Goal: Task Accomplishment & Management: Manage account settings

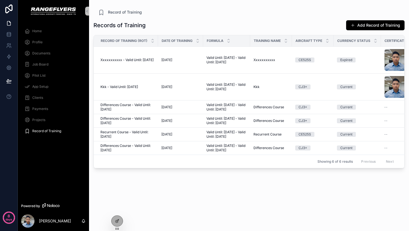
click at [225, 19] on div "Records of Training Add Record of Training Record of Training (ROT) Date of Tra…" at bounding box center [248, 120] width 311 height 209
click at [118, 62] on span "Xxxxxxxxxxx - Valid Until: June 2, 2025" at bounding box center [126, 60] width 53 height 4
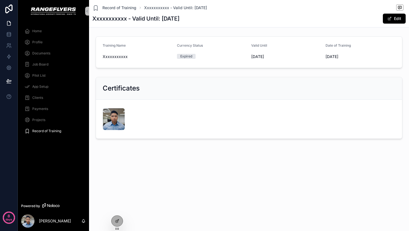
click at [34, 28] on div "Home" at bounding box center [53, 31] width 58 height 9
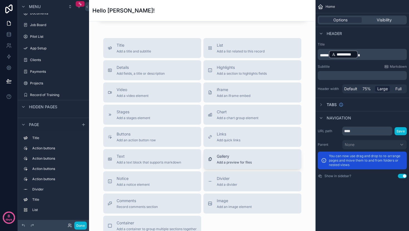
scroll to position [165, 0]
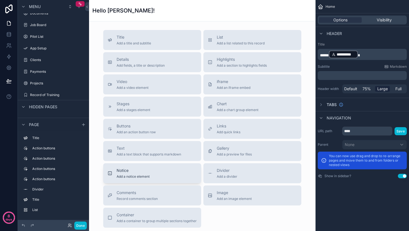
click at [136, 172] on span "Notice" at bounding box center [133, 171] width 33 height 6
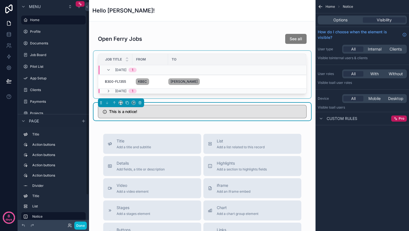
scroll to position [0, 0]
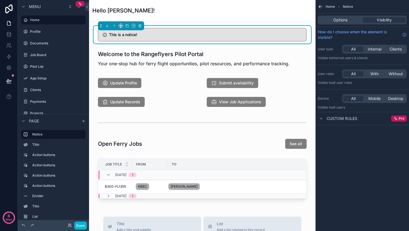
click at [133, 37] on div "This is a notice!" at bounding box center [205, 35] width 193 height 5
click at [131, 37] on h5 "This is a notice!" at bounding box center [205, 35] width 193 height 4
click at [337, 18] on span "Options" at bounding box center [340, 20] width 14 height 6
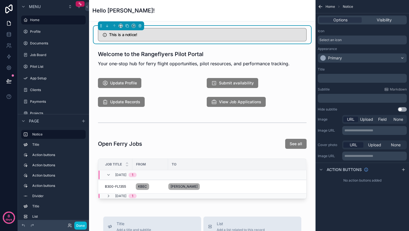
click at [337, 79] on p "﻿" at bounding box center [363, 78] width 86 height 4
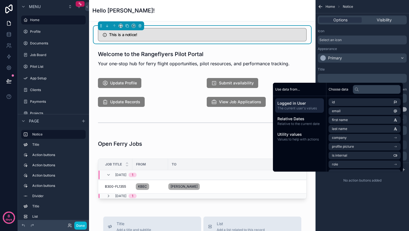
click at [351, 66] on div "Title ﻿ Subtitle Markdown ﻿ Hide subtitle Use setting" at bounding box center [361, 89] width 93 height 49
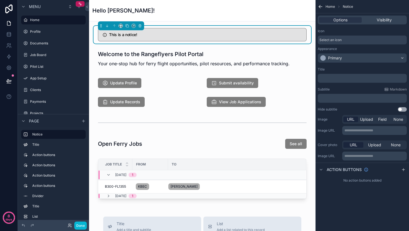
click at [339, 98] on p "﻿" at bounding box center [363, 98] width 86 height 4
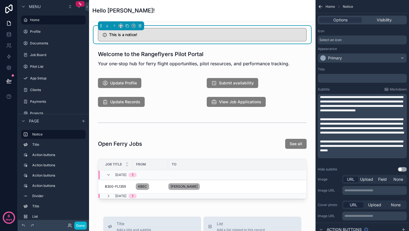
click at [339, 98] on span "**********" at bounding box center [361, 104] width 83 height 17
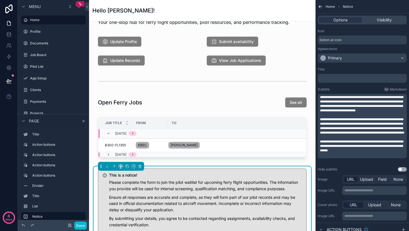
scroll to position [18, 0]
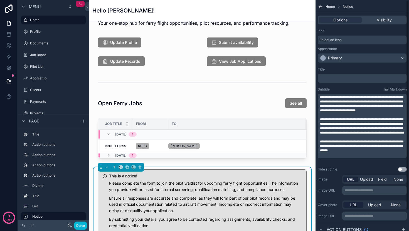
click at [341, 108] on span "**********" at bounding box center [361, 104] width 83 height 17
drag, startPoint x: 347, startPoint y: 98, endPoint x: 374, endPoint y: 100, distance: 27.6
click at [374, 100] on span "**********" at bounding box center [361, 104] width 83 height 17
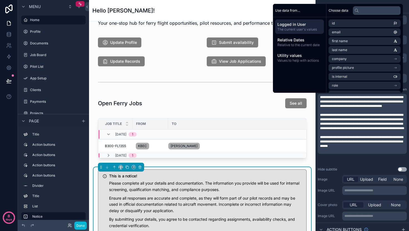
click at [351, 107] on span "**********" at bounding box center [361, 102] width 83 height 12
click at [357, 103] on span "**********" at bounding box center [361, 102] width 83 height 12
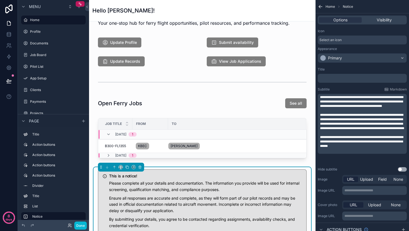
drag, startPoint x: 330, startPoint y: 107, endPoint x: 348, endPoint y: 106, distance: 18.4
click at [330, 107] on span "**********" at bounding box center [361, 102] width 83 height 12
drag, startPoint x: 381, startPoint y: 137, endPoint x: 350, endPoint y: 158, distance: 37.3
click at [337, 131] on p "**********" at bounding box center [363, 122] width 86 height 18
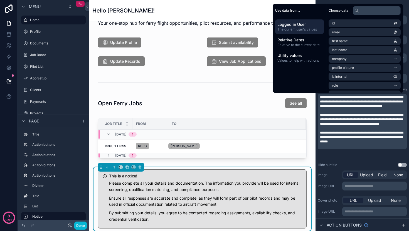
click at [375, 143] on span "**********" at bounding box center [361, 137] width 83 height 12
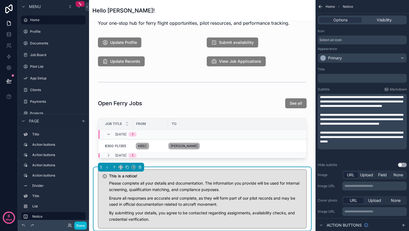
click at [361, 167] on div "Hide subtitle Use setting" at bounding box center [362, 165] width 89 height 4
click at [359, 79] on p "﻿" at bounding box center [363, 78] width 86 height 4
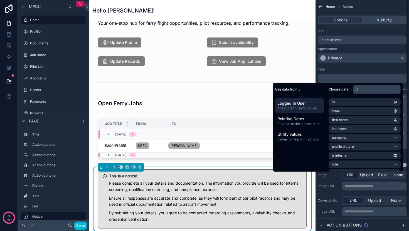
click at [371, 69] on div "Title" at bounding box center [362, 69] width 89 height 4
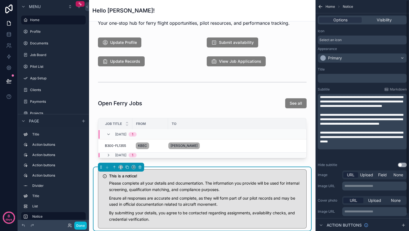
click at [362, 113] on p "﻿" at bounding box center [363, 110] width 86 height 4
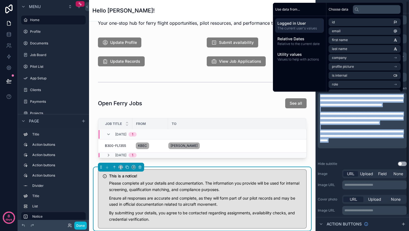
copy div "**********"
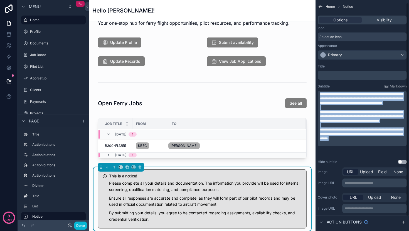
click at [342, 123] on p "**********" at bounding box center [363, 116] width 86 height 13
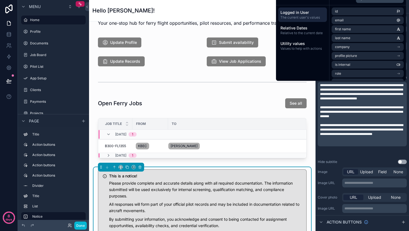
scroll to position [0, 0]
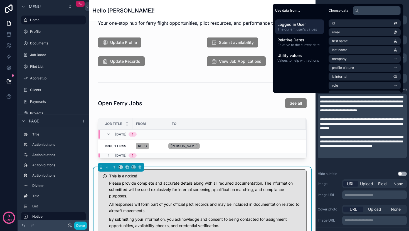
click at [349, 170] on div "**********" at bounding box center [361, 121] width 93 height 113
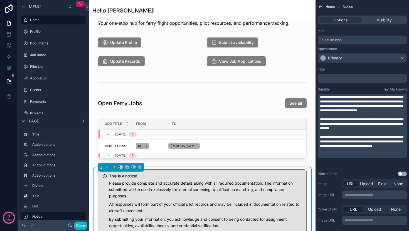
click at [336, 77] on p "﻿" at bounding box center [363, 78] width 86 height 4
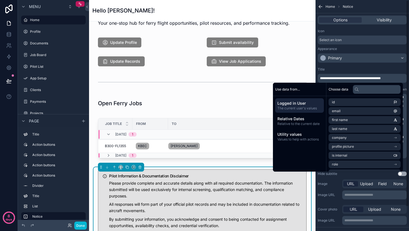
click at [346, 71] on div "Title" at bounding box center [362, 69] width 89 height 4
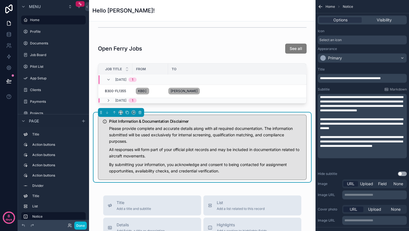
scroll to position [89, 0]
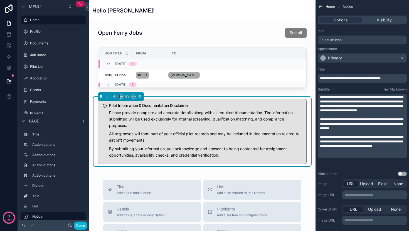
click at [212, 167] on div "Welcome to the Rangeflyers Pilot Portal Your one-stop hub for ferry flight oppo…" at bounding box center [202, 177] width 226 height 490
click at [205, 132] on p "All responses will form part of your official pilot records and may be included…" at bounding box center [205, 137] width 193 height 13
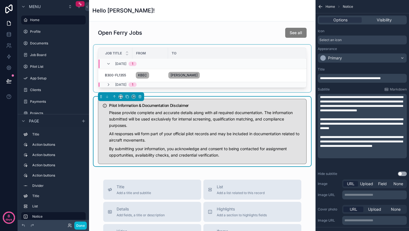
click at [217, 74] on div "scrollable content" at bounding box center [201, 69] width 217 height 48
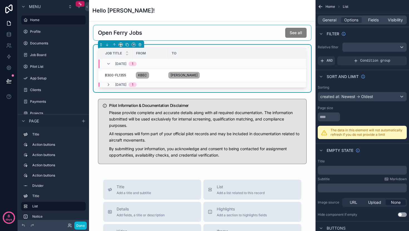
click at [216, 33] on div "scrollable content" at bounding box center [201, 32] width 217 height 15
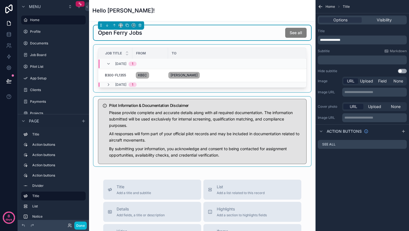
click at [206, 111] on div "scrollable content" at bounding box center [201, 132] width 217 height 70
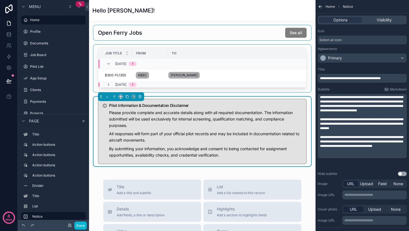
click at [224, 78] on div "scrollable content" at bounding box center [201, 69] width 217 height 48
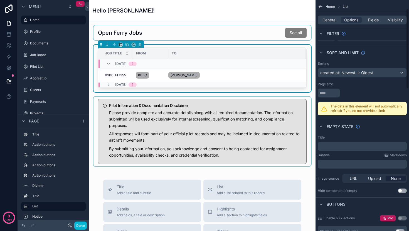
scroll to position [25, 0]
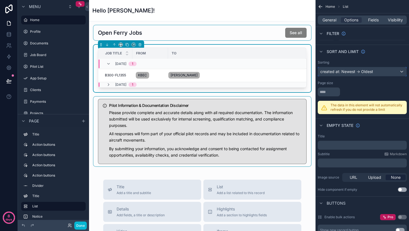
click at [398, 73] on div "created at: Newest -> Oldest" at bounding box center [362, 71] width 88 height 9
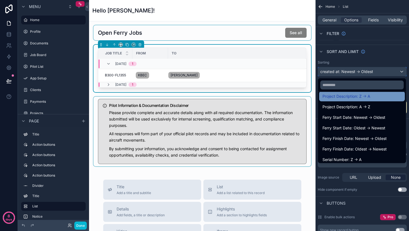
scroll to position [79, 0]
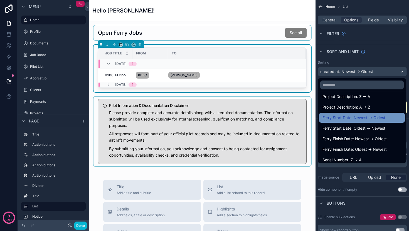
click at [371, 117] on span "Ferry Start Date: Newest -> Oldest" at bounding box center [353, 118] width 63 height 7
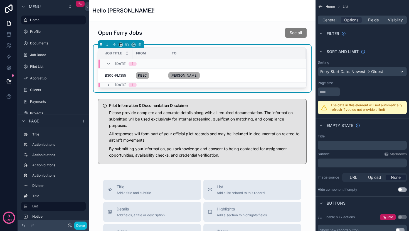
click at [378, 92] on div "scrollable content" at bounding box center [362, 92] width 89 height 9
click at [340, 112] on div "The data in this element will not automatically refresh if you do not provide a…" at bounding box center [362, 107] width 89 height 13
drag, startPoint x: 330, startPoint y: 110, endPoint x: 316, endPoint y: 109, distance: 13.4
click at [330, 110] on div "The data in this element will not automatically refresh if you do not provide a…" at bounding box center [362, 107] width 89 height 13
click at [316, 109] on div "Sorting Ferry Start Date: Newest -> Oldest Page size The data in this element w…" at bounding box center [361, 87] width 93 height 58
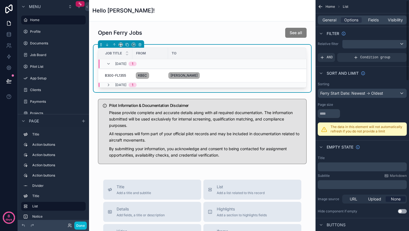
scroll to position [0, 0]
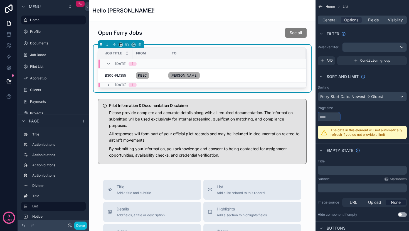
click at [330, 117] on input "scrollable content" at bounding box center [329, 117] width 22 height 9
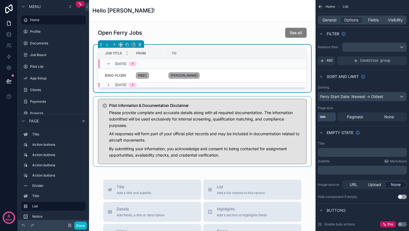
drag, startPoint x: 330, startPoint y: 117, endPoint x: 304, endPoint y: 115, distance: 25.7
click at [304, 115] on div "Home Profile Documents Job Board Pilot List App Setup Clients Payments Projects…" at bounding box center [249, 115] width 320 height 231
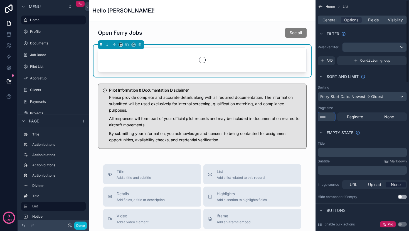
type input "**"
click at [371, 139] on div "Empty state" at bounding box center [361, 132] width 93 height 13
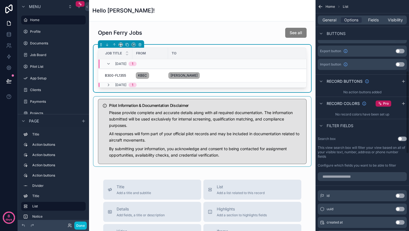
scroll to position [201, 0]
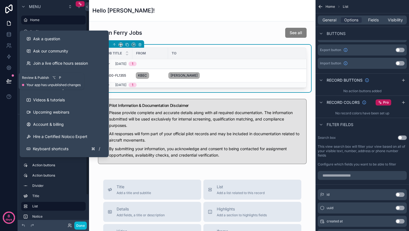
click at [5, 82] on button at bounding box center [9, 81] width 12 height 16
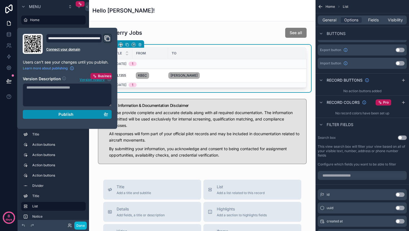
click at [58, 114] on div "Publish" at bounding box center [67, 114] width 82 height 5
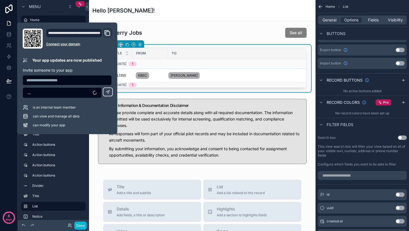
click at [110, 39] on div "**********" at bounding box center [79, 39] width 66 height 20
drag, startPoint x: 107, startPoint y: 34, endPoint x: 107, endPoint y: 42, distance: 8.3
click at [107, 34] on icon "Domain and Custom Link" at bounding box center [107, 33] width 7 height 7
click at [65, 12] on div "Menu" at bounding box center [53, 6] width 71 height 13
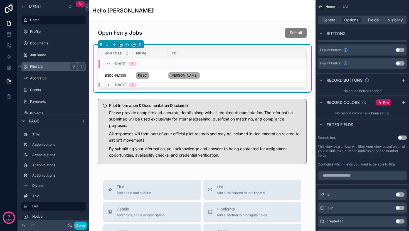
drag, startPoint x: 183, startPoint y: 24, endPoint x: 74, endPoint y: 69, distance: 118.4
click at [182, 24] on div "Welcome to the Rangeflyers Pilot Portal Your one-stop hub for ferry flight oppo…" at bounding box center [202, 177] width 226 height 490
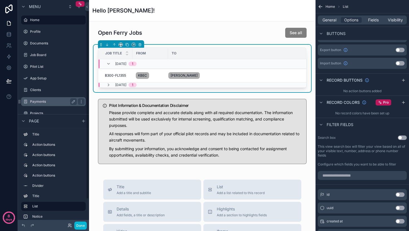
scroll to position [34, 0]
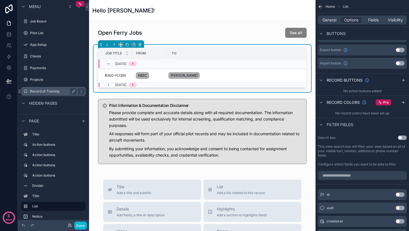
click at [45, 93] on label "Record of Training" at bounding box center [52, 91] width 44 height 4
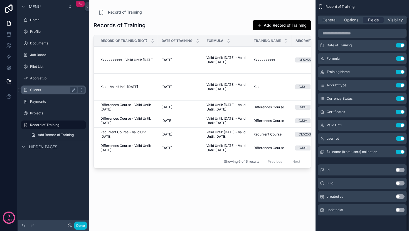
scroll to position [18, 0]
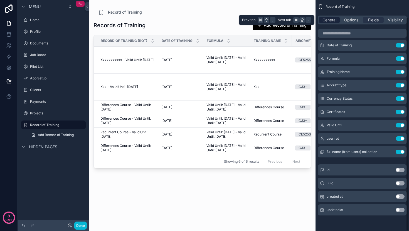
click at [329, 18] on span "General" at bounding box center [329, 20] width 14 height 6
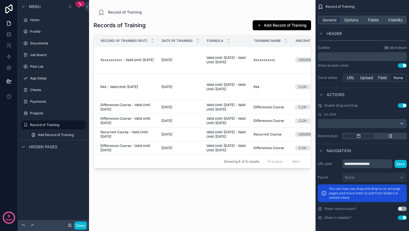
click at [400, 217] on button "Use setting" at bounding box center [402, 218] width 9 height 4
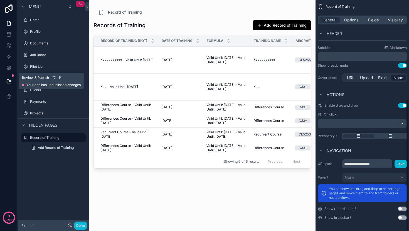
drag, startPoint x: 9, startPoint y: 81, endPoint x: 18, endPoint y: 83, distance: 9.3
click at [9, 81] on icon at bounding box center [9, 81] width 6 height 6
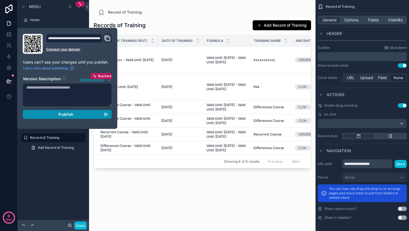
click at [93, 112] on div "Publish" at bounding box center [67, 114] width 82 height 5
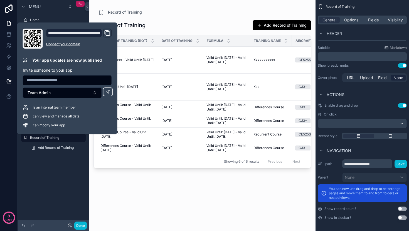
click at [185, 14] on div "scrollable content" at bounding box center [202, 112] width 226 height 225
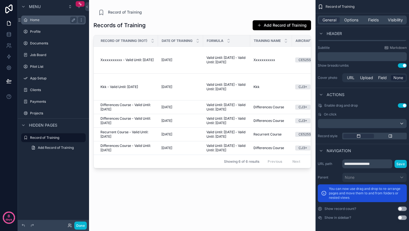
click at [39, 23] on div "Home" at bounding box center [53, 20] width 62 height 9
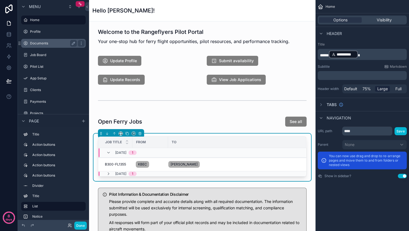
click at [35, 41] on div "Documents" at bounding box center [53, 43] width 47 height 7
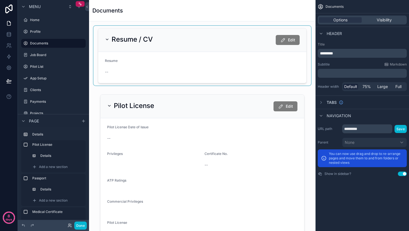
click at [179, 58] on div "scrollable content" at bounding box center [201, 56] width 217 height 60
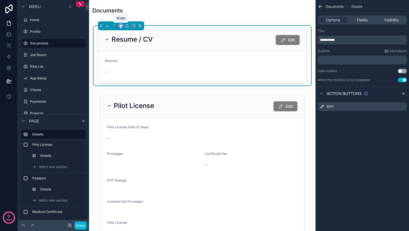
click at [120, 25] on icon "scrollable content" at bounding box center [121, 26] width 4 height 4
click at [121, 98] on div "Full width" at bounding box center [132, 100] width 24 height 10
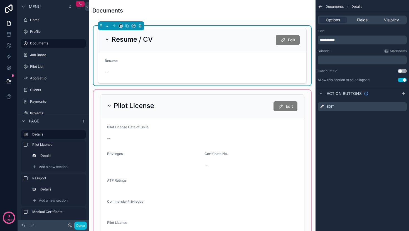
click at [120, 99] on div "scrollable content" at bounding box center [201, 170] width 217 height 160
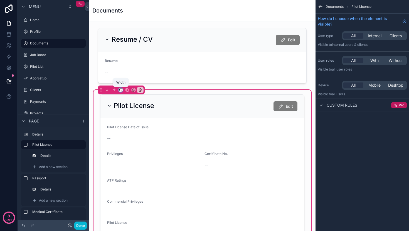
click at [119, 90] on icon "scrollable content" at bounding box center [121, 90] width 4 height 4
click at [133, 160] on div "Full width" at bounding box center [132, 164] width 24 height 10
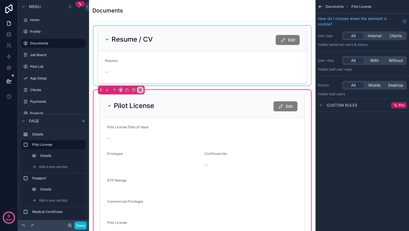
click at [147, 82] on div "scrollable content" at bounding box center [201, 56] width 217 height 60
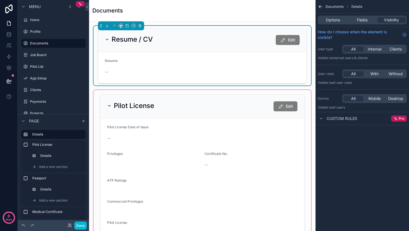
click at [144, 114] on div "scrollable content" at bounding box center [201, 170] width 217 height 160
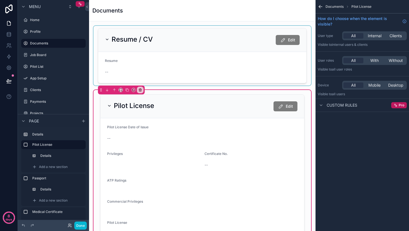
click at [152, 65] on div "scrollable content" at bounding box center [201, 56] width 217 height 60
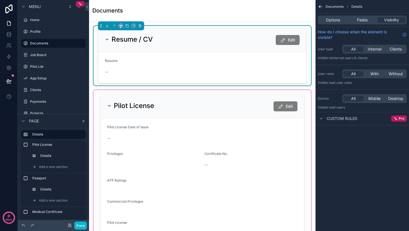
click at [143, 104] on div "scrollable content" at bounding box center [201, 170] width 217 height 160
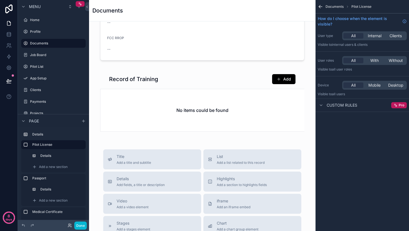
scroll to position [423, 0]
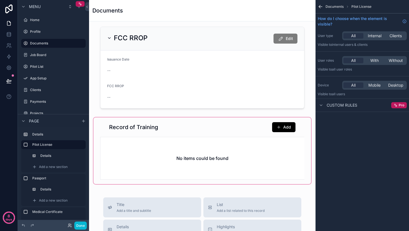
click at [145, 149] on div "scrollable content" at bounding box center [201, 151] width 217 height 67
click at [145, 132] on div "scrollable content" at bounding box center [201, 151] width 217 height 67
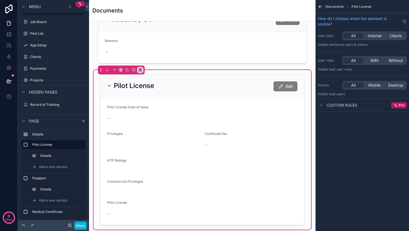
scroll to position [0, 0]
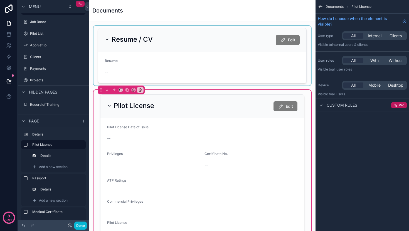
click at [157, 54] on div "scrollable content" at bounding box center [201, 56] width 217 height 60
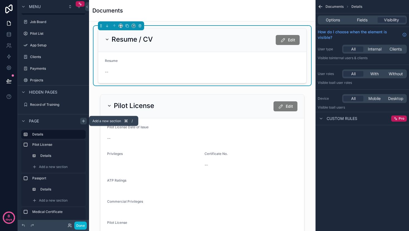
click at [81, 120] on icon "scrollable content" at bounding box center [83, 121] width 4 height 4
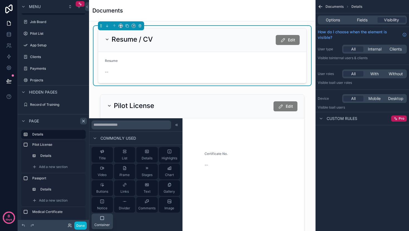
click at [102, 219] on icon at bounding box center [102, 218] width 4 height 4
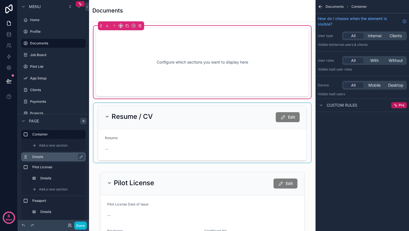
click at [54, 156] on label "Details" at bounding box center [56, 157] width 49 height 4
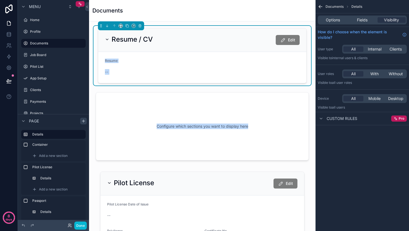
drag, startPoint x: 147, startPoint y: 122, endPoint x: 142, endPoint y: 56, distance: 66.1
click at [82, 136] on icon "scrollable content" at bounding box center [81, 134] width 4 height 4
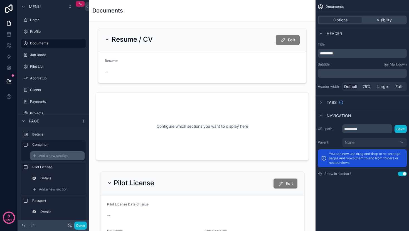
click at [46, 156] on span "Add a new section" at bounding box center [53, 156] width 29 height 4
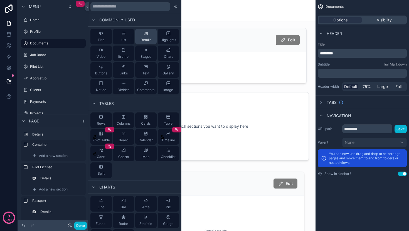
click at [142, 41] on span "Details" at bounding box center [145, 40] width 11 height 4
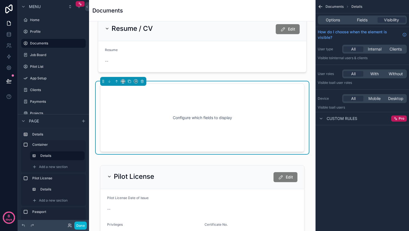
scroll to position [13, 0]
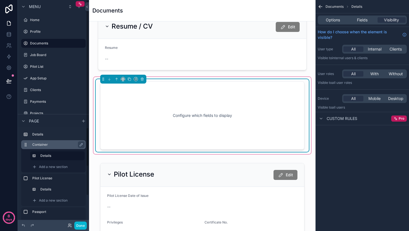
click at [49, 146] on label "Container" at bounding box center [56, 145] width 49 height 4
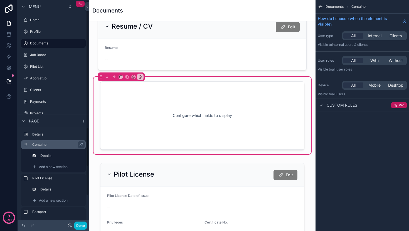
click at [49, 146] on label "Container" at bounding box center [56, 145] width 49 height 4
click at [40, 145] on label "Container" at bounding box center [56, 145] width 49 height 4
click at [83, 144] on icon "scrollable content" at bounding box center [81, 145] width 4 height 4
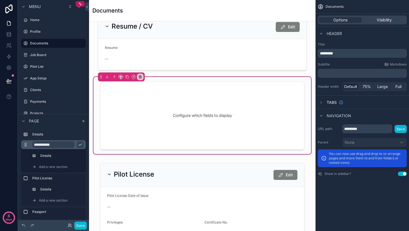
click at [40, 144] on input "**********" at bounding box center [53, 145] width 42 height 7
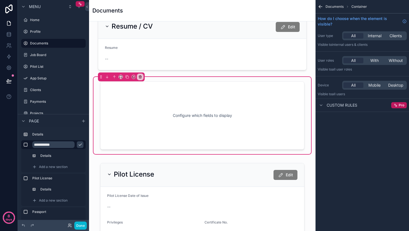
type input "**********"
click at [81, 146] on icon "scrollable content" at bounding box center [80, 145] width 4 height 4
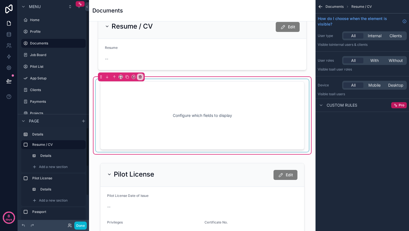
click at [177, 120] on div "scrollable content" at bounding box center [202, 115] width 213 height 73
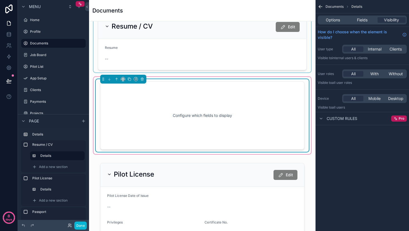
click at [207, 44] on div "scrollable content" at bounding box center [201, 43] width 217 height 60
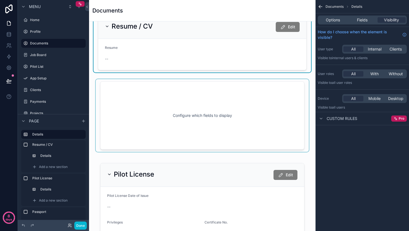
click at [200, 84] on div "scrollable content" at bounding box center [201, 115] width 217 height 77
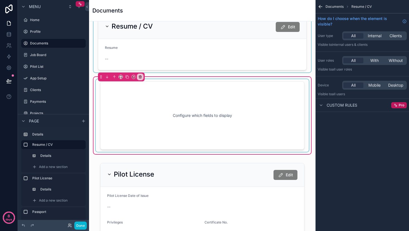
click at [196, 102] on div "scrollable content" at bounding box center [202, 115] width 213 height 73
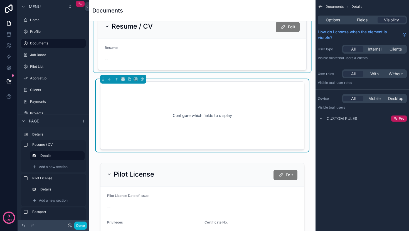
click at [321, 17] on div "Options Fields Visibility" at bounding box center [362, 20] width 89 height 9
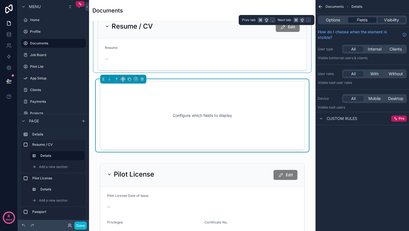
drag, startPoint x: 362, startPoint y: 19, endPoint x: 358, endPoint y: 19, distance: 3.6
click at [361, 19] on span "Fields" at bounding box center [362, 20] width 11 height 6
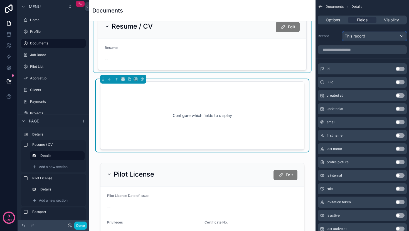
click at [364, 36] on span "This record" at bounding box center [355, 36] width 21 height 6
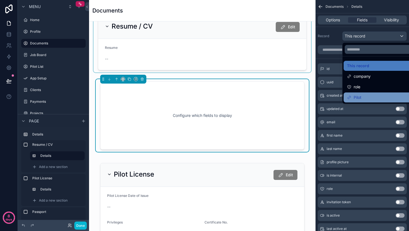
click at [366, 96] on div "Pilot" at bounding box center [381, 97] width 68 height 7
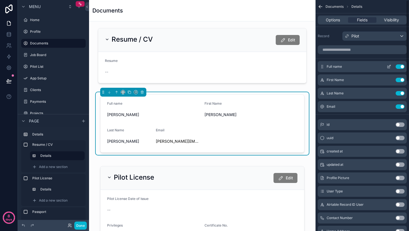
click at [398, 65] on button "Use setting" at bounding box center [399, 67] width 9 height 4
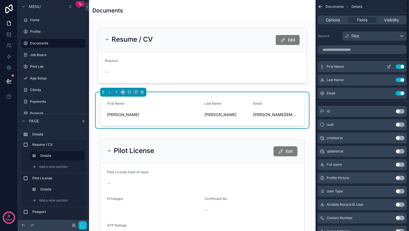
click at [399, 66] on button "Use setting" at bounding box center [399, 67] width 9 height 4
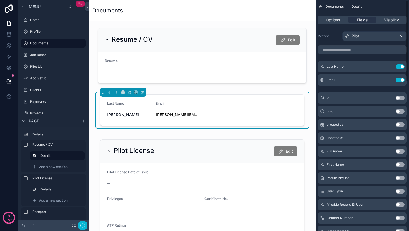
click at [399, 66] on button "Use setting" at bounding box center [399, 67] width 9 height 4
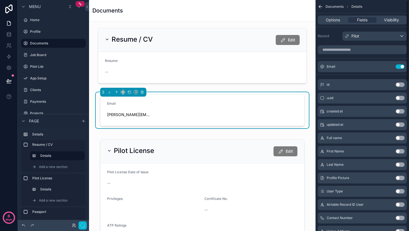
click at [399, 66] on button "Use setting" at bounding box center [399, 67] width 9 height 4
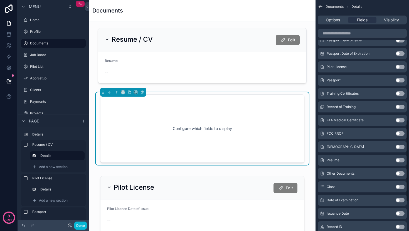
scroll to position [337, 0]
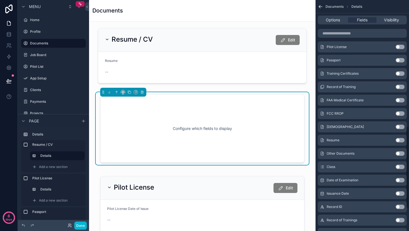
click at [398, 140] on button "Use setting" at bounding box center [399, 140] width 9 height 4
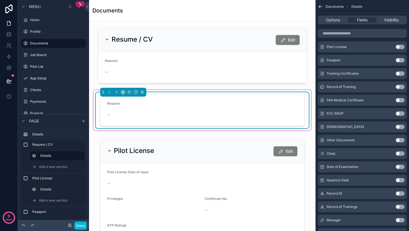
click at [166, 113] on form "Resume --" at bounding box center [202, 110] width 204 height 31
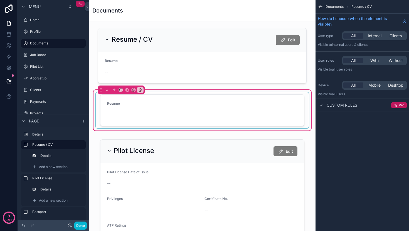
scroll to position [0, 0]
click at [211, 108] on div "scrollable content" at bounding box center [202, 110] width 213 height 36
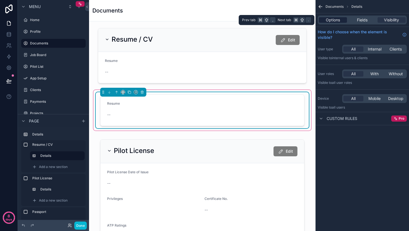
click at [339, 18] on span "Options" at bounding box center [333, 20] width 14 height 6
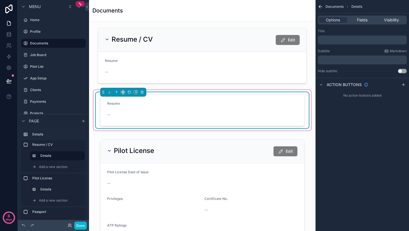
click at [341, 39] on p "﻿" at bounding box center [363, 40] width 86 height 4
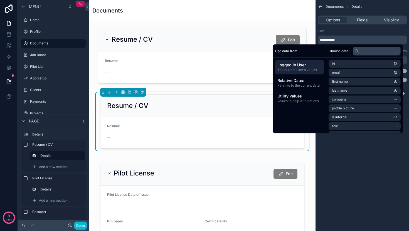
click at [351, 161] on div "**********" at bounding box center [361, 115] width 93 height 231
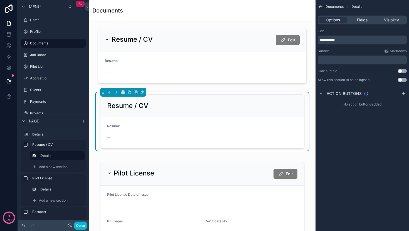
click at [403, 81] on button "Use setting" at bounding box center [402, 80] width 9 height 4
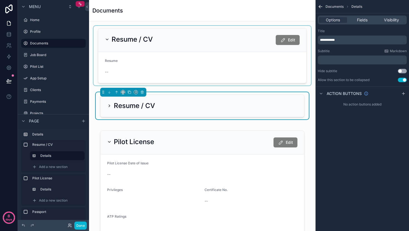
click at [205, 53] on div "scrollable content" at bounding box center [201, 56] width 217 height 60
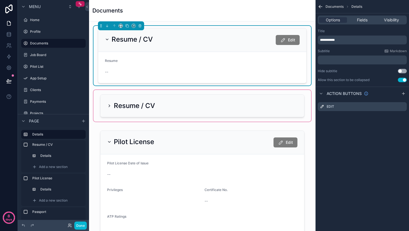
click at [227, 100] on div "scrollable content" at bounding box center [201, 106] width 217 height 32
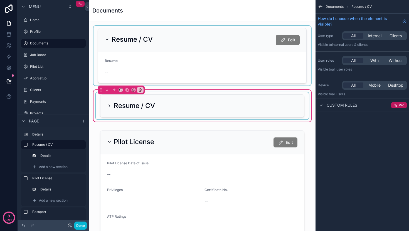
click at [271, 101] on div "scrollable content" at bounding box center [202, 105] width 213 height 27
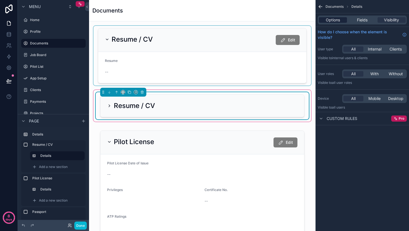
click at [337, 19] on span "Options" at bounding box center [333, 20] width 14 height 6
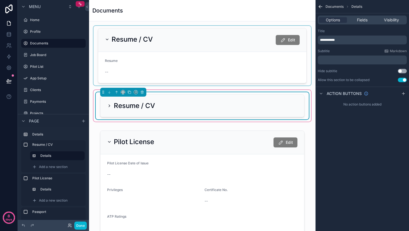
click at [107, 107] on icon "scrollable content" at bounding box center [109, 106] width 4 height 4
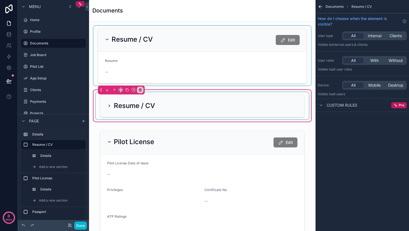
click at [107, 107] on div "scrollable content" at bounding box center [202, 105] width 213 height 27
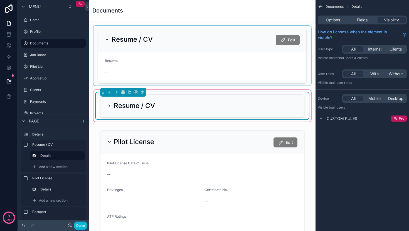
click at [107, 107] on icon "scrollable content" at bounding box center [109, 106] width 4 height 4
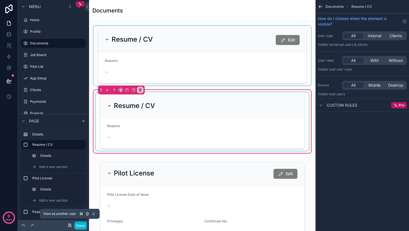
click at [68, 225] on icon at bounding box center [70, 226] width 4 height 4
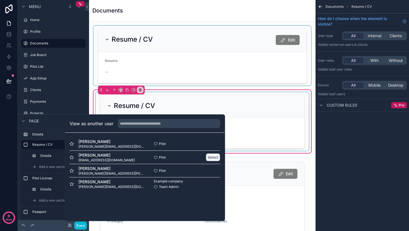
click at [212, 155] on button "Select" at bounding box center [213, 157] width 14 height 8
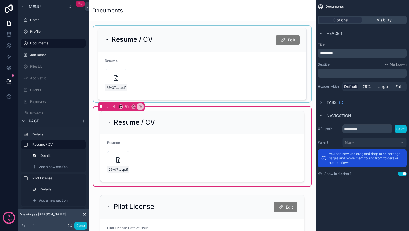
click at [239, 60] on div "scrollable content" at bounding box center [201, 64] width 217 height 76
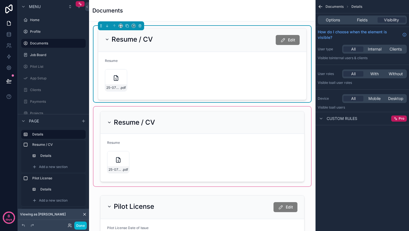
click at [237, 130] on div "scrollable content" at bounding box center [201, 147] width 217 height 80
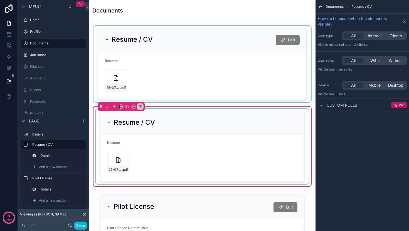
click at [238, 156] on div "scrollable content" at bounding box center [202, 146] width 213 height 75
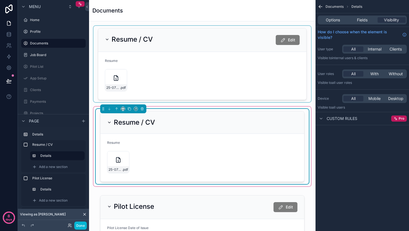
click at [273, 65] on div "scrollable content" at bounding box center [201, 64] width 217 height 76
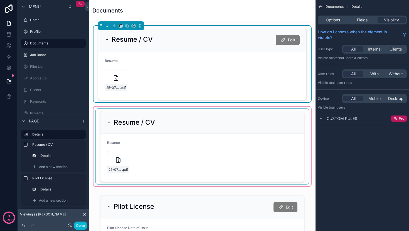
click at [247, 170] on div "scrollable content" at bounding box center [201, 147] width 217 height 80
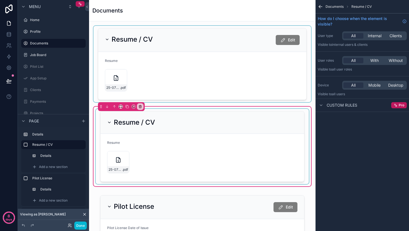
click at [236, 92] on div "scrollable content" at bounding box center [201, 64] width 217 height 76
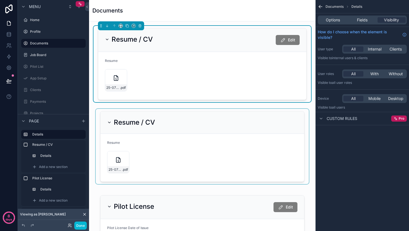
click at [218, 157] on div "scrollable content" at bounding box center [201, 147] width 217 height 80
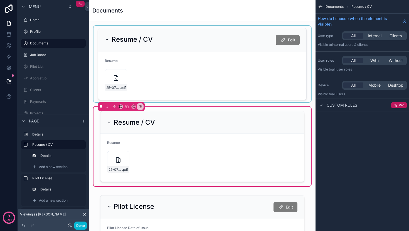
drag, startPoint x: 212, startPoint y: 62, endPoint x: 212, endPoint y: 68, distance: 6.1
click at [212, 62] on div "scrollable content" at bounding box center [201, 64] width 217 height 76
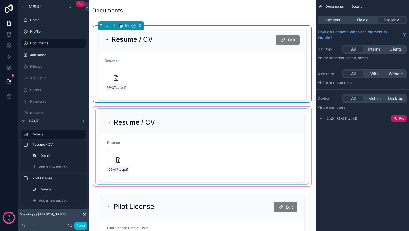
drag, startPoint x: 204, startPoint y: 140, endPoint x: 199, endPoint y: 110, distance: 30.7
click at [204, 140] on div "scrollable content" at bounding box center [201, 147] width 217 height 80
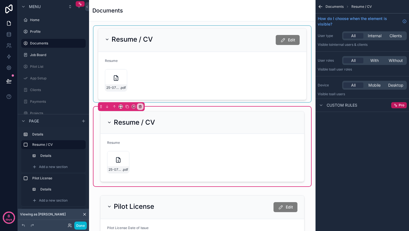
click at [193, 85] on div "scrollable content" at bounding box center [201, 64] width 217 height 76
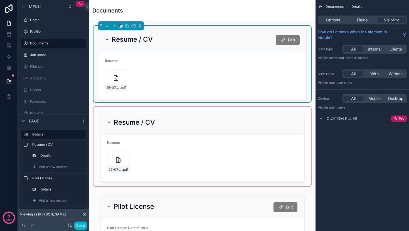
click at [194, 157] on div "scrollable content" at bounding box center [201, 147] width 217 height 80
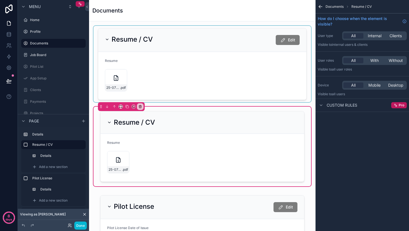
click at [195, 86] on div "scrollable content" at bounding box center [201, 64] width 217 height 76
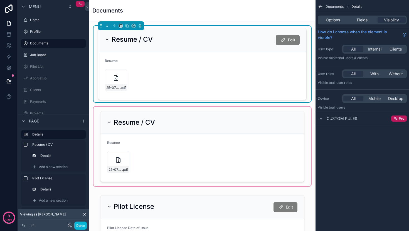
click at [232, 78] on form "Resume 25-07-Resume-EMc .pdf" at bounding box center [202, 76] width 208 height 48
click at [226, 171] on div "scrollable content" at bounding box center [201, 147] width 217 height 80
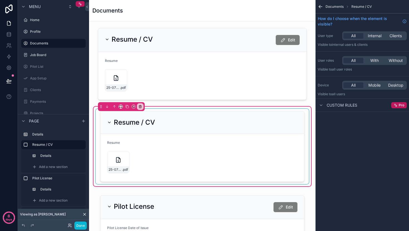
click at [278, 140] on div "scrollable content" at bounding box center [202, 146] width 213 height 75
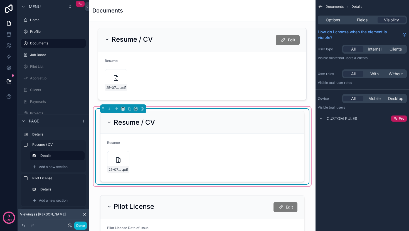
click at [253, 148] on form "Resume 25-07-Resume-EMc .pdf" at bounding box center [202, 158] width 204 height 48
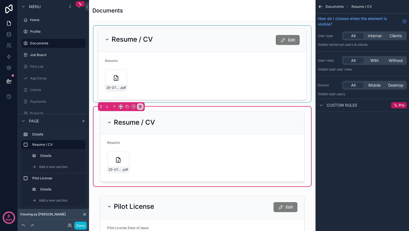
click at [232, 87] on div "scrollable content" at bounding box center [201, 64] width 217 height 76
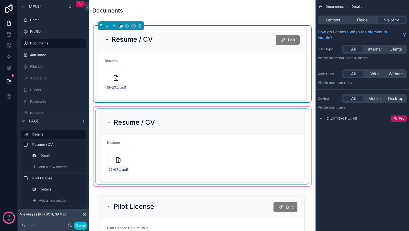
drag, startPoint x: 201, startPoint y: 164, endPoint x: 203, endPoint y: 159, distance: 5.3
click at [201, 164] on div "scrollable content" at bounding box center [201, 147] width 217 height 80
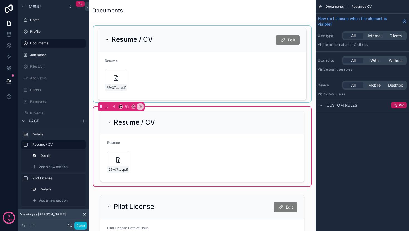
click at [208, 85] on div "scrollable content" at bounding box center [201, 64] width 217 height 76
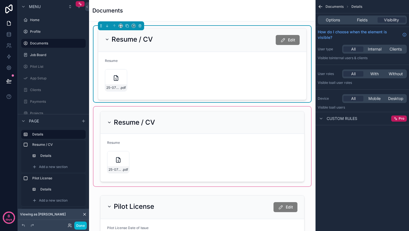
click at [204, 154] on div "scrollable content" at bounding box center [201, 147] width 217 height 80
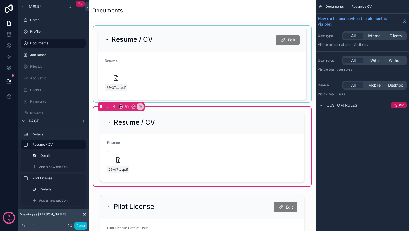
click at [201, 90] on div "scrollable content" at bounding box center [201, 64] width 217 height 76
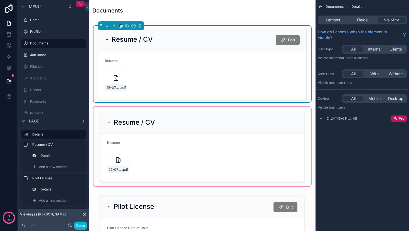
click at [201, 140] on div "scrollable content" at bounding box center [201, 147] width 217 height 80
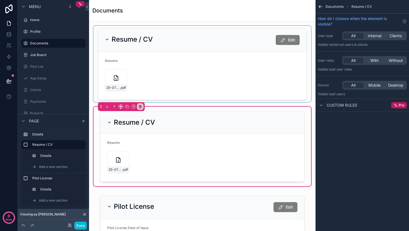
click at [237, 79] on div "scrollable content" at bounding box center [201, 64] width 217 height 76
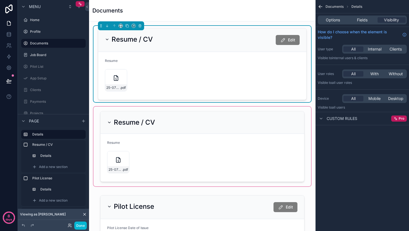
click at [139, 158] on div "scrollable content" at bounding box center [201, 147] width 217 height 80
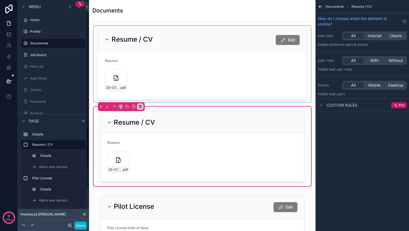
click at [169, 78] on div "scrollable content" at bounding box center [201, 64] width 217 height 76
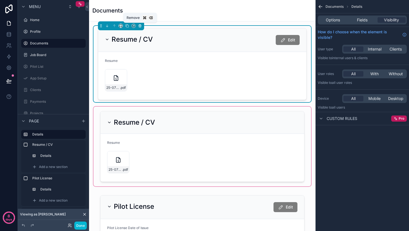
click at [142, 26] on button "scrollable content" at bounding box center [140, 26] width 6 height 6
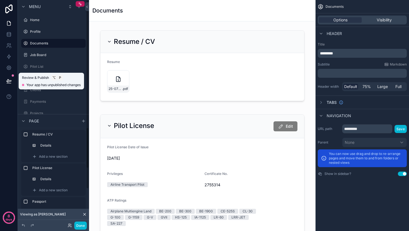
click at [7, 82] on icon at bounding box center [8, 81] width 5 height 3
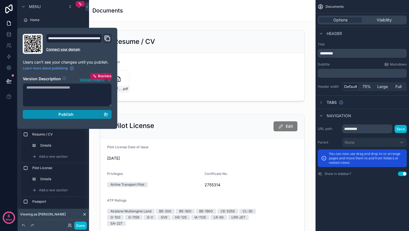
click at [48, 114] on div "Publish" at bounding box center [67, 114] width 82 height 5
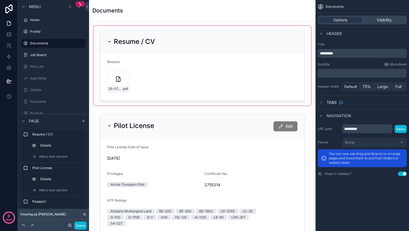
click at [155, 69] on div "scrollable content" at bounding box center [201, 66] width 217 height 80
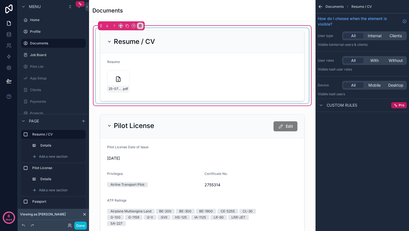
click at [184, 73] on div "scrollable content" at bounding box center [202, 65] width 213 height 75
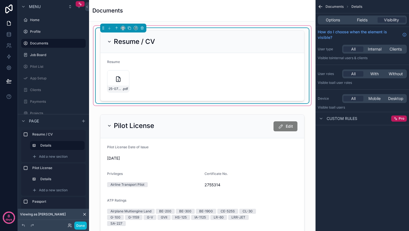
click at [205, 75] on form "Resume 25-07-Resume-EMc .pdf" at bounding box center [202, 77] width 204 height 48
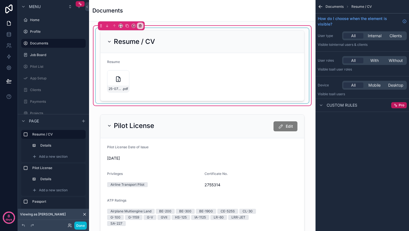
click at [208, 74] on div "scrollable content" at bounding box center [202, 65] width 213 height 75
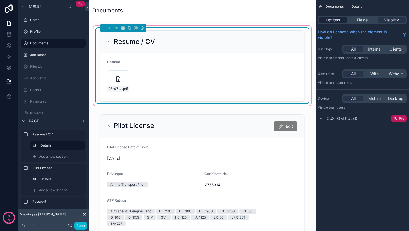
click at [338, 22] on span "Options" at bounding box center [333, 20] width 14 height 6
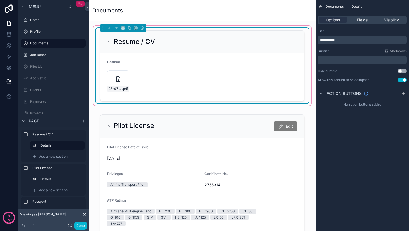
click at [251, 51] on div "Resume / CV" at bounding box center [202, 42] width 204 height 23
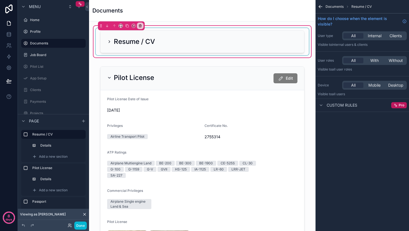
click at [253, 46] on div "scrollable content" at bounding box center [202, 41] width 213 height 27
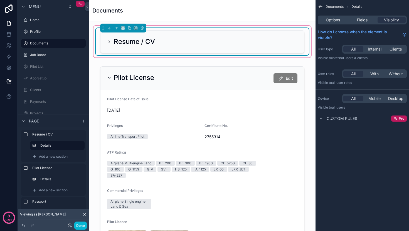
click at [110, 41] on icon "scrollable content" at bounding box center [109, 41] width 4 height 4
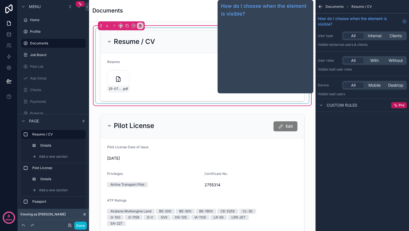
click at [171, 78] on div "scrollable content" at bounding box center [202, 65] width 213 height 75
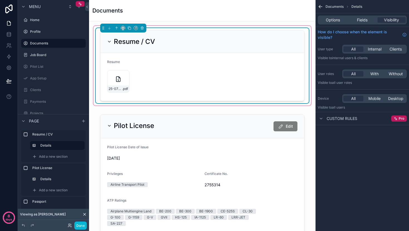
click at [191, 77] on form "Resume 25-07-Resume-EMc .pdf" at bounding box center [202, 77] width 204 height 48
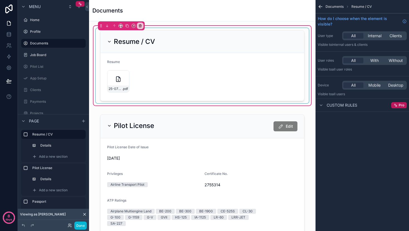
click at [191, 77] on div "scrollable content" at bounding box center [202, 65] width 213 height 75
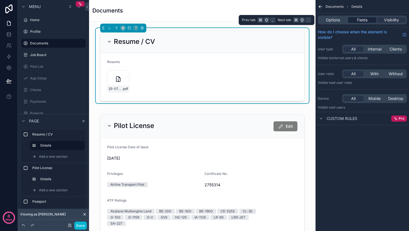
click at [363, 19] on span "Fields" at bounding box center [362, 20] width 11 height 6
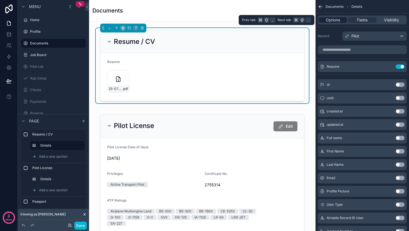
click at [334, 20] on span "Options" at bounding box center [333, 20] width 14 height 6
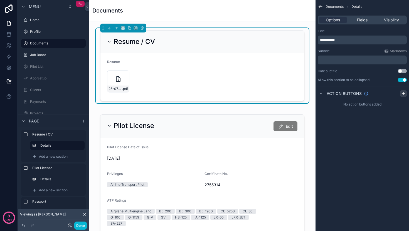
click at [405, 94] on icon "scrollable content" at bounding box center [403, 93] width 4 height 4
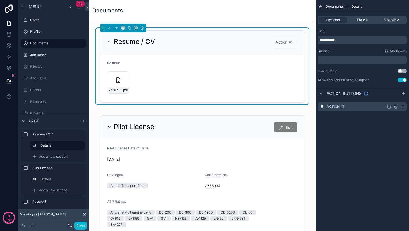
click at [356, 106] on div "Action #1" at bounding box center [362, 106] width 89 height 9
click at [403, 107] on icon "scrollable content" at bounding box center [402, 107] width 4 height 4
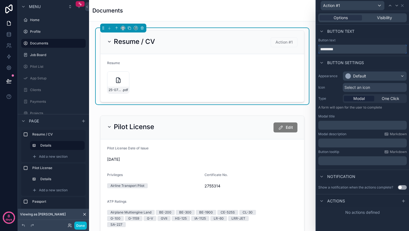
click at [358, 51] on input "*********" at bounding box center [362, 49] width 88 height 9
type input "****"
click at [370, 75] on div "Default" at bounding box center [374, 76] width 63 height 9
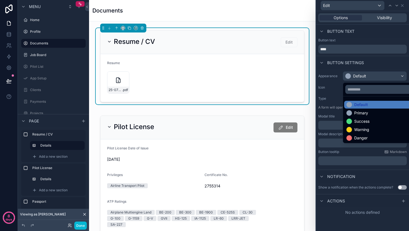
click at [358, 106] on div "Default" at bounding box center [361, 105] width 14 height 6
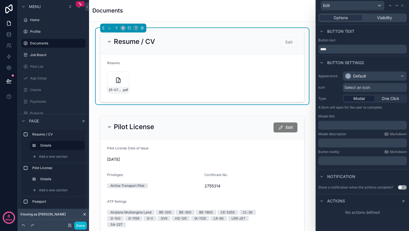
click at [362, 92] on div "Select an icon" at bounding box center [375, 87] width 64 height 9
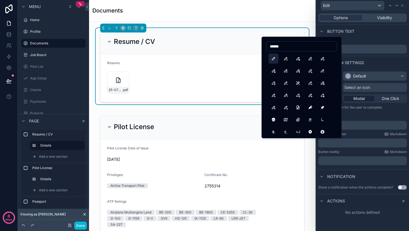
type input "******"
click at [273, 58] on button "Pencil" at bounding box center [273, 59] width 10 height 10
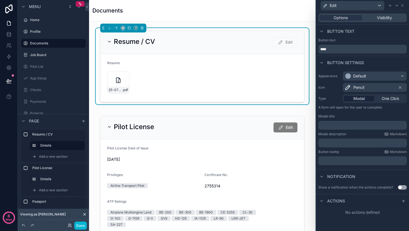
drag, startPoint x: 384, startPoint y: 99, endPoint x: 392, endPoint y: 106, distance: 11.0
click at [392, 106] on div "Appearance Default Icon Pencil Type Modal One Click A form will open for the us…" at bounding box center [362, 118] width 93 height 98
click at [356, 98] on span "Modal" at bounding box center [358, 99] width 11 height 6
click at [350, 129] on div "﻿" at bounding box center [362, 125] width 88 height 9
click at [348, 127] on p "﻿" at bounding box center [362, 126] width 85 height 6
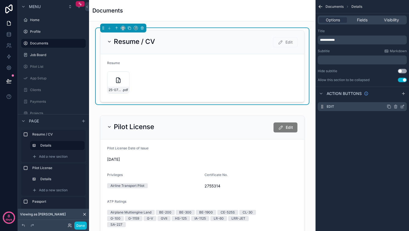
click at [401, 107] on icon "scrollable content" at bounding box center [402, 107] width 3 height 3
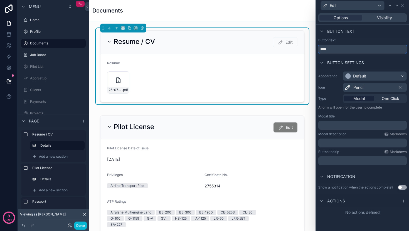
click at [359, 48] on input "****" at bounding box center [362, 49] width 88 height 9
click at [355, 126] on p "﻿" at bounding box center [362, 126] width 85 height 6
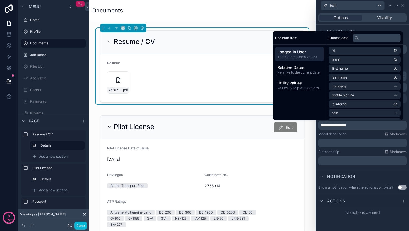
click at [365, 189] on div "Show a notification when the actions complete?" at bounding box center [355, 187] width 75 height 4
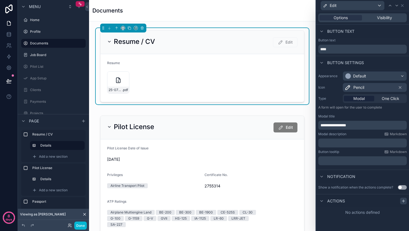
drag, startPoint x: 403, startPoint y: 203, endPoint x: 399, endPoint y: 202, distance: 3.4
click at [403, 203] on icon at bounding box center [403, 201] width 4 height 4
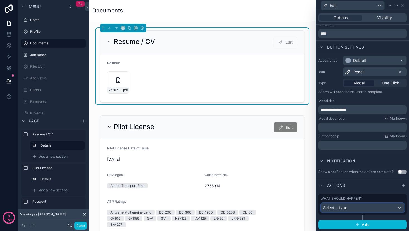
click at [363, 210] on div "Select a type" at bounding box center [362, 208] width 83 height 9
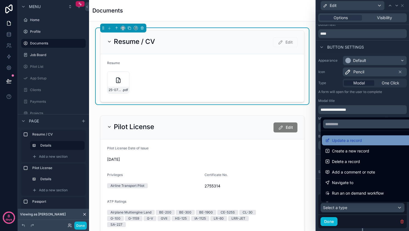
click at [353, 143] on span "Update a record" at bounding box center [347, 140] width 30 height 7
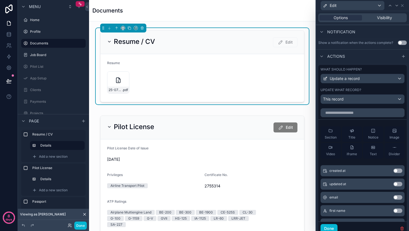
scroll to position [165, 0]
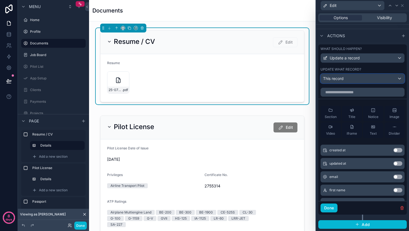
click at [362, 81] on div "This record" at bounding box center [362, 78] width 83 height 9
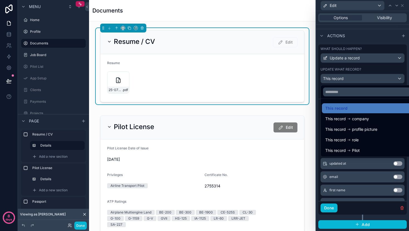
click at [346, 147] on div "This record Pilot" at bounding box center [367, 151] width 90 height 10
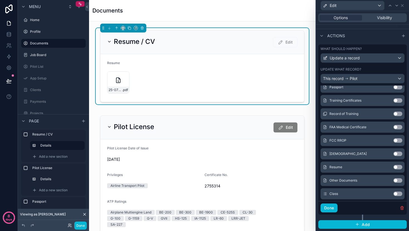
scroll to position [357, 0]
click at [393, 168] on button "Use setting" at bounding box center [397, 167] width 9 height 4
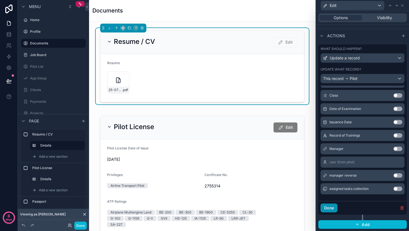
click at [332, 207] on button "Done" at bounding box center [328, 208] width 17 height 9
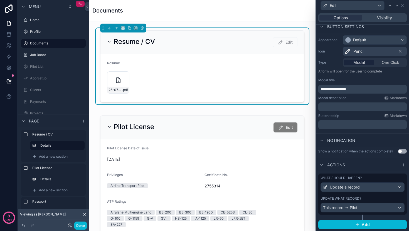
scroll to position [0, 0]
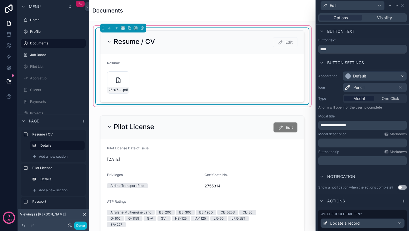
click at [284, 40] on div "Edit" at bounding box center [285, 42] width 24 height 10
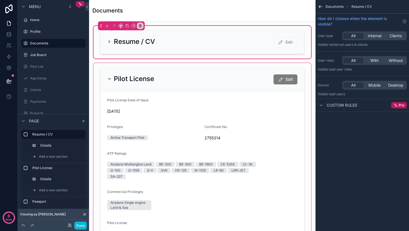
click at [272, 81] on div "scrollable content" at bounding box center [201, 174] width 217 height 222
click at [184, 107] on div "scrollable content" at bounding box center [201, 174] width 217 height 222
click at [270, 124] on div "scrollable content" at bounding box center [201, 174] width 217 height 222
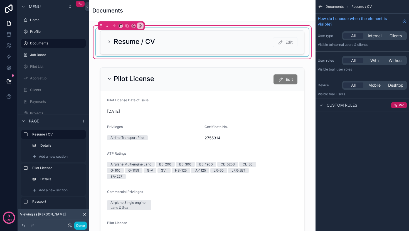
click at [212, 36] on div "scrollable content" at bounding box center [202, 42] width 213 height 28
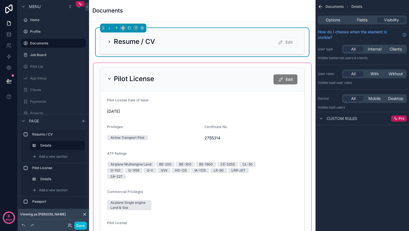
click at [175, 152] on div "scrollable content" at bounding box center [201, 174] width 217 height 222
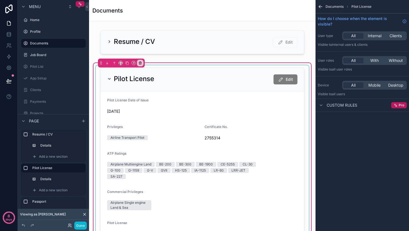
click at [183, 146] on div "scrollable content" at bounding box center [202, 173] width 213 height 217
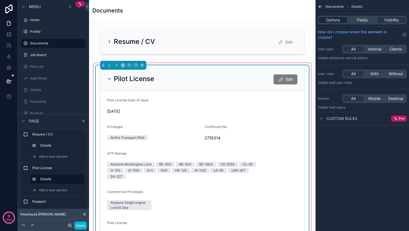
click at [331, 21] on span "Options" at bounding box center [333, 20] width 14 height 6
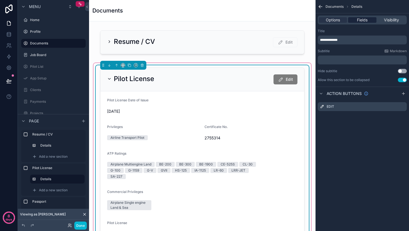
click at [360, 19] on span "Fields" at bounding box center [362, 20] width 11 height 6
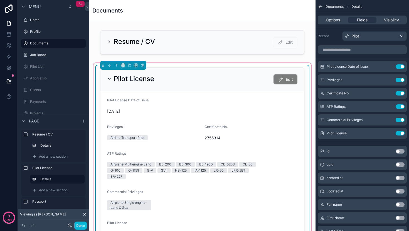
click at [347, 19] on div "Options Fields Visibility" at bounding box center [362, 20] width 89 height 9
click at [334, 21] on span "Options" at bounding box center [333, 20] width 14 height 6
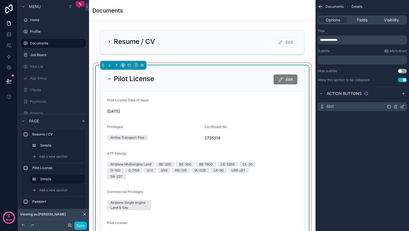
click at [402, 106] on icon "scrollable content" at bounding box center [402, 107] width 4 height 4
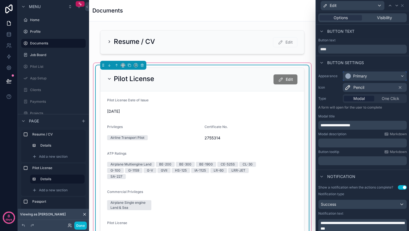
click at [391, 76] on div "Primary" at bounding box center [374, 76] width 63 height 9
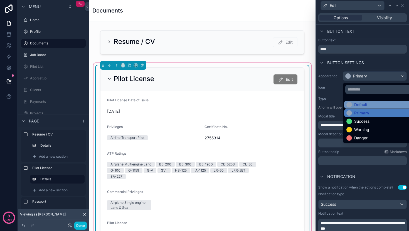
click at [365, 106] on div "Default" at bounding box center [360, 105] width 13 height 6
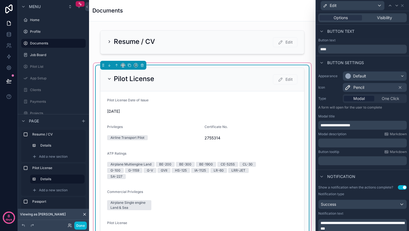
click at [258, 128] on form "Pilot License Date of Issue 10/16/2023 Privileges Airline Transport Pilot Certi…" at bounding box center [202, 185] width 204 height 189
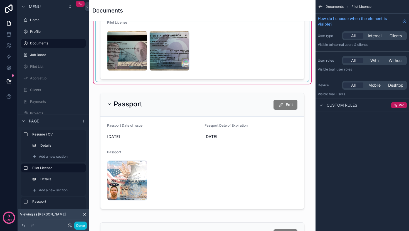
scroll to position [202, 0]
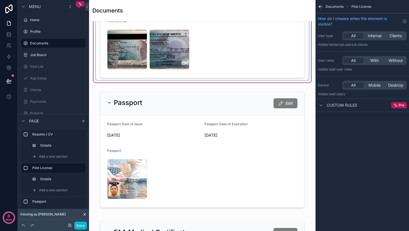
click at [258, 128] on div "scrollable content" at bounding box center [201, 149] width 217 height 125
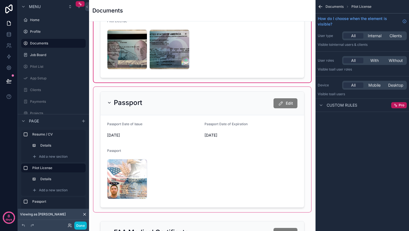
click at [269, 110] on div "scrollable content" at bounding box center [201, 149] width 217 height 125
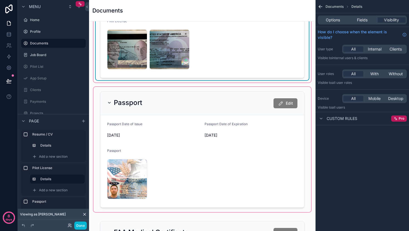
click at [257, 111] on div "scrollable content" at bounding box center [201, 149] width 217 height 125
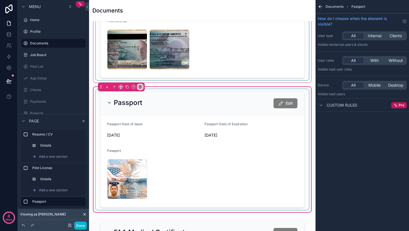
click at [248, 126] on div "scrollable content" at bounding box center [202, 149] width 213 height 121
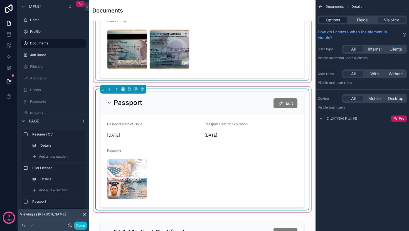
drag, startPoint x: 333, startPoint y: 24, endPoint x: 335, endPoint y: 21, distance: 3.3
click at [334, 23] on div "Options Fields Visibility" at bounding box center [362, 20] width 89 height 9
click at [335, 21] on span "Options" at bounding box center [333, 20] width 14 height 6
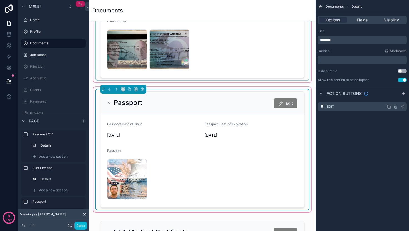
click at [402, 106] on icon "scrollable content" at bounding box center [402, 107] width 4 height 4
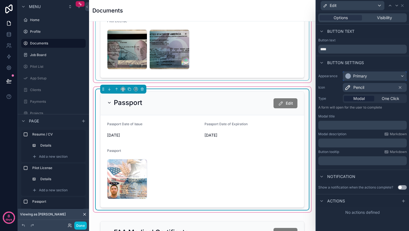
click at [374, 76] on div "Primary" at bounding box center [374, 76] width 63 height 9
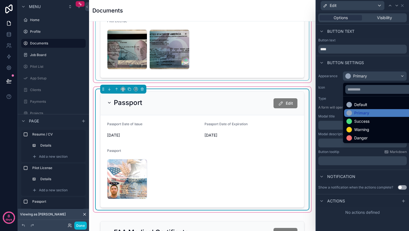
click at [359, 104] on div "Default" at bounding box center [360, 105] width 13 height 6
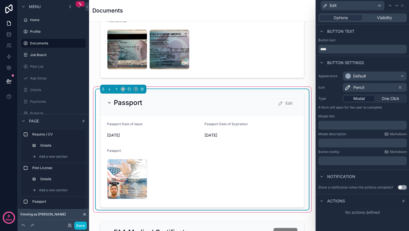
click at [253, 133] on div "6/3/2030" at bounding box center [250, 135] width 93 height 9
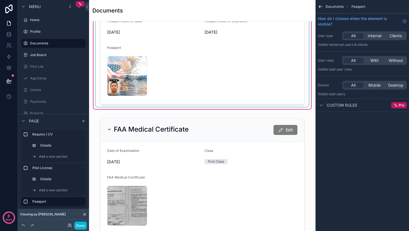
scroll to position [351, 0]
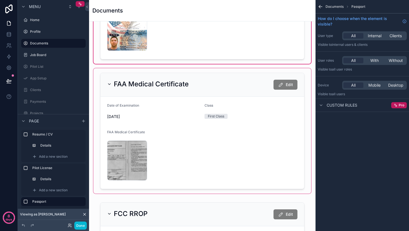
click at [259, 119] on div "scrollable content" at bounding box center [201, 130] width 217 height 125
drag, startPoint x: 240, startPoint y: 155, endPoint x: 241, endPoint y: 144, distance: 10.9
click at [240, 154] on div "scrollable content" at bounding box center [201, 130] width 217 height 125
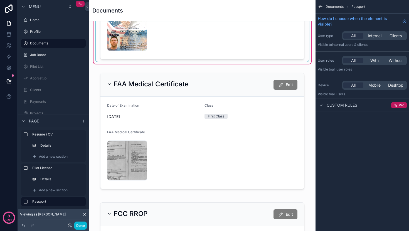
click at [227, 24] on div "scrollable content" at bounding box center [202, 1] width 213 height 121
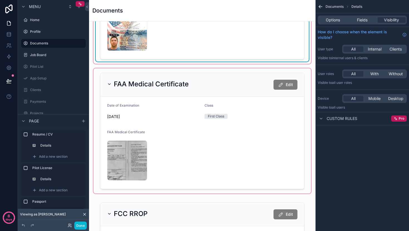
click at [225, 130] on div "scrollable content" at bounding box center [201, 130] width 217 height 125
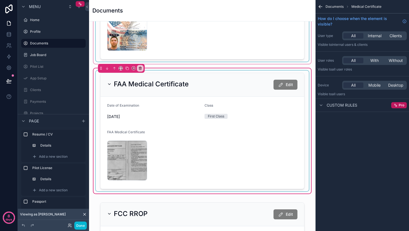
click at [229, 128] on div "scrollable content" at bounding box center [202, 131] width 213 height 121
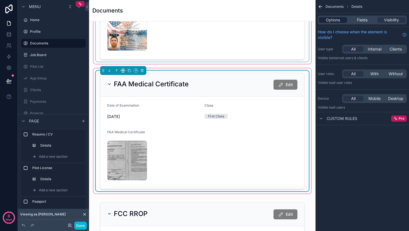
click at [331, 20] on span "Options" at bounding box center [333, 20] width 14 height 6
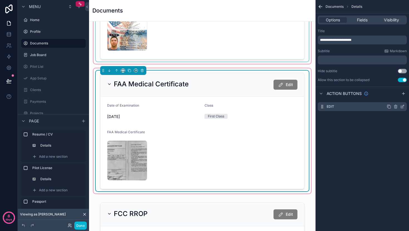
click at [402, 106] on icon "scrollable content" at bounding box center [403, 106] width 2 height 2
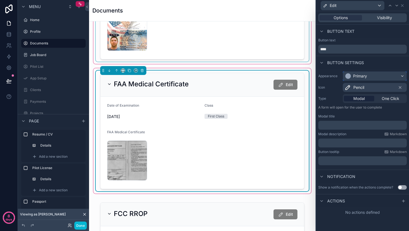
click at [363, 74] on div "Primary" at bounding box center [360, 76] width 14 height 6
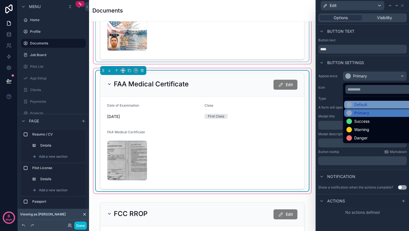
click at [360, 105] on div "Default" at bounding box center [360, 105] width 13 height 6
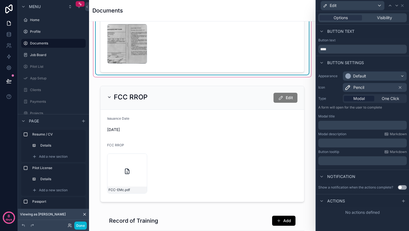
scroll to position [487, 0]
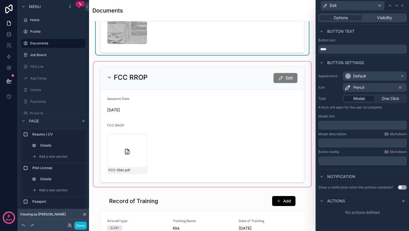
click at [242, 123] on div "scrollable content" at bounding box center [201, 124] width 217 height 125
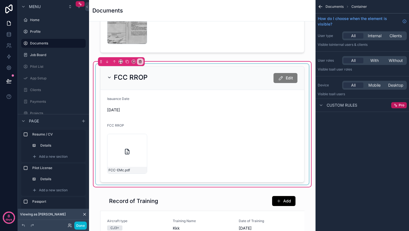
click at [230, 131] on div "scrollable content" at bounding box center [202, 124] width 213 height 121
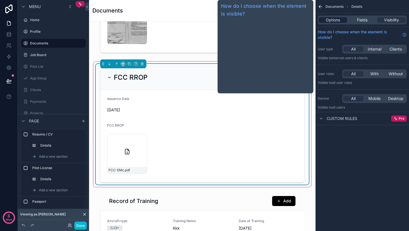
click at [336, 18] on span "Options" at bounding box center [333, 20] width 14 height 6
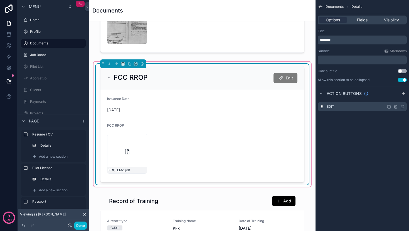
click at [402, 106] on icon "scrollable content" at bounding box center [402, 107] width 4 height 4
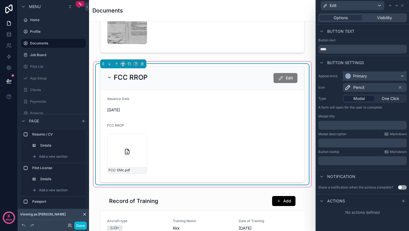
click at [398, 76] on div "Primary" at bounding box center [374, 76] width 63 height 9
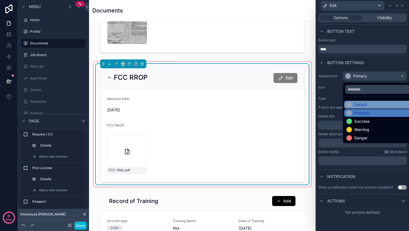
click at [368, 105] on div "Default" at bounding box center [381, 105] width 70 height 6
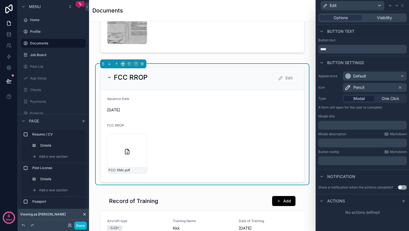
click at [223, 123] on div "FCC RROP" at bounding box center [202, 126] width 190 height 7
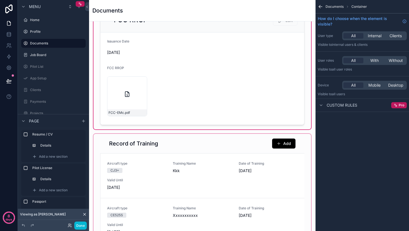
scroll to position [619, 0]
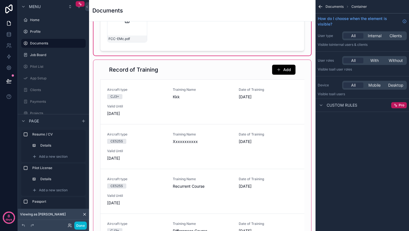
click at [235, 131] on div "scrollable content" at bounding box center [201, 168] width 217 height 217
click at [283, 93] on div "scrollable content" at bounding box center [201, 168] width 217 height 217
click at [231, 67] on div "scrollable content" at bounding box center [201, 168] width 217 height 217
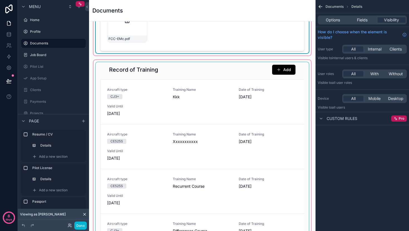
click at [235, 65] on div "scrollable content" at bounding box center [201, 168] width 217 height 217
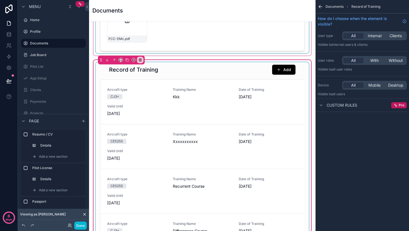
click at [235, 65] on div "scrollable content" at bounding box center [202, 168] width 213 height 212
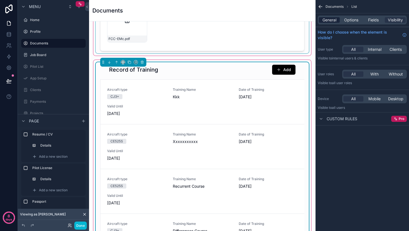
click at [331, 18] on span "General" at bounding box center [329, 20] width 14 height 6
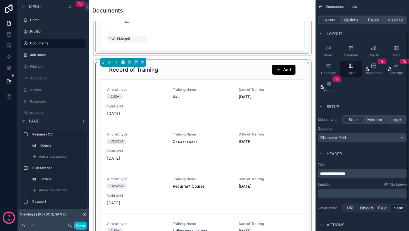
scroll to position [85, 0]
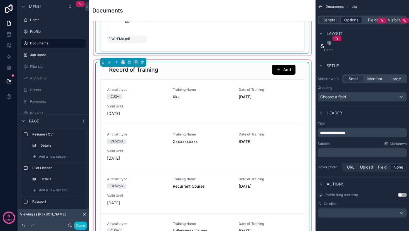
click at [348, 20] on span "Options" at bounding box center [351, 20] width 14 height 6
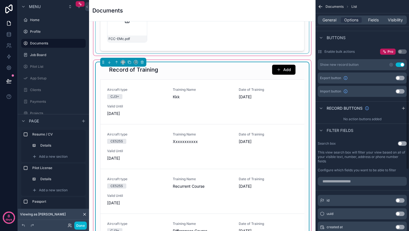
scroll to position [181, 0]
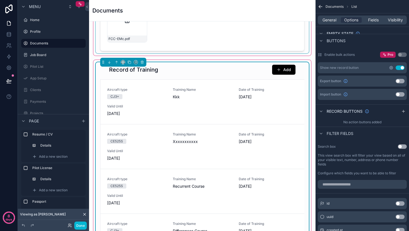
click at [390, 68] on icon "scrollable content" at bounding box center [391, 68] width 4 height 4
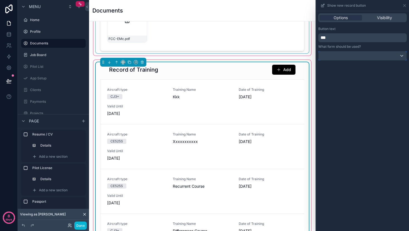
click at [356, 57] on div at bounding box center [362, 55] width 88 height 9
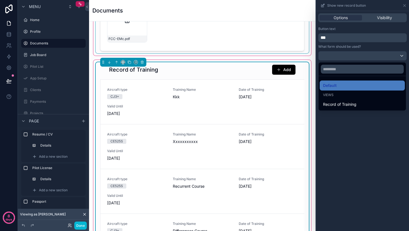
click at [356, 57] on div at bounding box center [362, 115] width 93 height 231
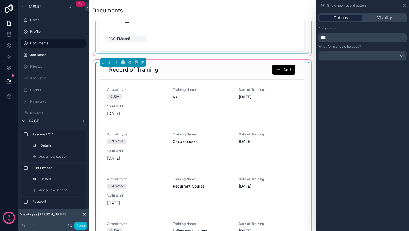
click at [345, 19] on span "Options" at bounding box center [340, 18] width 14 height 6
click at [342, 52] on div at bounding box center [362, 55] width 88 height 9
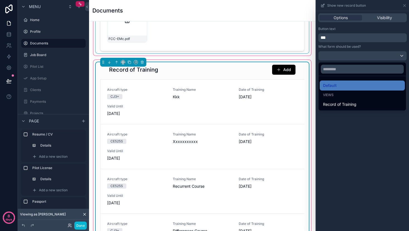
click at [347, 42] on div at bounding box center [362, 115] width 93 height 231
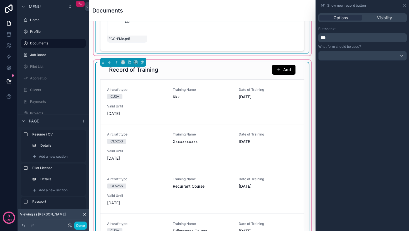
click at [346, 14] on div "Options Visibility" at bounding box center [362, 17] width 88 height 9
drag, startPoint x: 406, startPoint y: 6, endPoint x: 401, endPoint y: 10, distance: 6.0
click at [406, 6] on icon at bounding box center [404, 5] width 4 height 4
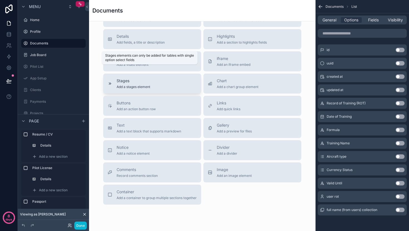
scroll to position [904, 0]
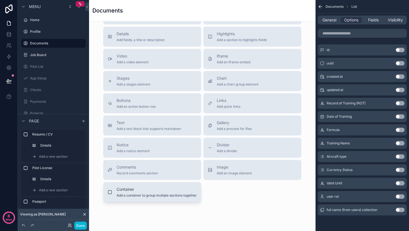
click at [138, 194] on span "Add a container to group multiple sections together" at bounding box center [157, 196] width 80 height 4
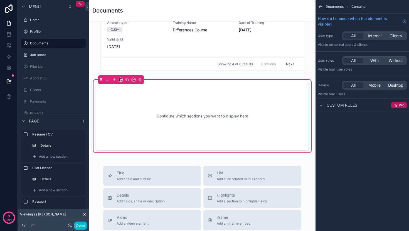
scroll to position [814, 0]
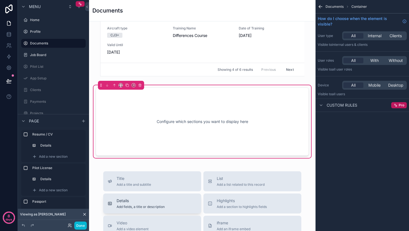
click at [142, 205] on span "Add fields, a title or description" at bounding box center [141, 207] width 48 height 4
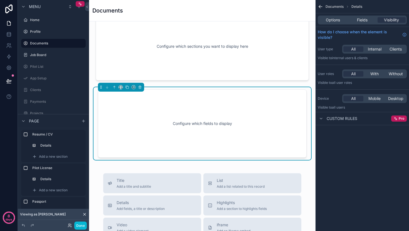
scroll to position [892, 0]
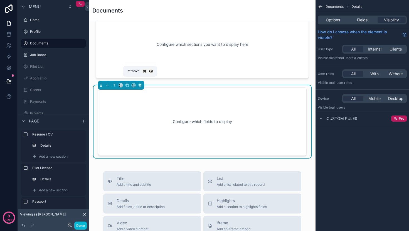
click at [140, 83] on icon "scrollable content" at bounding box center [140, 85] width 4 height 4
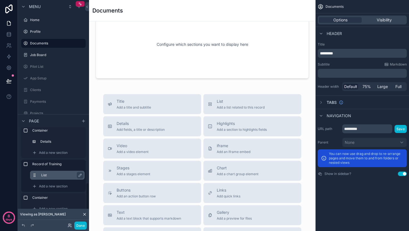
scroll to position [42, 0]
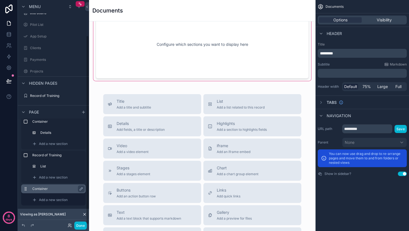
click at [40, 190] on label "Container" at bounding box center [56, 189] width 49 height 4
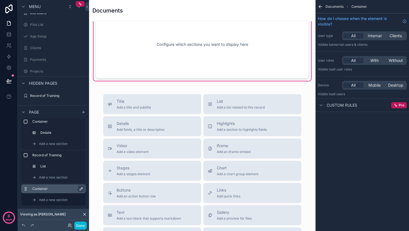
click at [81, 189] on icon "scrollable content" at bounding box center [81, 189] width 4 height 4
click at [61, 190] on input "*********" at bounding box center [53, 189] width 42 height 7
type input "*"
type input "**********"
click at [79, 189] on icon "scrollable content" at bounding box center [80, 189] width 3 height 2
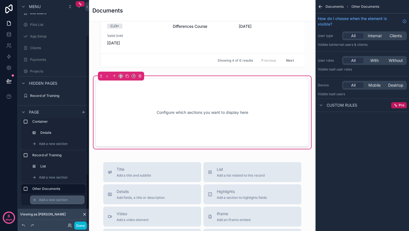
click at [50, 200] on span "Add a new section" at bounding box center [53, 200] width 29 height 4
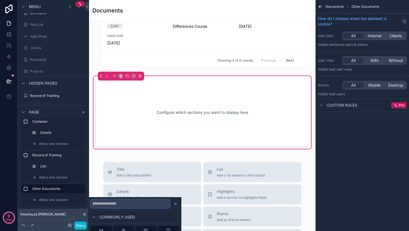
click at [110, 203] on input "text" at bounding box center [130, 204] width 80 height 9
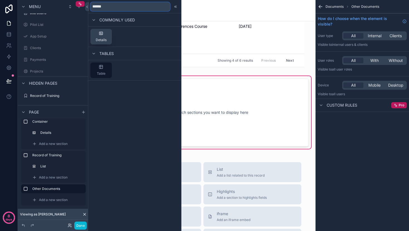
type input "******"
click at [108, 37] on button "Details" at bounding box center [100, 37] width 21 height 16
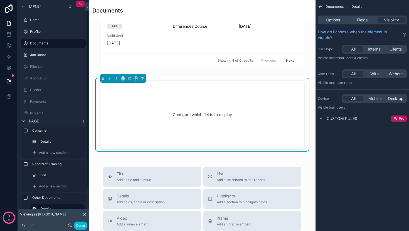
scroll to position [817, 0]
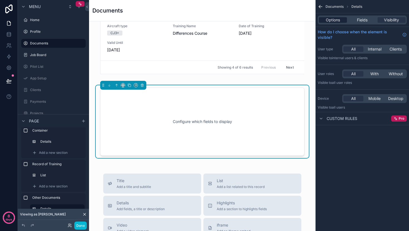
click at [326, 19] on span "Options" at bounding box center [333, 20] width 14 height 6
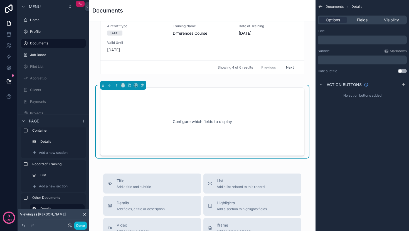
click at [353, 40] on p "﻿" at bounding box center [363, 40] width 86 height 4
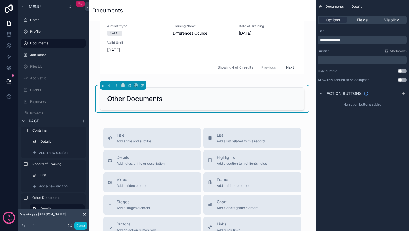
click at [368, 152] on div "**********" at bounding box center [361, 115] width 93 height 231
click at [406, 95] on div "scrollable content" at bounding box center [403, 93] width 7 height 7
click at [401, 107] on icon "scrollable content" at bounding box center [402, 107] width 4 height 4
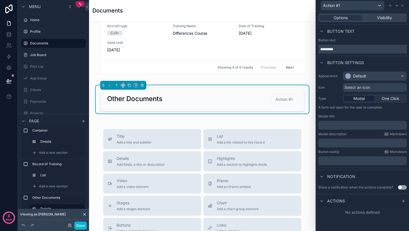
click at [343, 47] on input "*********" at bounding box center [362, 49] width 88 height 9
type input "****"
click at [351, 75] on div "Default" at bounding box center [355, 76] width 21 height 6
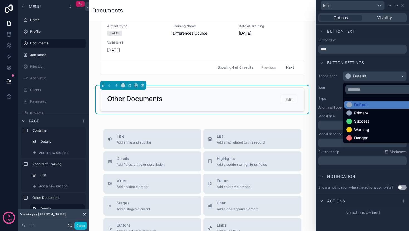
click at [357, 76] on div at bounding box center [362, 115] width 93 height 231
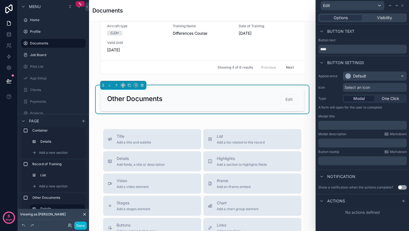
click at [356, 90] on div "Select an icon" at bounding box center [375, 87] width 64 height 9
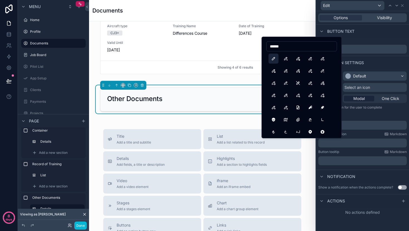
type input "******"
click at [276, 59] on button "Pencil" at bounding box center [273, 59] width 10 height 10
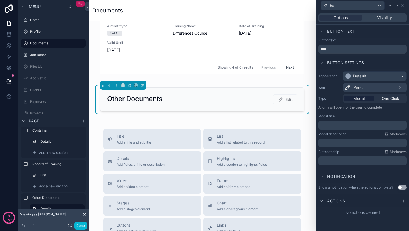
click at [382, 69] on div "Button settings" at bounding box center [362, 62] width 93 height 13
click at [400, 201] on div at bounding box center [403, 201] width 7 height 7
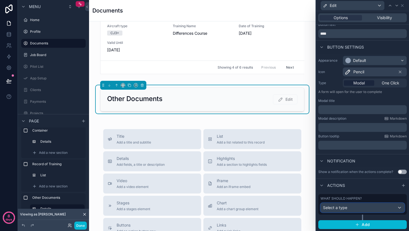
click at [348, 204] on div "Select a type" at bounding box center [362, 208] width 83 height 9
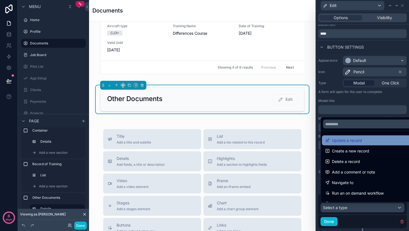
click at [345, 143] on span "Update a record" at bounding box center [347, 140] width 30 height 7
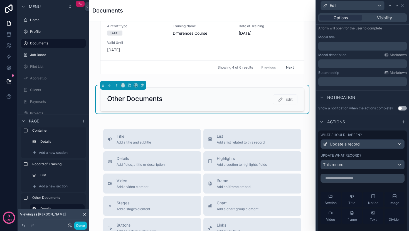
scroll to position [165, 0]
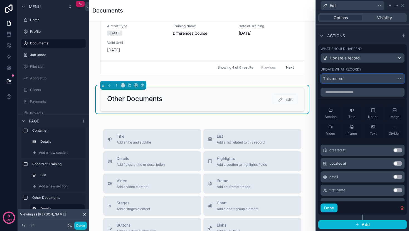
click at [358, 81] on div "This record" at bounding box center [362, 78] width 83 height 9
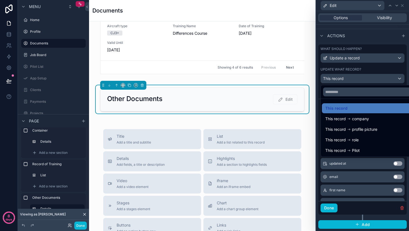
click at [344, 148] on span "This record" at bounding box center [335, 150] width 21 height 7
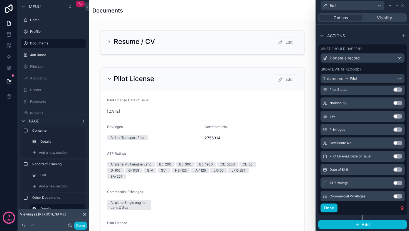
scroll to position [455, 0]
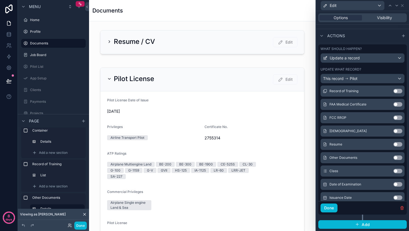
click at [393, 157] on button "Use setting" at bounding box center [397, 158] width 9 height 4
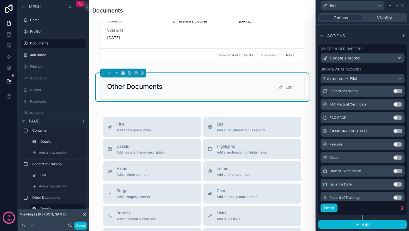
scroll to position [786, 0]
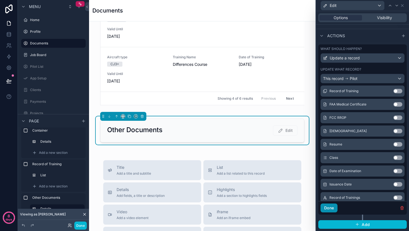
click at [327, 209] on button "Done" at bounding box center [328, 208] width 17 height 9
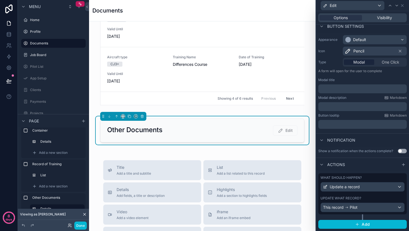
scroll to position [36, 0]
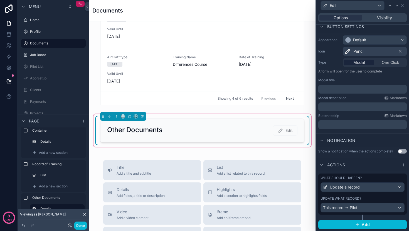
click at [216, 126] on div "Other Documents Edit" at bounding box center [202, 131] width 190 height 10
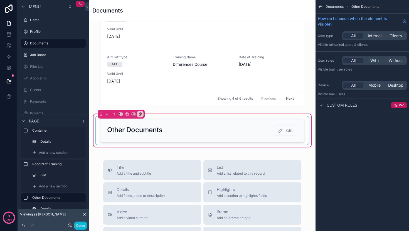
click at [234, 127] on div "scrollable content" at bounding box center [202, 131] width 213 height 28
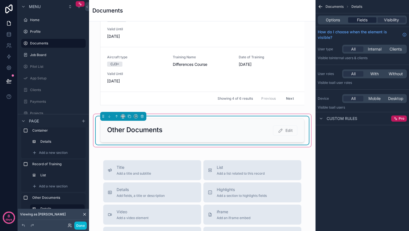
click at [362, 19] on span "Fields" at bounding box center [362, 20] width 11 height 6
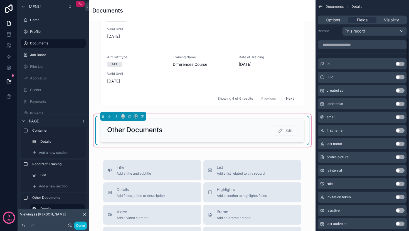
scroll to position [0, 0]
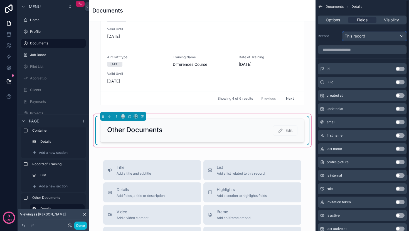
click at [382, 39] on div "This record" at bounding box center [374, 36] width 64 height 9
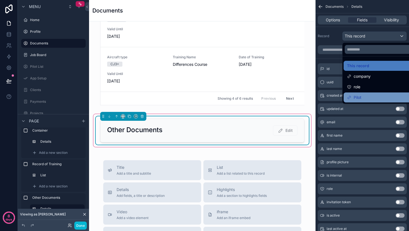
click at [360, 96] on span "Pilot" at bounding box center [357, 97] width 8 height 7
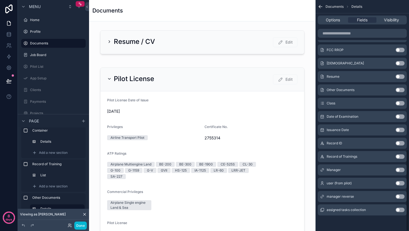
scroll to position [422, 0]
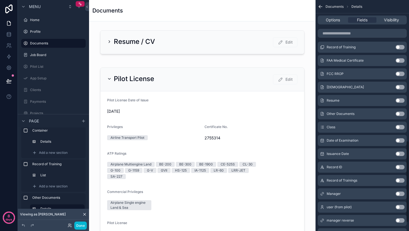
click at [399, 114] on button "Use setting" at bounding box center [399, 114] width 9 height 4
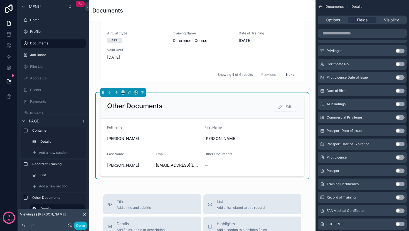
scroll to position [0, 0]
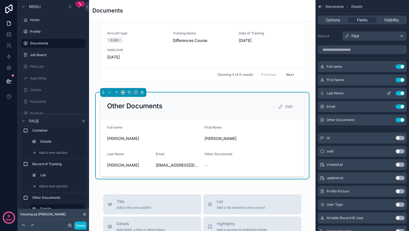
drag, startPoint x: 399, startPoint y: 105, endPoint x: 400, endPoint y: 98, distance: 7.3
click at [399, 105] on button "Use setting" at bounding box center [399, 107] width 9 height 4
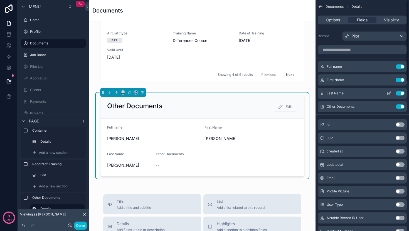
click at [400, 93] on button "Use setting" at bounding box center [399, 93] width 9 height 4
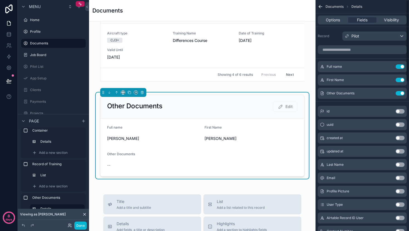
drag, startPoint x: 402, startPoint y: 78, endPoint x: 402, endPoint y: 73, distance: 5.3
click at [402, 78] on button "Use setting" at bounding box center [399, 80] width 9 height 4
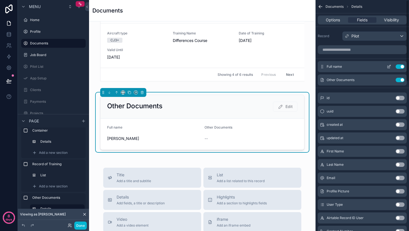
click at [402, 68] on button "Use setting" at bounding box center [399, 67] width 9 height 4
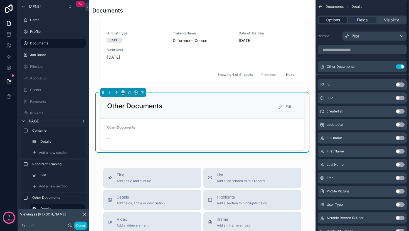
click at [330, 23] on span "Options" at bounding box center [333, 20] width 14 height 6
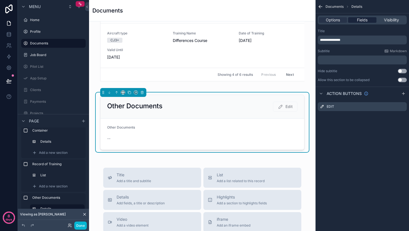
click at [362, 22] on span "Fields" at bounding box center [362, 20] width 11 height 6
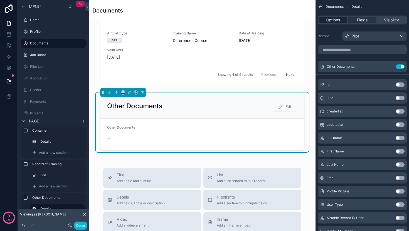
click at [340, 21] on span "Options" at bounding box center [333, 20] width 14 height 6
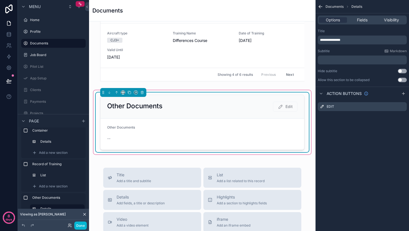
click at [246, 125] on form "Other Documents --" at bounding box center [202, 134] width 204 height 31
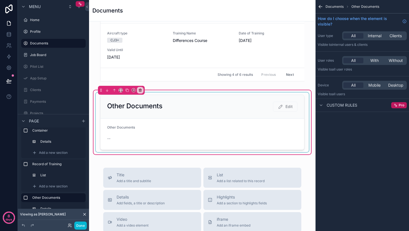
click at [241, 132] on div "scrollable content" at bounding box center [202, 123] width 213 height 60
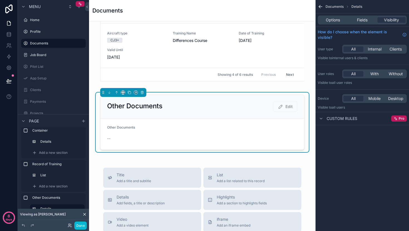
click at [370, 160] on div "Documents Details Options Fields Visibility How do I choose when the element is…" at bounding box center [361, 115] width 93 height 231
click at [338, 17] on span "Options" at bounding box center [333, 20] width 14 height 6
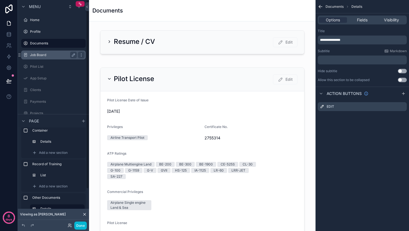
click at [49, 53] on label "Job Board" at bounding box center [52, 55] width 44 height 4
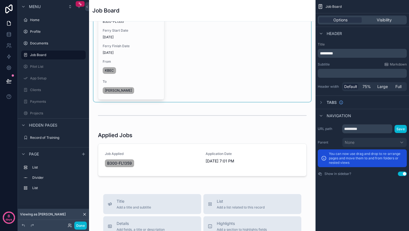
scroll to position [54, 0]
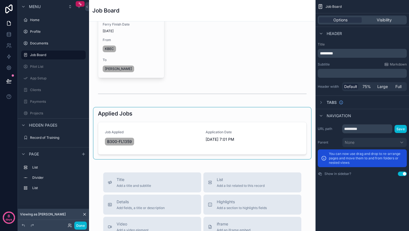
click at [204, 132] on div "scrollable content" at bounding box center [201, 134] width 217 height 52
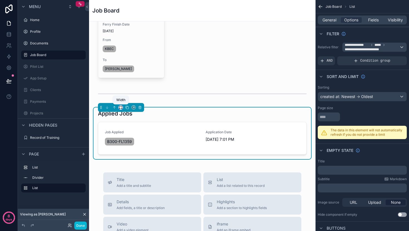
click at [122, 108] on icon "scrollable content" at bounding box center [121, 108] width 4 height 4
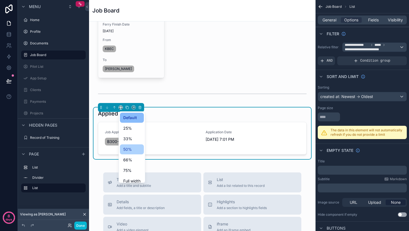
click at [129, 148] on span "50%" at bounding box center [127, 149] width 9 height 7
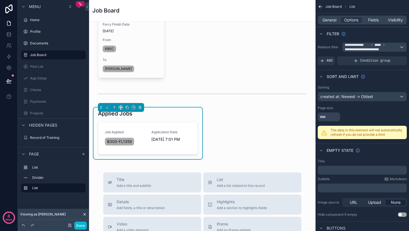
click at [228, 131] on div "Open Jobs Job Title B300-FL1355 Ferry Start Date 8/25/2025 Ferry Finish Date 8/…" at bounding box center [202, 191] width 226 height 448
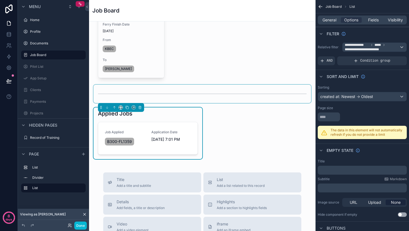
click at [224, 101] on div "scrollable content" at bounding box center [201, 94] width 217 height 18
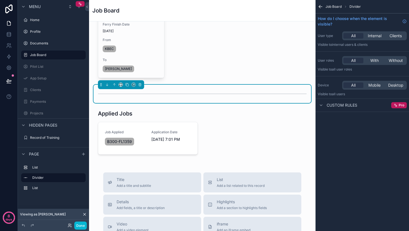
click at [212, 131] on div "Open Jobs Job Title B300-FL1355 Ferry Start Date 8/25/2025 Ferry Finish Date 8/…" at bounding box center [202, 191] width 226 height 448
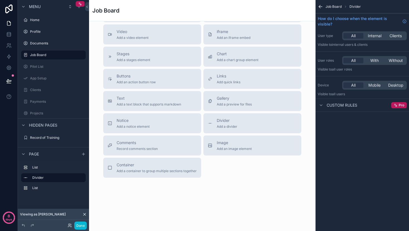
scroll to position [0, 0]
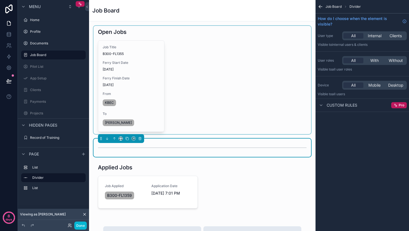
click at [212, 81] on div "scrollable content" at bounding box center [201, 80] width 217 height 108
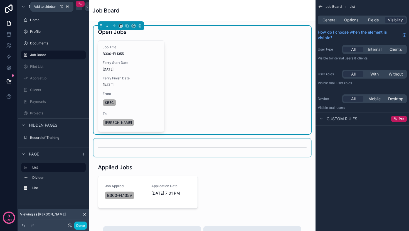
click at [80, 9] on icon "scrollable content" at bounding box center [79, 6] width 4 height 4
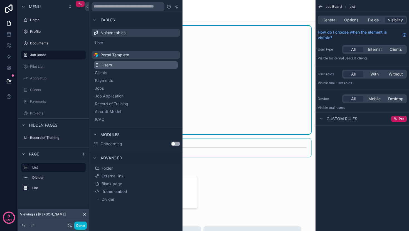
click at [112, 65] on span "Users" at bounding box center [106, 65] width 10 height 6
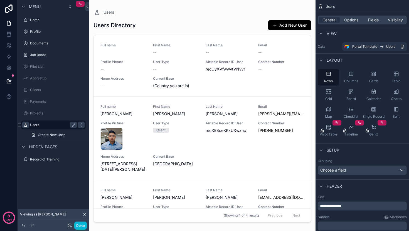
click at [25, 125] on icon "scrollable content" at bounding box center [25, 125] width 4 height 4
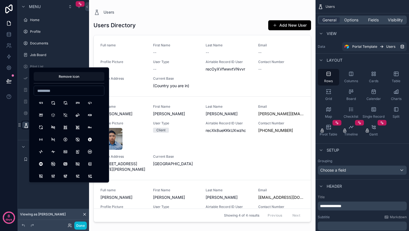
click at [67, 89] on input at bounding box center [69, 91] width 70 height 8
type input "********"
click at [79, 103] on button "Plane" at bounding box center [78, 103] width 10 height 10
click at [63, 61] on div "scrollable content" at bounding box center [53, 61] width 65 height 1
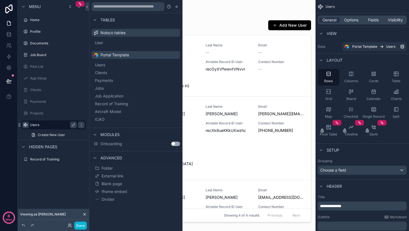
drag, startPoint x: 80, startPoint y: 125, endPoint x: 77, endPoint y: 125, distance: 3.1
click at [80, 125] on icon "scrollable content" at bounding box center [81, 125] width 4 height 4
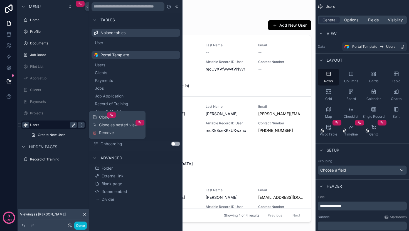
click at [73, 125] on icon "scrollable content" at bounding box center [73, 125] width 4 height 4
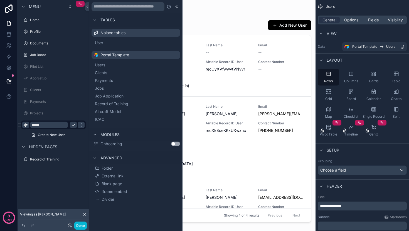
click at [47, 125] on input "*****" at bounding box center [49, 125] width 38 height 7
type input "******"
click at [79, 126] on icon "scrollable content" at bounding box center [81, 125] width 4 height 4
click at [239, 75] on div "scrollable content" at bounding box center [202, 112] width 226 height 225
drag, startPoint x: 203, startPoint y: 80, endPoint x: 162, endPoint y: 7, distance: 84.1
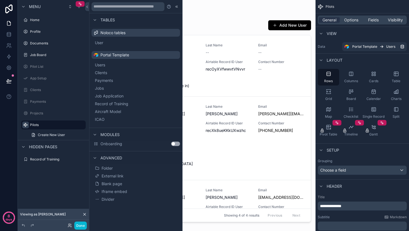
click at [202, 79] on div "Full name First Name -- Last Name -- Email -- Profile Picture -- User Type -- A…" at bounding box center [202, 66] width 204 height 46
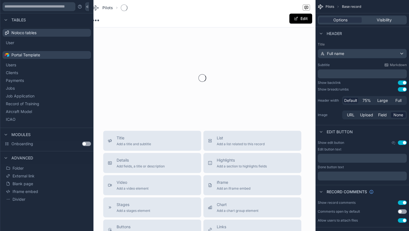
scroll to position [7, 0]
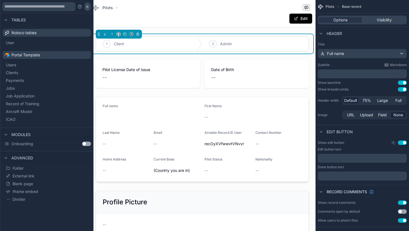
click at [89, 6] on icon at bounding box center [87, 6] width 4 height 4
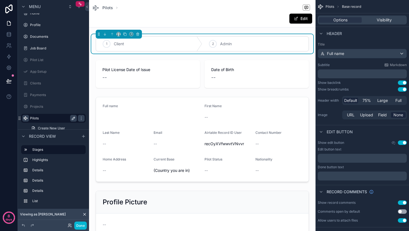
click at [44, 117] on label "Pilots" at bounding box center [52, 118] width 44 height 4
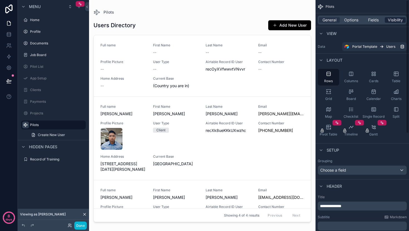
click at [395, 19] on span "Visibility" at bounding box center [395, 20] width 15 height 6
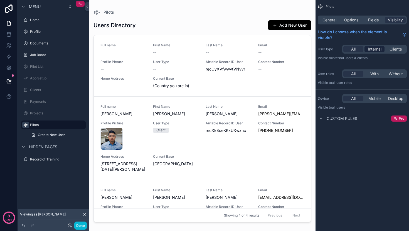
click at [372, 51] on span "Internal" at bounding box center [375, 49] width 14 height 6
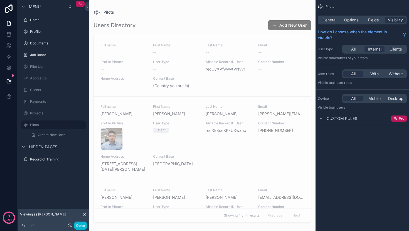
click at [333, 142] on div "Pilots General Options Fields Visibility How do I choose when the element is vi…" at bounding box center [361, 115] width 93 height 231
click at [70, 227] on icon at bounding box center [70, 226] width 4 height 4
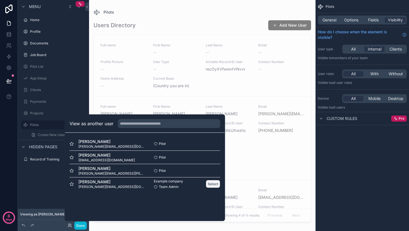
click at [210, 185] on button "Select" at bounding box center [213, 184] width 14 height 8
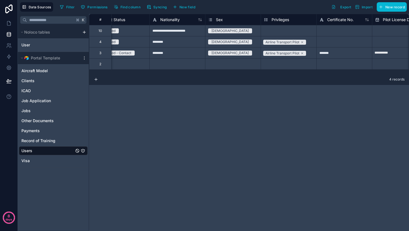
scroll to position [0, 710]
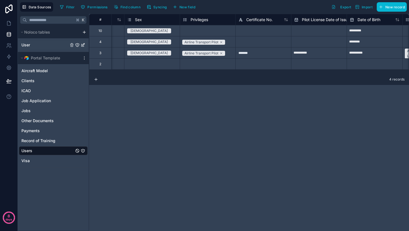
click at [39, 47] on div "User" at bounding box center [53, 45] width 69 height 9
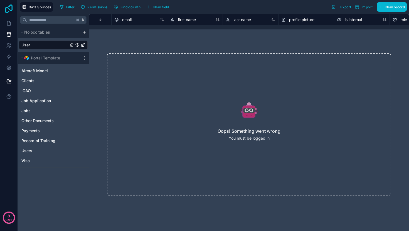
click at [10, 10] on icon at bounding box center [8, 8] width 7 height 9
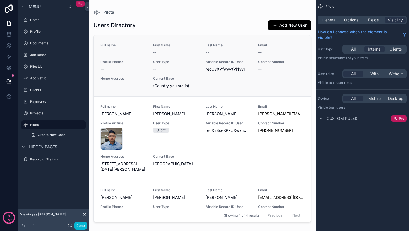
click at [255, 58] on div "Full name First Name -- Last Name -- Email -- Profile Picture -- User Type -- A…" at bounding box center [202, 66] width 204 height 46
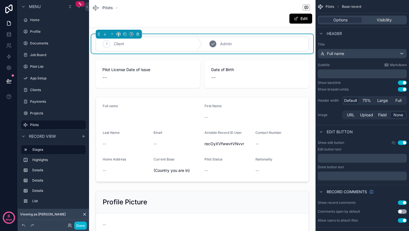
click at [242, 39] on div "2 Admin" at bounding box center [255, 44] width 106 height 14
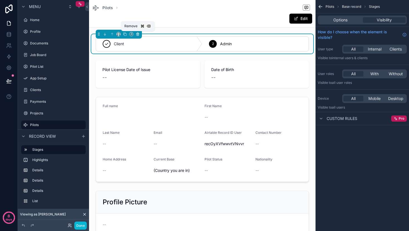
click at [137, 34] on icon "scrollable content" at bounding box center [137, 34] width 0 height 1
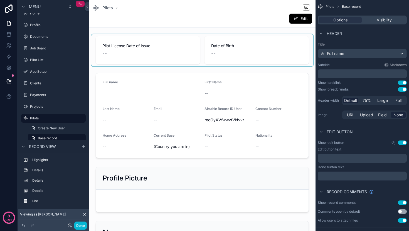
click at [170, 55] on div "scrollable content" at bounding box center [202, 50] width 222 height 32
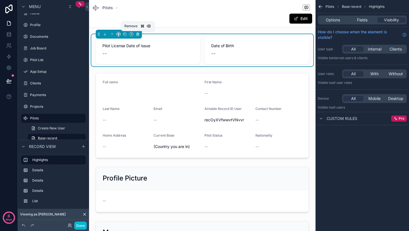
click at [139, 35] on icon "scrollable content" at bounding box center [138, 34] width 4 height 4
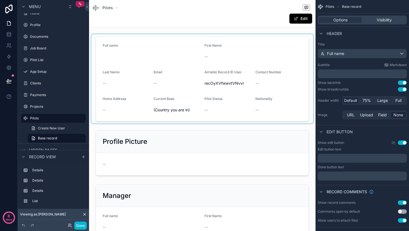
click at [143, 44] on div "scrollable content" at bounding box center [202, 79] width 222 height 90
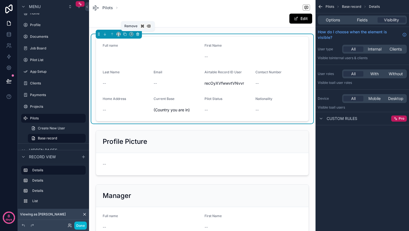
click at [138, 36] on icon "scrollable content" at bounding box center [138, 34] width 2 height 2
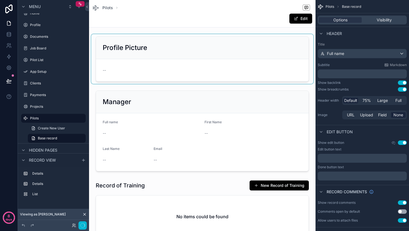
click at [138, 39] on div "scrollable content" at bounding box center [202, 59] width 222 height 50
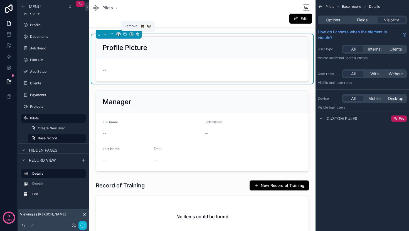
click at [140, 35] on button "scrollable content" at bounding box center [138, 34] width 6 height 6
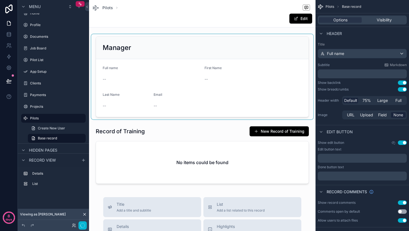
click at [139, 46] on div "scrollable content" at bounding box center [202, 76] width 222 height 85
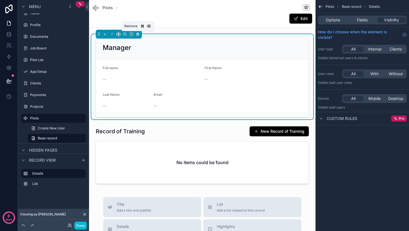
click at [137, 35] on icon "scrollable content" at bounding box center [138, 34] width 4 height 4
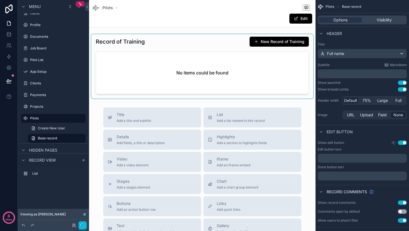
click at [135, 40] on div "scrollable content" at bounding box center [202, 66] width 222 height 65
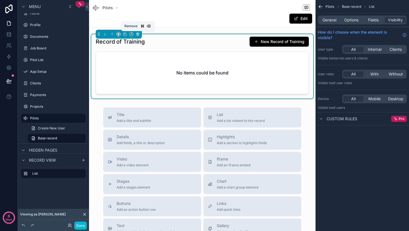
click at [137, 35] on icon "scrollable content" at bounding box center [138, 34] width 4 height 4
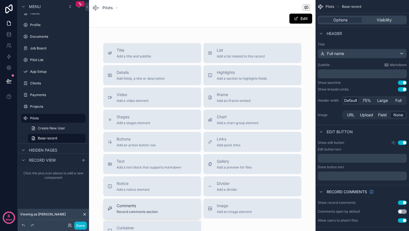
click at [147, 207] on span "Comments" at bounding box center [137, 206] width 41 height 6
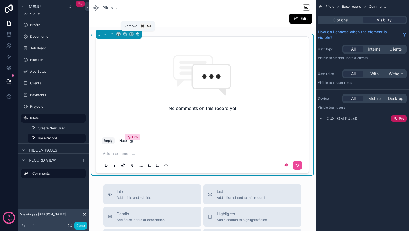
click at [138, 34] on icon "scrollable content" at bounding box center [138, 34] width 2 height 2
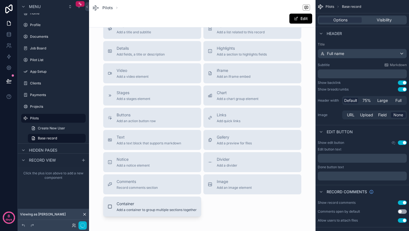
click at [132, 205] on span "Container" at bounding box center [157, 204] width 80 height 6
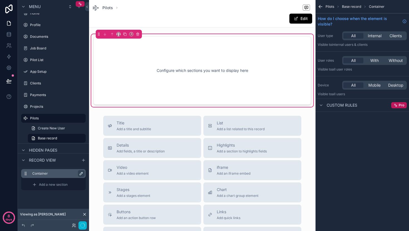
click at [79, 172] on icon "scrollable content" at bounding box center [81, 174] width 4 height 4
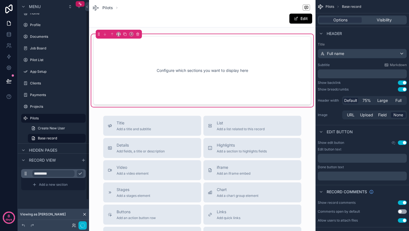
click at [63, 175] on input "*********" at bounding box center [53, 173] width 42 height 7
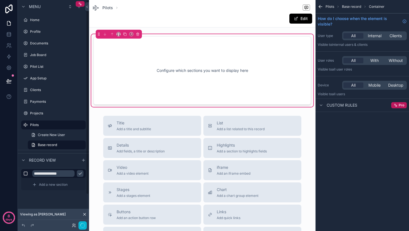
type input "**********"
click at [80, 172] on icon "scrollable content" at bounding box center [80, 174] width 4 height 4
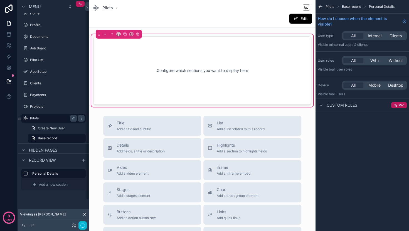
click at [39, 118] on label "Pilots" at bounding box center [52, 118] width 44 height 4
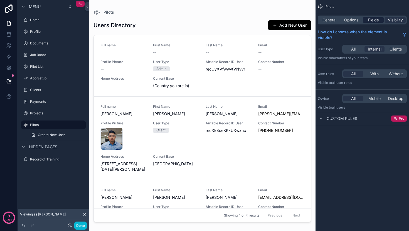
click at [373, 19] on span "Fields" at bounding box center [373, 20] width 11 height 6
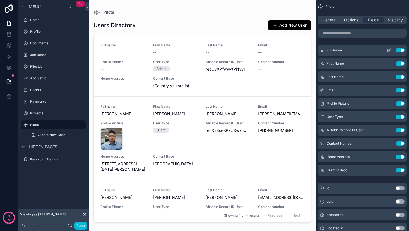
click at [400, 50] on button "Use setting" at bounding box center [399, 50] width 9 height 4
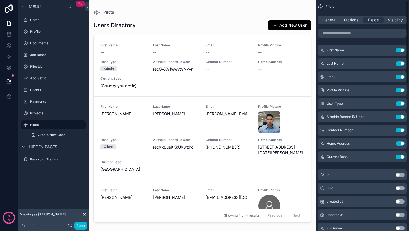
click at [400, 50] on button "Use setting" at bounding box center [399, 50] width 9 height 4
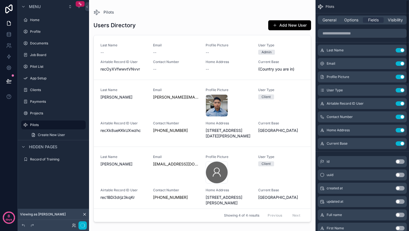
click at [400, 50] on button "Use setting" at bounding box center [399, 50] width 9 height 4
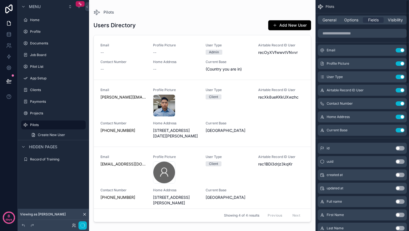
click at [400, 50] on button "Use setting" at bounding box center [399, 50] width 9 height 4
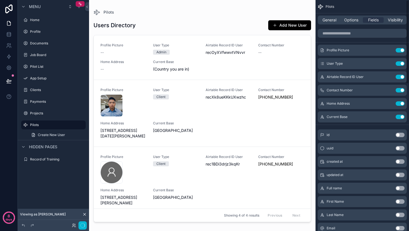
click at [400, 50] on button "Use setting" at bounding box center [399, 50] width 9 height 4
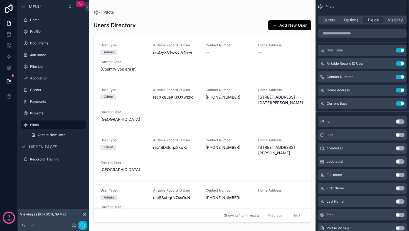
click at [400, 50] on button "Use setting" at bounding box center [399, 50] width 9 height 4
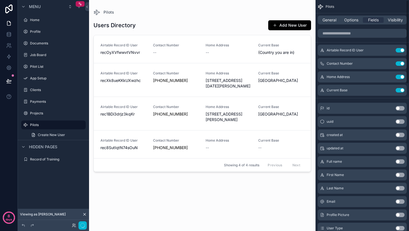
click at [400, 50] on button "Use setting" at bounding box center [399, 50] width 9 height 4
click at [400, 61] on button "Use setting" at bounding box center [399, 63] width 9 height 4
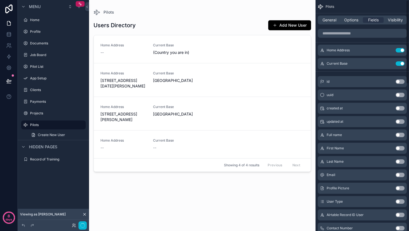
click at [400, 50] on button "Use setting" at bounding box center [399, 50] width 9 height 4
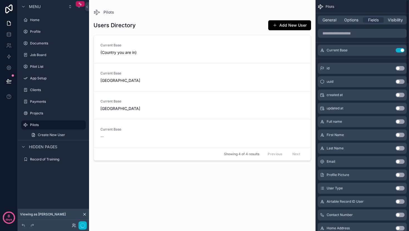
click at [400, 50] on button "Use setting" at bounding box center [399, 50] width 9 height 4
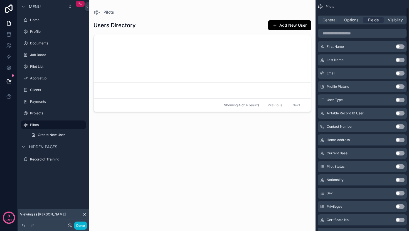
scroll to position [5, 0]
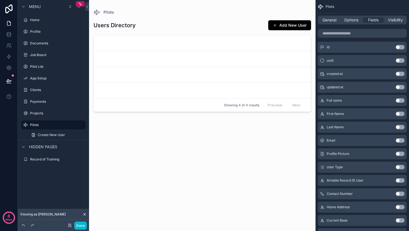
click at [399, 154] on button "Use setting" at bounding box center [399, 154] width 9 height 4
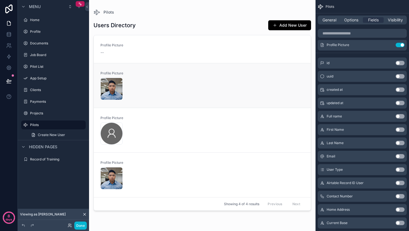
click at [250, 75] on div "Profile Picture ID-Photo---Kerwin-F.-Valdez .jpg" at bounding box center [202, 85] width 204 height 29
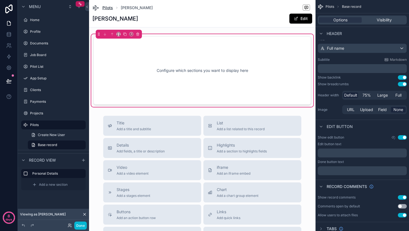
click at [107, 9] on span "Pilots" at bounding box center [107, 8] width 11 height 6
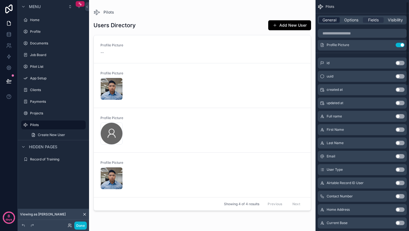
click at [328, 23] on span "General" at bounding box center [329, 20] width 14 height 6
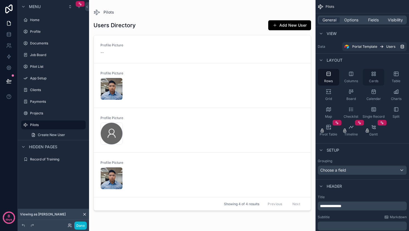
click at [371, 74] on icon "scrollable content" at bounding box center [374, 74] width 6 height 6
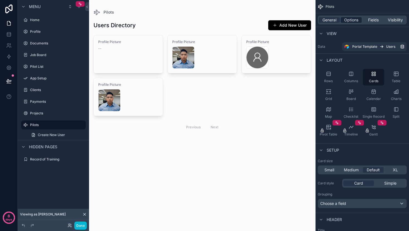
click at [354, 19] on span "Options" at bounding box center [351, 20] width 14 height 6
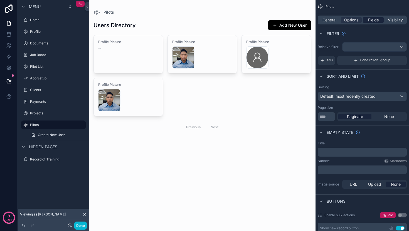
click at [370, 18] on span "Fields" at bounding box center [373, 20] width 11 height 6
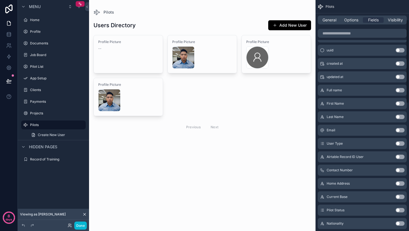
scroll to position [67, 0]
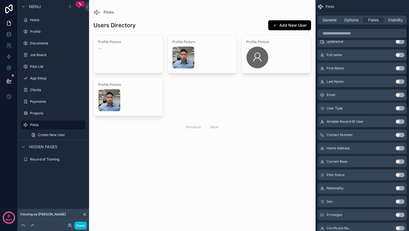
click at [402, 68] on button "Use setting" at bounding box center [399, 68] width 9 height 4
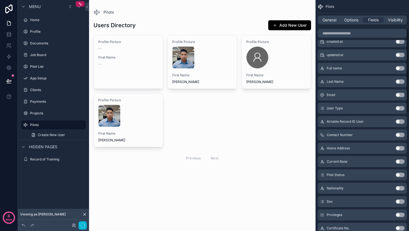
scroll to position [80, 0]
click at [400, 81] on button "Use setting" at bounding box center [399, 82] width 9 height 4
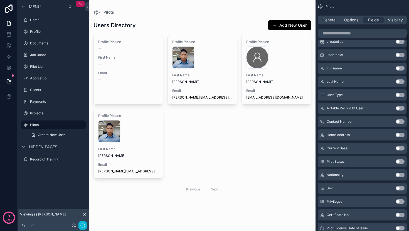
scroll to position [93, 0]
click at [400, 68] on button "Use setting" at bounding box center [399, 68] width 9 height 4
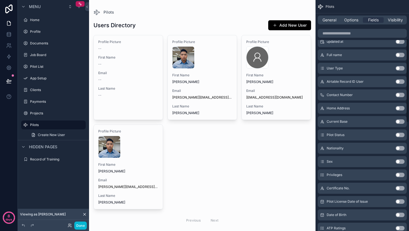
scroll to position [0, 0]
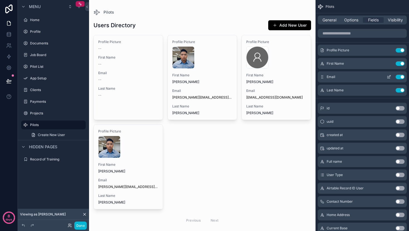
click at [400, 76] on button "Use setting" at bounding box center [399, 77] width 9 height 4
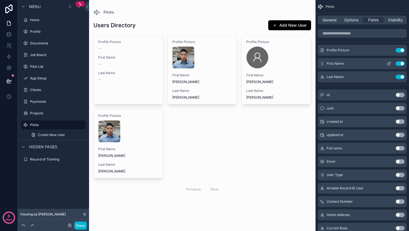
click at [387, 65] on icon "scrollable content" at bounding box center [388, 64] width 3 height 3
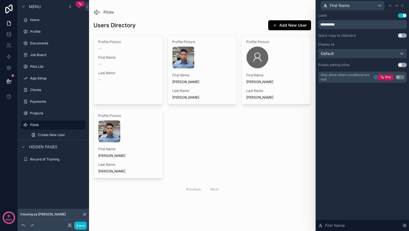
click at [399, 53] on div "Default" at bounding box center [362, 53] width 88 height 9
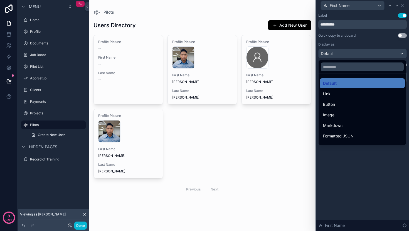
click at [399, 53] on div at bounding box center [362, 115] width 93 height 231
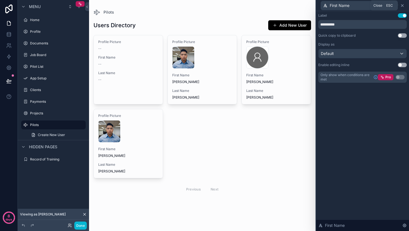
click at [403, 6] on icon at bounding box center [402, 5] width 2 height 2
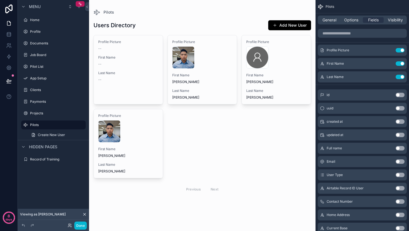
drag, startPoint x: 402, startPoint y: 78, endPoint x: 402, endPoint y: 75, distance: 3.3
click at [402, 78] on button "Use setting" at bounding box center [399, 77] width 9 height 4
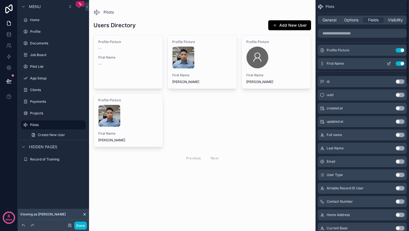
click at [401, 64] on button "Use setting" at bounding box center [399, 63] width 9 height 4
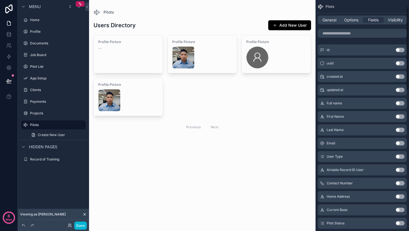
scroll to position [21, 0]
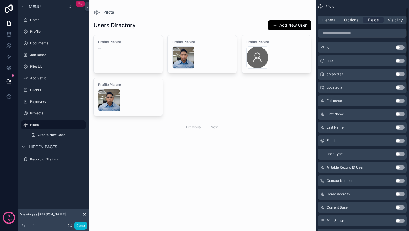
click at [399, 100] on button "Use setting" at bounding box center [399, 101] width 9 height 4
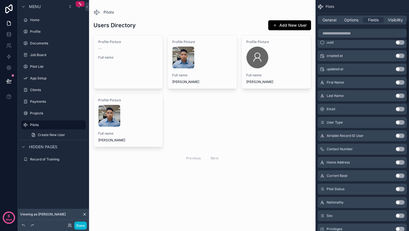
scroll to position [63, 0]
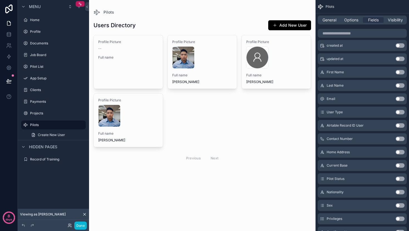
click at [400, 179] on button "Use setting" at bounding box center [399, 179] width 9 height 4
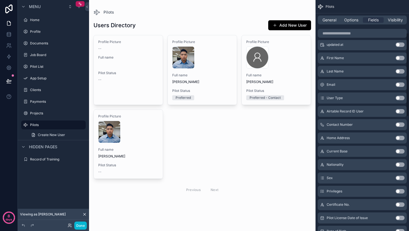
click at [400, 151] on button "Use setting" at bounding box center [399, 151] width 9 height 4
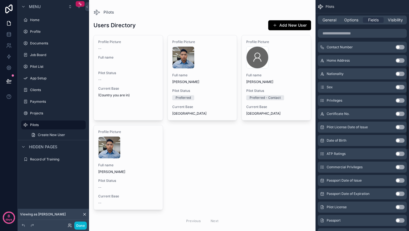
scroll to position [182, 0]
click at [397, 154] on button "Use setting" at bounding box center [399, 153] width 9 height 4
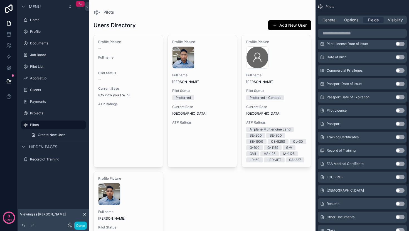
scroll to position [279, 0]
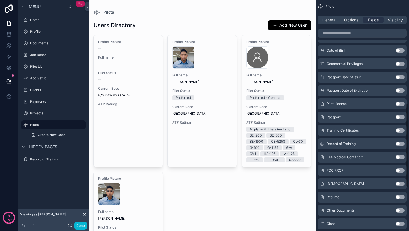
click at [400, 132] on button "Use setting" at bounding box center [399, 130] width 9 height 4
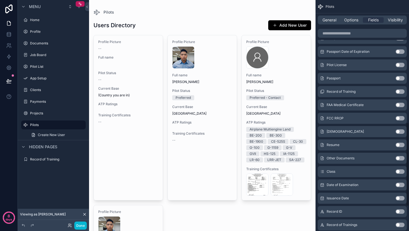
scroll to position [338, 0]
click at [398, 144] on button "Use setting" at bounding box center [399, 144] width 9 height 4
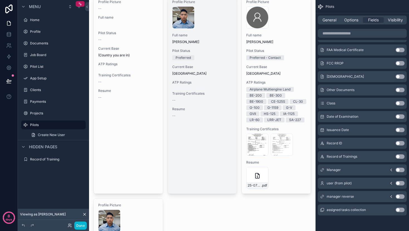
scroll to position [0, 0]
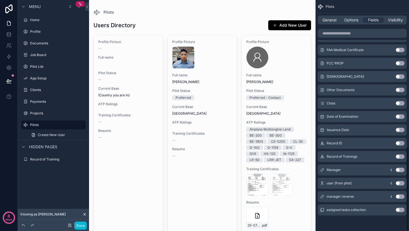
click at [331, 23] on div "General Options Fields Visibility" at bounding box center [362, 20] width 89 height 9
click at [330, 19] on span "General" at bounding box center [329, 20] width 14 height 6
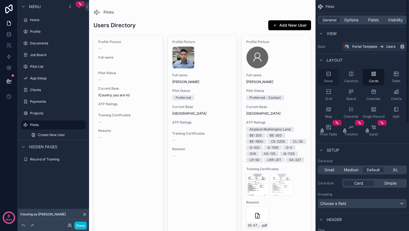
click at [328, 75] on icon "scrollable content" at bounding box center [329, 74] width 6 height 6
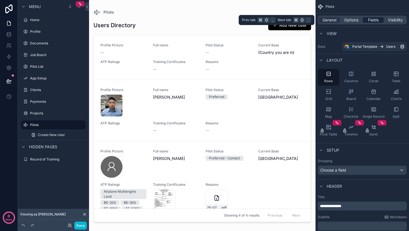
click at [365, 19] on div "Fields" at bounding box center [373, 20] width 21 height 6
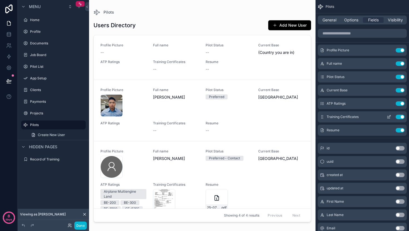
click at [397, 118] on button "Use setting" at bounding box center [399, 117] width 9 height 4
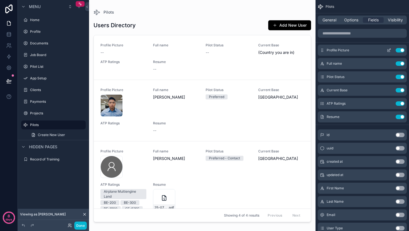
click at [389, 50] on icon "scrollable content" at bounding box center [389, 50] width 4 height 4
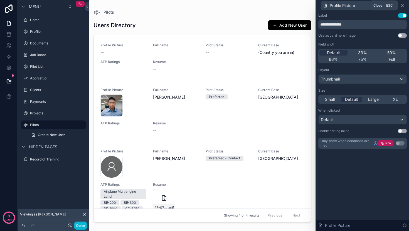
click at [402, 6] on icon at bounding box center [402, 5] width 2 height 2
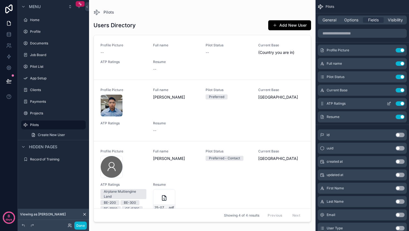
click at [390, 103] on icon "scrollable content" at bounding box center [389, 103] width 4 height 4
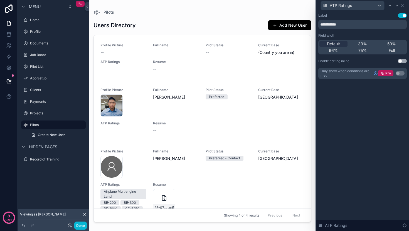
drag, startPoint x: 366, startPoint y: 142, endPoint x: 392, endPoint y: 62, distance: 84.8
click at [366, 142] on div "**********" at bounding box center [362, 121] width 93 height 220
click at [390, 49] on span "Full" at bounding box center [391, 51] width 6 height 6
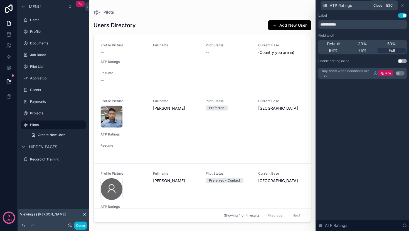
drag, startPoint x: 403, startPoint y: 6, endPoint x: 403, endPoint y: 16, distance: 10.6
click at [403, 6] on icon at bounding box center [402, 5] width 4 height 4
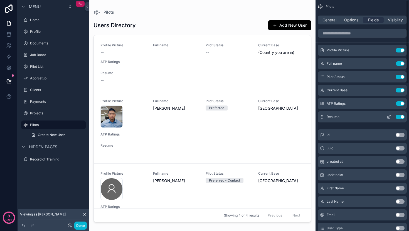
click at [387, 118] on icon "scrollable content" at bounding box center [388, 117] width 3 height 3
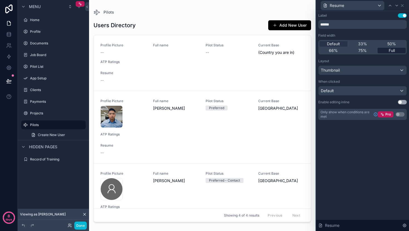
click at [385, 50] on div "Full" at bounding box center [391, 51] width 28 height 6
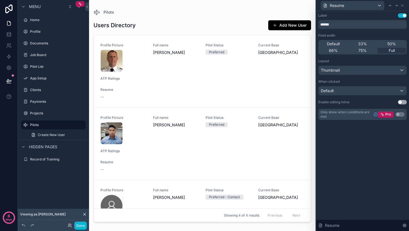
click at [67, 226] on div "Done" at bounding box center [76, 226] width 22 height 8
click at [68, 226] on icon at bounding box center [70, 226] width 4 height 4
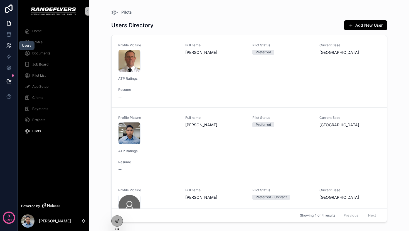
click at [11, 48] on icon at bounding box center [9, 46] width 6 height 6
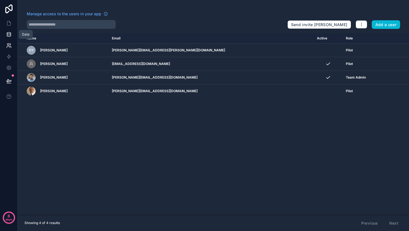
click at [8, 36] on icon at bounding box center [9, 35] width 4 height 2
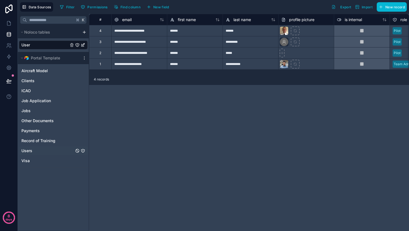
click at [40, 150] on div "Users" at bounding box center [53, 151] width 69 height 9
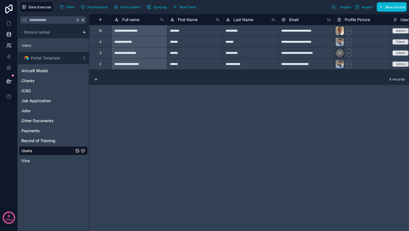
click at [10, 46] on icon at bounding box center [9, 46] width 6 height 6
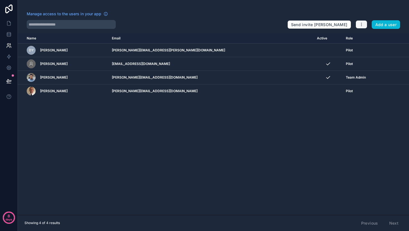
click at [363, 26] on icon "button" at bounding box center [361, 24] width 4 height 4
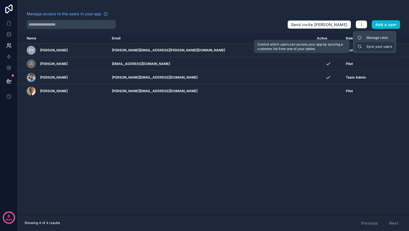
click at [367, 49] on link "Sync your users" at bounding box center [374, 46] width 39 height 9
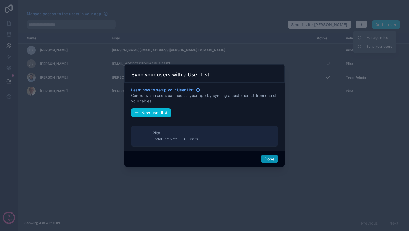
click at [267, 161] on button "Done" at bounding box center [269, 159] width 17 height 9
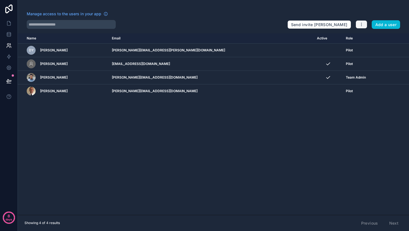
click at [361, 28] on button "button" at bounding box center [361, 24] width 12 height 8
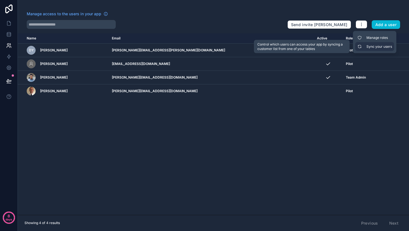
click at [370, 47] on link "Sync your users" at bounding box center [374, 46] width 39 height 9
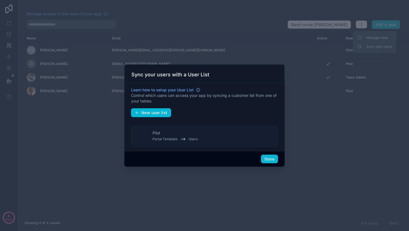
click at [204, 132] on button "Pilot Portal Template Users" at bounding box center [204, 136] width 147 height 21
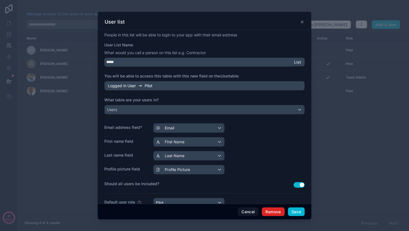
click at [271, 209] on button "Remove" at bounding box center [273, 212] width 23 height 9
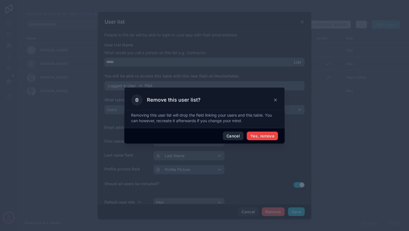
click at [231, 136] on button "Cancel" at bounding box center [233, 136] width 21 height 9
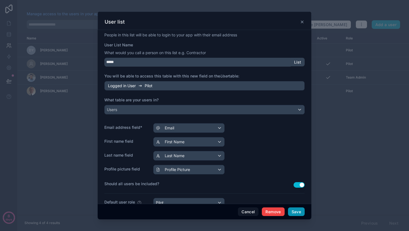
click at [302, 214] on button "Save" at bounding box center [296, 212] width 17 height 9
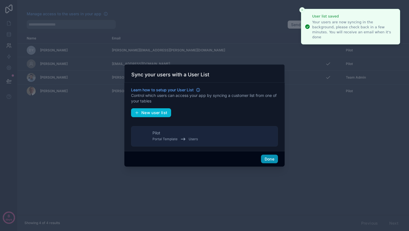
click at [273, 160] on button "Done" at bounding box center [269, 159] width 17 height 9
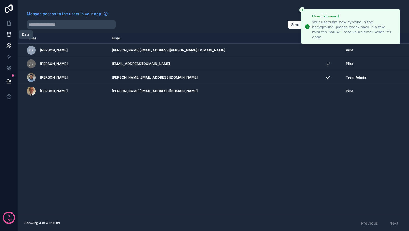
click at [10, 34] on icon at bounding box center [9, 33] width 4 height 1
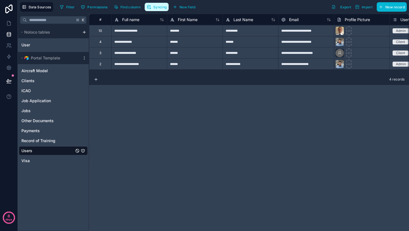
click at [160, 10] on button "Syncing" at bounding box center [157, 7] width 24 height 8
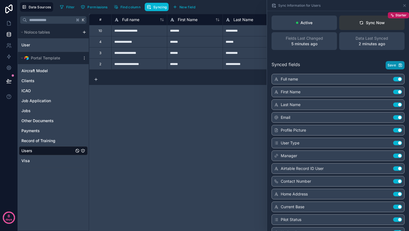
drag, startPoint x: 386, startPoint y: 65, endPoint x: 368, endPoint y: 26, distance: 42.7
click at [370, 29] on div "Active Sync Now Starter Fields Last Changed 5 minutes ago Data Last Synced 2 mi…" at bounding box center [338, 121] width 142 height 220
click at [368, 25] on div "Sync Now" at bounding box center [372, 23] width 26 height 6
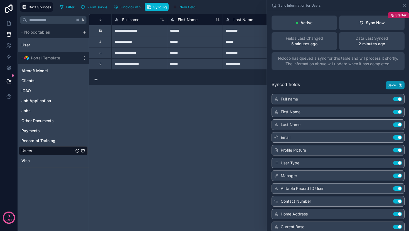
click at [387, 86] on span "Save" at bounding box center [391, 85] width 8 height 4
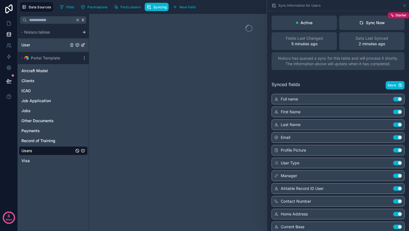
click at [44, 46] on div "User" at bounding box center [53, 45] width 69 height 9
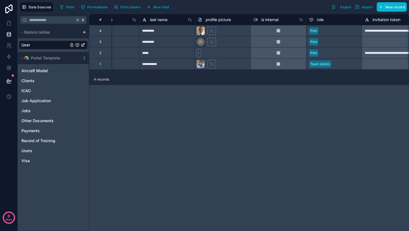
scroll to position [0, 90]
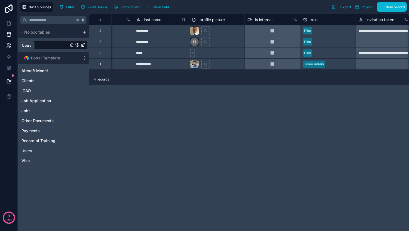
click at [10, 45] on icon at bounding box center [10, 45] width 1 height 2
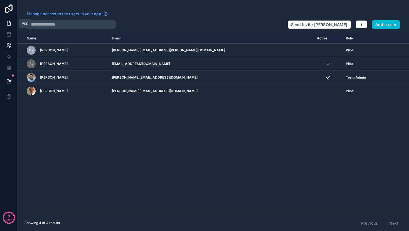
click at [8, 21] on icon at bounding box center [8, 23] width 3 height 4
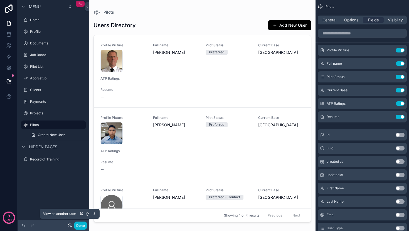
click at [70, 225] on icon at bounding box center [70, 226] width 4 height 4
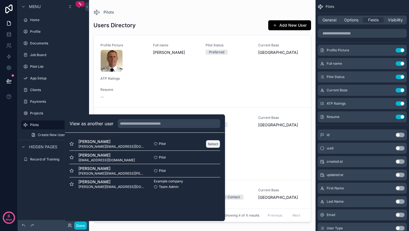
click at [210, 144] on button "Select" at bounding box center [213, 144] width 14 height 8
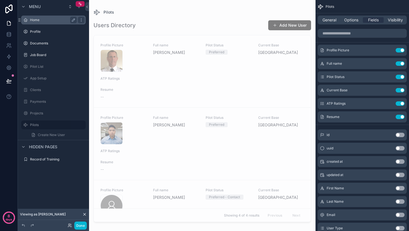
click at [51, 22] on label "Home" at bounding box center [52, 20] width 44 height 4
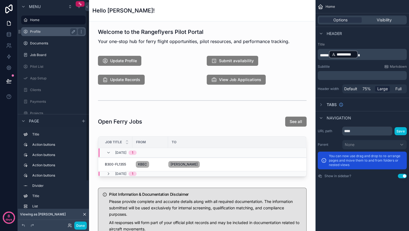
click at [52, 33] on label "Profile" at bounding box center [52, 31] width 44 height 4
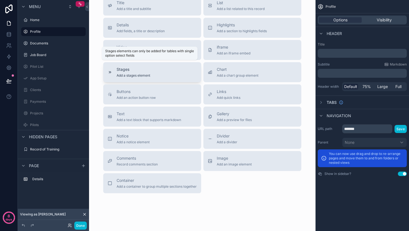
scroll to position [191, 0]
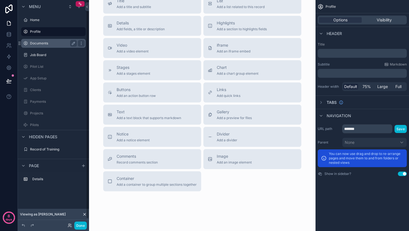
click at [39, 44] on label "Documents" at bounding box center [52, 43] width 44 height 4
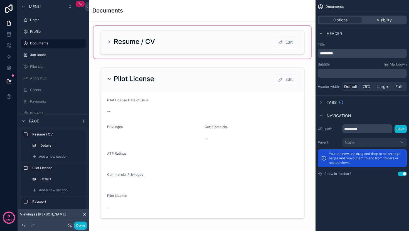
click at [110, 41] on div "scrollable content" at bounding box center [201, 42] width 217 height 33
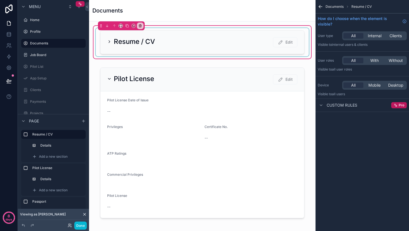
click at [108, 43] on div "scrollable content" at bounding box center [202, 42] width 213 height 28
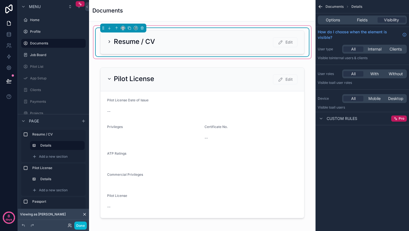
click at [109, 43] on icon "scrollable content" at bounding box center [109, 42] width 1 height 2
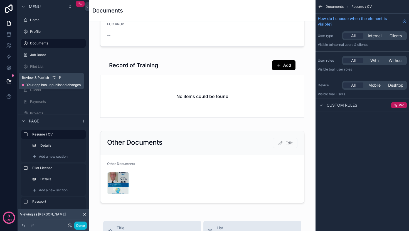
click at [9, 83] on icon at bounding box center [9, 83] width 4 height 0
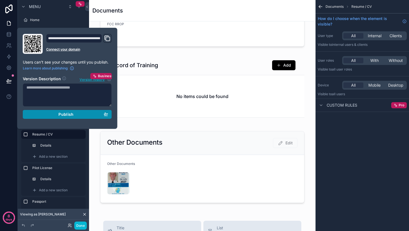
click at [55, 117] on div "Publish" at bounding box center [67, 114] width 82 height 5
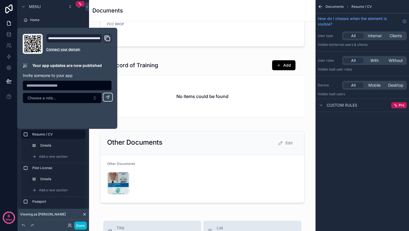
click at [108, 39] on icon "Domain and Custom Link" at bounding box center [107, 38] width 7 height 7
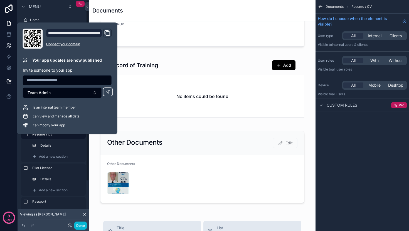
click at [6, 46] on icon at bounding box center [9, 46] width 6 height 6
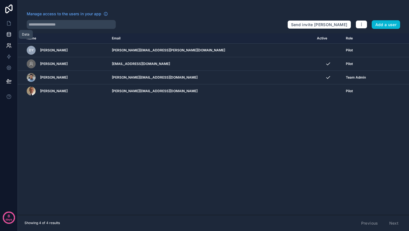
click at [8, 34] on icon at bounding box center [9, 35] width 6 height 6
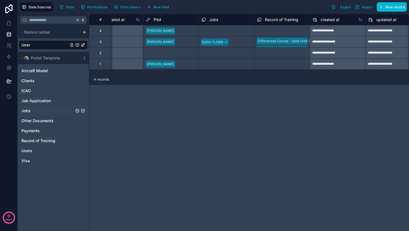
scroll to position [0, 529]
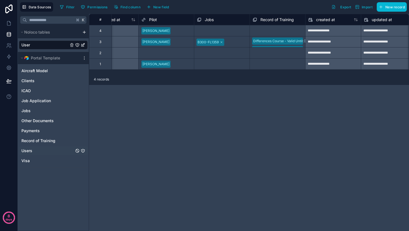
click at [29, 150] on span "Users" at bounding box center [26, 151] width 11 height 6
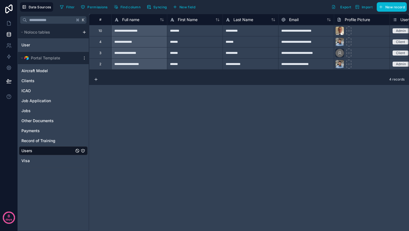
click at [316, 43] on div "**********" at bounding box center [306, 41] width 56 height 11
click at [325, 43] on div "**********" at bounding box center [306, 41] width 56 height 11
click at [321, 118] on div "**********" at bounding box center [249, 122] width 320 height 217
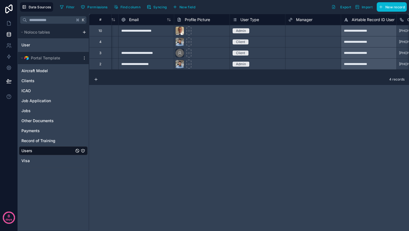
scroll to position [0, 205]
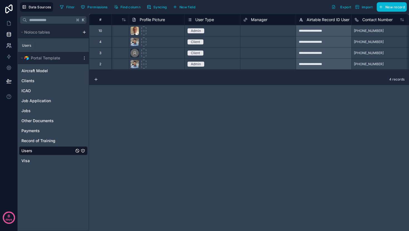
click at [6, 45] on link at bounding box center [9, 45] width 18 height 11
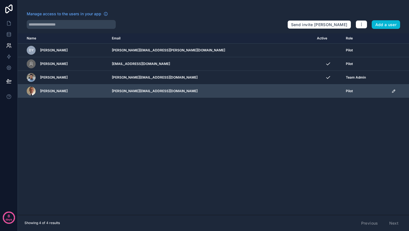
click at [313, 90] on td "scrollable content" at bounding box center [327, 92] width 29 height 14
click at [313, 95] on td "scrollable content" at bounding box center [327, 92] width 29 height 14
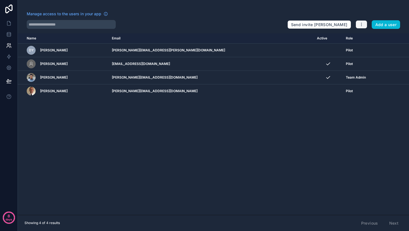
click at [357, 23] on button "button" at bounding box center [361, 24] width 12 height 8
click at [365, 35] on link "Manage roles" at bounding box center [374, 37] width 39 height 9
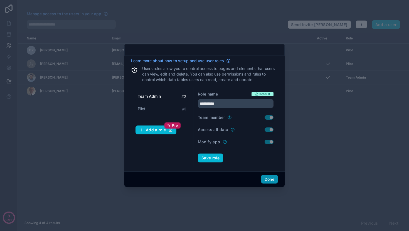
click at [269, 180] on button "Done" at bounding box center [269, 179] width 17 height 9
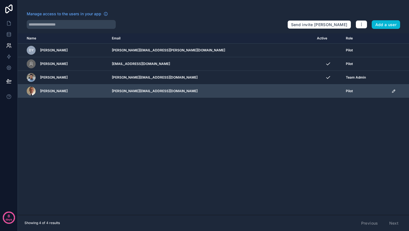
click at [313, 92] on td "scrollable content" at bounding box center [327, 92] width 29 height 14
click at [391, 92] on icon "scrollable content" at bounding box center [393, 91] width 4 height 4
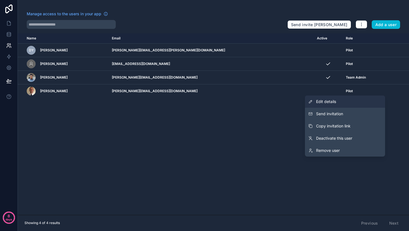
click at [343, 104] on link "Edit details" at bounding box center [345, 102] width 80 height 12
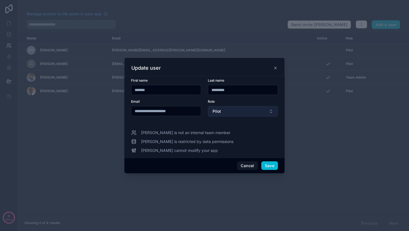
click at [234, 113] on button "Pilot" at bounding box center [243, 111] width 70 height 11
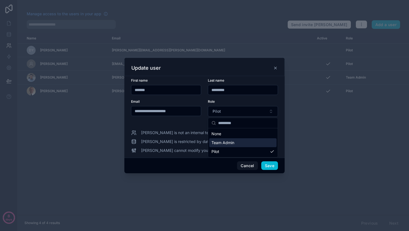
click at [234, 140] on span "Team Admin" at bounding box center [222, 143] width 23 height 6
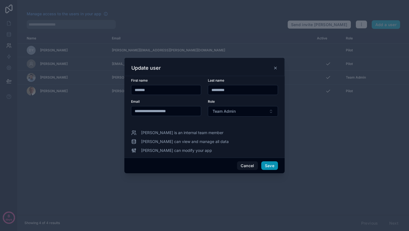
click at [269, 164] on button "Save" at bounding box center [269, 166] width 17 height 9
click at [271, 166] on button "Save" at bounding box center [269, 166] width 17 height 9
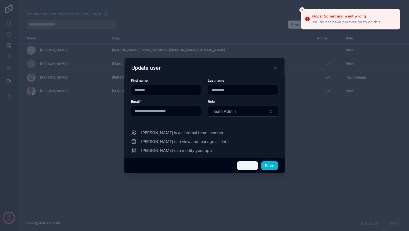
click at [255, 165] on button "Cancel" at bounding box center [247, 166] width 21 height 9
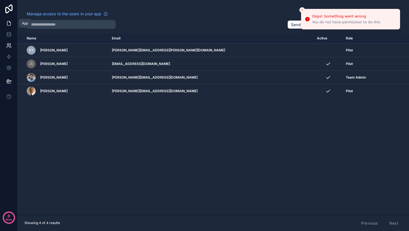
click at [10, 25] on icon at bounding box center [8, 23] width 3 height 4
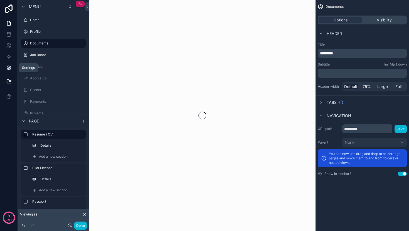
click at [6, 67] on icon at bounding box center [9, 68] width 6 height 6
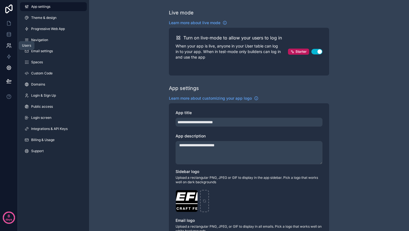
click at [7, 48] on icon at bounding box center [9, 46] width 6 height 6
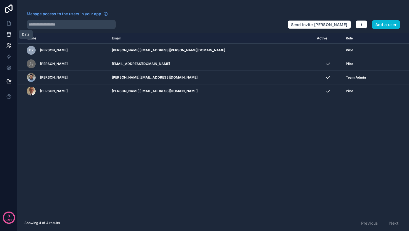
click at [7, 35] on icon at bounding box center [9, 34] width 4 height 2
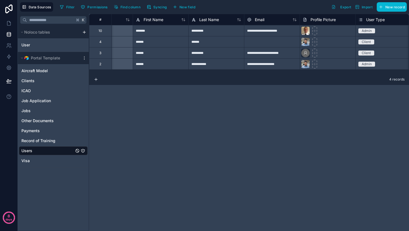
scroll to position [0, 48]
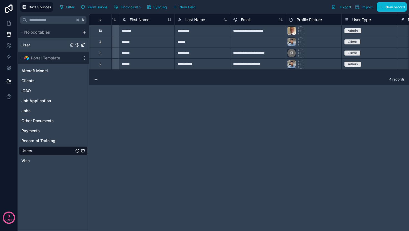
click at [29, 47] on span "User" at bounding box center [25, 45] width 9 height 6
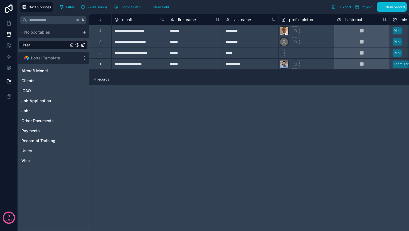
click at [77, 46] on icon "User" at bounding box center [77, 45] width 4 height 4
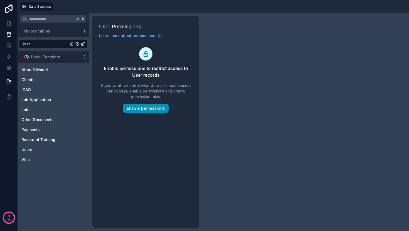
click at [148, 110] on button "Enable permissions" at bounding box center [145, 108] width 45 height 9
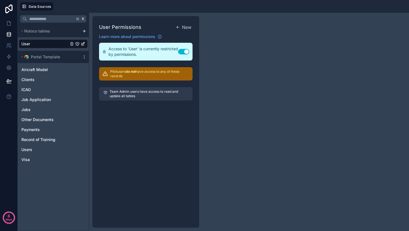
click at [145, 101] on div "Team Admin users have access to read and update all tables" at bounding box center [145, 94] width 93 height 20
click at [83, 44] on icon "User" at bounding box center [83, 44] width 4 height 4
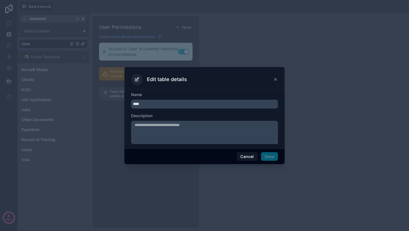
click at [279, 80] on div "Edit table details" at bounding box center [204, 78] width 160 height 23
click at [283, 78] on div "Edit table details" at bounding box center [204, 78] width 160 height 23
click at [277, 81] on icon at bounding box center [275, 79] width 4 height 4
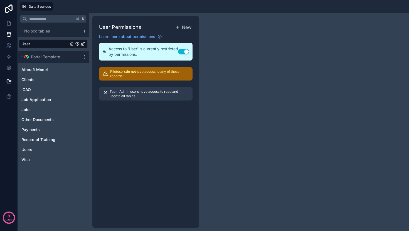
click at [43, 43] on div "User" at bounding box center [53, 43] width 69 height 9
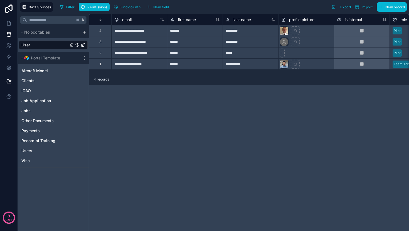
click at [136, 42] on div "**********" at bounding box center [139, 41] width 56 height 11
click at [131, 54] on div "**********" at bounding box center [139, 52] width 56 height 11
click at [128, 61] on div "**********" at bounding box center [139, 63] width 56 height 11
click at [213, 33] on div "*******" at bounding box center [195, 30] width 56 height 11
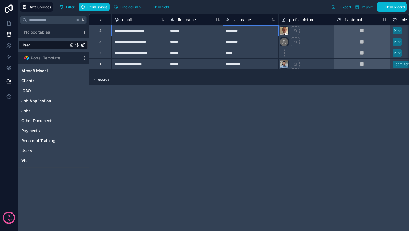
click at [254, 31] on div "*********" at bounding box center [250, 30] width 56 height 11
click at [364, 29] on div at bounding box center [362, 30] width 56 height 11
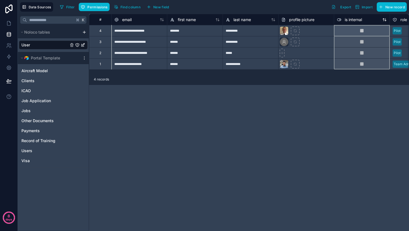
click at [339, 18] on icon at bounding box center [339, 19] width 4 height 7
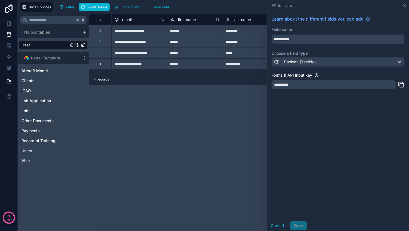
click at [233, 118] on div "**********" at bounding box center [249, 122] width 320 height 217
drag, startPoint x: 282, startPoint y: 231, endPoint x: 282, endPoint y: 227, distance: 3.3
click at [282, 229] on div "Cancel Save" at bounding box center [338, 225] width 142 height 11
click at [282, 227] on button "Cancel" at bounding box center [277, 226] width 21 height 9
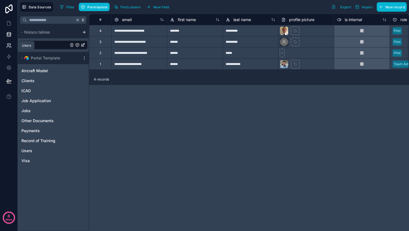
click at [8, 45] on icon at bounding box center [8, 45] width 2 height 2
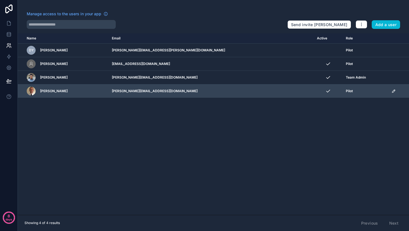
click at [391, 91] on icon "scrollable content" at bounding box center [393, 91] width 4 height 4
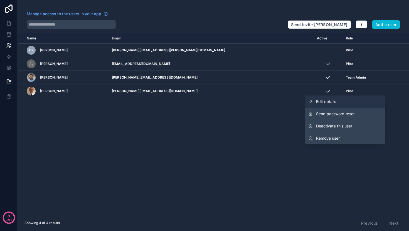
click at [343, 104] on link "Edit details" at bounding box center [345, 102] width 80 height 12
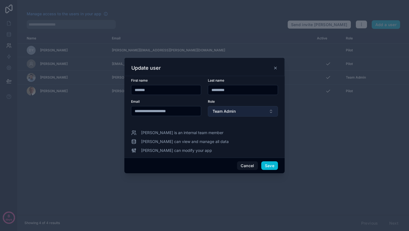
click at [232, 113] on span "Team Admin" at bounding box center [223, 112] width 23 height 6
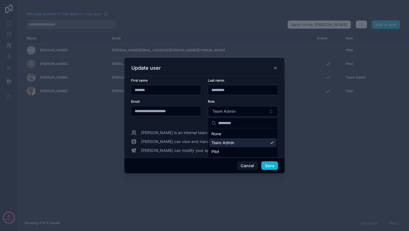
click at [227, 142] on span "Team Admin" at bounding box center [222, 143] width 23 height 6
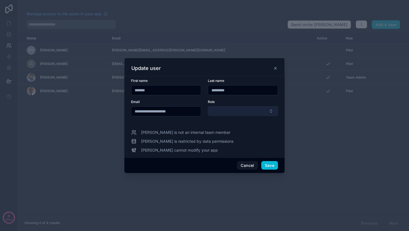
click at [241, 108] on button "Select Button" at bounding box center [243, 110] width 70 height 9
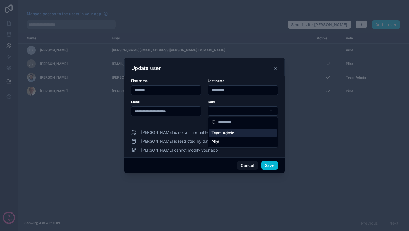
click at [229, 133] on span "Team Admin" at bounding box center [222, 133] width 23 height 6
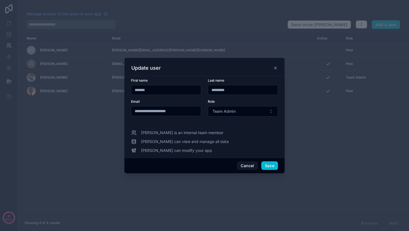
click at [266, 160] on div "Cancel Save" at bounding box center [204, 166] width 160 height 16
click at [269, 170] on button "Save" at bounding box center [269, 166] width 17 height 9
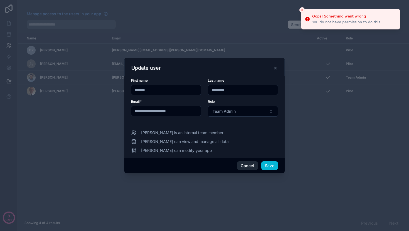
click at [252, 166] on button "Cancel" at bounding box center [247, 166] width 21 height 9
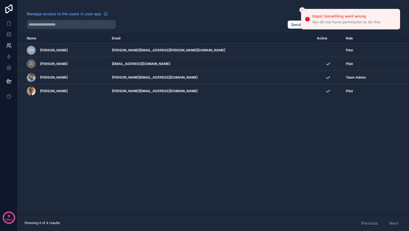
click at [301, 10] on icon "Close toast" at bounding box center [301, 9] width 3 height 3
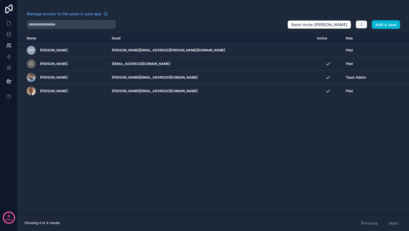
click at [364, 25] on button "button" at bounding box center [361, 24] width 12 height 8
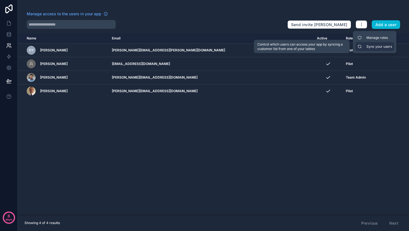
click at [367, 46] on link "Sync your users" at bounding box center [374, 46] width 39 height 9
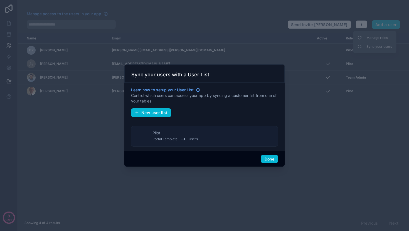
click at [216, 141] on button "Pilot Portal Template Users" at bounding box center [204, 136] width 147 height 21
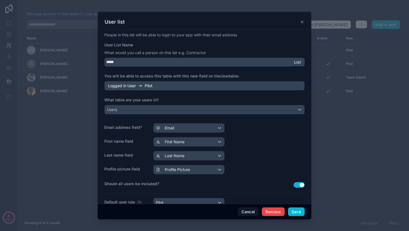
scroll to position [30, 0]
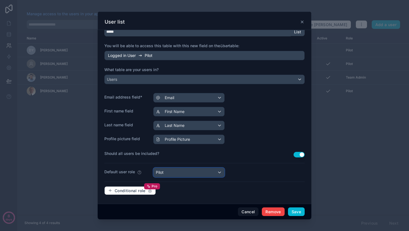
click at [212, 172] on div "Pilot" at bounding box center [188, 172] width 71 height 9
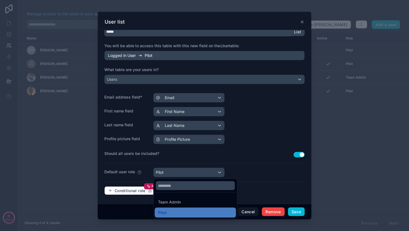
click at [247, 170] on div at bounding box center [205, 116] width 214 height 208
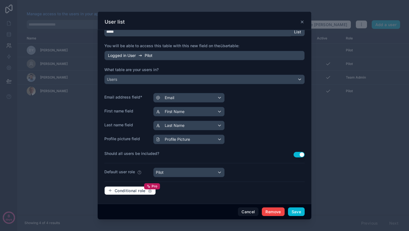
click at [192, 155] on label "Should all users be included?" at bounding box center [198, 154] width 189 height 6
drag, startPoint x: 297, startPoint y: 211, endPoint x: 269, endPoint y: 127, distance: 88.5
click at [269, 131] on div "User list People in this list will be able to login to your app with their emai…" at bounding box center [205, 116] width 214 height 208
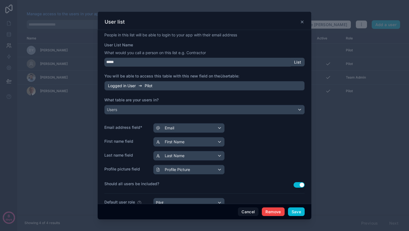
click at [250, 123] on div "People in this list will be able to login to your app with their email address …" at bounding box center [204, 131] width 200 height 198
click at [176, 83] on div "Logged in User Pilot" at bounding box center [204, 85] width 200 height 9
click at [174, 86] on div "Logged in User Pilot" at bounding box center [204, 85] width 200 height 9
click at [181, 55] on p "What would you call a person on this list e.g. Contractor" at bounding box center [204, 53] width 200 height 6
click at [303, 22] on icon at bounding box center [302, 22] width 4 height 4
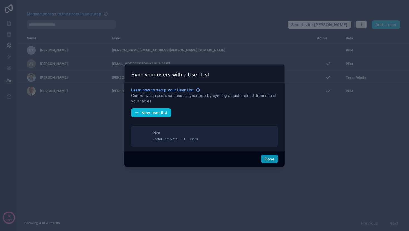
click at [271, 159] on button "Done" at bounding box center [269, 159] width 17 height 9
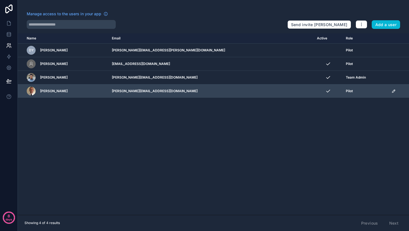
click at [59, 90] on span "[PERSON_NAME]" at bounding box center [54, 91] width 28 height 4
click at [346, 90] on div "Pilot" at bounding box center [365, 91] width 39 height 4
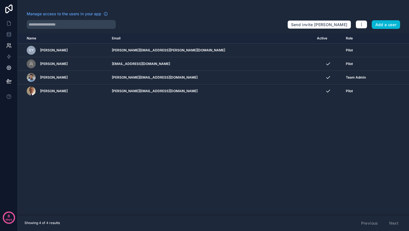
drag, startPoint x: 383, startPoint y: 92, endPoint x: 15, endPoint y: 69, distance: 368.3
click at [51, 94] on tr "Vincent Fuschetti kerwin@rangeflyers.com Pilot" at bounding box center [213, 92] width 391 height 14
click at [8, 11] on icon at bounding box center [8, 8] width 7 height 9
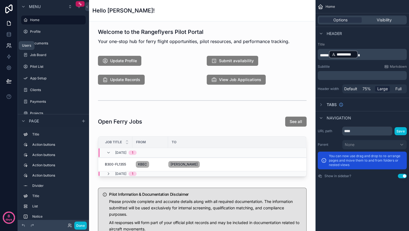
click at [9, 48] on icon at bounding box center [8, 46] width 3 height 1
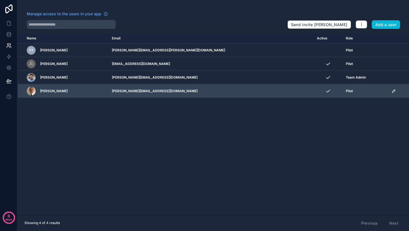
click at [391, 91] on div "scrollable content" at bounding box center [398, 91] width 14 height 4
click at [392, 92] on icon "scrollable content" at bounding box center [393, 91] width 3 height 3
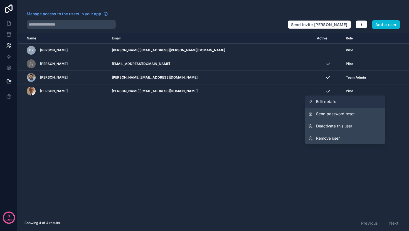
click at [329, 101] on span "Edit details" at bounding box center [326, 102] width 20 height 6
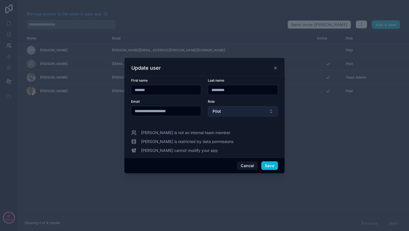
click at [237, 114] on button "Pilot" at bounding box center [243, 111] width 70 height 11
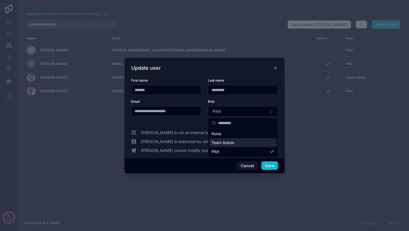
click at [227, 143] on span "Team Admin" at bounding box center [222, 143] width 23 height 6
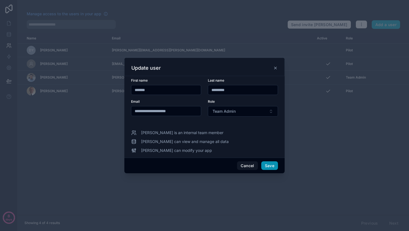
click at [269, 165] on button "Save" at bounding box center [269, 166] width 17 height 9
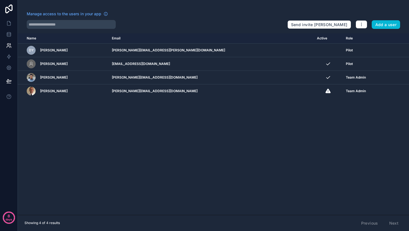
drag, startPoint x: 325, startPoint y: 82, endPoint x: 300, endPoint y: 118, distance: 43.4
drag, startPoint x: 300, startPoint y: 118, endPoint x: 311, endPoint y: 115, distance: 11.5
click at [300, 118] on div "Name Email Active Role [DOMAIN_NAME] DY [PERSON_NAME] [PERSON_NAME][EMAIL_ADDRE…" at bounding box center [213, 124] width 391 height 182
click at [9, 24] on icon at bounding box center [9, 24] width 6 height 6
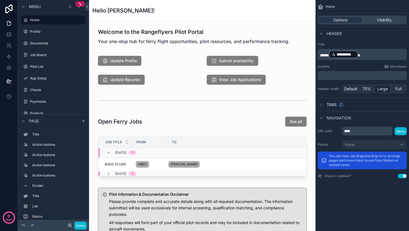
drag, startPoint x: 342, startPoint y: 208, endPoint x: 248, endPoint y: 146, distance: 112.1
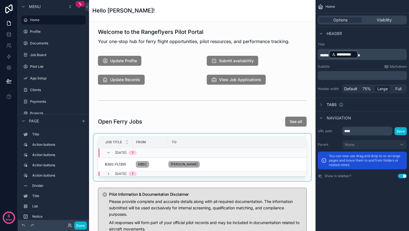
click at [342, 208] on div "**********" at bounding box center [361, 115] width 93 height 231
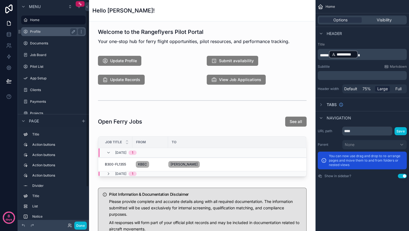
click at [49, 29] on label "Profile" at bounding box center [52, 31] width 44 height 4
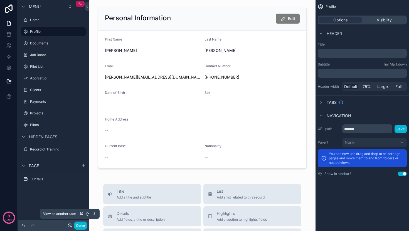
click at [68, 227] on icon at bounding box center [69, 226] width 2 height 1
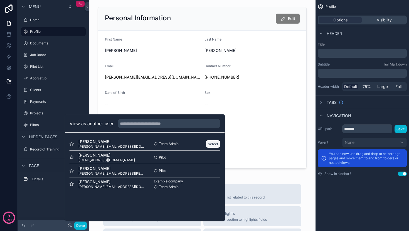
click at [207, 144] on button "Select" at bounding box center [213, 144] width 14 height 8
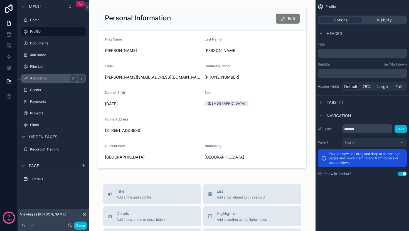
click at [44, 80] on label "App Setup" at bounding box center [52, 78] width 44 height 4
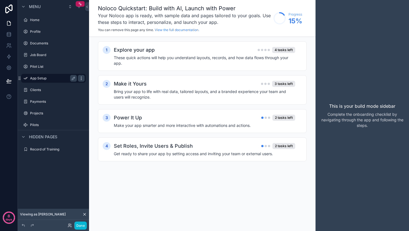
click at [81, 78] on icon "scrollable content" at bounding box center [81, 78] width 0 height 0
click at [103, 82] on span "Remove" at bounding box center [106, 83] width 15 height 6
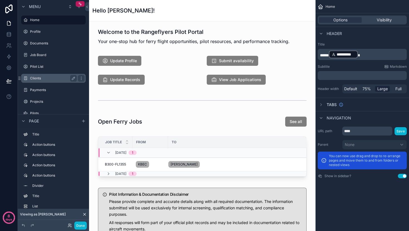
click at [56, 78] on label "Clients" at bounding box center [52, 78] width 44 height 4
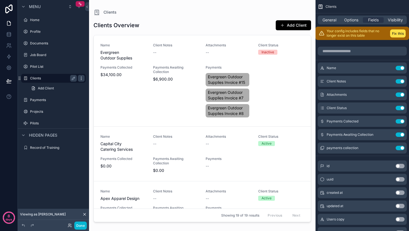
click at [80, 77] on icon "scrollable content" at bounding box center [81, 78] width 4 height 4
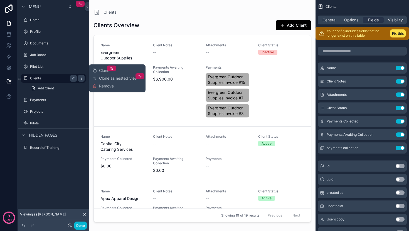
click at [80, 78] on icon "scrollable content" at bounding box center [81, 78] width 4 height 4
click at [391, 16] on div "General Options Fields Visibility" at bounding box center [362, 20] width 89 height 9
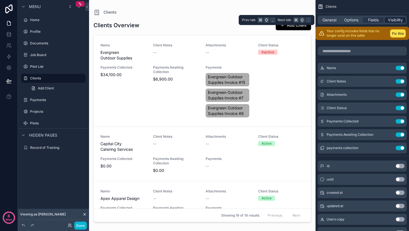
click at [391, 19] on span "Visibility" at bounding box center [395, 20] width 15 height 6
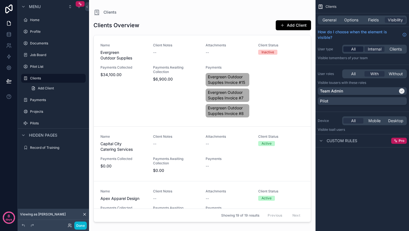
click at [354, 47] on span "All" at bounding box center [353, 49] width 4 height 6
click at [353, 74] on span "All" at bounding box center [353, 74] width 4 height 6
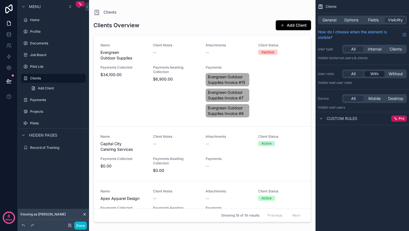
click at [374, 74] on span "With" at bounding box center [374, 74] width 8 height 6
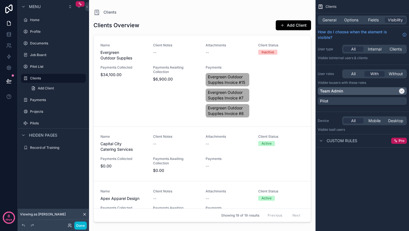
click at [367, 92] on div "Team Admin" at bounding box center [359, 91] width 78 height 6
click at [80, 78] on icon "scrollable content" at bounding box center [81, 78] width 4 height 4
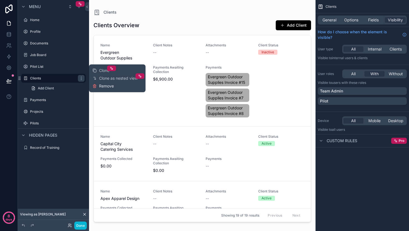
click at [102, 87] on span "Remove" at bounding box center [106, 86] width 15 height 6
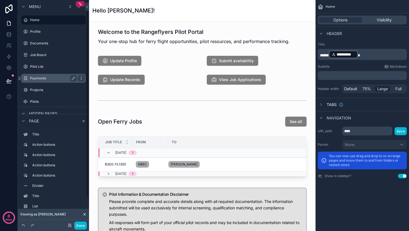
click at [81, 79] on icon "scrollable content" at bounding box center [81, 78] width 4 height 4
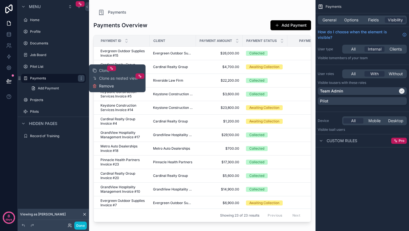
click at [102, 86] on span "Remove" at bounding box center [106, 86] width 15 height 6
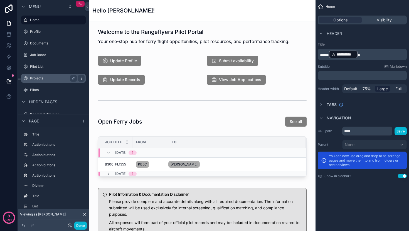
click at [81, 78] on icon "scrollable content" at bounding box center [81, 78] width 4 height 4
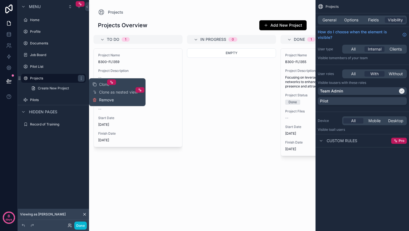
click at [106, 101] on span "Remove" at bounding box center [106, 100] width 15 height 6
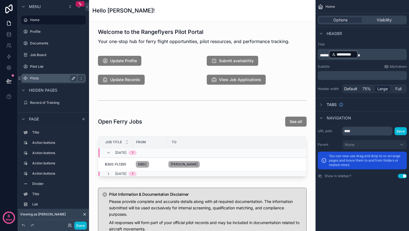
click at [71, 77] on icon "scrollable content" at bounding box center [73, 78] width 4 height 4
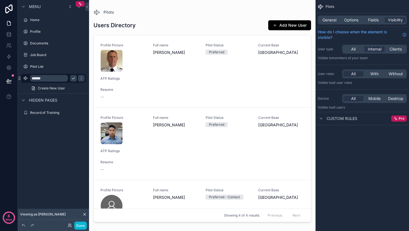
click at [51, 80] on input "******" at bounding box center [49, 78] width 38 height 7
type input "**********"
click at [79, 79] on icon "scrollable content" at bounding box center [81, 78] width 4 height 4
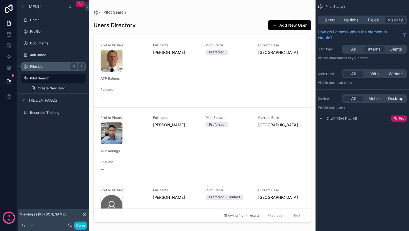
click at [67, 68] on label "Pilot List" at bounding box center [52, 67] width 44 height 4
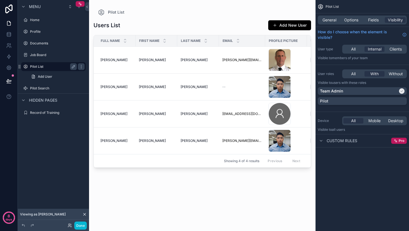
click at [35, 68] on label "Pilot List" at bounding box center [52, 67] width 44 height 4
click at [43, 86] on div "Pilot Search" at bounding box center [53, 88] width 47 height 7
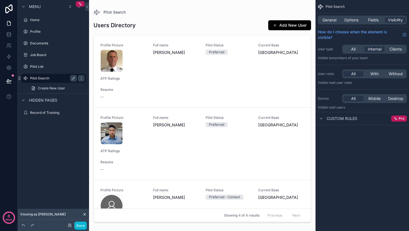
click at [45, 74] on div "Pilot Search" at bounding box center [53, 78] width 62 height 9
click at [45, 69] on label "Pilot List" at bounding box center [52, 67] width 44 height 4
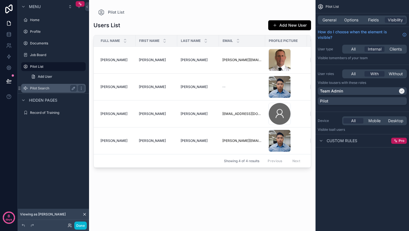
click at [45, 86] on div "Pilot Search" at bounding box center [53, 88] width 47 height 7
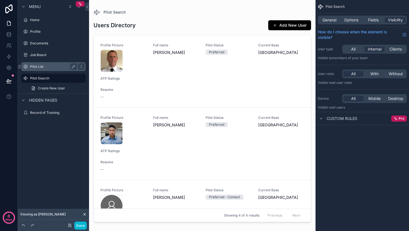
click at [56, 69] on div "Pilot List" at bounding box center [53, 66] width 47 height 7
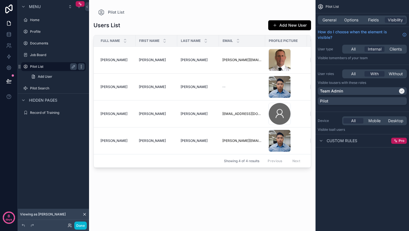
click at [84, 67] on div "scrollable content" at bounding box center [81, 66] width 7 height 7
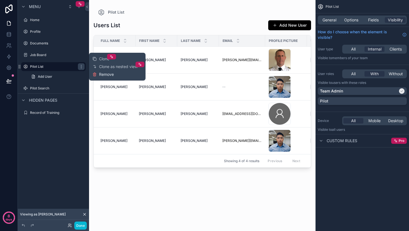
click at [101, 74] on span "Remove" at bounding box center [106, 75] width 15 height 6
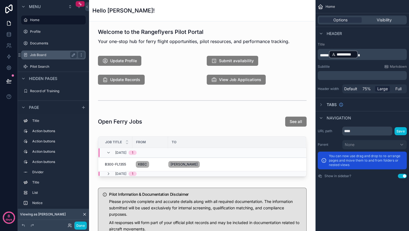
click at [40, 52] on div "Job Board" at bounding box center [53, 55] width 47 height 7
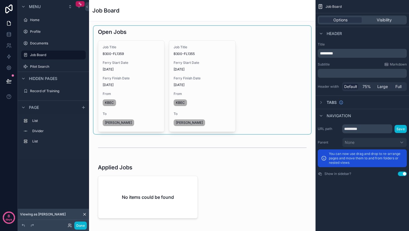
scroll to position [3, 0]
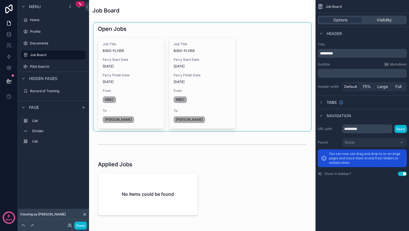
click at [143, 81] on div "scrollable content" at bounding box center [201, 77] width 217 height 108
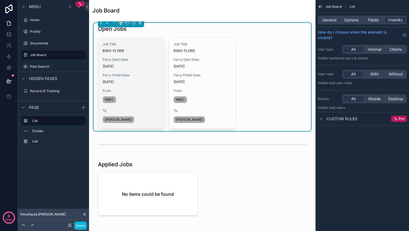
click at [143, 70] on div "Job Title B300-FL1359 Ferry Start Date 8/18/2025 Ferry Finish Date 8/22/2025 Fr…" at bounding box center [131, 83] width 66 height 91
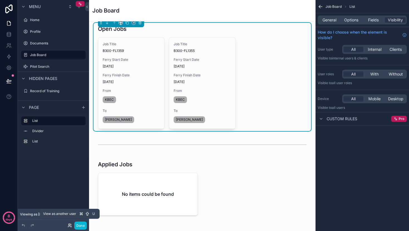
click at [69, 227] on icon at bounding box center [70, 226] width 4 height 4
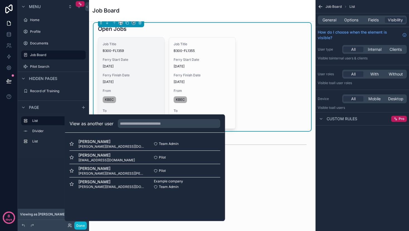
click at [155, 51] on span "B300-FL1359" at bounding box center [131, 51] width 57 height 4
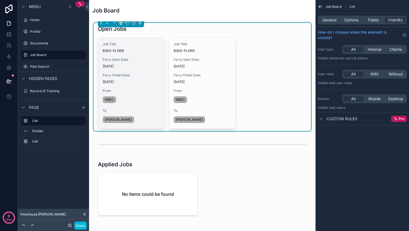
click at [155, 51] on span "B300-FL1359" at bounding box center [131, 51] width 57 height 4
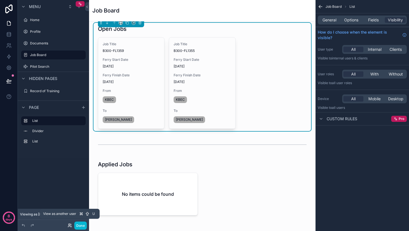
click at [69, 224] on icon at bounding box center [70, 226] width 4 height 4
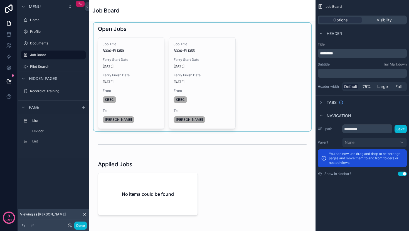
click at [144, 75] on div "scrollable content" at bounding box center [201, 77] width 217 height 108
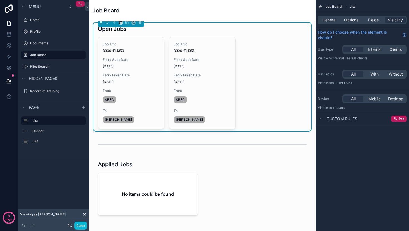
click at [144, 75] on span "Ferry Finish Date" at bounding box center [131, 75] width 57 height 4
click at [333, 23] on div "General Options Fields Visibility" at bounding box center [362, 20] width 89 height 9
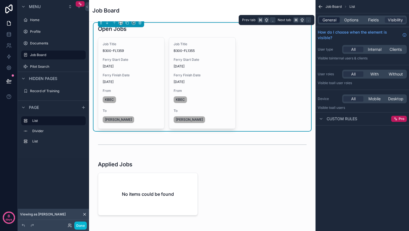
click at [332, 19] on span "General" at bounding box center [329, 20] width 14 height 6
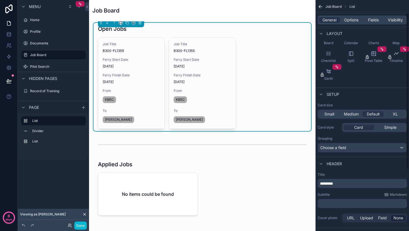
scroll to position [108, 0]
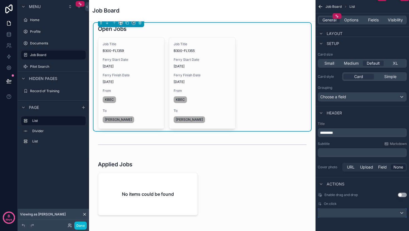
click at [380, 213] on div "scrollable content" at bounding box center [362, 213] width 88 height 9
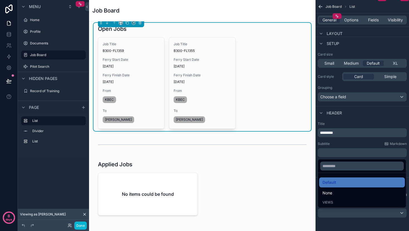
click at [377, 224] on div "scrollable content" at bounding box center [204, 115] width 409 height 231
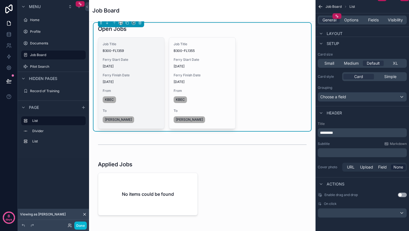
click at [128, 60] on span "Ferry Start Date" at bounding box center [131, 60] width 57 height 4
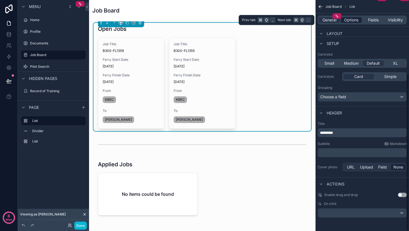
click at [344, 21] on span "Options" at bounding box center [351, 20] width 14 height 6
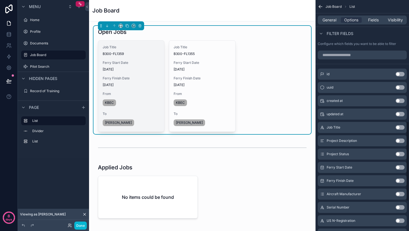
scroll to position [350, 0]
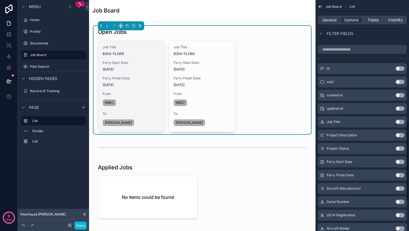
click at [129, 80] on span "Ferry Finish Date" at bounding box center [131, 78] width 57 height 4
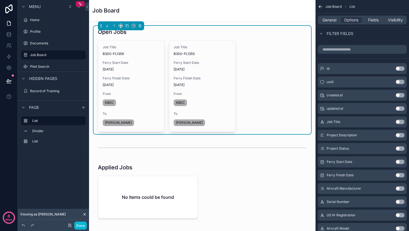
click at [67, 225] on div "Done" at bounding box center [76, 226] width 22 height 8
click at [68, 226] on icon at bounding box center [68, 224] width 1 height 1
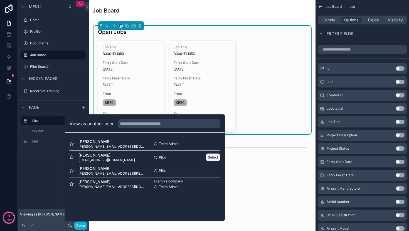
click at [210, 159] on button "Select" at bounding box center [213, 157] width 14 height 8
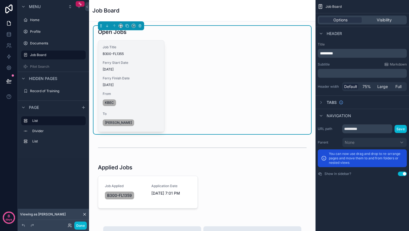
click at [137, 63] on span "Ferry Start Date" at bounding box center [131, 63] width 57 height 4
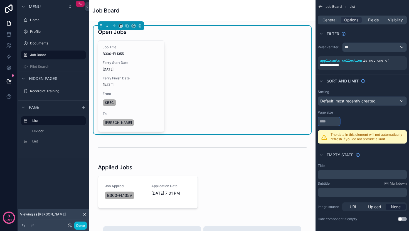
click at [323, 120] on input "scrollable content" at bounding box center [329, 121] width 22 height 9
type input "**"
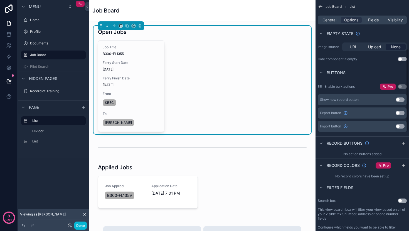
scroll to position [145, 0]
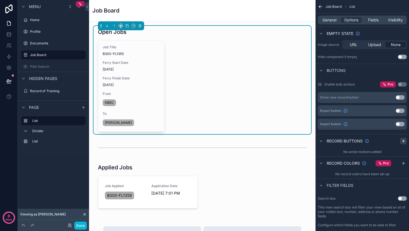
click at [401, 141] on icon "scrollable content" at bounding box center [403, 141] width 4 height 4
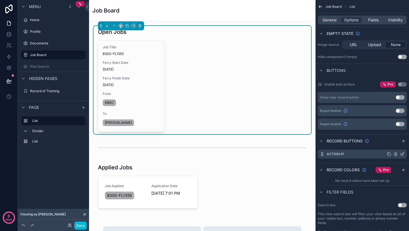
click at [402, 154] on icon "scrollable content" at bounding box center [403, 154] width 2 height 2
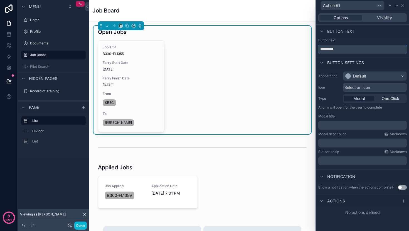
click at [347, 48] on input "*********" at bounding box center [362, 49] width 88 height 9
type input "*****"
click at [368, 86] on span "Select an icon" at bounding box center [357, 88] width 26 height 6
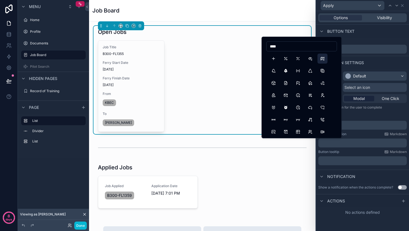
type input "****"
click at [274, 60] on button "Plus" at bounding box center [273, 59] width 10 height 10
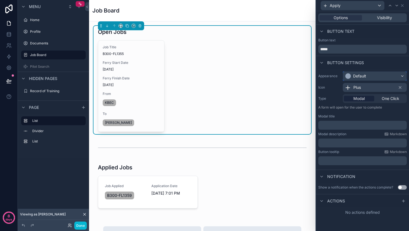
click at [377, 78] on div "Default" at bounding box center [374, 76] width 63 height 9
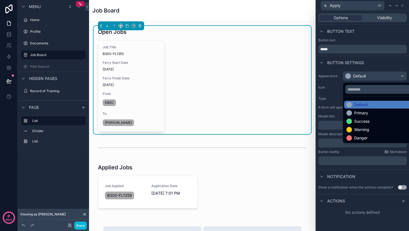
click at [356, 123] on div "Success" at bounding box center [361, 122] width 15 height 6
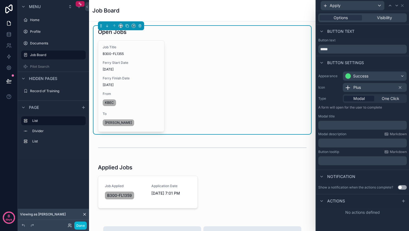
click at [383, 113] on div "Appearance Success Icon Plus Type Modal One Click A form will open for the user…" at bounding box center [362, 118] width 93 height 98
click at [353, 126] on p "﻿" at bounding box center [362, 126] width 85 height 6
click at [372, 175] on div "Notification" at bounding box center [362, 176] width 93 height 13
click at [355, 128] on p "﻿" at bounding box center [362, 126] width 85 height 6
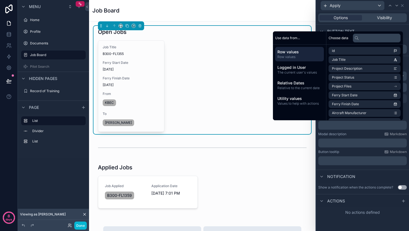
drag, startPoint x: 381, startPoint y: 173, endPoint x: 381, endPoint y: 158, distance: 14.2
click at [381, 173] on div "Notification" at bounding box center [362, 176] width 93 height 13
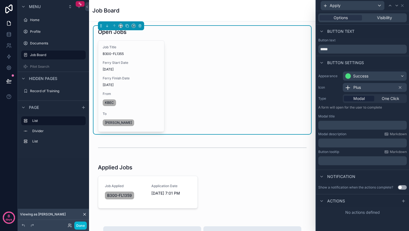
click at [387, 102] on div "Modal One Click" at bounding box center [375, 98] width 64 height 9
click at [387, 100] on span "One Click" at bounding box center [391, 99] width 18 height 6
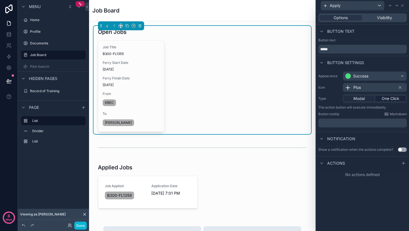
click at [360, 100] on span "Modal" at bounding box center [358, 99] width 11 height 6
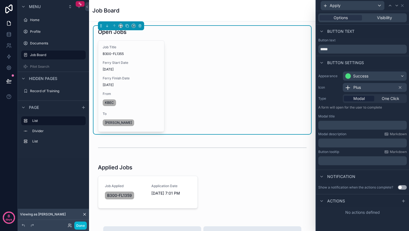
click at [350, 127] on p "﻿" at bounding box center [362, 126] width 85 height 6
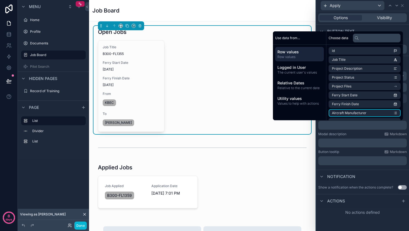
click at [348, 126] on p "﻿" at bounding box center [362, 126] width 85 height 6
click at [356, 135] on div "Modal description Markdown" at bounding box center [362, 134] width 88 height 4
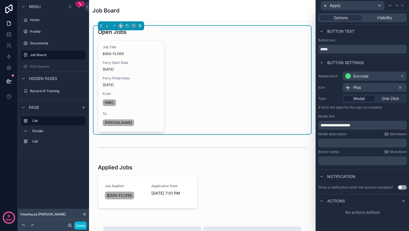
click at [343, 146] on p "﻿" at bounding box center [362, 143] width 85 height 6
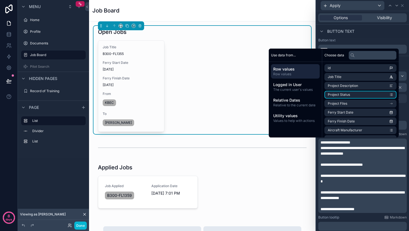
scroll to position [0, 0]
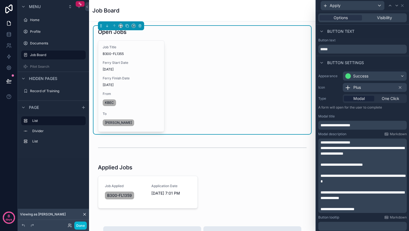
click at [319, 148] on div "**********" at bounding box center [362, 176] width 88 height 75
drag, startPoint x: 321, startPoint y: 148, endPoint x: 318, endPoint y: 140, distance: 8.6
click at [318, 140] on div "**********" at bounding box center [362, 176] width 88 height 75
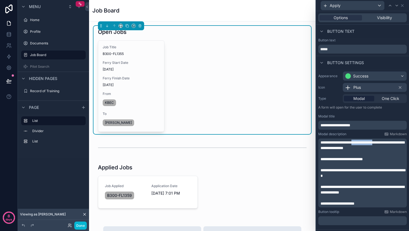
drag, startPoint x: 360, startPoint y: 144, endPoint x: 386, endPoint y: 145, distance: 26.4
click at [386, 145] on span "**********" at bounding box center [362, 145] width 84 height 9
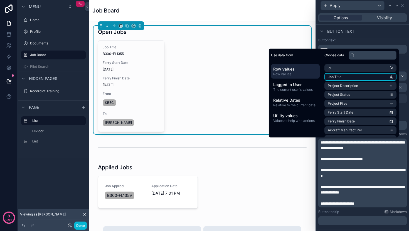
click at [343, 79] on li "Job Title" at bounding box center [360, 77] width 72 height 8
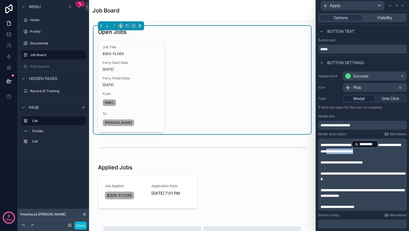
drag, startPoint x: 346, startPoint y: 153, endPoint x: 381, endPoint y: 153, distance: 34.5
click at [381, 153] on span "**********" at bounding box center [360, 148] width 80 height 10
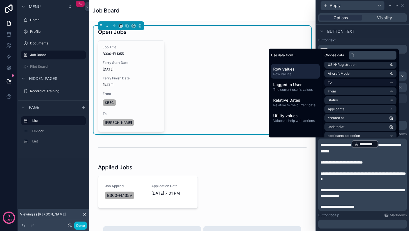
scroll to position [85, 0]
click at [347, 81] on li "To" at bounding box center [360, 82] width 72 height 8
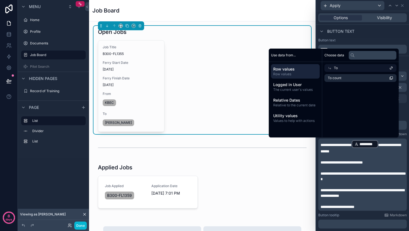
click at [349, 68] on div "To" at bounding box center [360, 68] width 72 height 8
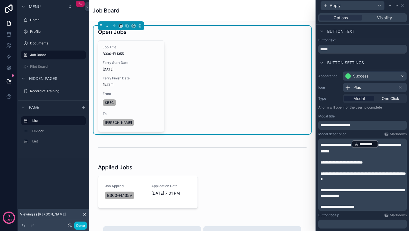
drag, startPoint x: 346, startPoint y: 153, endPoint x: 350, endPoint y: 158, distance: 6.9
click at [346, 153] on span "**********" at bounding box center [360, 148] width 80 height 10
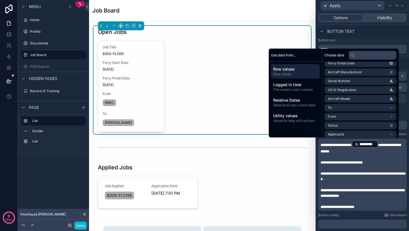
scroll to position [61, 0]
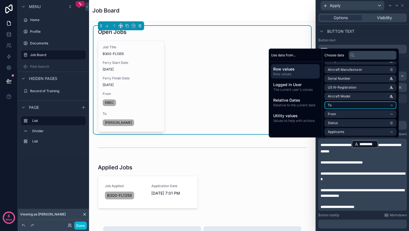
click at [335, 106] on li "To" at bounding box center [360, 105] width 72 height 8
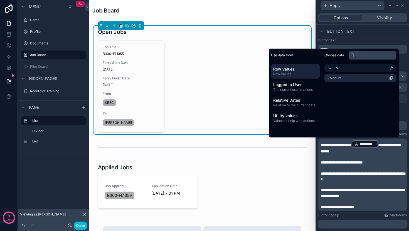
click at [349, 68] on div "To" at bounding box center [360, 68] width 72 height 8
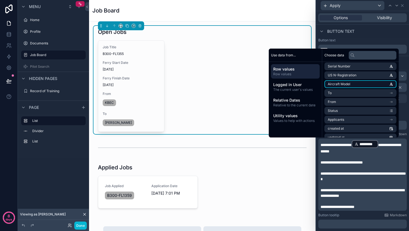
scroll to position [75, 0]
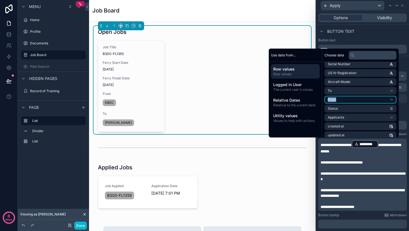
drag, startPoint x: 342, startPoint y: 91, endPoint x: 340, endPoint y: 99, distance: 7.7
click at [340, 99] on ul "id Job Title Project Description Project Status Project Files Ferry Start Date …" at bounding box center [360, 73] width 72 height 168
click at [340, 99] on li "From" at bounding box center [360, 100] width 72 height 8
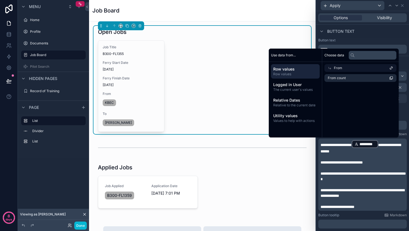
scroll to position [0, 0]
click at [348, 70] on div "From" at bounding box center [360, 68] width 72 height 8
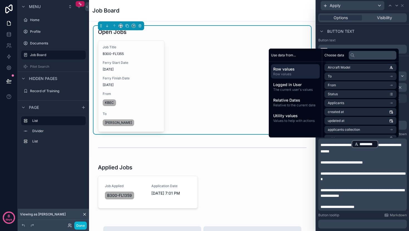
scroll to position [97, 0]
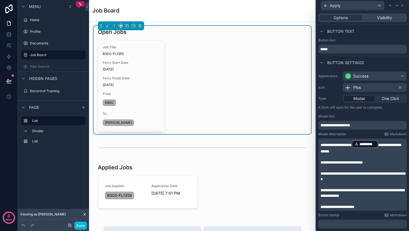
click at [354, 155] on p "﻿" at bounding box center [362, 157] width 85 height 6
drag, startPoint x: 352, startPoint y: 152, endPoint x: 343, endPoint y: 153, distance: 8.5
click at [343, 153] on p "**********" at bounding box center [362, 147] width 85 height 14
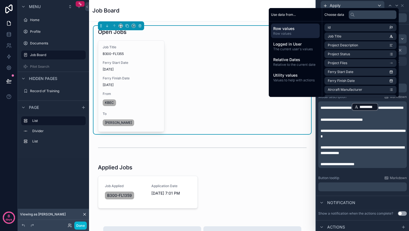
scroll to position [41, 0]
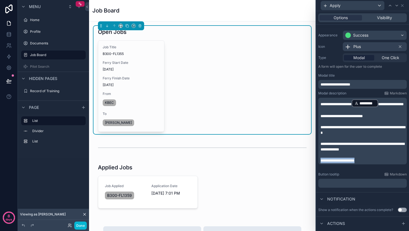
drag, startPoint x: 372, startPoint y: 167, endPoint x: 317, endPoint y: 167, distance: 55.1
click at [317, 167] on div "**********" at bounding box center [362, 109] width 93 height 162
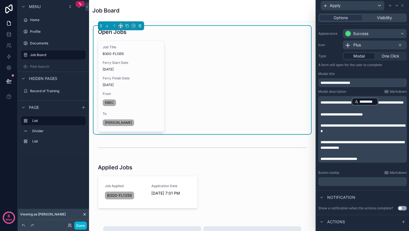
scroll to position [43, 0]
drag, startPoint x: 335, startPoint y: 166, endPoint x: 338, endPoint y: 169, distance: 4.6
click at [335, 161] on span "**********" at bounding box center [338, 159] width 37 height 4
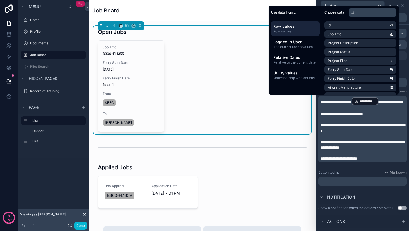
click at [368, 150] on span "**********" at bounding box center [362, 144] width 84 height 9
click at [375, 131] on span "**********" at bounding box center [362, 127] width 85 height 9
click at [363, 195] on div "Notification" at bounding box center [362, 196] width 93 height 13
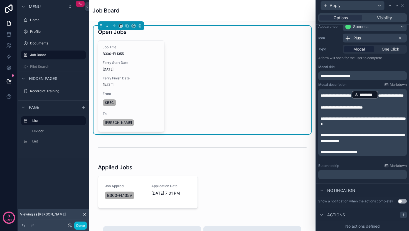
click at [401, 216] on icon at bounding box center [403, 215] width 4 height 4
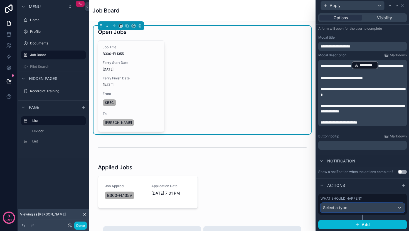
click at [356, 206] on div "Select a type" at bounding box center [362, 208] width 83 height 9
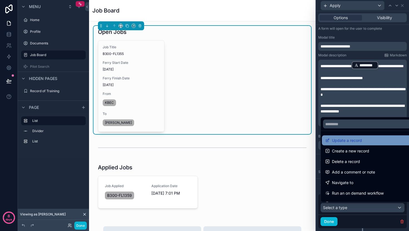
click at [351, 140] on span "Update a record" at bounding box center [347, 140] width 30 height 7
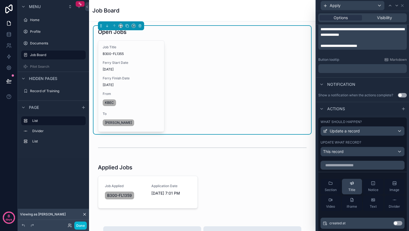
scroll to position [196, 0]
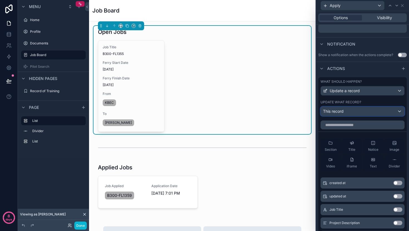
click at [352, 112] on div "This record" at bounding box center [362, 111] width 83 height 9
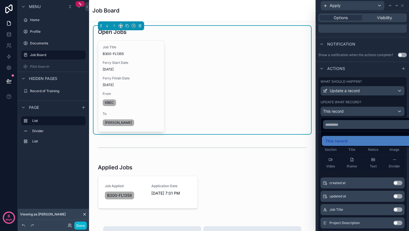
click at [342, 107] on div at bounding box center [362, 115] width 93 height 231
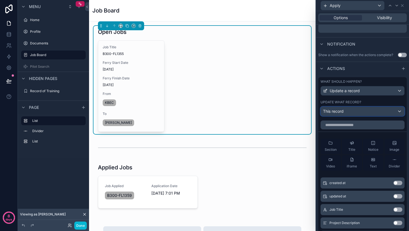
click at [339, 111] on span "This record" at bounding box center [333, 112] width 21 height 6
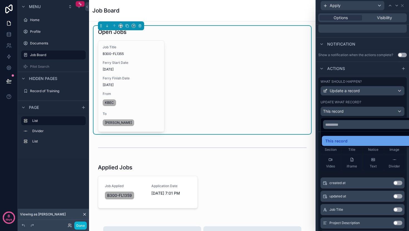
click at [336, 140] on span "This record" at bounding box center [336, 141] width 22 height 7
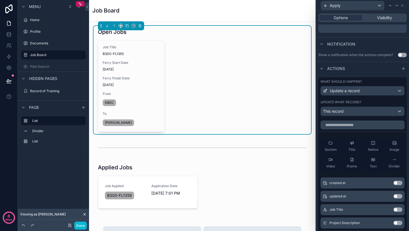
click at [354, 86] on div "What should happen? Update a record" at bounding box center [362, 88] width 84 height 16
click at [354, 91] on span "Update a record" at bounding box center [345, 91] width 30 height 6
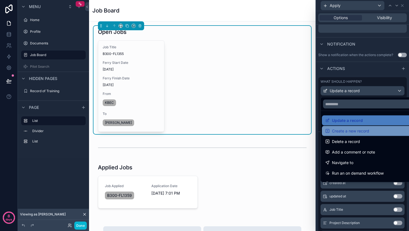
click at [344, 128] on span "Create a new record" at bounding box center [350, 131] width 37 height 7
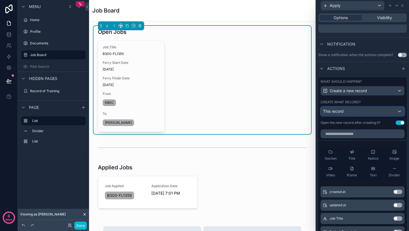
click at [346, 115] on div "This record" at bounding box center [362, 111] width 83 height 9
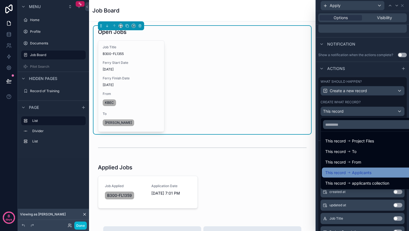
click at [354, 173] on span "Applicants" at bounding box center [361, 173] width 19 height 7
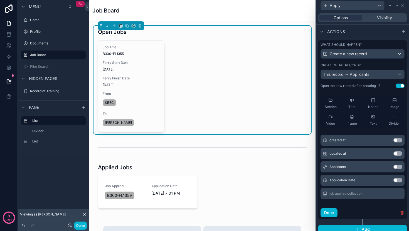
scroll to position [235, 0]
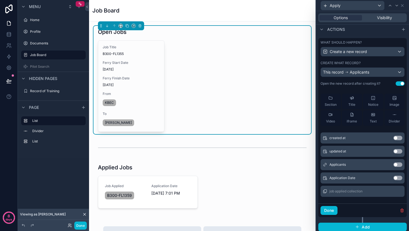
click at [393, 178] on button "Use setting" at bounding box center [397, 178] width 9 height 4
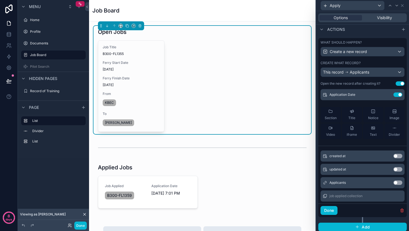
click at [393, 183] on button "Use setting" at bounding box center [397, 183] width 9 height 4
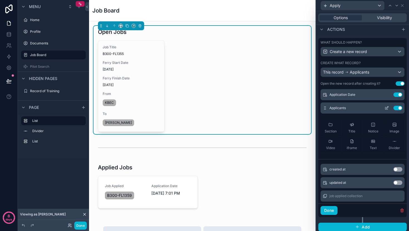
click at [384, 108] on icon at bounding box center [386, 108] width 4 height 4
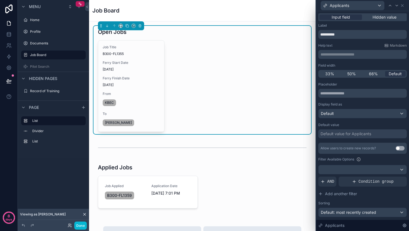
click at [336, 134] on div "Default value for Applicants" at bounding box center [345, 134] width 51 height 6
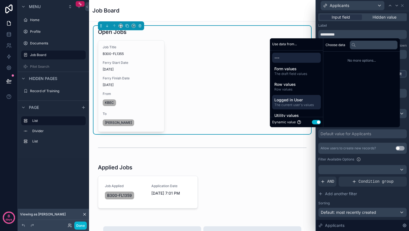
click at [288, 98] on span "Logged in User" at bounding box center [296, 100] width 44 height 6
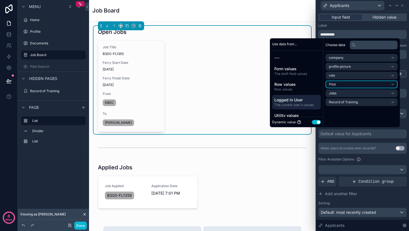
click at [358, 85] on li "Pilot" at bounding box center [361, 85] width 72 height 8
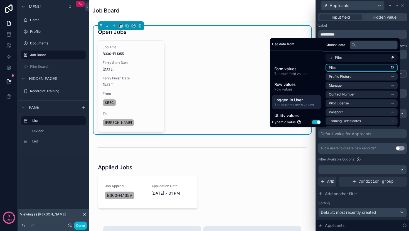
click at [348, 67] on li "Pilot" at bounding box center [361, 68] width 72 height 8
click at [376, 142] on div "**********" at bounding box center [362, 157] width 88 height 151
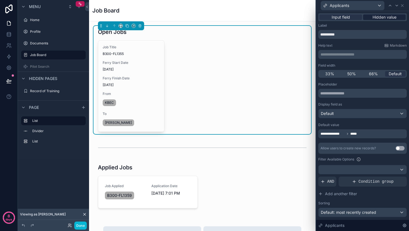
click at [374, 18] on span "Hidden value" at bounding box center [384, 17] width 24 height 6
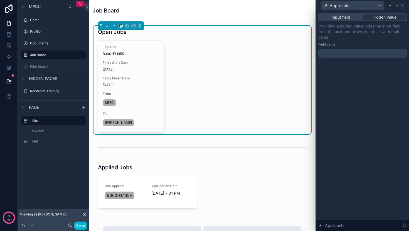
click at [329, 51] on div at bounding box center [362, 53] width 88 height 9
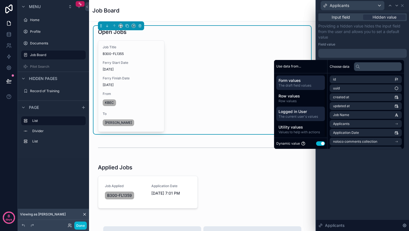
click at [296, 109] on span "Logged in User" at bounding box center [300, 112] width 44 height 6
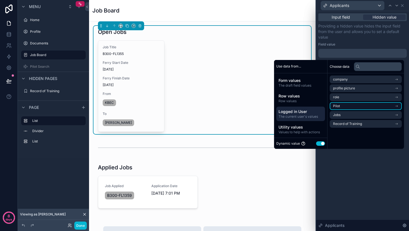
click at [340, 105] on li "Pilot" at bounding box center [366, 106] width 72 height 8
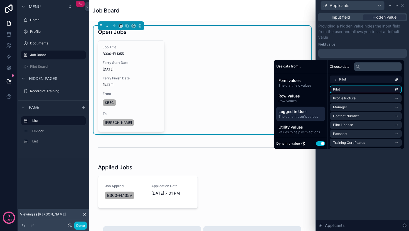
click at [343, 89] on li "Pilot" at bounding box center [366, 90] width 72 height 8
click at [370, 201] on div "**********" at bounding box center [362, 121] width 93 height 220
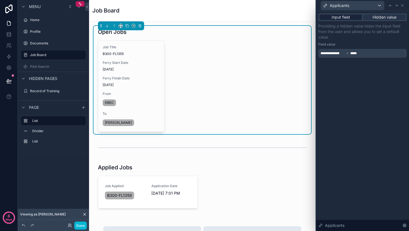
click at [341, 19] on span "Input field" at bounding box center [340, 17] width 18 height 6
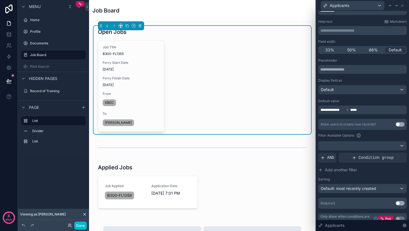
scroll to position [31, 0]
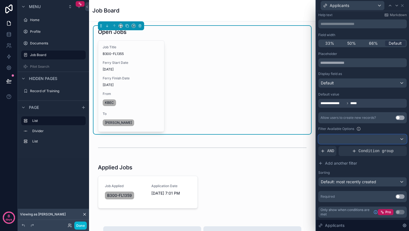
click at [375, 138] on div at bounding box center [362, 139] width 88 height 9
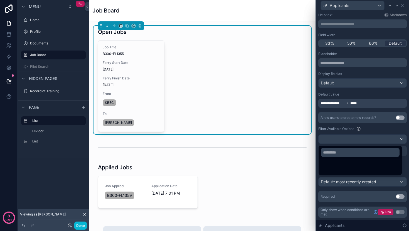
click at [369, 130] on div at bounding box center [362, 115] width 93 height 231
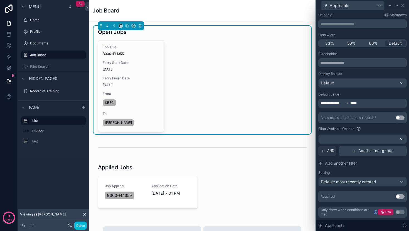
click at [368, 153] on span "Condition group" at bounding box center [375, 151] width 35 height 6
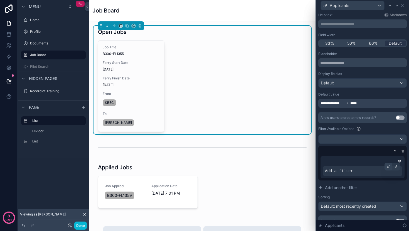
click at [388, 167] on icon at bounding box center [389, 166] width 2 height 2
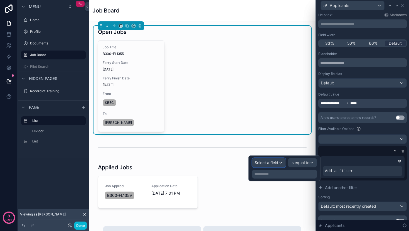
click at [273, 165] on span "Select a field" at bounding box center [266, 163] width 24 height 6
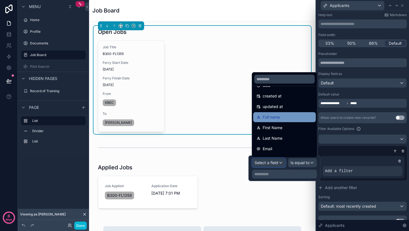
scroll to position [21, 0]
click at [280, 117] on span "Full name" at bounding box center [270, 116] width 17 height 7
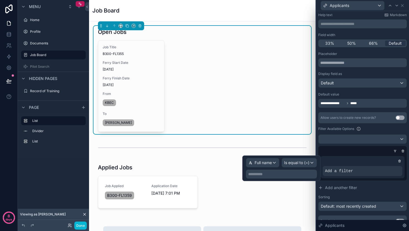
click at [284, 173] on p "**********" at bounding box center [282, 175] width 68 height 6
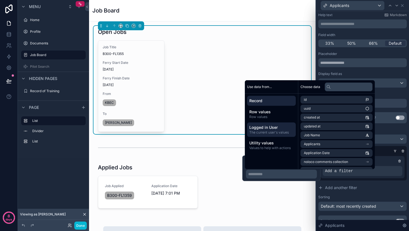
click at [275, 128] on span "Logged in User" at bounding box center [271, 128] width 44 height 6
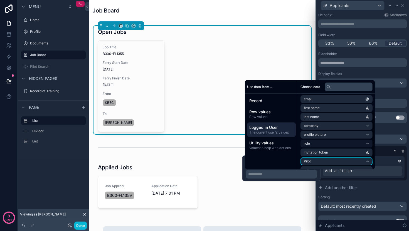
scroll to position [0, 0]
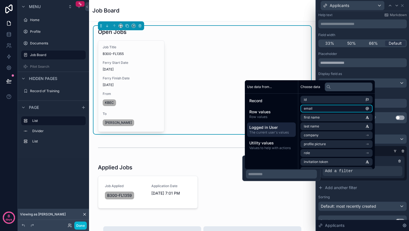
click at [327, 110] on li "email" at bounding box center [336, 109] width 72 height 8
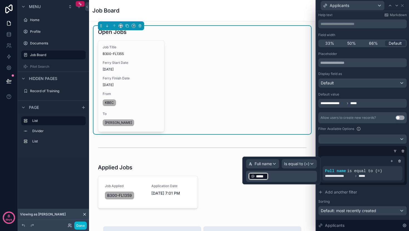
click at [306, 178] on p "﻿ ***** ﻿ ﻿" at bounding box center [282, 176] width 68 height 9
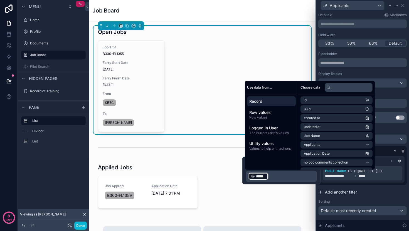
click at [362, 189] on button "Add another filter" at bounding box center [362, 192] width 88 height 10
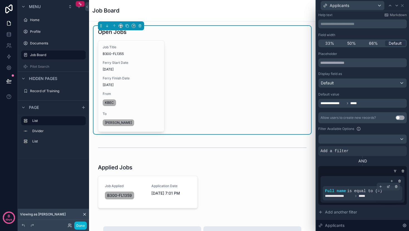
click at [350, 195] on span "**********" at bounding box center [339, 196] width 28 height 4
click at [388, 187] on icon at bounding box center [389, 186] width 2 height 2
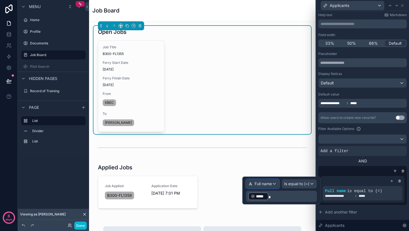
click at [267, 185] on span "Full name" at bounding box center [262, 184] width 17 height 6
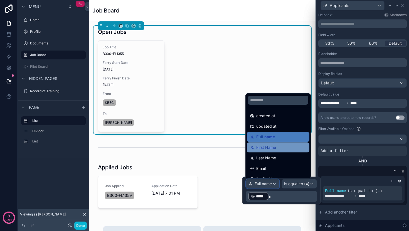
scroll to position [32, 0]
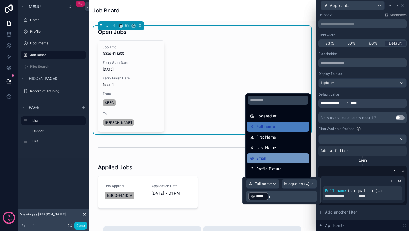
click at [266, 154] on div "Email" at bounding box center [278, 158] width 63 height 10
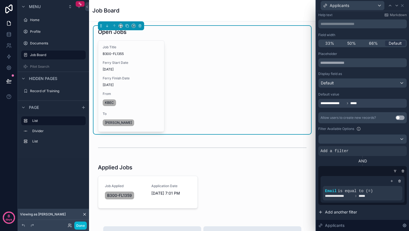
click at [378, 208] on button "Add another filter" at bounding box center [362, 212] width 88 height 10
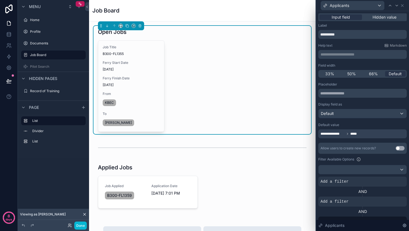
scroll to position [100, 0]
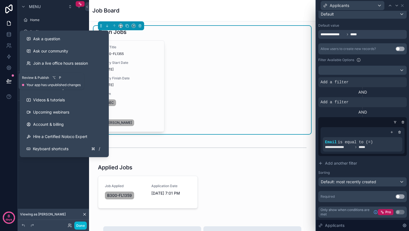
click at [10, 81] on icon at bounding box center [9, 81] width 6 height 6
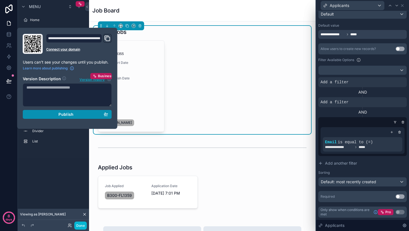
click at [49, 110] on button "Publish" at bounding box center [67, 114] width 89 height 9
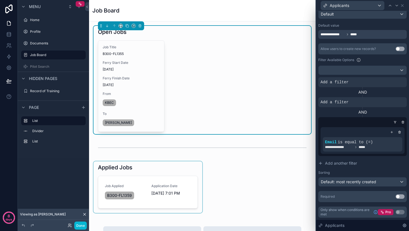
click at [199, 166] on div "scrollable content" at bounding box center [147, 188] width 109 height 52
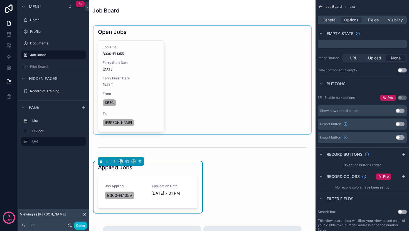
click at [148, 100] on div "scrollable content" at bounding box center [201, 80] width 217 height 108
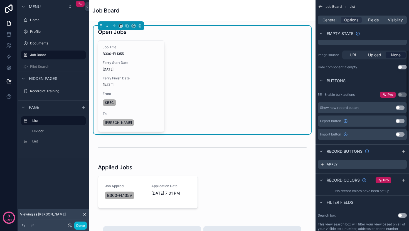
scroll to position [131, 0]
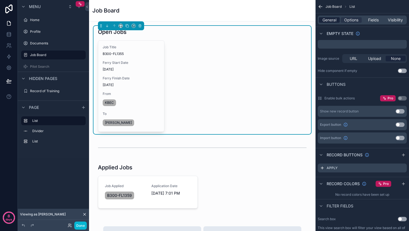
click at [330, 21] on span "General" at bounding box center [329, 20] width 14 height 6
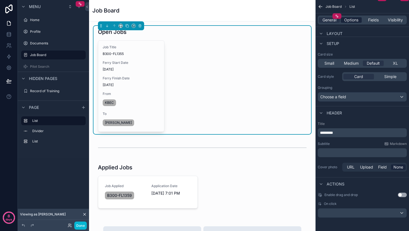
click at [350, 21] on span "Options" at bounding box center [351, 20] width 14 height 6
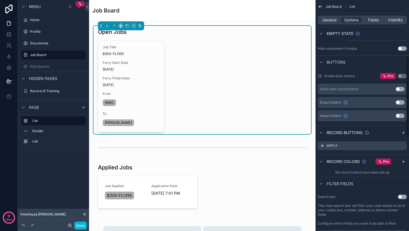
scroll to position [163, 0]
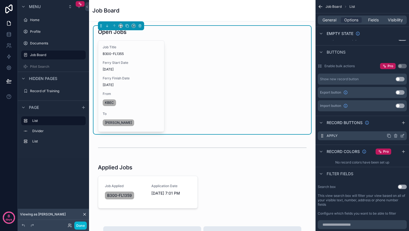
click at [402, 136] on icon "scrollable content" at bounding box center [403, 135] width 2 height 2
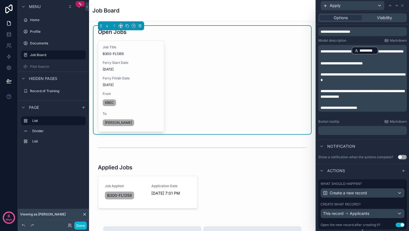
scroll to position [108, 0]
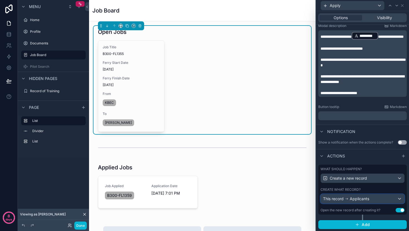
click at [364, 200] on span "Applicants" at bounding box center [359, 199] width 19 height 6
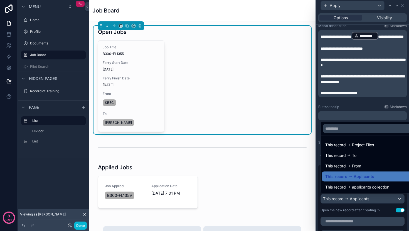
click at [364, 200] on div at bounding box center [362, 115] width 93 height 231
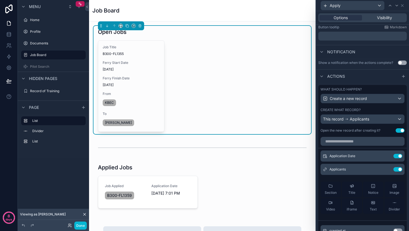
scroll to position [0, 0]
click at [382, 156] on button at bounding box center [386, 156] width 9 height 4
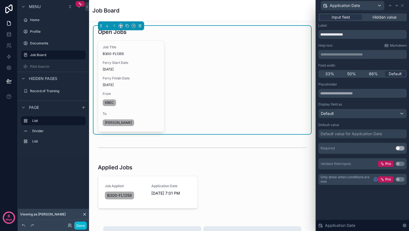
click at [378, 13] on div "Input field Hidden value" at bounding box center [362, 17] width 88 height 8
click at [377, 17] on span "Hidden value" at bounding box center [384, 17] width 24 height 6
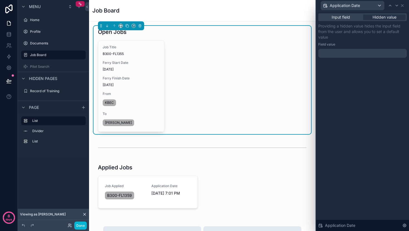
click at [347, 56] on div at bounding box center [362, 53] width 88 height 9
click at [347, 55] on div at bounding box center [362, 53] width 88 height 9
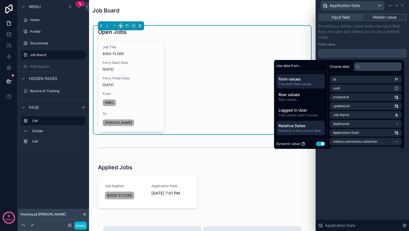
click at [295, 126] on span "Relative Dates" at bounding box center [300, 126] width 44 height 6
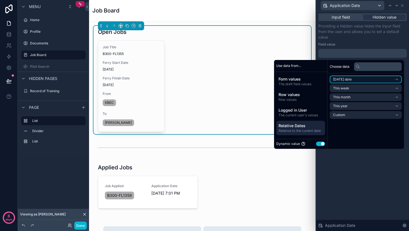
click at [345, 79] on span "Today's date" at bounding box center [342, 79] width 19 height 4
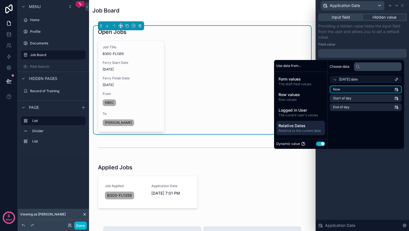
click at [347, 89] on li "Now" at bounding box center [366, 90] width 72 height 8
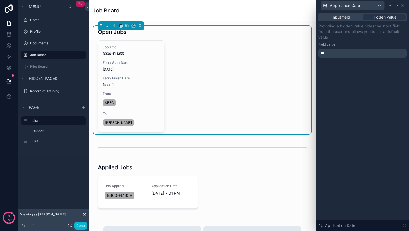
click at [372, 153] on div "Input field Hidden value Providing a hidden value hides the input field from th…" at bounding box center [362, 121] width 93 height 220
click at [341, 18] on span "Input field" at bounding box center [340, 17] width 18 height 6
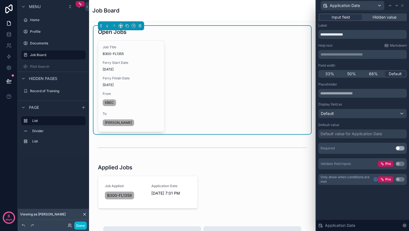
click at [344, 135] on div "Default value for Application Date" at bounding box center [350, 134] width 61 height 6
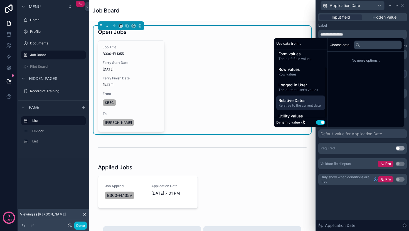
scroll to position [24, 0]
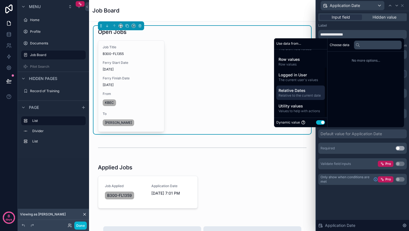
click at [300, 92] on span "Relative Dates" at bounding box center [300, 91] width 44 height 6
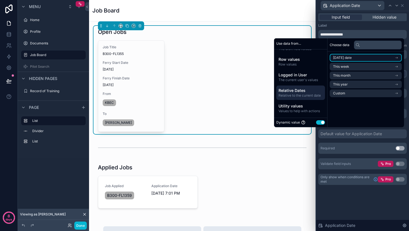
click at [351, 58] on li "Today's date" at bounding box center [366, 58] width 72 height 8
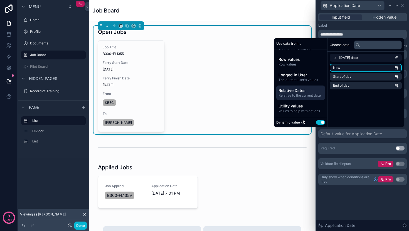
click at [345, 68] on li "Now" at bounding box center [366, 68] width 72 height 8
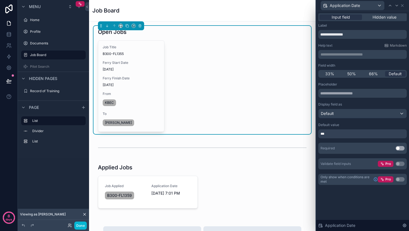
click at [365, 191] on div "**********" at bounding box center [362, 104] width 93 height 187
click at [344, 135] on div "***" at bounding box center [362, 134] width 88 height 9
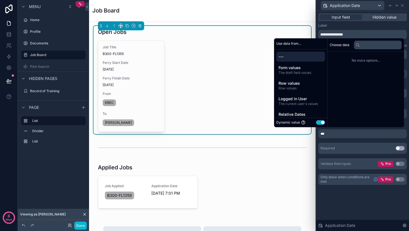
click at [318, 122] on button "Use setting" at bounding box center [320, 122] width 9 height 4
select select "****"
select select "*"
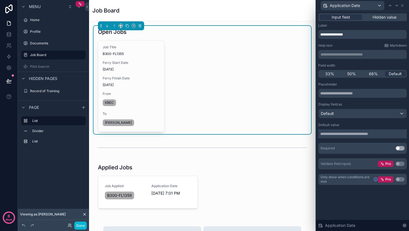
click at [355, 136] on input "text" at bounding box center [362, 134] width 88 height 9
select select "****"
select select "*"
click at [341, 144] on div "Required Use setting" at bounding box center [362, 148] width 88 height 11
click at [4, 84] on button at bounding box center [9, 81] width 12 height 16
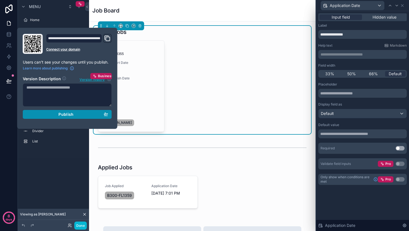
click at [53, 113] on div "Publish" at bounding box center [67, 114] width 82 height 5
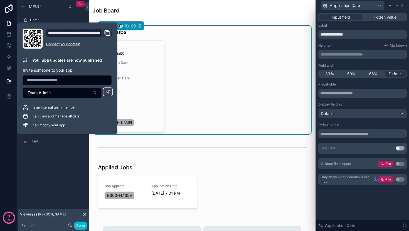
click at [387, 12] on div "**********" at bounding box center [362, 104] width 93 height 187
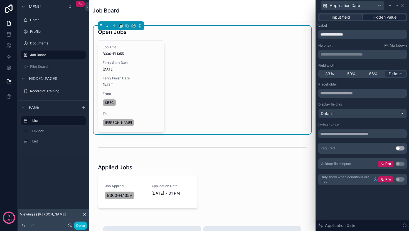
click at [382, 18] on span "Hidden value" at bounding box center [384, 17] width 24 height 6
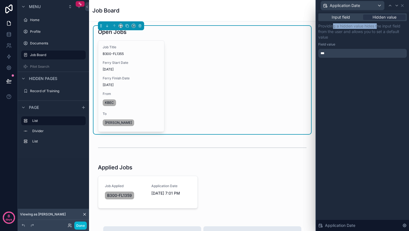
drag, startPoint x: 332, startPoint y: 27, endPoint x: 377, endPoint y: 28, distance: 45.0
click at [377, 28] on p "Providing a hidden value hides the input field from the user and allows you to …" at bounding box center [362, 31] width 88 height 17
click at [396, 32] on p "Providing a hidden value hides the input field from the user and allows you to …" at bounding box center [362, 31] width 88 height 17
drag, startPoint x: 379, startPoint y: 28, endPoint x: 390, endPoint y: 26, distance: 11.5
click at [390, 26] on p "Providing a hidden value hides the input field from the user and allows you to …" at bounding box center [362, 31] width 88 height 17
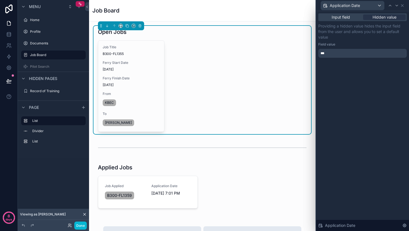
click at [390, 29] on p "Providing a hidden value hides the input field from the user and allows you to …" at bounding box center [362, 31] width 88 height 17
drag, startPoint x: 352, startPoint y: 33, endPoint x: 339, endPoint y: 33, distance: 12.8
click at [339, 33] on p "Providing a hidden value hides the input field from the user and allows you to …" at bounding box center [362, 31] width 88 height 17
click at [332, 33] on p "Providing a hidden value hides the input field from the user and allows you to …" at bounding box center [362, 31] width 88 height 17
drag, startPoint x: 323, startPoint y: 32, endPoint x: 375, endPoint y: 32, distance: 52.6
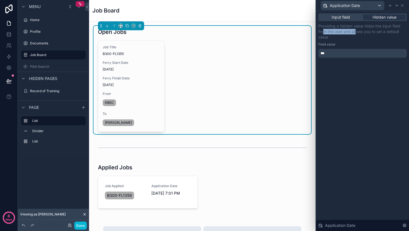
click at [358, 31] on p "Providing a hidden value hides the input field from the user and allows you to …" at bounding box center [362, 31] width 88 height 17
drag, startPoint x: 380, startPoint y: 32, endPoint x: 341, endPoint y: 36, distance: 39.3
click at [375, 33] on p "Providing a hidden value hides the input field from the user and allows you to …" at bounding box center [362, 31] width 88 height 17
drag, startPoint x: 341, startPoint y: 36, endPoint x: 324, endPoint y: 37, distance: 16.5
click at [324, 37] on p "Providing a hidden value hides the input field from the user and allows you to …" at bounding box center [362, 31] width 88 height 17
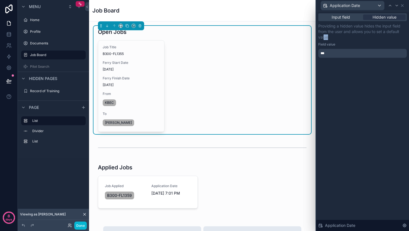
click at [327, 39] on p "Providing a hidden value hides the input field from the user and allows you to …" at bounding box center [362, 31] width 88 height 17
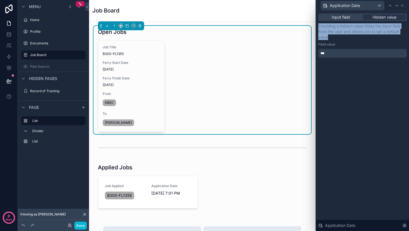
drag, startPoint x: 321, startPoint y: 35, endPoint x: 318, endPoint y: 27, distance: 9.1
click at [318, 27] on div "Input field Hidden value Providing a hidden value hides the input field from th…" at bounding box center [362, 41] width 93 height 60
click at [354, 35] on p "Providing a hidden value hides the input field from the user and allows you to …" at bounding box center [362, 31] width 88 height 17
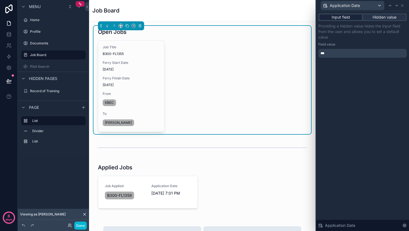
click at [343, 20] on span "Input field" at bounding box center [340, 17] width 18 height 6
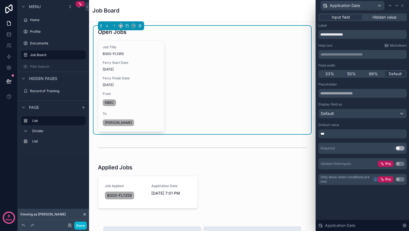
click at [366, 134] on div "***" at bounding box center [362, 134] width 88 height 9
click at [351, 202] on div "**********" at bounding box center [362, 121] width 93 height 220
click at [403, 8] on icon at bounding box center [402, 5] width 4 height 4
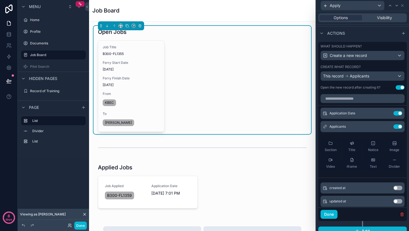
scroll to position [237, 0]
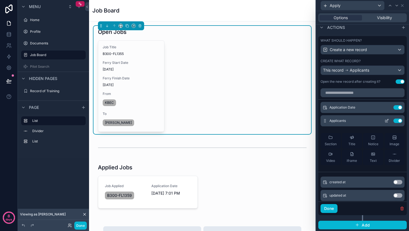
click at [371, 115] on div "Applicants Use setting" at bounding box center [362, 120] width 84 height 11
click at [384, 121] on icon at bounding box center [386, 121] width 4 height 4
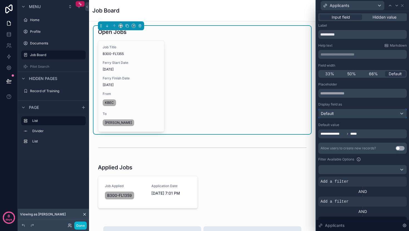
click at [366, 115] on div "Default" at bounding box center [362, 113] width 88 height 9
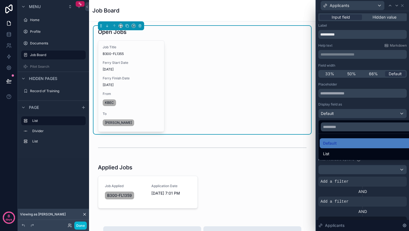
click at [366, 115] on div at bounding box center [362, 115] width 93 height 231
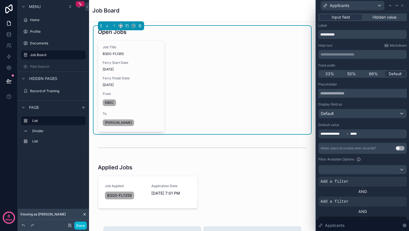
click at [364, 94] on input "text" at bounding box center [362, 93] width 88 height 9
click at [372, 17] on span "Hidden value" at bounding box center [384, 17] width 24 height 6
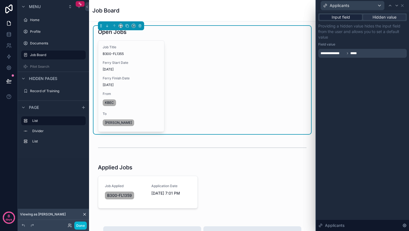
click at [341, 15] on span "Input field" at bounding box center [340, 17] width 18 height 6
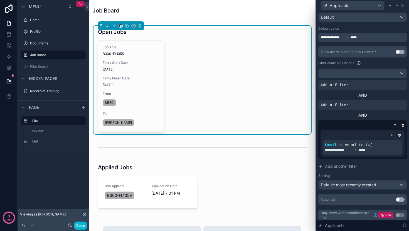
scroll to position [99, 0]
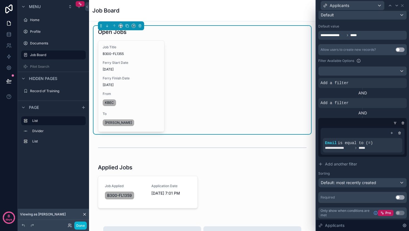
click at [373, 77] on div "**********" at bounding box center [362, 115] width 88 height 143
click at [375, 74] on div at bounding box center [362, 71] width 88 height 9
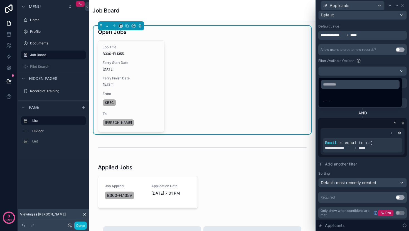
click at [375, 74] on div at bounding box center [362, 115] width 93 height 231
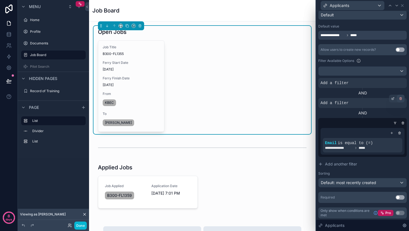
click at [399, 98] on icon at bounding box center [400, 98] width 3 height 3
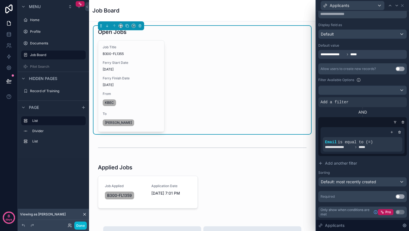
scroll to position [0, 0]
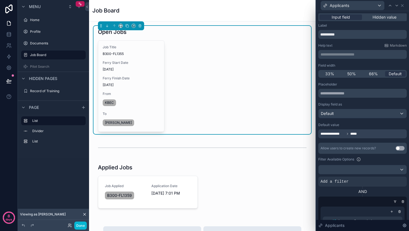
click at [364, 135] on div "**********" at bounding box center [362, 134] width 88 height 9
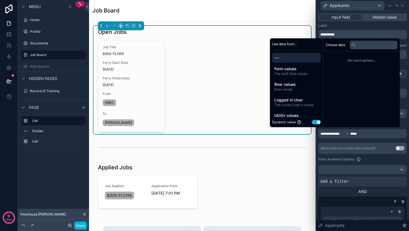
click at [315, 123] on button "Use setting" at bounding box center [316, 122] width 9 height 4
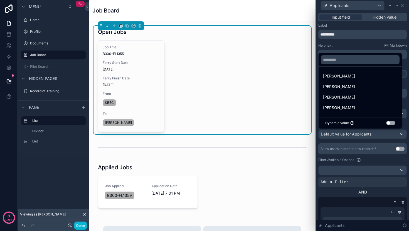
click at [350, 113] on ul "Vincent Fuschetti Kerwin Valdez Edward Mcconnell Joseph Hildebrandt" at bounding box center [359, 92] width 83 height 51
click at [376, 161] on div at bounding box center [362, 115] width 93 height 231
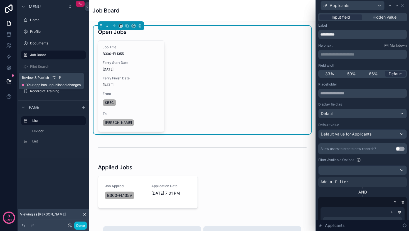
click at [3, 81] on button at bounding box center [9, 81] width 12 height 16
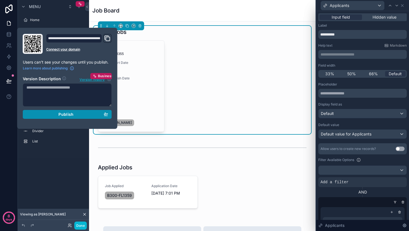
click at [69, 113] on span "Publish" at bounding box center [65, 114] width 15 height 5
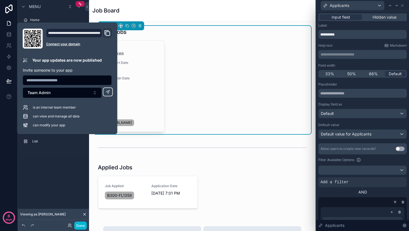
click at [375, 12] on div "**********" at bounding box center [362, 161] width 93 height 300
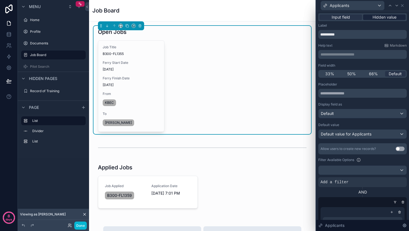
click at [375, 18] on span "Hidden value" at bounding box center [384, 17] width 24 height 6
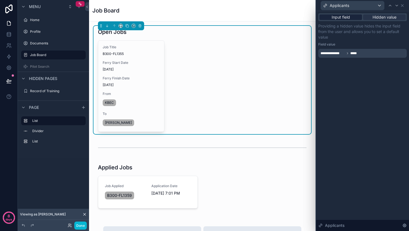
click at [350, 17] on div "Input field" at bounding box center [340, 17] width 43 height 6
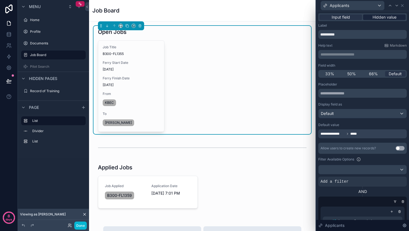
click at [384, 17] on span "Hidden value" at bounding box center [384, 17] width 24 height 6
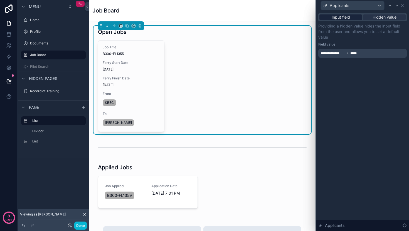
click at [346, 16] on span "Input field" at bounding box center [340, 17] width 18 height 6
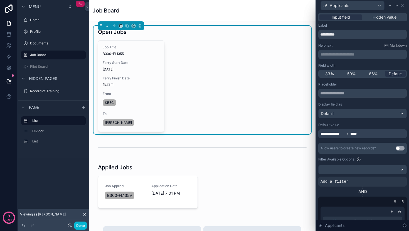
click at [368, 135] on div "**********" at bounding box center [362, 134] width 88 height 9
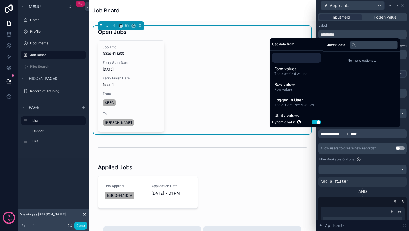
click at [313, 123] on button "Use setting" at bounding box center [316, 122] width 9 height 4
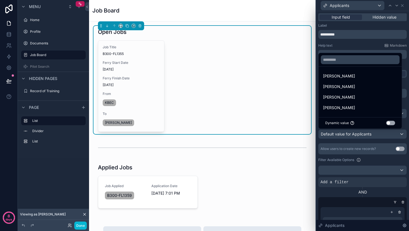
click at [349, 136] on div at bounding box center [362, 115] width 93 height 231
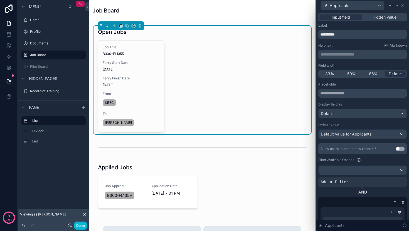
click at [351, 142] on div "**********" at bounding box center [362, 182] width 88 height 200
click at [372, 19] on span "Hidden value" at bounding box center [384, 17] width 24 height 6
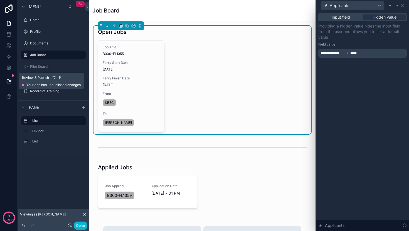
click at [13, 83] on button at bounding box center [9, 81] width 12 height 16
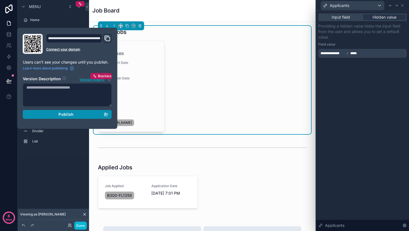
click at [70, 114] on span "Publish" at bounding box center [65, 114] width 15 height 5
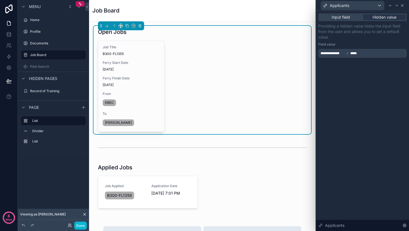
drag, startPoint x: 402, startPoint y: 7, endPoint x: 387, endPoint y: 25, distance: 23.1
click at [401, 7] on icon at bounding box center [402, 5] width 4 height 4
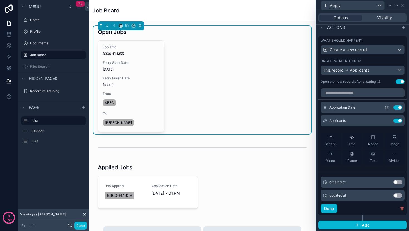
click at [386, 108] on icon at bounding box center [387, 107] width 2 height 2
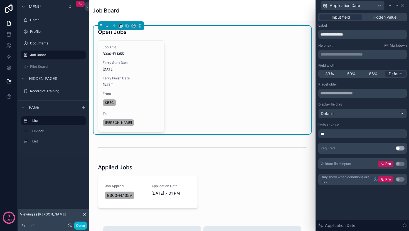
click at [352, 133] on div "***" at bounding box center [362, 134] width 88 height 9
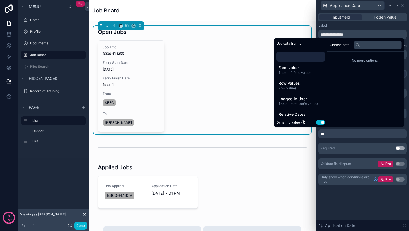
drag, startPoint x: 317, startPoint y: 123, endPoint x: 332, endPoint y: 128, distance: 16.3
click at [317, 123] on button "Use setting" at bounding box center [320, 122] width 9 height 4
select select "****"
select select "*"
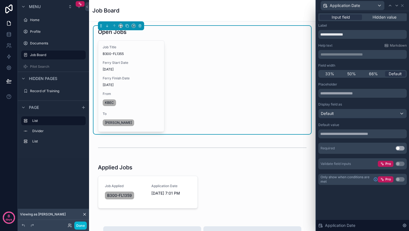
click at [350, 140] on div "Placeholder Display field as Default Default value Required Use setting Validat…" at bounding box center [362, 125] width 88 height 87
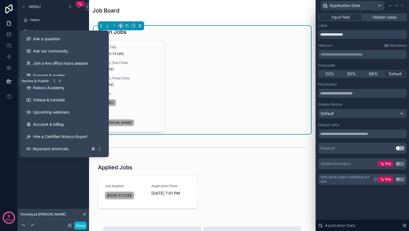
click at [9, 81] on icon at bounding box center [8, 81] width 5 height 3
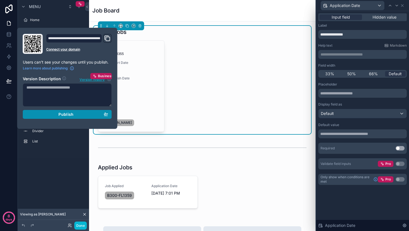
click at [65, 117] on button "Publish" at bounding box center [67, 114] width 89 height 9
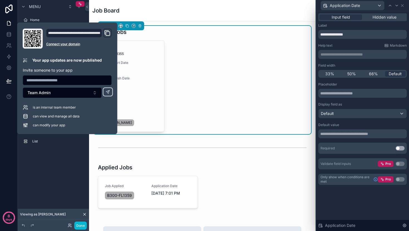
click at [360, 120] on div "Placeholder Display field as Default Default value Required Use setting Validat…" at bounding box center [362, 125] width 88 height 87
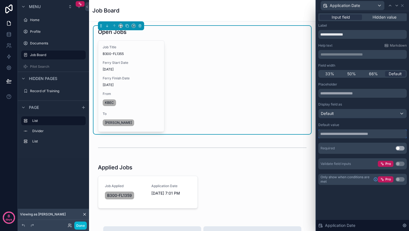
click at [345, 133] on input "text" at bounding box center [362, 134] width 88 height 9
select select "****"
select select "*"
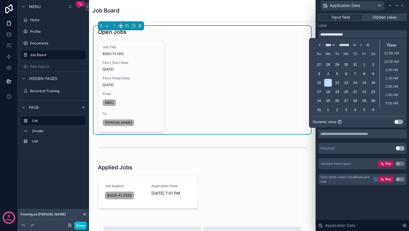
click at [345, 133] on input "text" at bounding box center [362, 134] width 88 height 9
select select "****"
select select "*"
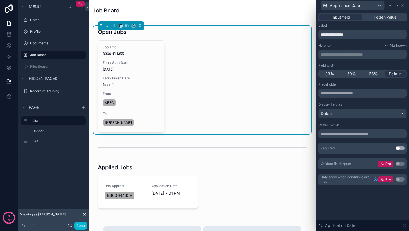
drag, startPoint x: 365, startPoint y: 138, endPoint x: 359, endPoint y: 58, distance: 80.3
click at [365, 138] on div "Placeholder Display field as Default Default value Required Use setting Validat…" at bounding box center [362, 125] width 88 height 87
click at [382, 18] on span "Hidden value" at bounding box center [384, 17] width 24 height 6
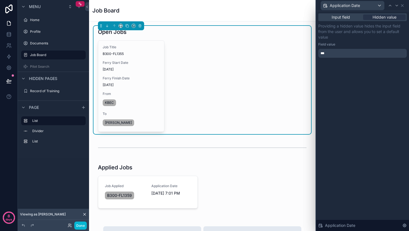
click at [334, 11] on div "Input field Hidden value Providing a hidden value hides the input field from th…" at bounding box center [362, 41] width 93 height 60
click at [334, 16] on span "Input field" at bounding box center [340, 17] width 18 height 6
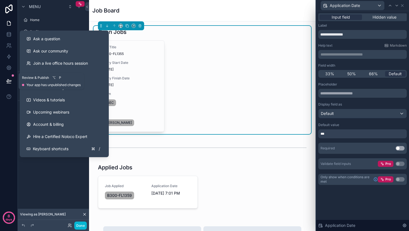
click at [6, 82] on icon at bounding box center [9, 81] width 6 height 6
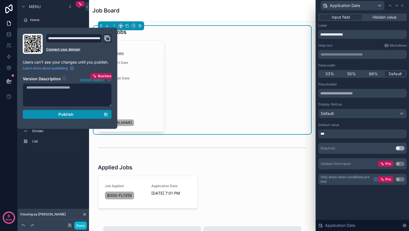
click at [45, 114] on div "Publish" at bounding box center [67, 114] width 82 height 5
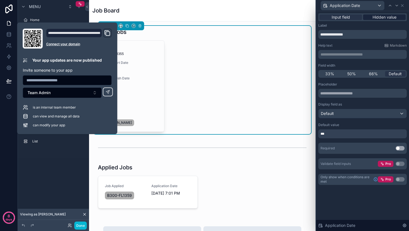
click at [377, 18] on span "Hidden value" at bounding box center [384, 17] width 24 height 6
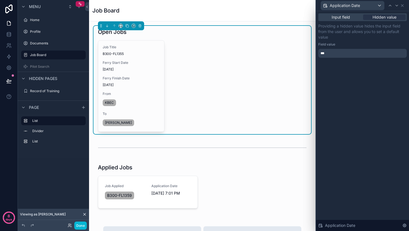
click at [347, 56] on div "***" at bounding box center [362, 53] width 88 height 9
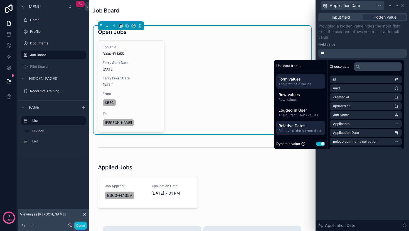
click at [300, 128] on span "Relative Dates" at bounding box center [300, 126] width 44 height 6
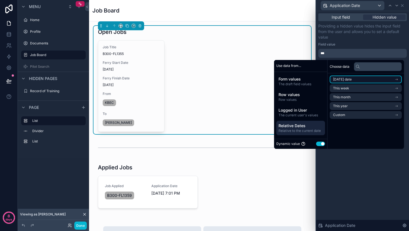
click at [360, 79] on li "Today's date" at bounding box center [366, 80] width 72 height 8
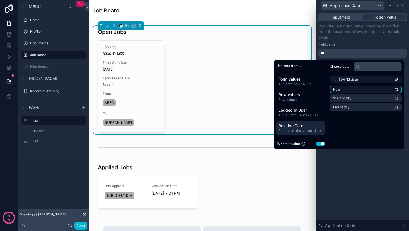
click at [347, 90] on li "Now" at bounding box center [366, 90] width 72 height 8
click at [375, 89] on li "Now" at bounding box center [366, 90] width 72 height 8
click at [372, 168] on div "Input field Hidden value Providing a hidden value hides the input field from th…" at bounding box center [362, 121] width 93 height 220
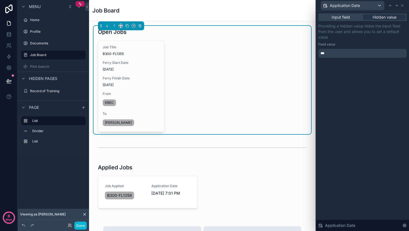
click at [341, 20] on div "Input field Hidden value" at bounding box center [362, 17] width 88 height 8
click at [342, 19] on span "Input field" at bounding box center [340, 17] width 18 height 6
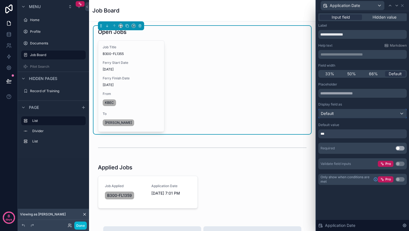
click at [349, 113] on div "Default" at bounding box center [362, 113] width 88 height 9
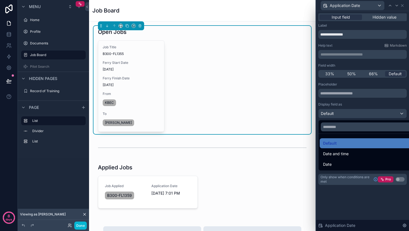
click at [349, 113] on div at bounding box center [362, 115] width 93 height 231
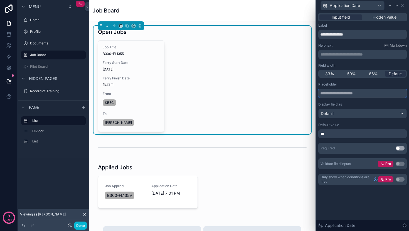
click at [346, 90] on input "text" at bounding box center [362, 93] width 88 height 9
click at [345, 132] on div "***" at bounding box center [362, 134] width 88 height 9
click at [334, 134] on div "***" at bounding box center [362, 134] width 88 height 9
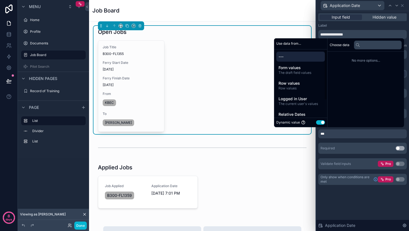
click at [291, 51] on div "--- Form values The draft field values Row values Row values Logged in User The…" at bounding box center [300, 95] width 53 height 92
click at [291, 58] on span "---" at bounding box center [300, 57] width 44 height 6
click at [286, 58] on span "---" at bounding box center [300, 57] width 44 height 6
drag, startPoint x: 316, startPoint y: 122, endPoint x: 319, endPoint y: 122, distance: 2.8
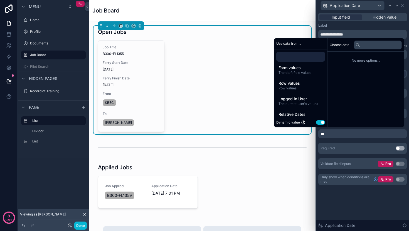
click at [317, 122] on button "Use setting" at bounding box center [320, 122] width 9 height 4
select select "****"
select select "*"
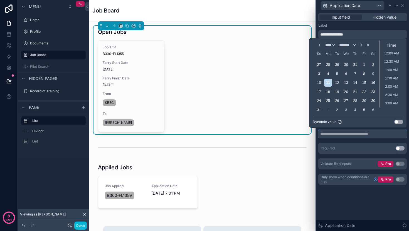
click at [353, 135] on input "text" at bounding box center [362, 134] width 88 height 9
select select "****"
select select "*"
click at [398, 121] on button "Use setting" at bounding box center [398, 122] width 9 height 4
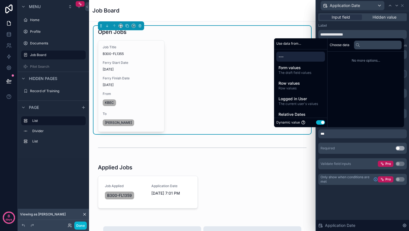
click at [320, 122] on button "Use setting" at bounding box center [320, 122] width 9 height 4
select select "****"
select select "*"
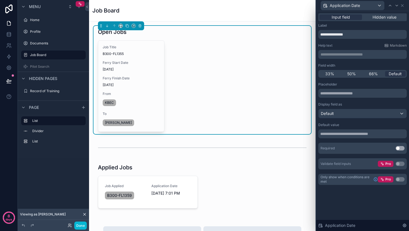
click at [351, 140] on div "Placeholder Display field as Default Default value Required Use setting Validat…" at bounding box center [362, 125] width 88 height 87
click at [353, 114] on div "Default" at bounding box center [362, 113] width 88 height 9
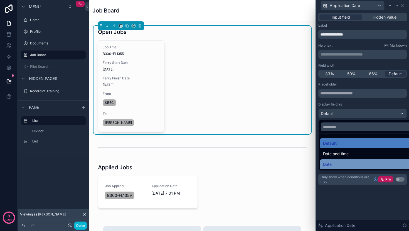
click at [336, 165] on div "Date" at bounding box center [369, 164] width 92 height 7
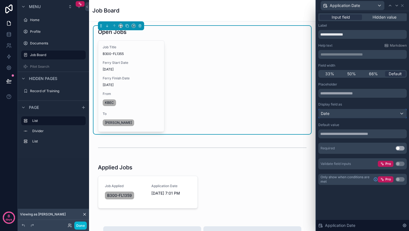
click at [346, 116] on div "Date" at bounding box center [362, 113] width 88 height 9
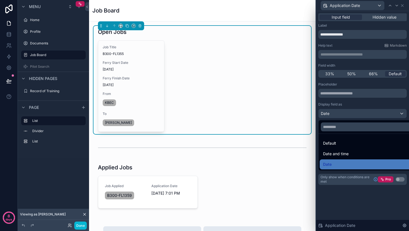
click at [338, 142] on div "Default" at bounding box center [369, 143] width 92 height 7
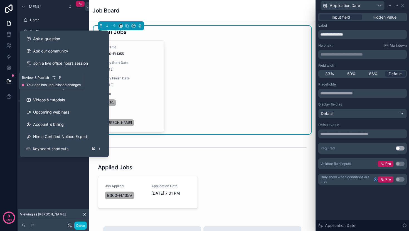
click at [9, 83] on icon at bounding box center [9, 81] width 6 height 6
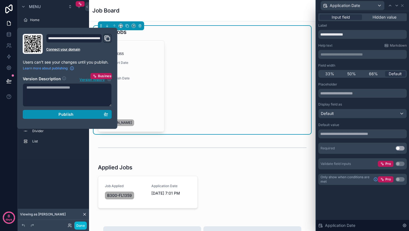
click at [72, 115] on span "Publish" at bounding box center [65, 114] width 15 height 5
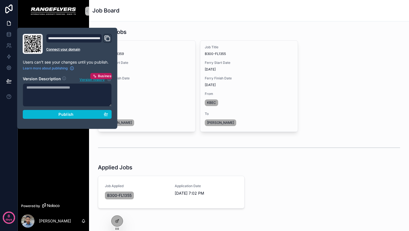
click at [184, 32] on div "Open Jobs" at bounding box center [249, 32] width 302 height 8
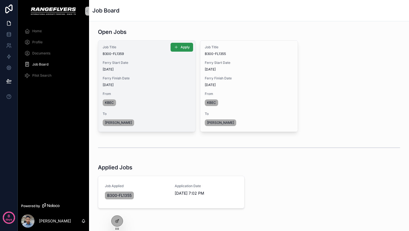
click at [185, 46] on span "Apply" at bounding box center [184, 47] width 9 height 4
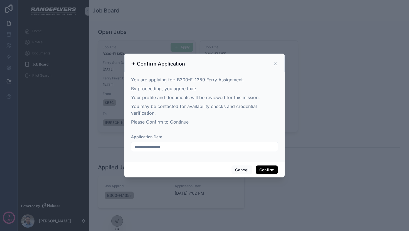
click at [275, 64] on icon at bounding box center [275, 64] width 4 height 4
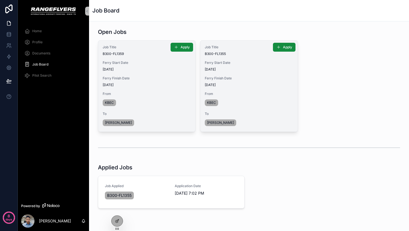
drag, startPoint x: 275, startPoint y: 64, endPoint x: 270, endPoint y: 65, distance: 5.0
click at [275, 64] on span "Ferry Start Date" at bounding box center [249, 63] width 88 height 4
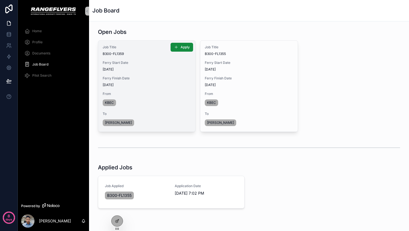
click at [128, 87] on span "[DATE]" at bounding box center [147, 85] width 88 height 4
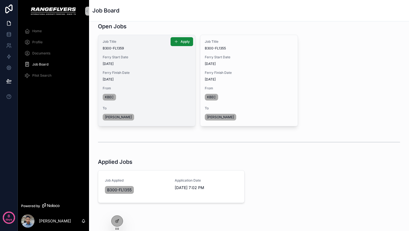
scroll to position [7, 0]
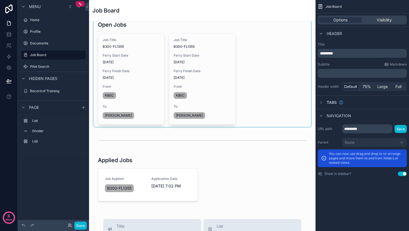
click at [150, 98] on div "scrollable content" at bounding box center [201, 73] width 217 height 108
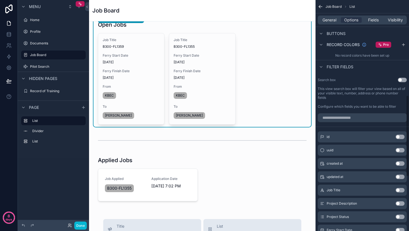
scroll to position [184, 0]
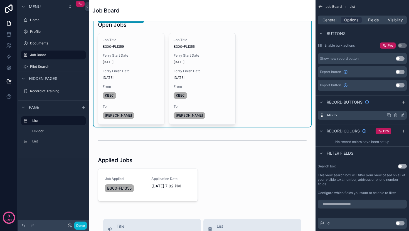
click at [383, 113] on div "Apply" at bounding box center [362, 115] width 89 height 9
click at [401, 115] on icon "scrollable content" at bounding box center [402, 116] width 3 height 3
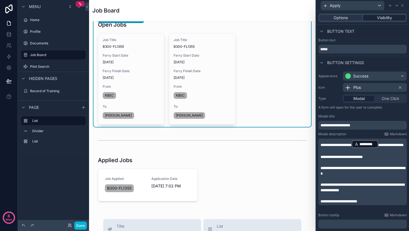
click at [383, 20] on span "Visibility" at bounding box center [384, 18] width 15 height 6
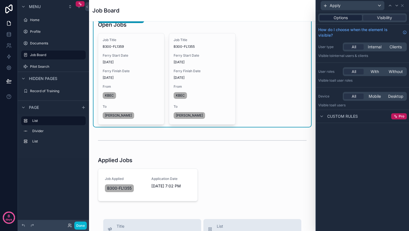
click at [345, 18] on span "Options" at bounding box center [340, 18] width 14 height 6
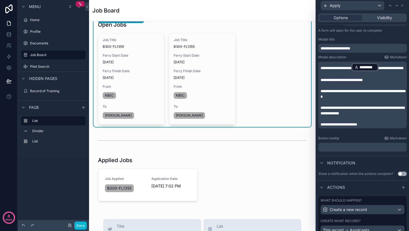
scroll to position [108, 0]
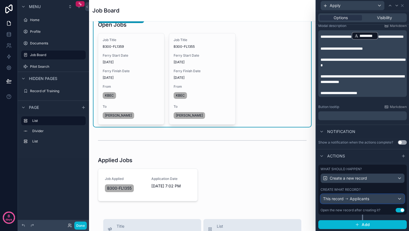
click at [369, 200] on div "This record Applicants" at bounding box center [362, 199] width 83 height 9
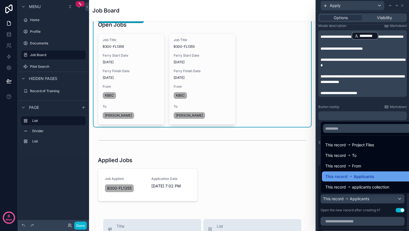
click at [360, 177] on span "Applicants" at bounding box center [363, 177] width 21 height 7
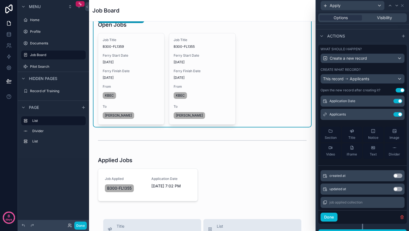
scroll to position [19, 0]
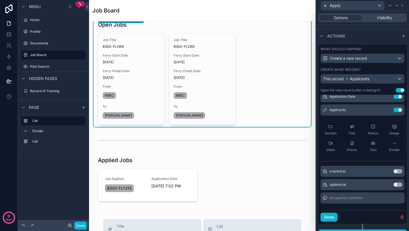
click at [393, 172] on button "Use setting" at bounding box center [397, 171] width 9 height 4
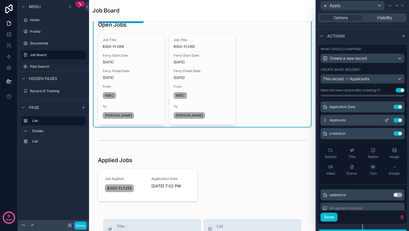
scroll to position [8, 0]
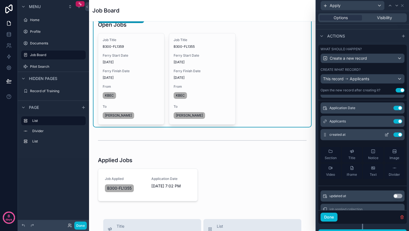
click at [393, 135] on button "Use setting" at bounding box center [397, 135] width 9 height 4
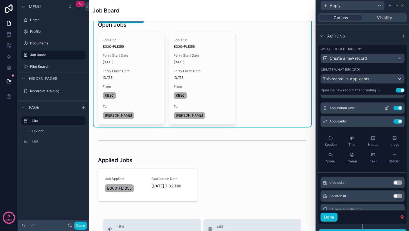
click at [384, 108] on icon at bounding box center [386, 108] width 4 height 4
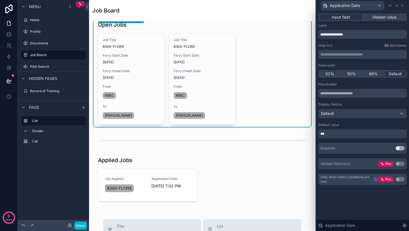
click at [350, 132] on div "***" at bounding box center [362, 134] width 88 height 9
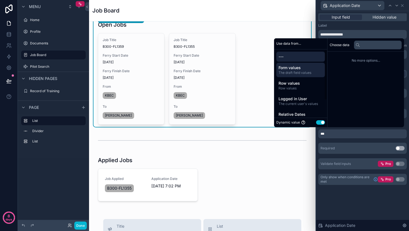
click at [292, 71] on span "The draft field values" at bounding box center [300, 73] width 44 height 4
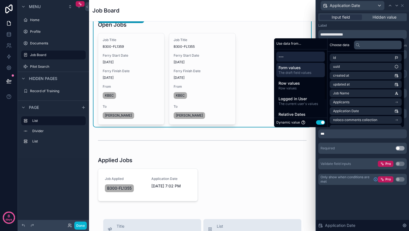
click at [285, 55] on span "---" at bounding box center [300, 57] width 44 height 6
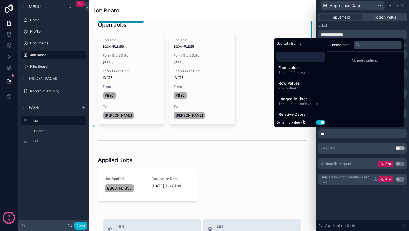
click at [285, 55] on span "---" at bounding box center [300, 57] width 44 height 6
click at [356, 59] on span "No more options..." at bounding box center [366, 60] width 72 height 4
drag, startPoint x: 356, startPoint y: 59, endPoint x: 353, endPoint y: 106, distance: 47.0
click at [358, 60] on span "No more options..." at bounding box center [366, 60] width 72 height 4
click at [355, 140] on div "Placeholder Display field as Default Default value *** Required Use setting Val…" at bounding box center [362, 125] width 88 height 87
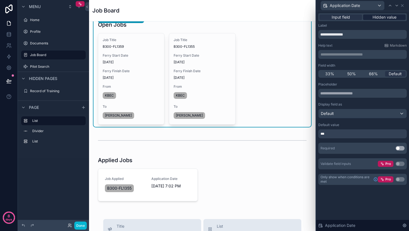
click at [390, 17] on span "Hidden value" at bounding box center [384, 17] width 24 height 6
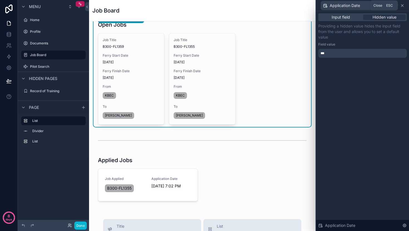
click at [403, 7] on icon at bounding box center [402, 5] width 4 height 4
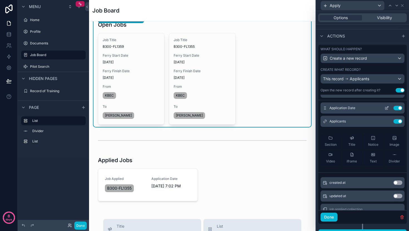
click at [393, 108] on button "Use setting" at bounding box center [397, 108] width 9 height 4
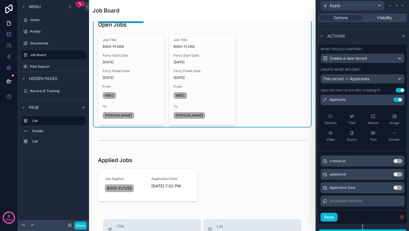
scroll to position [19, 0]
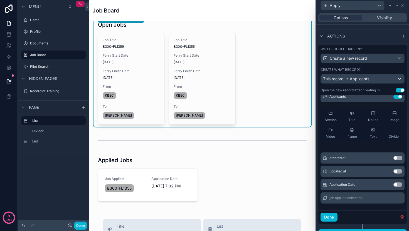
click at [393, 185] on button "Use setting" at bounding box center [397, 185] width 9 height 4
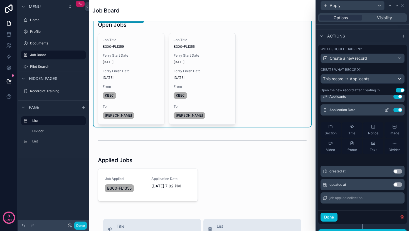
click at [384, 111] on icon at bounding box center [386, 110] width 4 height 4
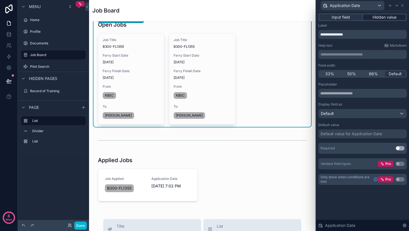
click at [375, 16] on span "Hidden value" at bounding box center [384, 17] width 24 height 6
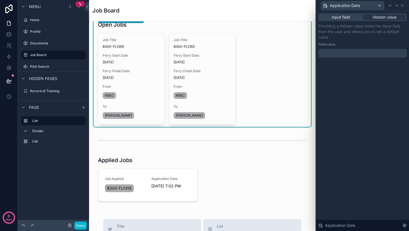
click at [327, 52] on div at bounding box center [362, 53] width 88 height 9
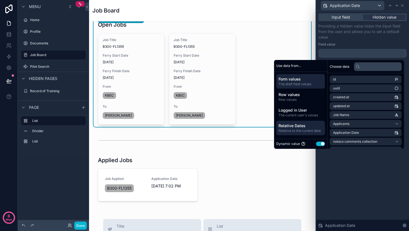
click at [299, 124] on span "Relative Dates" at bounding box center [300, 126] width 44 height 6
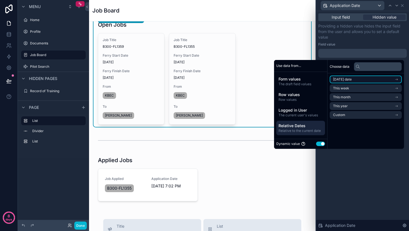
click at [349, 81] on span "[DATE] date" at bounding box center [342, 79] width 19 height 4
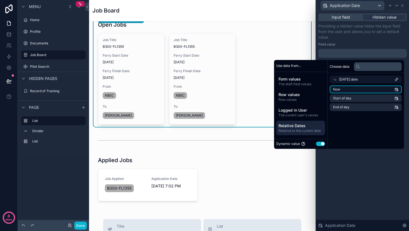
click at [347, 90] on li "Now" at bounding box center [366, 90] width 72 height 8
click at [349, 173] on div "Input field Hidden value Providing a hidden value hides the input field from th…" at bounding box center [362, 121] width 93 height 220
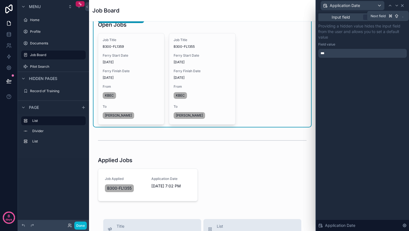
click at [400, 4] on div "Application Date" at bounding box center [362, 5] width 88 height 11
click at [401, 4] on icon at bounding box center [402, 5] width 2 height 2
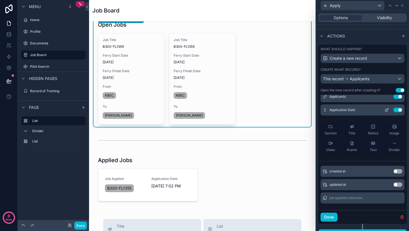
click at [384, 109] on icon at bounding box center [386, 110] width 4 height 4
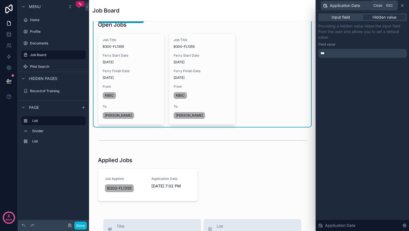
click at [402, 6] on icon at bounding box center [402, 5] width 2 height 2
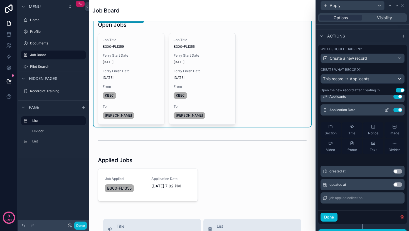
click at [386, 109] on icon at bounding box center [387, 109] width 2 height 2
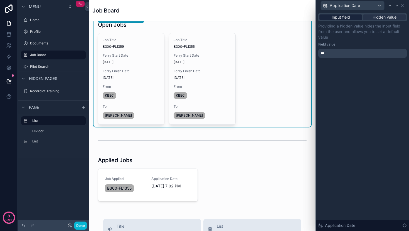
click at [343, 15] on span "Input field" at bounding box center [340, 17] width 18 height 6
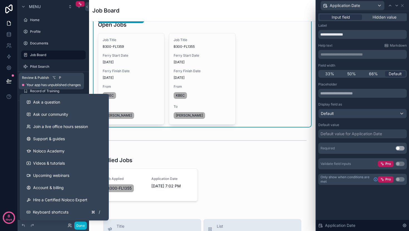
click at [11, 82] on icon at bounding box center [9, 81] width 6 height 6
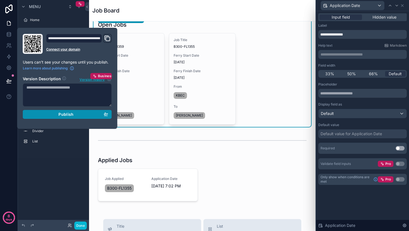
click at [63, 114] on span "Publish" at bounding box center [65, 114] width 15 height 5
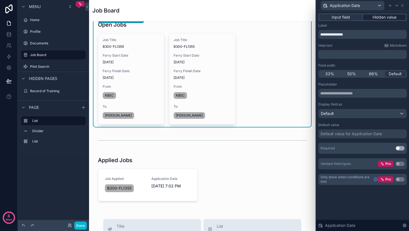
click at [383, 16] on span "Hidden value" at bounding box center [384, 17] width 24 height 6
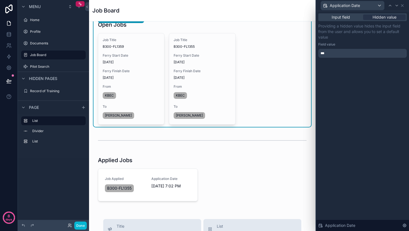
click at [338, 52] on div "***" at bounding box center [362, 53] width 88 height 9
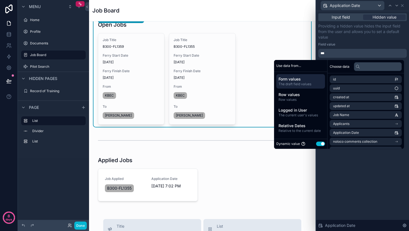
click at [316, 145] on button "Use setting" at bounding box center [320, 144] width 9 height 4
select select "****"
select select "*"
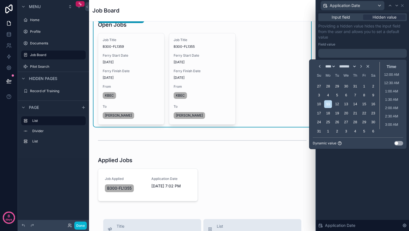
click at [398, 144] on button "Use setting" at bounding box center [398, 143] width 9 height 4
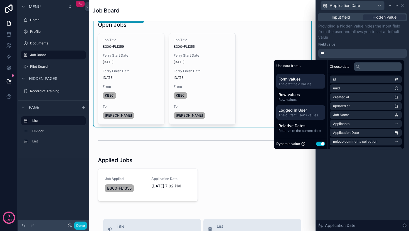
click at [296, 115] on span "The current user's values" at bounding box center [300, 115] width 44 height 4
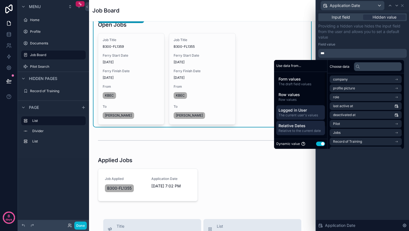
click at [292, 130] on span "Relative to the current date" at bounding box center [300, 131] width 44 height 4
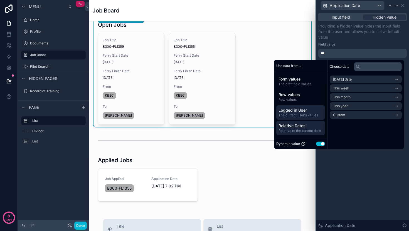
scroll to position [14, 0]
click at [297, 130] on span "Utility values" at bounding box center [300, 128] width 44 height 6
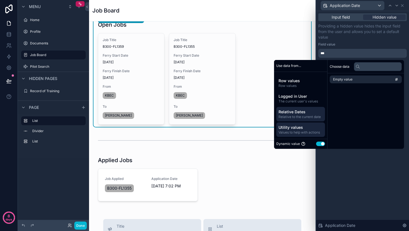
click at [297, 118] on span "Relative to the current date" at bounding box center [300, 117] width 44 height 4
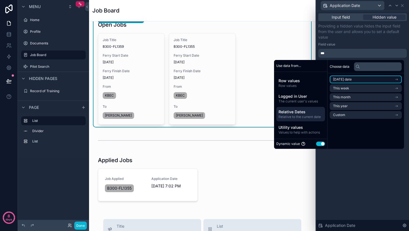
click at [351, 81] on li "[DATE] date" at bounding box center [366, 80] width 72 height 8
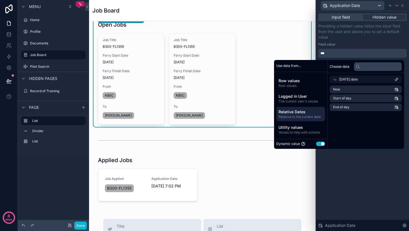
click at [354, 80] on span "[DATE] date" at bounding box center [348, 79] width 19 height 4
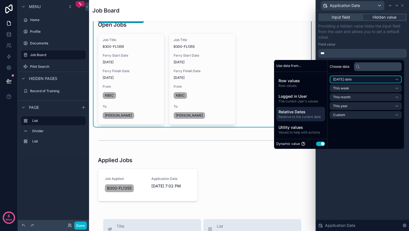
click at [355, 77] on li "[DATE] date" at bounding box center [366, 80] width 72 height 8
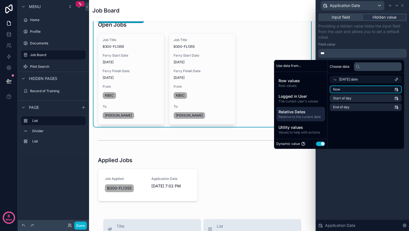
click at [350, 88] on li "Now" at bounding box center [366, 90] width 72 height 8
click at [350, 90] on li "Now" at bounding box center [366, 90] width 72 height 8
drag, startPoint x: 346, startPoint y: 171, endPoint x: 367, endPoint y: 96, distance: 77.2
click at [346, 170] on div "Input field Hidden value Providing a hidden value hides the input field from th…" at bounding box center [362, 121] width 93 height 220
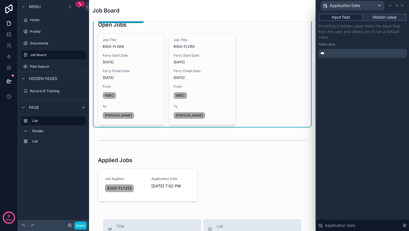
click at [349, 16] on span "Input field" at bounding box center [340, 17] width 18 height 6
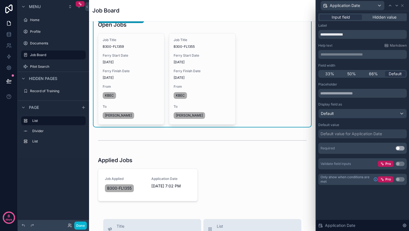
click at [356, 135] on div "Default value for Application Date" at bounding box center [350, 134] width 61 height 6
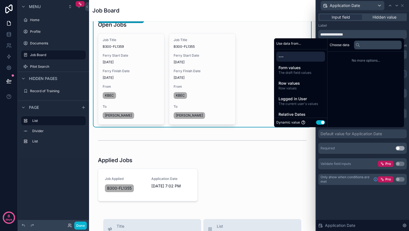
click at [305, 57] on span "---" at bounding box center [300, 57] width 44 height 6
click at [298, 114] on span "Relative Dates" at bounding box center [300, 115] width 44 height 6
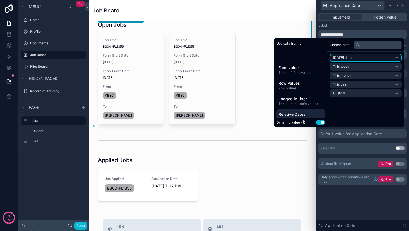
click at [361, 55] on li "[DATE] date" at bounding box center [366, 58] width 72 height 8
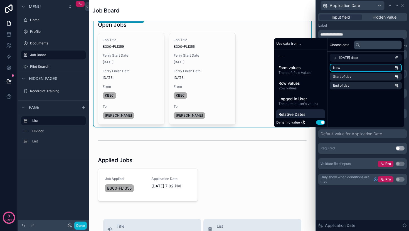
click at [356, 69] on li "Now" at bounding box center [366, 68] width 72 height 8
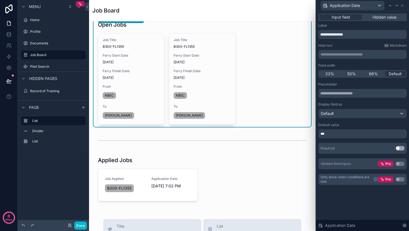
click at [359, 205] on div "**********" at bounding box center [362, 121] width 93 height 220
click at [341, 15] on span "Input field" at bounding box center [340, 17] width 18 height 6
click at [9, 80] on icon at bounding box center [8, 81] width 5 height 3
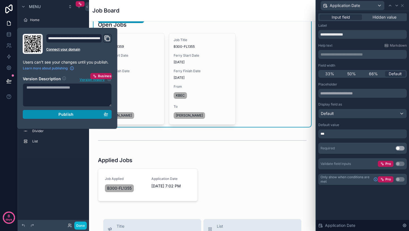
click at [48, 115] on div "Publish" at bounding box center [67, 114] width 82 height 5
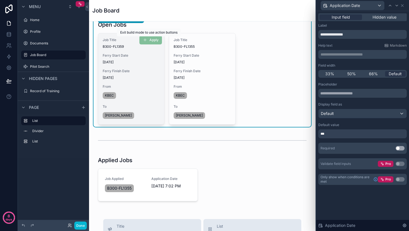
click at [140, 39] on span "Apply" at bounding box center [150, 40] width 23 height 6
click at [144, 40] on span "Apply" at bounding box center [150, 40] width 23 height 6
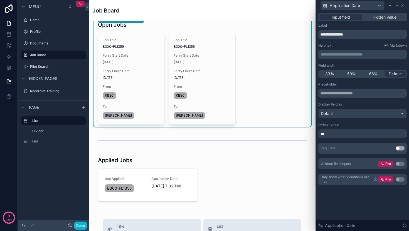
click at [352, 134] on div "***" at bounding box center [362, 134] width 88 height 9
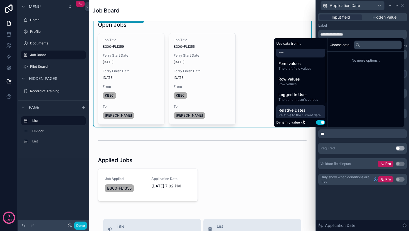
scroll to position [5, 0]
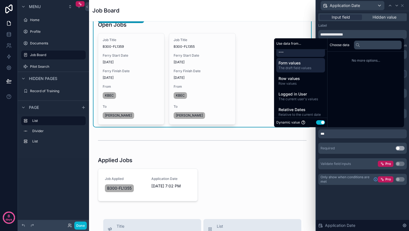
click at [296, 66] on span "The draft field values" at bounding box center [300, 68] width 44 height 4
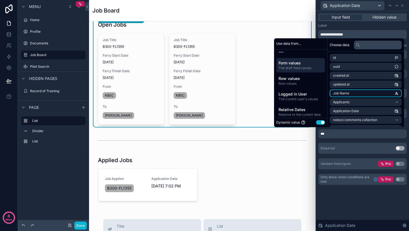
scroll to position [8, 0]
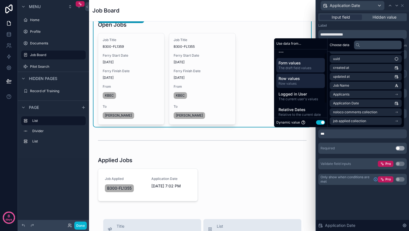
click at [296, 77] on span "Row values" at bounding box center [300, 79] width 44 height 6
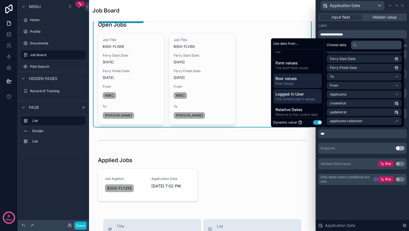
click at [300, 95] on span "Logged in User" at bounding box center [297, 94] width 44 height 6
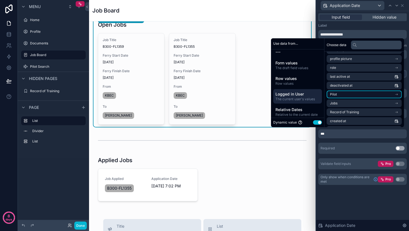
scroll to position [17, 0]
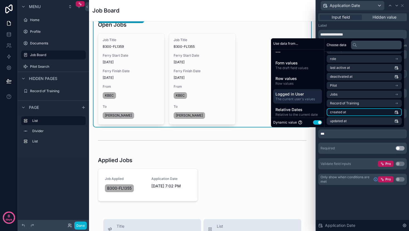
click at [353, 112] on li "created at" at bounding box center [363, 112] width 75 height 8
click at [368, 199] on div "**********" at bounding box center [362, 121] width 93 height 220
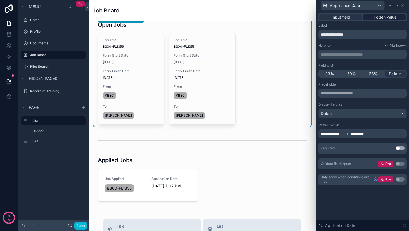
click at [380, 18] on span "Hidden value" at bounding box center [384, 17] width 24 height 6
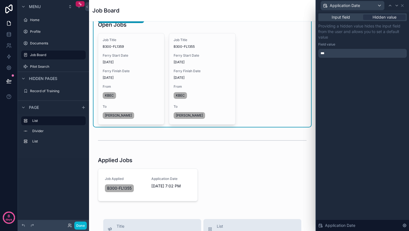
click at [337, 53] on div "***" at bounding box center [362, 53] width 88 height 9
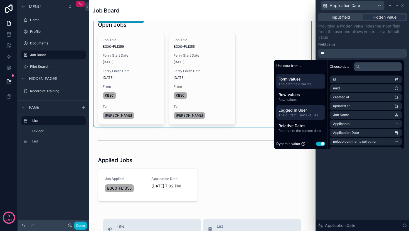
click at [285, 114] on span "The current user's values" at bounding box center [300, 115] width 44 height 4
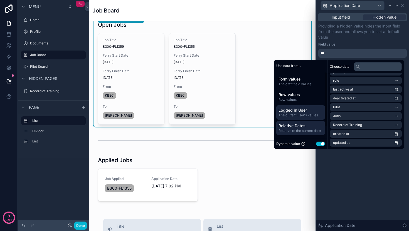
click at [299, 130] on span "Relative to the current date" at bounding box center [300, 131] width 44 height 4
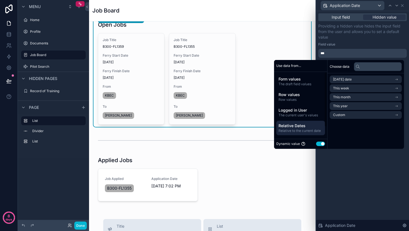
scroll to position [0, 0]
click at [356, 79] on li "[DATE] date" at bounding box center [366, 80] width 72 height 8
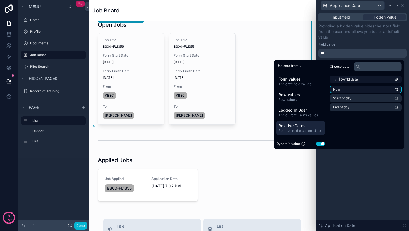
click at [400, 90] on li "Now" at bounding box center [366, 90] width 72 height 8
click at [392, 89] on li "Now" at bounding box center [366, 90] width 72 height 8
click at [339, 192] on div "Input field Hidden value Providing a hidden value hides the input field from th…" at bounding box center [362, 121] width 93 height 220
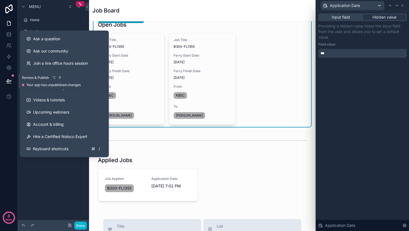
click at [10, 85] on button at bounding box center [9, 81] width 12 height 16
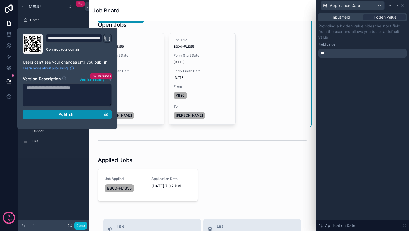
click at [61, 111] on button "Publish" at bounding box center [67, 114] width 89 height 9
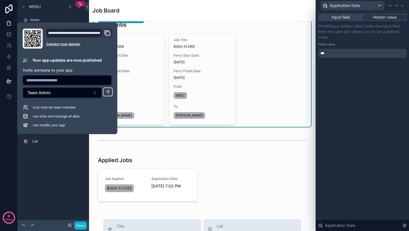
click at [268, 76] on div "Job Title B300-FL1359 Ferry Start Date [DATE] Ferry Finish Date [DATE] From KBE…" at bounding box center [202, 79] width 209 height 92
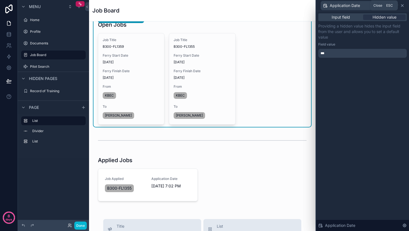
click at [402, 6] on icon at bounding box center [402, 5] width 2 height 2
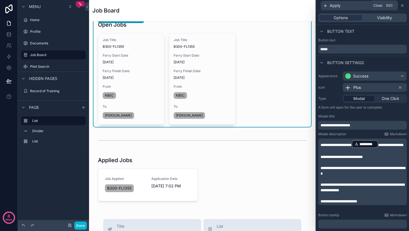
click at [402, 5] on icon at bounding box center [402, 5] width 2 height 2
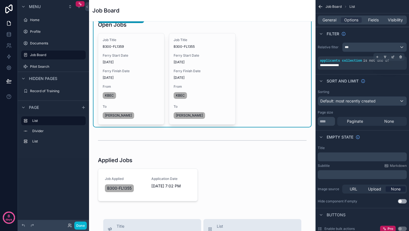
click at [370, 66] on div "**********" at bounding box center [362, 65] width 85 height 4
click at [365, 61] on span "is not one of" at bounding box center [376, 61] width 26 height 4
click at [392, 57] on icon "scrollable content" at bounding box center [393, 57] width 2 height 2
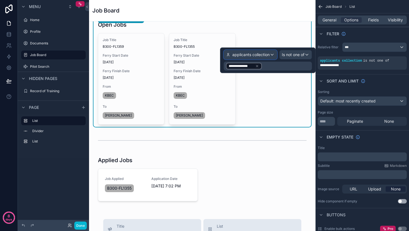
click at [261, 55] on span "applicants collection" at bounding box center [250, 55] width 37 height 6
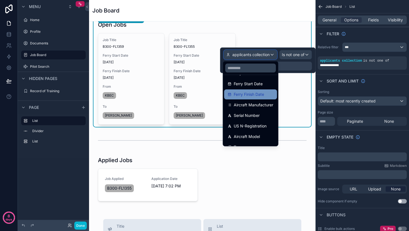
scroll to position [135, 0]
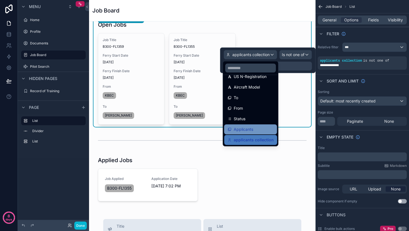
click at [250, 130] on span "Applicants" at bounding box center [243, 129] width 19 height 7
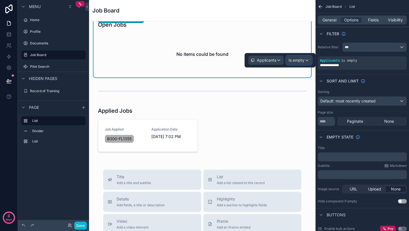
click at [305, 60] on div "Is empty" at bounding box center [298, 60] width 25 height 9
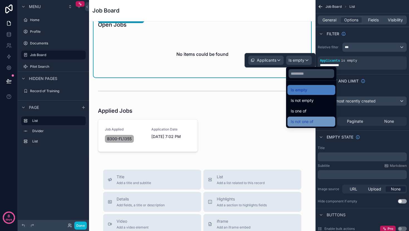
click at [306, 119] on span "Is not one of" at bounding box center [302, 121] width 23 height 7
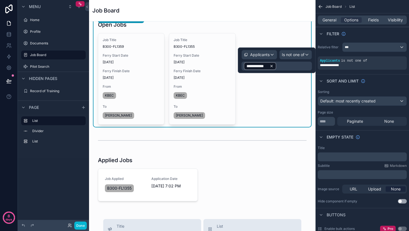
click at [270, 66] on icon at bounding box center [271, 66] width 4 height 4
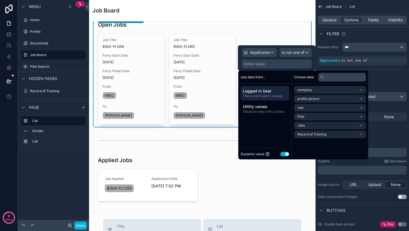
click at [266, 93] on span "Logged in User" at bounding box center [265, 91] width 44 height 6
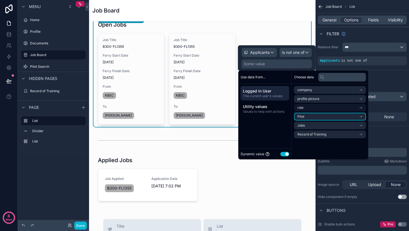
click at [311, 120] on li "Pilot" at bounding box center [330, 117] width 72 height 8
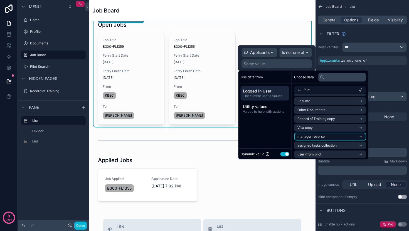
scroll to position [89, 0]
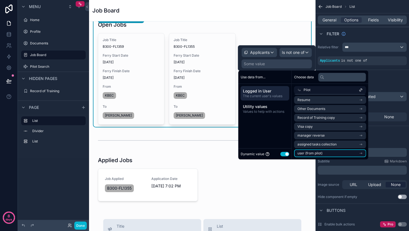
click at [310, 152] on span "user (from pilot)" at bounding box center [309, 153] width 25 height 4
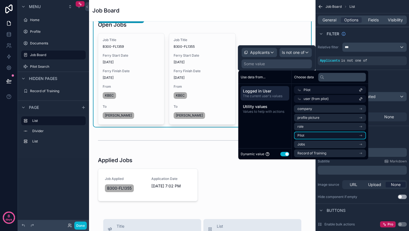
click at [310, 135] on li "Pilot" at bounding box center [330, 136] width 72 height 8
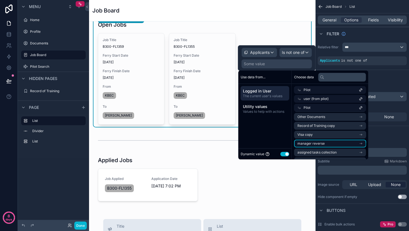
scroll to position [107, 0]
click at [313, 151] on li "user (from pilot)" at bounding box center [330, 154] width 72 height 8
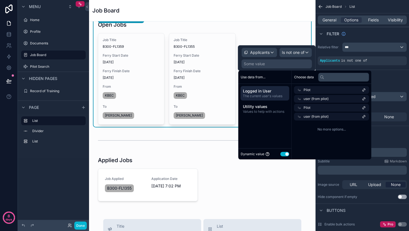
scroll to position [0, 0]
click at [323, 116] on span "user (from pilot)" at bounding box center [315, 117] width 25 height 4
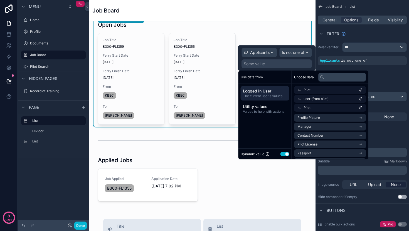
click at [288, 122] on div "Use data from... Logged in User The current user's values Utility values Values…" at bounding box center [264, 115] width 53 height 89
click at [310, 90] on div "Pilot" at bounding box center [330, 90] width 72 height 8
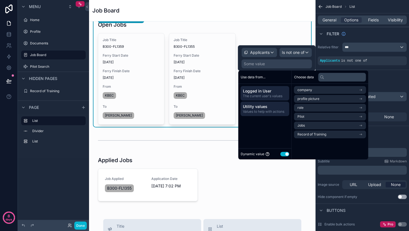
click at [269, 109] on span "Utility values" at bounding box center [265, 107] width 44 height 6
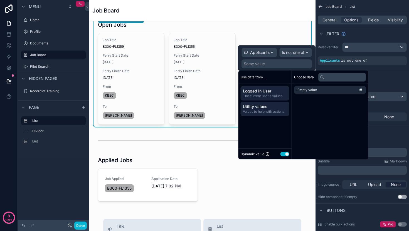
click at [267, 98] on span "The current user's values" at bounding box center [265, 96] width 44 height 4
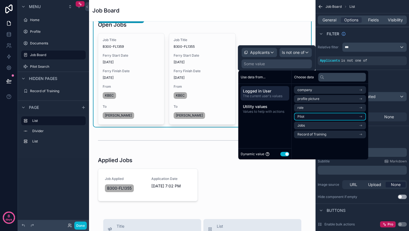
click at [319, 118] on li "Pilot" at bounding box center [330, 117] width 72 height 8
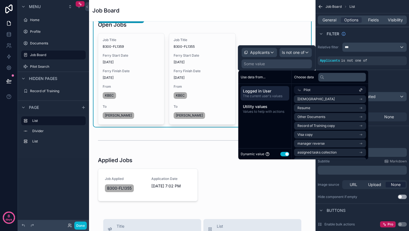
scroll to position [89, 0]
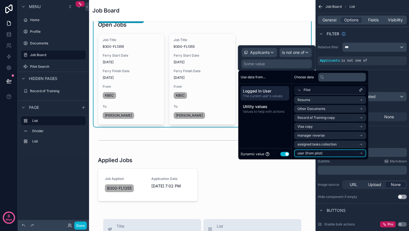
click at [319, 153] on span "user (from pilot)" at bounding box center [309, 153] width 25 height 4
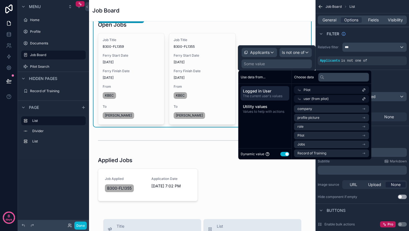
scroll to position [0, 0]
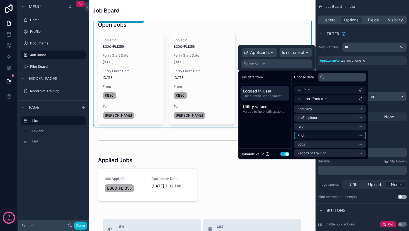
click at [316, 132] on li "Pilot" at bounding box center [330, 136] width 72 height 8
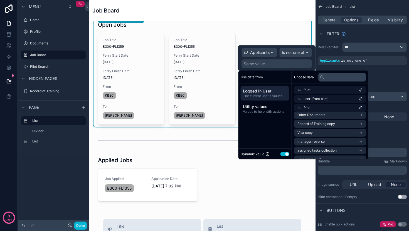
scroll to position [107, 0]
click at [264, 131] on div "Use data from... Logged in User The current user's values Utility values Values…" at bounding box center [264, 115] width 53 height 89
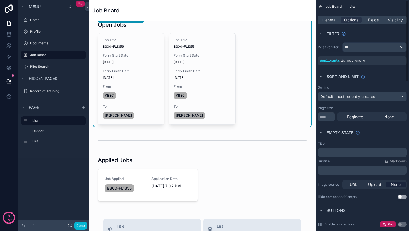
click at [391, 78] on div "Sort And Limit" at bounding box center [361, 76] width 93 height 13
click at [360, 59] on span "is not one of" at bounding box center [354, 61] width 26 height 4
click at [70, 225] on icon at bounding box center [68, 224] width 1 height 1
click at [390, 73] on div "Sort And Limit" at bounding box center [361, 76] width 93 height 13
click at [362, 61] on span "is not one of" at bounding box center [354, 61] width 26 height 4
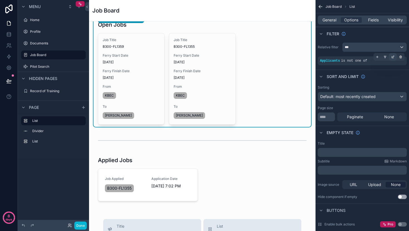
click at [393, 57] on icon "scrollable content" at bounding box center [392, 56] width 3 height 3
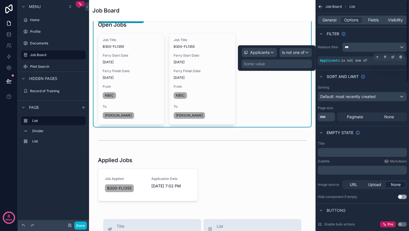
click at [356, 62] on span "is not one of" at bounding box center [354, 61] width 26 height 4
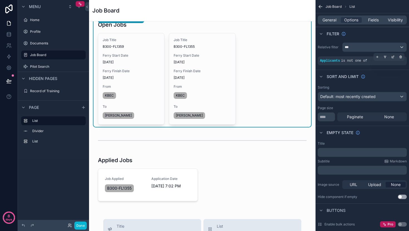
drag, startPoint x: 354, startPoint y: 62, endPoint x: 365, endPoint y: 61, distance: 11.4
click at [355, 62] on span "is not one of" at bounding box center [354, 61] width 26 height 4
click at [391, 56] on icon "scrollable content" at bounding box center [392, 56] width 3 height 3
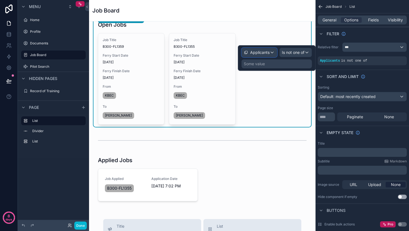
click at [272, 53] on div "Applicants" at bounding box center [259, 52] width 35 height 9
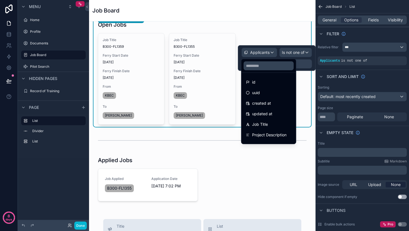
drag, startPoint x: 303, startPoint y: 65, endPoint x: 299, endPoint y: 65, distance: 4.2
click at [303, 65] on div at bounding box center [277, 58] width 78 height 26
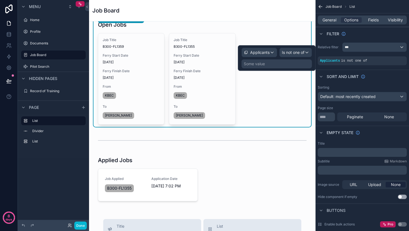
click at [290, 65] on div "Some value" at bounding box center [276, 64] width 70 height 9
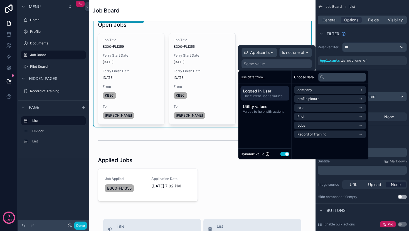
click at [263, 96] on span "The current user's values" at bounding box center [265, 96] width 44 height 4
click at [312, 118] on li "Pilot" at bounding box center [330, 117] width 72 height 8
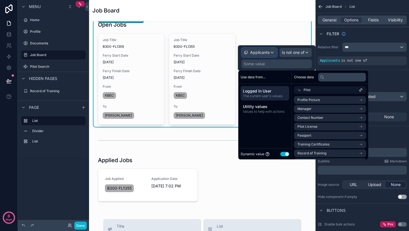
click at [269, 48] on div "Applicants" at bounding box center [259, 52] width 35 height 9
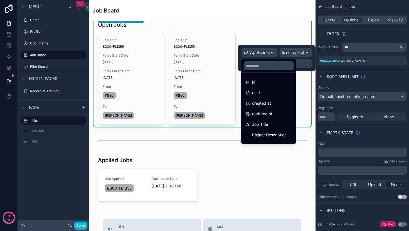
click at [268, 50] on div at bounding box center [277, 58] width 78 height 26
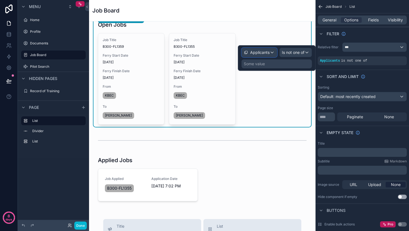
click at [268, 50] on span "Applicants" at bounding box center [259, 53] width 19 height 6
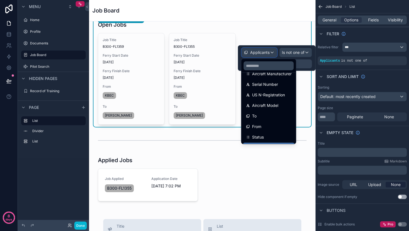
scroll to position [115, 0]
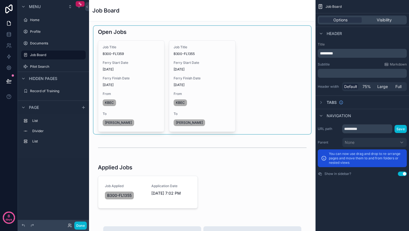
click at [192, 74] on div "scrollable content" at bounding box center [201, 80] width 217 height 108
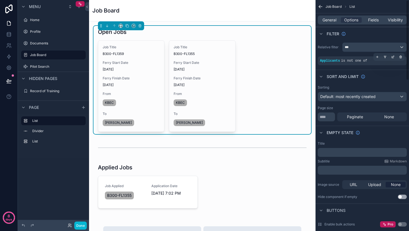
click at [364, 61] on span "is not one of" at bounding box center [354, 61] width 26 height 4
click at [393, 57] on icon "scrollable content" at bounding box center [393, 57] width 2 height 2
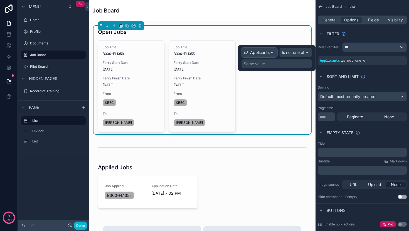
click at [256, 51] on span "Applicants" at bounding box center [259, 53] width 19 height 6
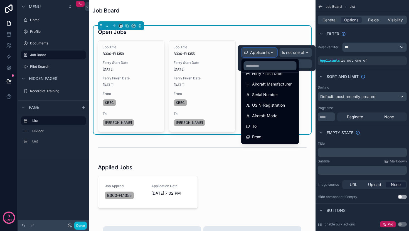
scroll to position [145, 0]
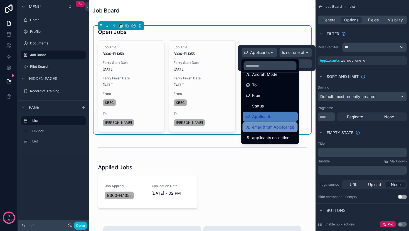
click at [279, 125] on span "email (from Applicants)" at bounding box center [273, 127] width 42 height 7
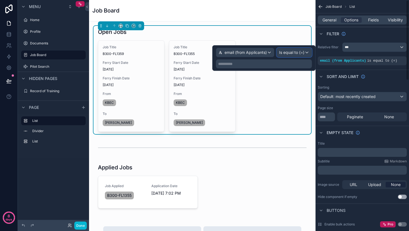
click at [295, 51] on span "Is equal to (=)" at bounding box center [291, 53] width 25 height 6
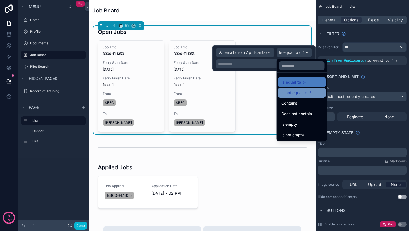
click at [296, 92] on span "Is not equal to (!=)" at bounding box center [297, 93] width 33 height 7
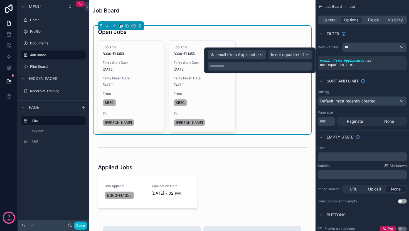
click at [241, 64] on p "**********" at bounding box center [260, 66] width 101 height 6
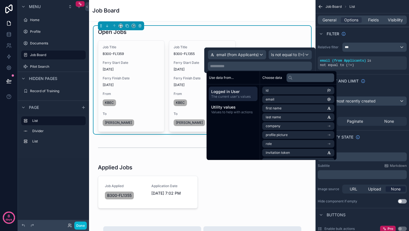
click at [234, 92] on span "Logged in User" at bounding box center [233, 92] width 44 height 6
click at [293, 100] on li "email" at bounding box center [298, 100] width 72 height 8
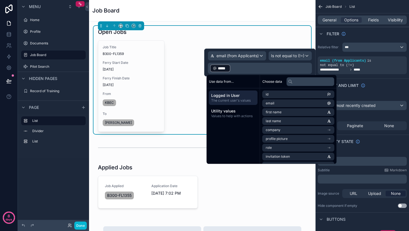
click at [293, 11] on div "Job Board" at bounding box center [202, 11] width 220 height 8
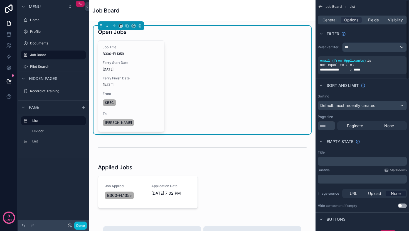
click at [385, 29] on div "Filter" at bounding box center [361, 33] width 93 height 13
click at [12, 83] on button at bounding box center [9, 81] width 12 height 16
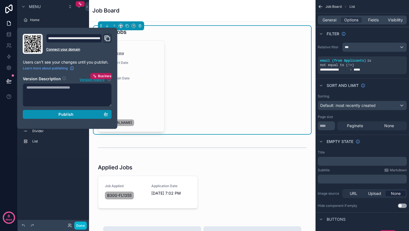
click at [45, 112] on button "Publish" at bounding box center [67, 114] width 89 height 9
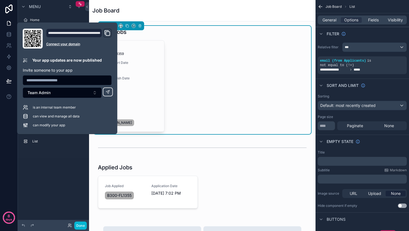
click at [266, 50] on div "Job Title B300-FL1359 Ferry Start Date [DATE] Ferry Finish Date [DATE] From KBE…" at bounding box center [202, 86] width 209 height 92
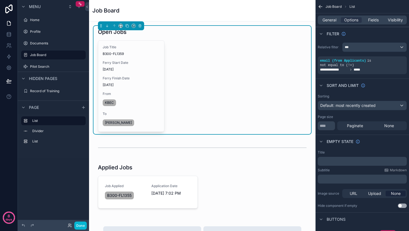
click at [219, 69] on div "Job Title B300-FL1359 Ferry Start Date [DATE] Ferry Finish Date [DATE] From KBE…" at bounding box center [202, 86] width 209 height 92
click at [121, 27] on icon "scrollable content" at bounding box center [121, 27] width 1 height 0
click at [134, 97] on span "Full width" at bounding box center [131, 99] width 17 height 7
click at [174, 175] on div "scrollable content" at bounding box center [147, 188] width 109 height 52
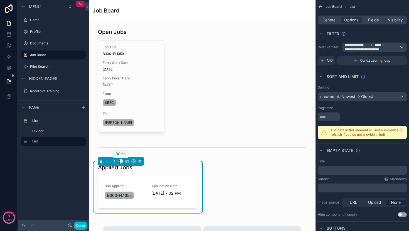
click at [121, 163] on icon "scrollable content" at bounding box center [121, 162] width 4 height 4
click at [248, 183] on div "scrollable content" at bounding box center [204, 115] width 409 height 231
click at [3, 79] on button at bounding box center [9, 81] width 12 height 16
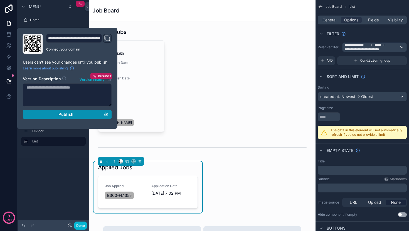
click at [69, 115] on span "Publish" at bounding box center [65, 114] width 15 height 5
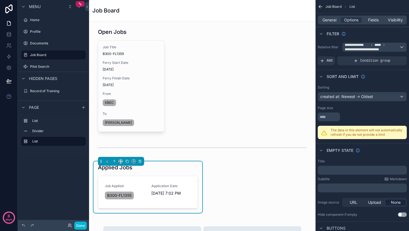
drag, startPoint x: 244, startPoint y: 179, endPoint x: 60, endPoint y: 207, distance: 186.3
click at [71, 226] on icon at bounding box center [70, 226] width 4 height 4
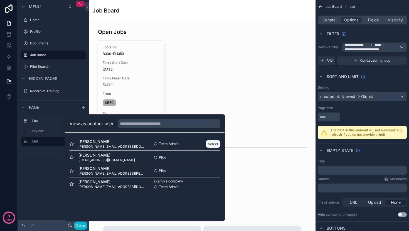
click at [209, 143] on button "Select" at bounding box center [213, 144] width 14 height 8
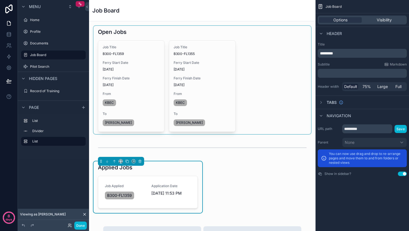
click at [274, 88] on div "scrollable content" at bounding box center [201, 80] width 217 height 108
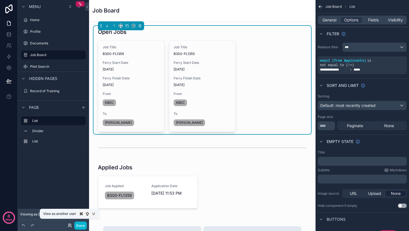
click at [68, 226] on icon at bounding box center [70, 226] width 4 height 4
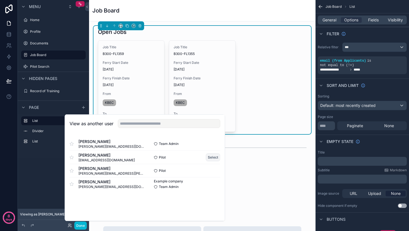
click at [215, 156] on button "Select" at bounding box center [213, 157] width 14 height 8
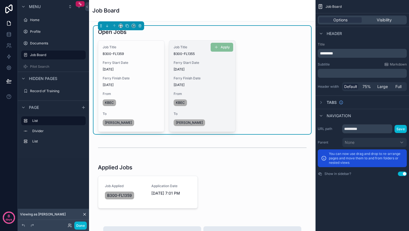
click at [223, 58] on div "Job Title B300-FL1355 Ferry Start Date 8/25/2025 Ferry Finish Date 8/29/2025 Fr…" at bounding box center [202, 86] width 66 height 91
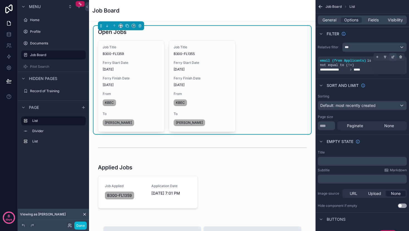
click at [393, 58] on icon "scrollable content" at bounding box center [393, 57] width 2 height 2
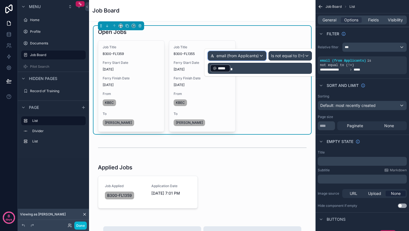
click at [241, 56] on span "email (from Applicants)" at bounding box center [237, 56] width 42 height 6
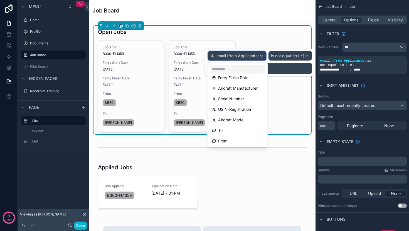
scroll to position [145, 0]
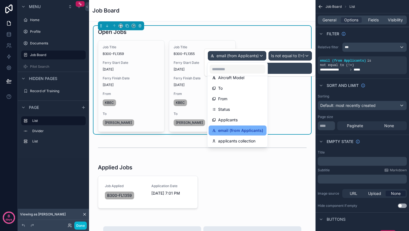
click at [226, 132] on span "email (from Applicants)" at bounding box center [240, 130] width 45 height 7
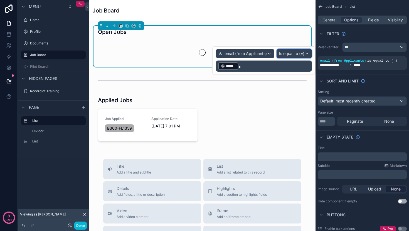
click at [290, 55] on span "Is equal to (=)" at bounding box center [291, 54] width 25 height 6
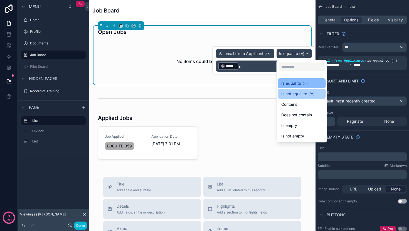
click at [291, 95] on span "Is not equal to (!=)" at bounding box center [297, 94] width 33 height 7
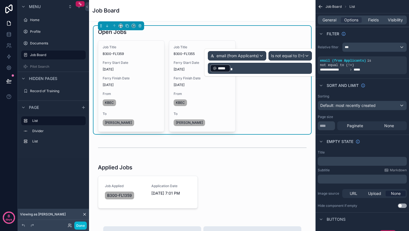
click at [224, 67] on span "*****" at bounding box center [223, 69] width 10 height 6
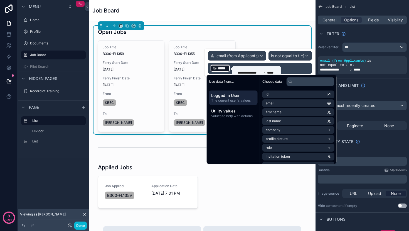
click at [229, 99] on span "The current user's values" at bounding box center [233, 100] width 44 height 4
click at [295, 102] on li "email" at bounding box center [298, 104] width 72 height 8
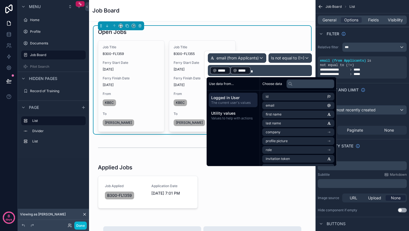
click at [278, 74] on div "﻿ ***** ﻿ ﻿ ***** ﻿" at bounding box center [260, 70] width 104 height 11
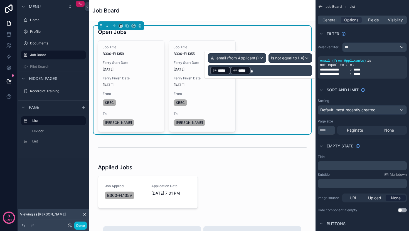
click at [278, 72] on p "﻿ ***** ﻿ ﻿ ***** ﻿" at bounding box center [260, 70] width 101 height 9
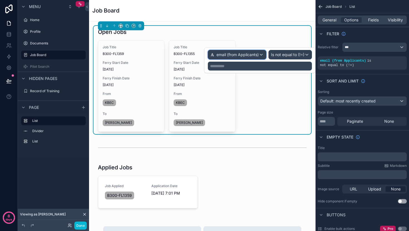
click at [262, 57] on div "email (from Applicants)" at bounding box center [237, 54] width 58 height 9
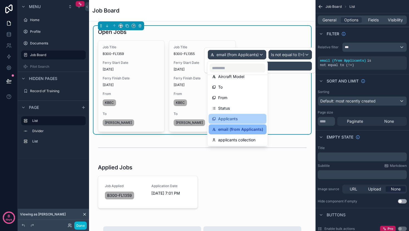
click at [236, 119] on span "Applicants" at bounding box center [227, 119] width 19 height 7
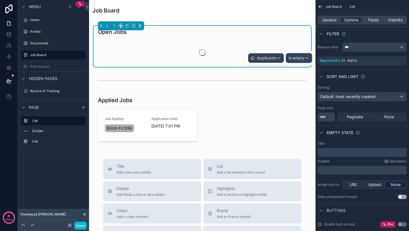
click at [296, 59] on span "Is empty" at bounding box center [296, 58] width 16 height 6
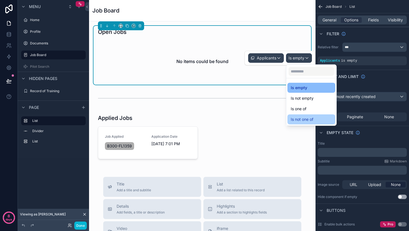
click at [304, 118] on span "Is not one of" at bounding box center [302, 119] width 23 height 7
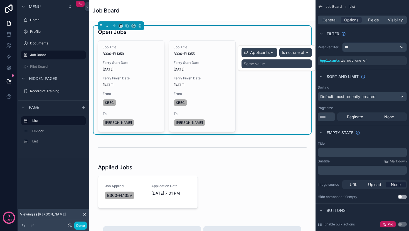
click at [262, 65] on div "Some value" at bounding box center [254, 64] width 21 height 6
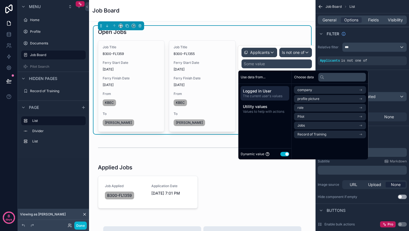
click at [262, 92] on span "Logged in User" at bounding box center [265, 91] width 44 height 6
click at [314, 117] on li "Pilot" at bounding box center [330, 117] width 72 height 8
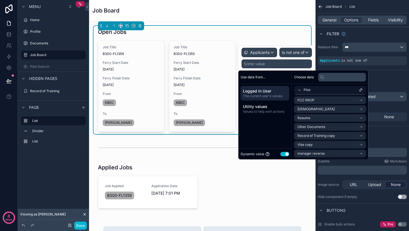
scroll to position [89, 0]
click at [316, 153] on span "user (from pilot)" at bounding box center [309, 153] width 25 height 4
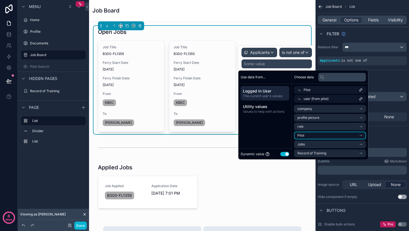
click at [310, 136] on li "Pilot" at bounding box center [330, 136] width 72 height 8
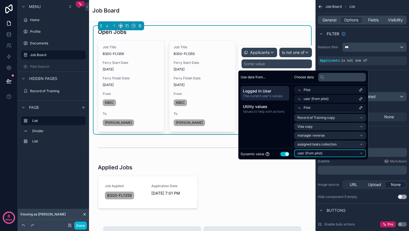
click at [314, 152] on span "user (from pilot)" at bounding box center [309, 153] width 25 height 4
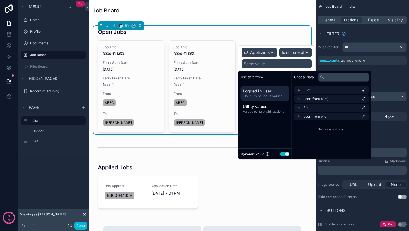
scroll to position [0, 0]
click at [320, 116] on span "user (from pilot)" at bounding box center [315, 117] width 25 height 4
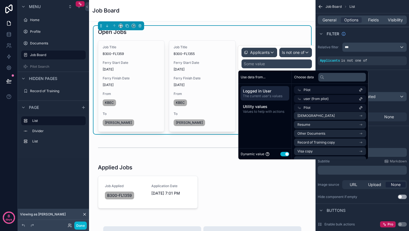
scroll to position [107, 0]
click at [322, 146] on span "assigned tasks collection" at bounding box center [316, 144] width 39 height 4
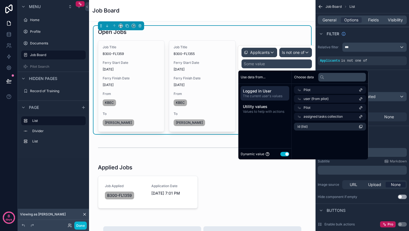
scroll to position [0, 0]
click at [321, 127] on li "id (list)" at bounding box center [330, 127] width 72 height 8
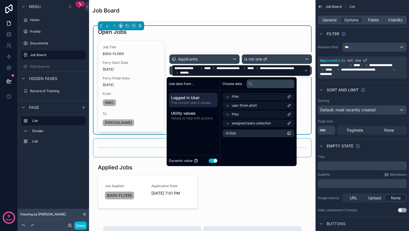
click at [137, 145] on div "scrollable content" at bounding box center [201, 148] width 217 height 18
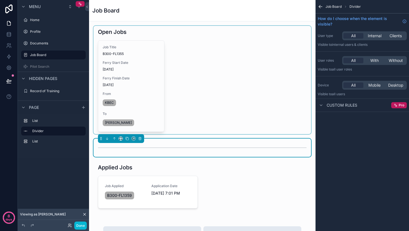
click at [246, 112] on div "scrollable content" at bounding box center [201, 80] width 217 height 108
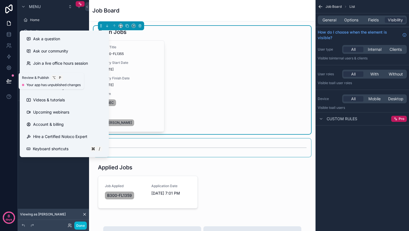
click at [8, 81] on icon at bounding box center [8, 81] width 5 height 3
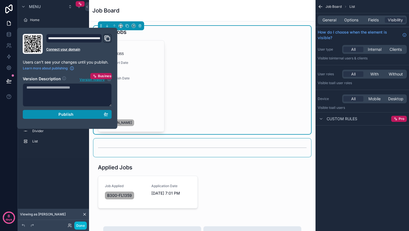
click at [65, 111] on button "Publish" at bounding box center [67, 114] width 89 height 9
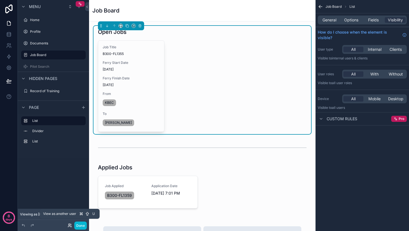
click at [68, 227] on icon at bounding box center [70, 226] width 4 height 4
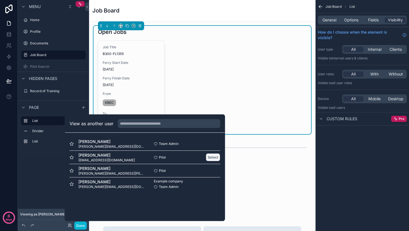
click at [210, 157] on button "Select" at bounding box center [213, 157] width 14 height 8
click at [211, 155] on button "Select" at bounding box center [213, 157] width 14 height 8
click at [213, 157] on button "Select" at bounding box center [213, 157] width 14 height 8
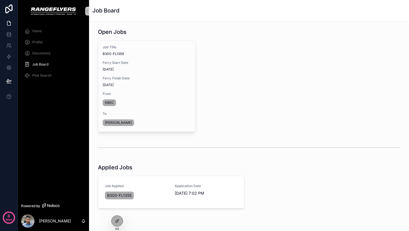
click at [37, 53] on span "Documents" at bounding box center [41, 53] width 18 height 4
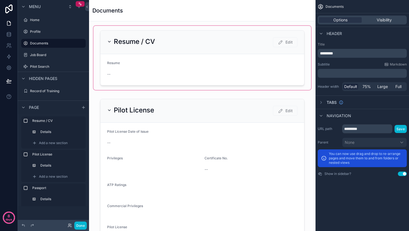
click at [118, 44] on div "scrollable content" at bounding box center [201, 58] width 217 height 64
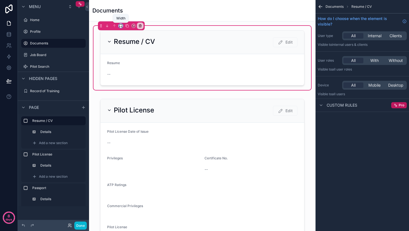
click at [122, 26] on icon "scrollable content" at bounding box center [121, 26] width 4 height 4
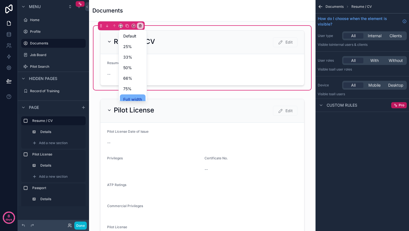
click at [127, 98] on span "Full width" at bounding box center [132, 99] width 19 height 7
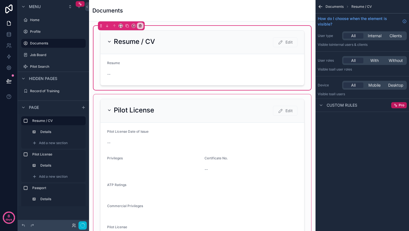
click at [115, 112] on div "scrollable content" at bounding box center [201, 175] width 217 height 160
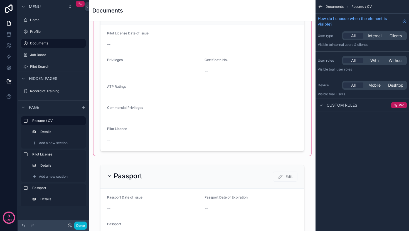
click at [140, 73] on div "scrollable content" at bounding box center [201, 76] width 217 height 160
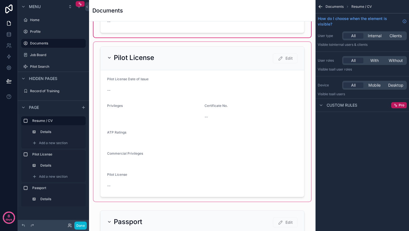
scroll to position [16, 0]
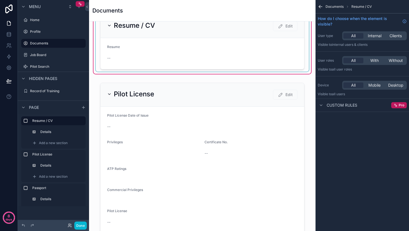
click at [148, 61] on div "scrollable content" at bounding box center [202, 42] width 213 height 60
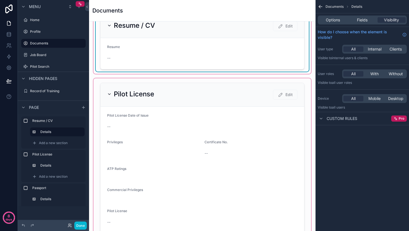
click at [126, 95] on div "scrollable content" at bounding box center [201, 158] width 217 height 160
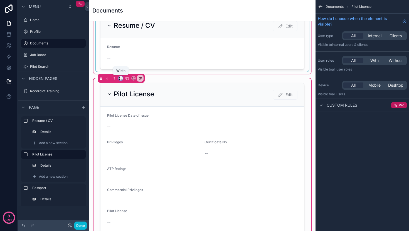
click at [120, 78] on icon "scrollable content" at bounding box center [121, 78] width 4 height 4
click at [130, 148] on div "Full width" at bounding box center [133, 152] width 26 height 10
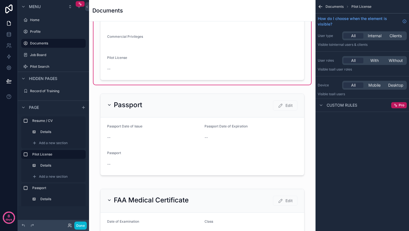
scroll to position [181, 0]
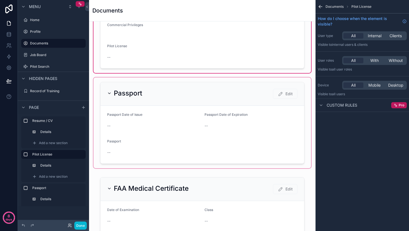
click at [144, 101] on div "scrollable content" at bounding box center [201, 123] width 217 height 91
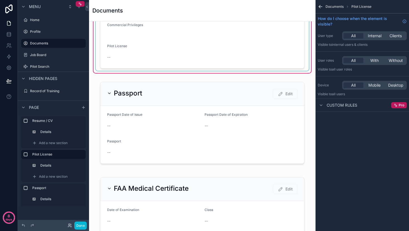
drag, startPoint x: 155, startPoint y: 48, endPoint x: 153, endPoint y: 52, distance: 4.6
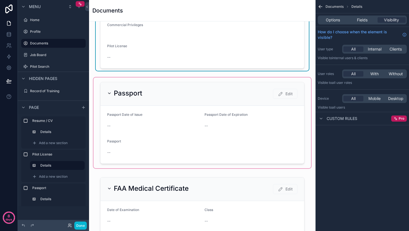
click at [139, 105] on div "scrollable content" at bounding box center [201, 123] width 217 height 91
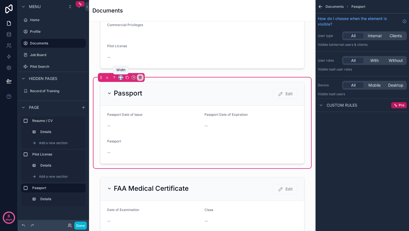
click at [121, 78] on icon "scrollable content" at bounding box center [121, 78] width 4 height 4
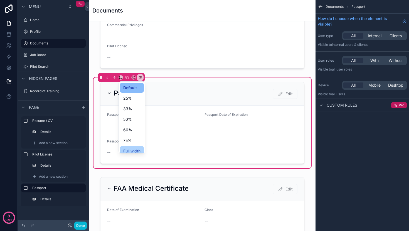
click at [132, 148] on div "Full width" at bounding box center [132, 151] width 24 height 10
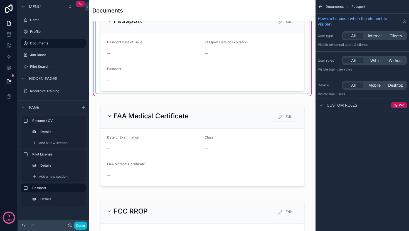
scroll to position [277, 0]
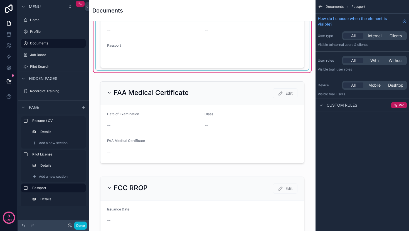
click at [171, 47] on div "scrollable content" at bounding box center [202, 27] width 213 height 86
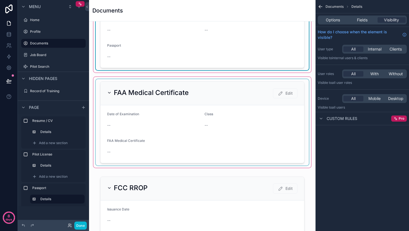
click at [162, 128] on div "scrollable content" at bounding box center [201, 122] width 217 height 91
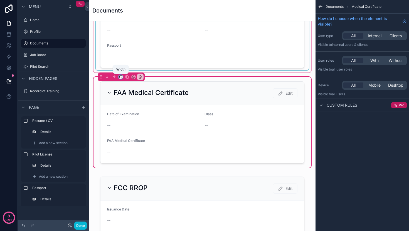
click at [120, 77] on icon "scrollable content" at bounding box center [121, 77] width 4 height 4
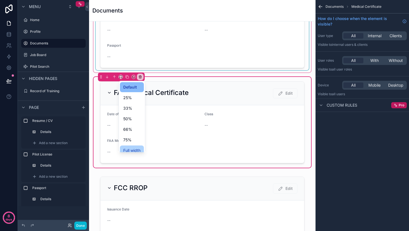
click at [135, 148] on span "Full width" at bounding box center [131, 150] width 17 height 7
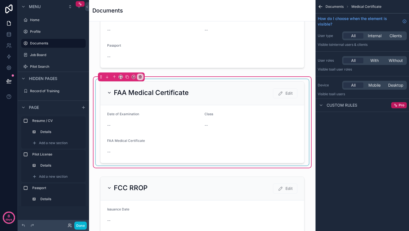
click at [176, 103] on div "scrollable content" at bounding box center [202, 122] width 213 height 86
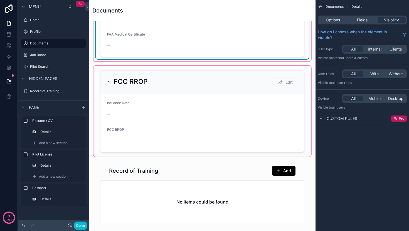
scroll to position [437, 0]
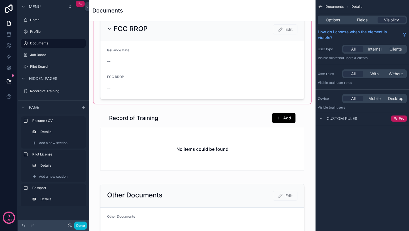
click at [156, 76] on div "scrollable content" at bounding box center [201, 58] width 217 height 91
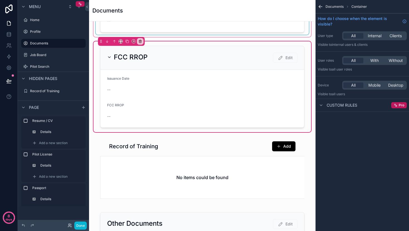
scroll to position [384, 0]
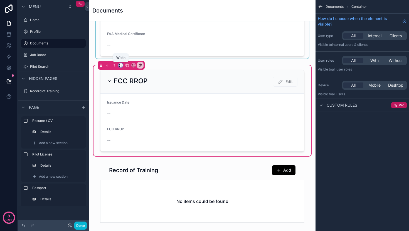
click at [120, 67] on icon "scrollable content" at bounding box center [121, 65] width 4 height 4
click at [137, 135] on div "Full width" at bounding box center [132, 139] width 24 height 10
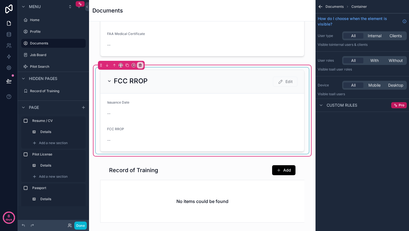
click at [182, 107] on div "scrollable content" at bounding box center [202, 111] width 213 height 86
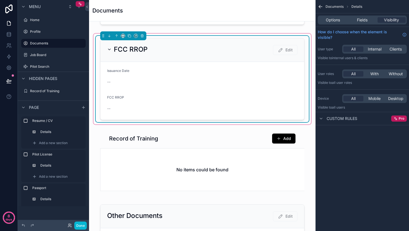
scroll to position [454, 0]
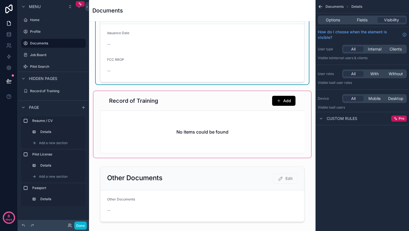
click at [142, 118] on div "scrollable content" at bounding box center [201, 124] width 217 height 67
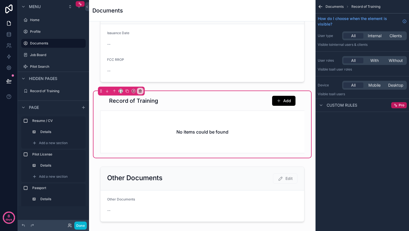
click at [123, 92] on div "scrollable content" at bounding box center [120, 91] width 4 height 4
click at [119, 91] on icon "scrollable content" at bounding box center [120, 90] width 3 height 1
click at [135, 161] on div "Full width" at bounding box center [132, 165] width 24 height 10
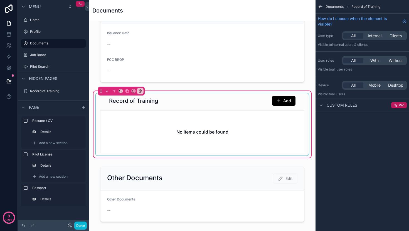
click at [188, 122] on div "scrollable content" at bounding box center [202, 124] width 213 height 62
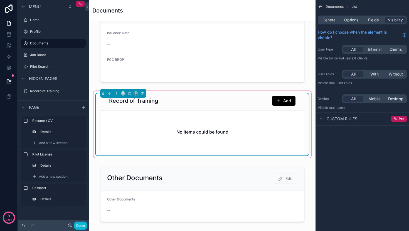
scroll to position [521, 0]
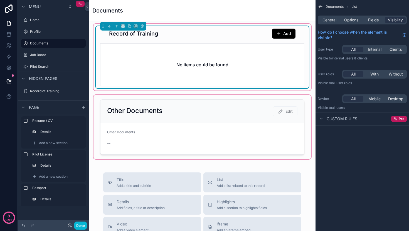
click at [184, 120] on div "scrollable content" at bounding box center [201, 127] width 217 height 64
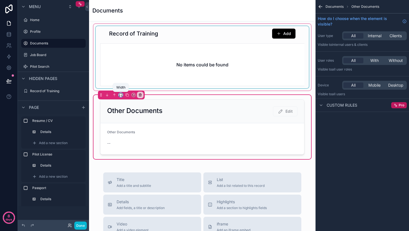
click at [120, 96] on icon "scrollable content" at bounding box center [119, 96] width 1 height 0
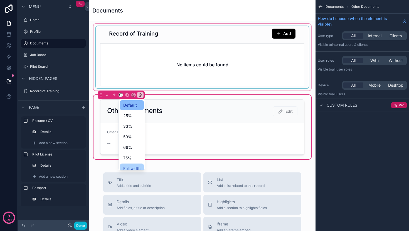
click at [128, 166] on span "Full width" at bounding box center [131, 168] width 17 height 7
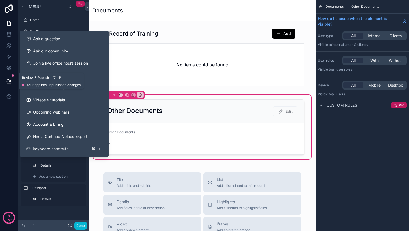
click at [10, 81] on icon at bounding box center [8, 81] width 5 height 3
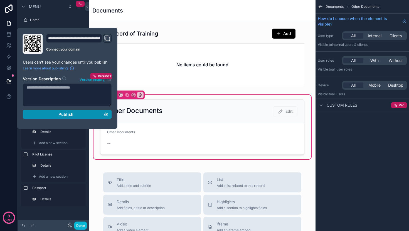
click at [53, 112] on div "Publish" at bounding box center [67, 114] width 82 height 5
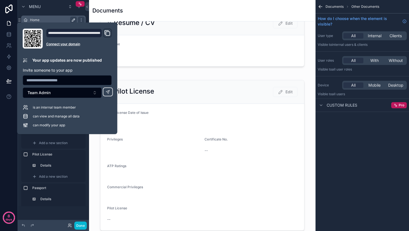
scroll to position [16, 0]
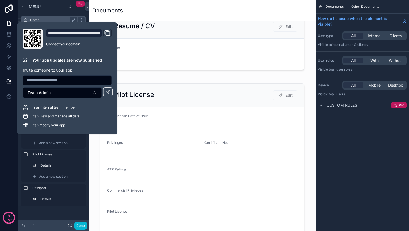
click at [71, 16] on div "Home" at bounding box center [53, 20] width 62 height 9
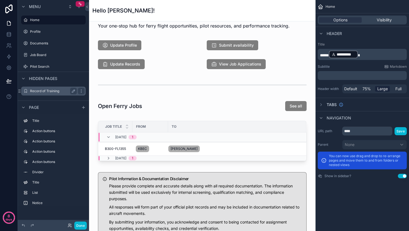
click at [42, 90] on label "Record of Training" at bounding box center [52, 91] width 44 height 4
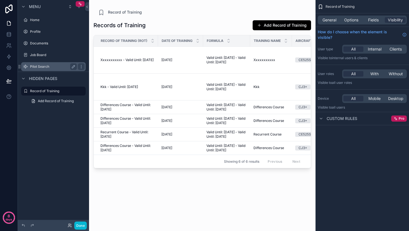
click at [35, 67] on label "Pilot Search" at bounding box center [52, 67] width 44 height 4
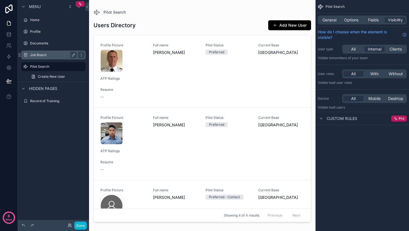
click at [36, 56] on label "Job Board" at bounding box center [52, 55] width 44 height 4
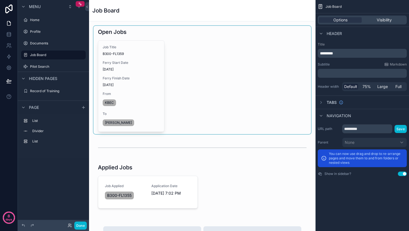
click at [131, 77] on div "scrollable content" at bounding box center [201, 80] width 217 height 108
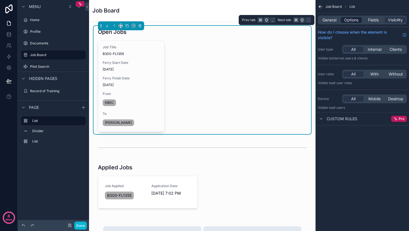
click at [351, 18] on span "Options" at bounding box center [351, 20] width 14 height 6
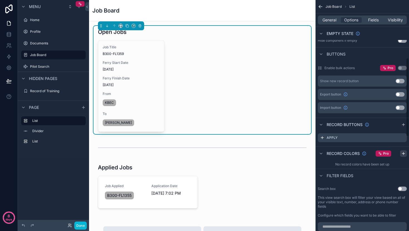
scroll to position [171, 0]
click at [402, 138] on icon "scrollable content" at bounding box center [403, 136] width 2 height 2
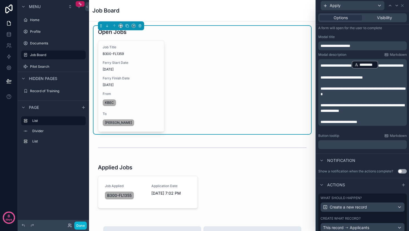
scroll to position [108, 0]
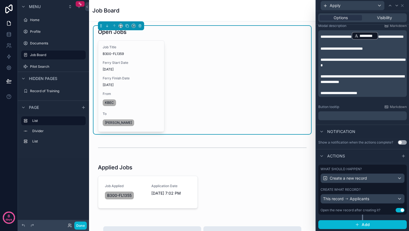
click at [398, 142] on button "Use setting" at bounding box center [402, 142] width 9 height 4
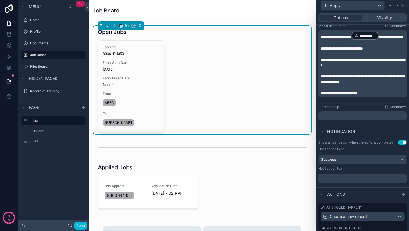
click at [349, 175] on div "﻿" at bounding box center [362, 178] width 88 height 9
click at [347, 179] on p "﻿" at bounding box center [362, 179] width 85 height 6
click at [332, 179] on p "﻿" at bounding box center [362, 179] width 85 height 6
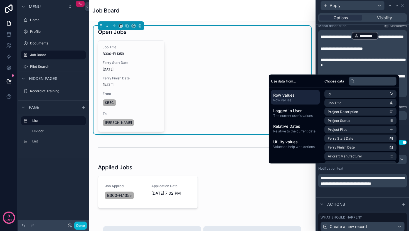
scroll to position [118, 0]
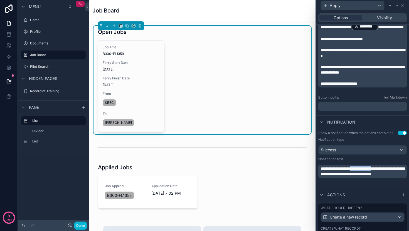
drag, startPoint x: 357, startPoint y: 170, endPoint x: 382, endPoint y: 168, distance: 25.4
click at [384, 168] on span "**********" at bounding box center [362, 171] width 84 height 9
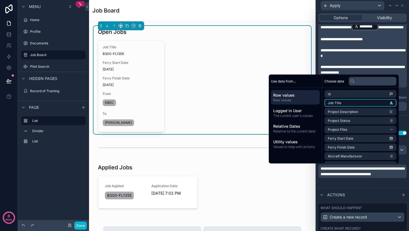
click at [344, 104] on li "Job Title" at bounding box center [360, 103] width 72 height 8
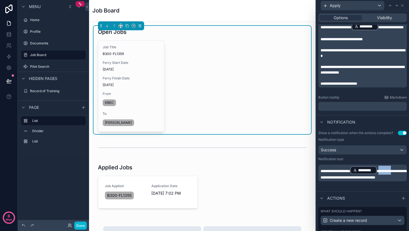
drag, startPoint x: 334, startPoint y: 178, endPoint x: 385, endPoint y: 170, distance: 51.6
click at [385, 170] on span "**********" at bounding box center [363, 174] width 86 height 10
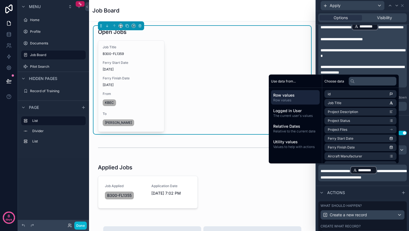
click at [371, 204] on div "What should happen?" at bounding box center [362, 206] width 84 height 4
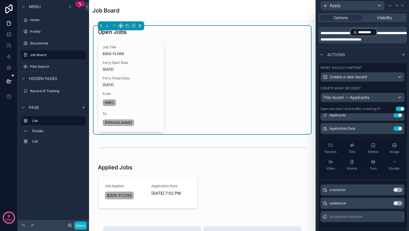
scroll to position [256, 0]
click at [6, 83] on button at bounding box center [9, 81] width 12 height 16
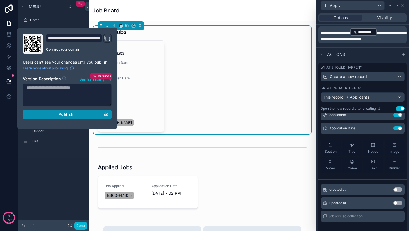
click at [58, 113] on div "Publish" at bounding box center [67, 114] width 82 height 5
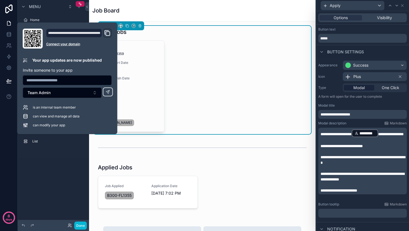
scroll to position [12, 0]
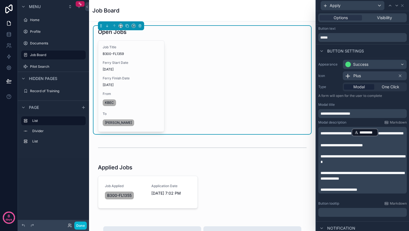
drag, startPoint x: 334, startPoint y: 196, endPoint x: 337, endPoint y: 198, distance: 4.0
click at [334, 192] on span "**********" at bounding box center [338, 190] width 37 height 4
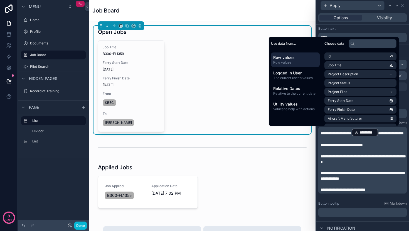
scroll to position [10, 0]
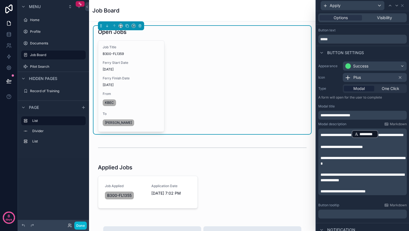
click at [338, 194] on span "**********" at bounding box center [342, 192] width 45 height 4
drag, startPoint x: 339, startPoint y: 197, endPoint x: 328, endPoint y: 219, distance: 24.5
click at [334, 195] on div "**********" at bounding box center [362, 162] width 88 height 67
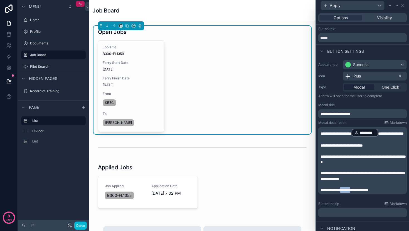
drag, startPoint x: 347, startPoint y: 197, endPoint x: 363, endPoint y: 202, distance: 16.6
click at [361, 192] on span "**********" at bounding box center [344, 190] width 48 height 4
click at [392, 203] on span "Markdown" at bounding box center [398, 204] width 17 height 4
click at [347, 192] on span "**********" at bounding box center [344, 190] width 48 height 4
click at [366, 192] on span "**********" at bounding box center [345, 190] width 51 height 4
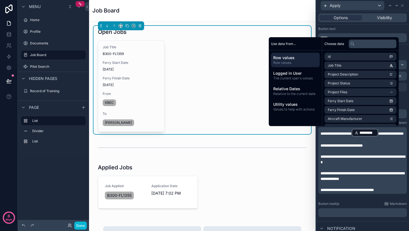
scroll to position [0, 0]
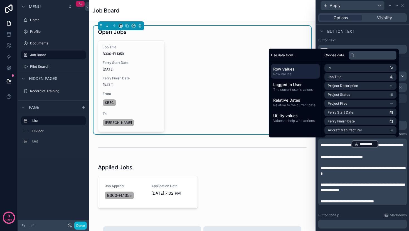
click at [378, 147] on span "**********" at bounding box center [391, 145] width 26 height 4
click at [321, 145] on span "**********" at bounding box center [335, 145] width 31 height 4
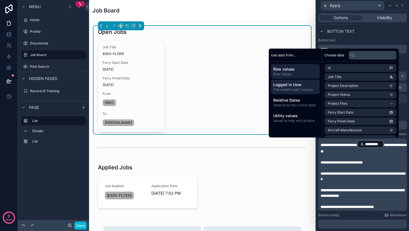
click at [298, 90] on span "The current user's values" at bounding box center [295, 90] width 44 height 4
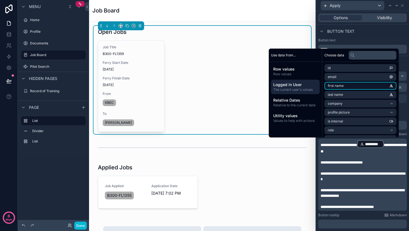
click at [336, 84] on span "first name" at bounding box center [336, 86] width 16 height 4
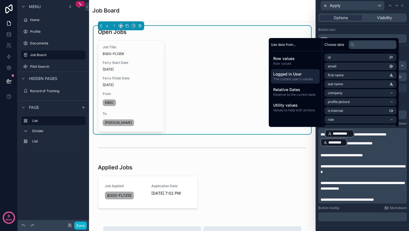
scroll to position [12, 0]
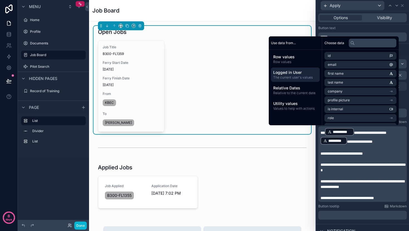
click at [321, 153] on span "**********" at bounding box center [341, 154] width 42 height 4
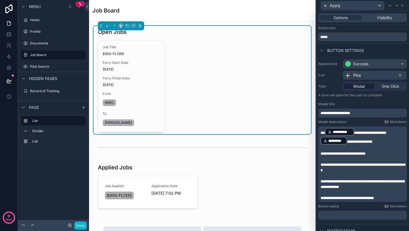
click at [388, 153] on p "**********" at bounding box center [362, 154] width 85 height 6
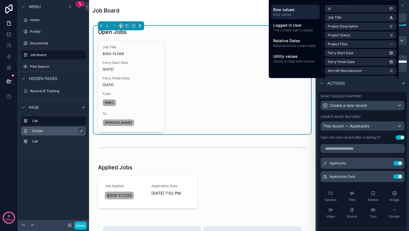
scroll to position [234, 0]
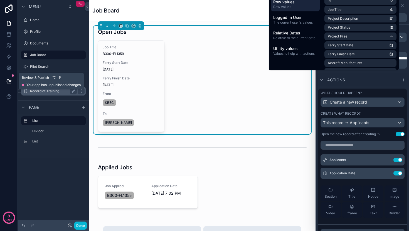
drag, startPoint x: 6, startPoint y: 80, endPoint x: 27, endPoint y: 87, distance: 21.7
click at [6, 80] on icon at bounding box center [9, 81] width 6 height 6
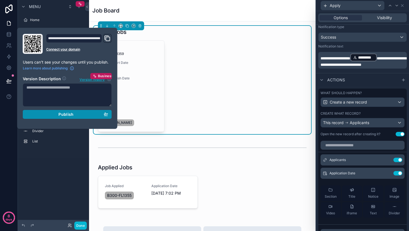
click at [41, 114] on div "Publish" at bounding box center [67, 114] width 82 height 5
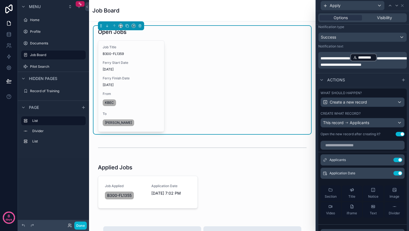
click at [232, 63] on div "Job Title B300-FL1359 Ferry Start Date 8/18/2025 Ferry Finish Date 8/22/2025 Fr…" at bounding box center [202, 86] width 209 height 92
click at [39, 43] on label "Documents" at bounding box center [52, 43] width 44 height 4
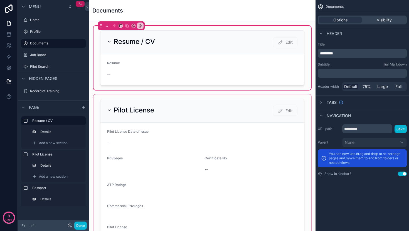
click at [278, 112] on div "scrollable content" at bounding box center [201, 175] width 217 height 160
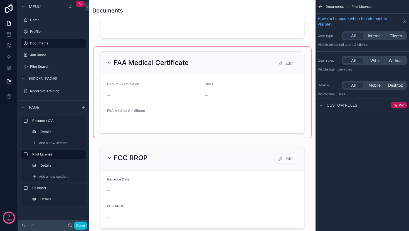
scroll to position [358, 0]
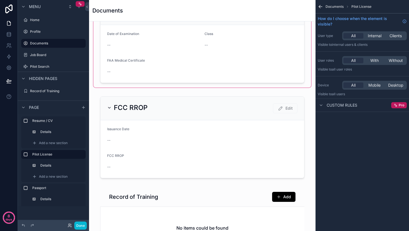
click at [255, 50] on div "scrollable content" at bounding box center [201, 42] width 217 height 91
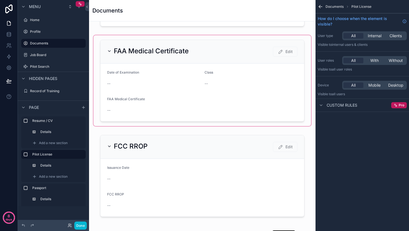
scroll to position [297, 0]
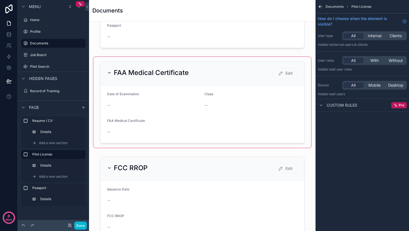
click at [254, 114] on div "scrollable content" at bounding box center [201, 102] width 217 height 91
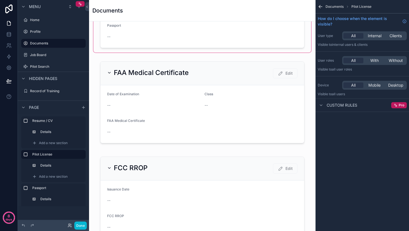
click at [256, 42] on div "scrollable content" at bounding box center [201, 7] width 217 height 91
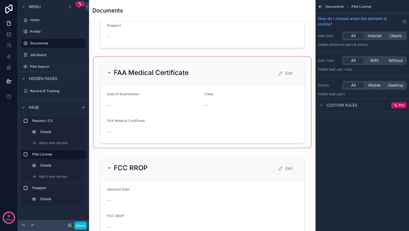
click at [253, 113] on div "scrollable content" at bounding box center [201, 102] width 217 height 91
click at [252, 113] on div "scrollable content" at bounding box center [201, 102] width 217 height 91
click at [243, 87] on div "scrollable content" at bounding box center [201, 102] width 217 height 91
click at [263, 122] on div "scrollable content" at bounding box center [201, 102] width 217 height 91
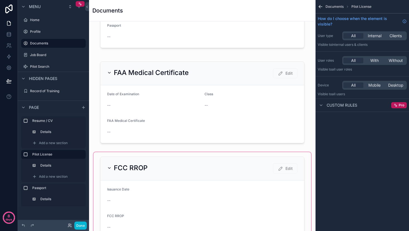
click at [215, 176] on div "scrollable content" at bounding box center [201, 197] width 217 height 91
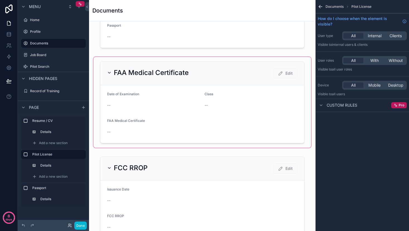
click at [195, 116] on div "scrollable content" at bounding box center [201, 102] width 217 height 91
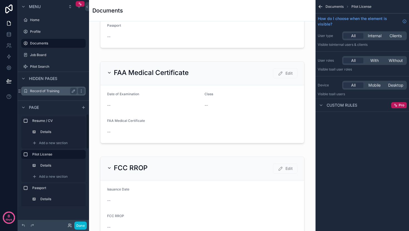
click at [48, 87] on div "Record of Training" at bounding box center [53, 91] width 62 height 9
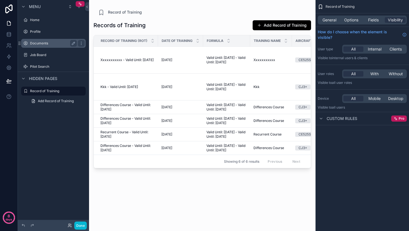
click at [43, 46] on div "Documents" at bounding box center [53, 43] width 47 height 7
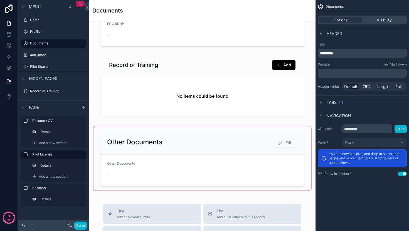
scroll to position [501, 0]
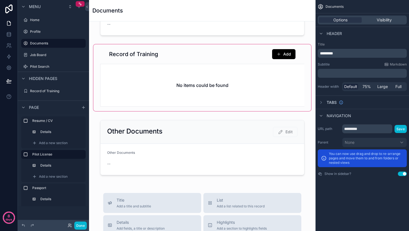
click at [167, 85] on div "scrollable content" at bounding box center [201, 77] width 217 height 67
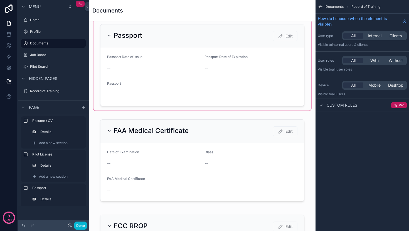
scroll to position [224, 0]
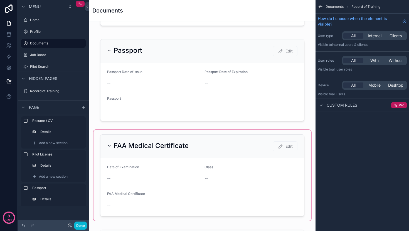
click at [163, 163] on div "scrollable content" at bounding box center [201, 175] width 217 height 91
click at [164, 177] on div "scrollable content" at bounding box center [201, 175] width 217 height 91
click at [164, 176] on div "scrollable content" at bounding box center [201, 175] width 217 height 91
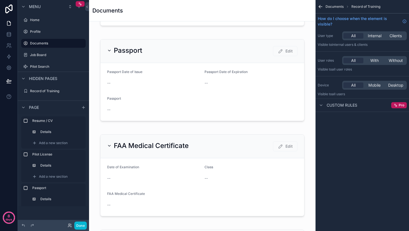
drag, startPoint x: 249, startPoint y: 164, endPoint x: 316, endPoint y: 56, distance: 127.1
click at [254, 158] on div "scrollable content" at bounding box center [201, 175] width 217 height 91
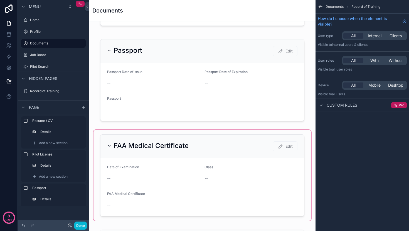
click at [235, 159] on div "scrollable content" at bounding box center [201, 175] width 217 height 91
click at [202, 178] on div "scrollable content" at bounding box center [201, 175] width 217 height 91
drag, startPoint x: 202, startPoint y: 178, endPoint x: 174, endPoint y: 178, distance: 28.4
click at [202, 178] on div "scrollable content" at bounding box center [201, 175] width 217 height 91
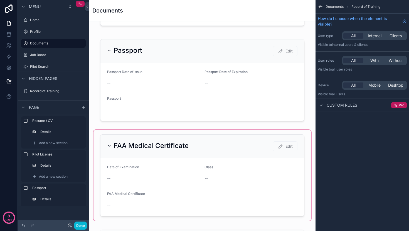
click at [174, 178] on div "scrollable content" at bounding box center [201, 175] width 217 height 91
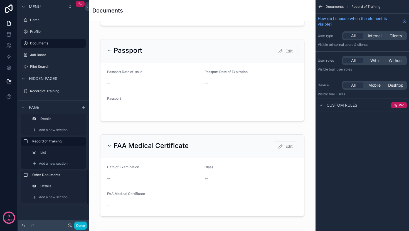
scroll to position [150, 0]
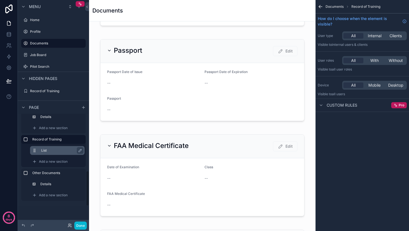
click at [46, 153] on label "List" at bounding box center [60, 150] width 39 height 4
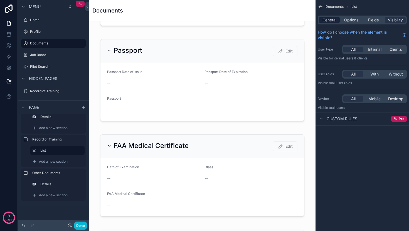
click at [333, 19] on span "General" at bounding box center [329, 20] width 14 height 6
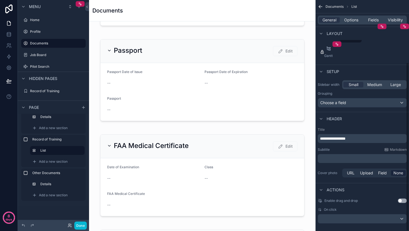
scroll to position [85, 0]
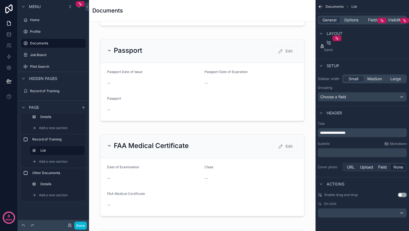
click at [351, 22] on span "Options" at bounding box center [351, 20] width 14 height 6
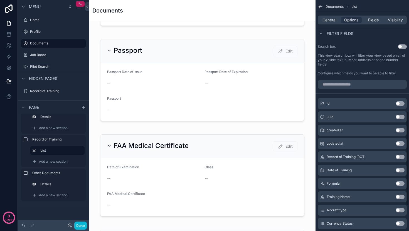
scroll to position [335, 0]
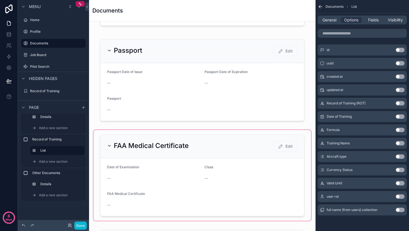
click at [236, 203] on div "scrollable content" at bounding box center [201, 175] width 217 height 91
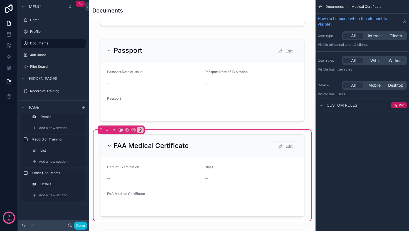
scroll to position [0, 0]
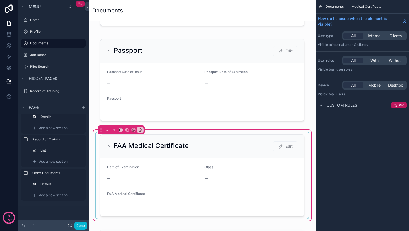
click at [248, 150] on div "scrollable content" at bounding box center [202, 175] width 213 height 86
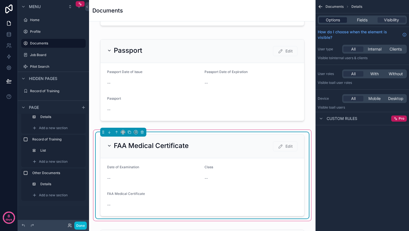
click at [340, 22] on span "Options" at bounding box center [333, 20] width 14 height 6
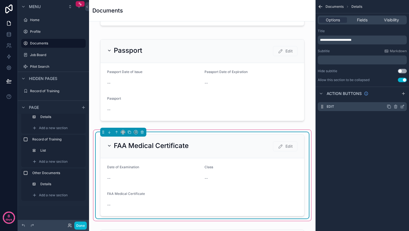
click at [401, 106] on icon "scrollable content" at bounding box center [402, 107] width 4 height 4
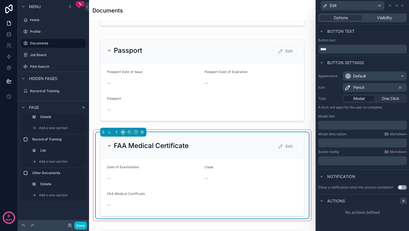
click at [401, 200] on icon at bounding box center [403, 201] width 4 height 4
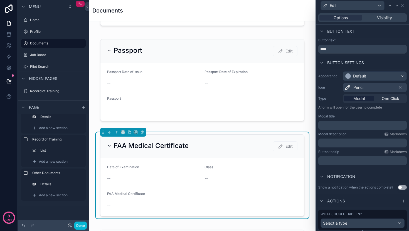
scroll to position [16, 0]
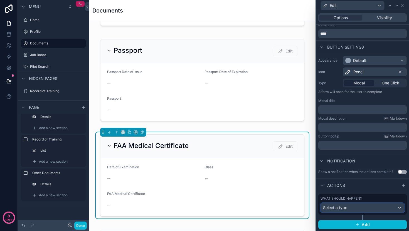
click at [365, 210] on div "Select a type" at bounding box center [362, 208] width 83 height 9
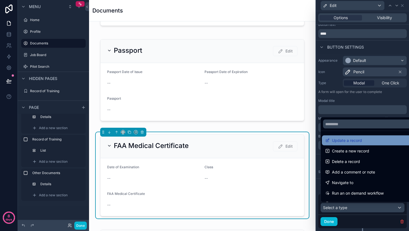
click at [352, 142] on span "Update a record" at bounding box center [347, 140] width 30 height 7
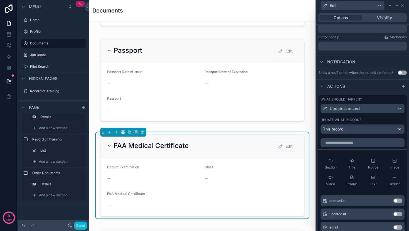
scroll to position [128, 0]
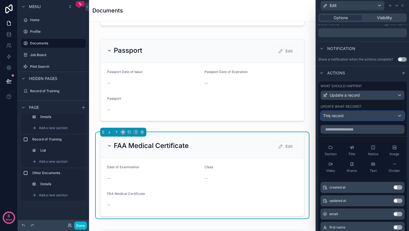
click at [345, 117] on div "This record" at bounding box center [362, 116] width 83 height 9
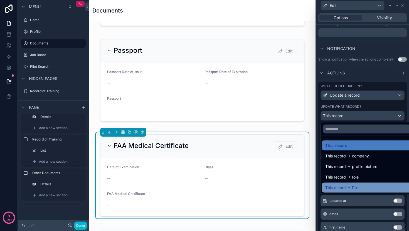
click at [346, 184] on div "This record Pilot" at bounding box center [367, 188] width 90 height 10
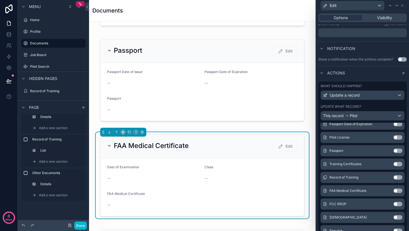
scroll to position [332, 0]
click at [393, 189] on button "Use setting" at bounding box center [397, 191] width 9 height 4
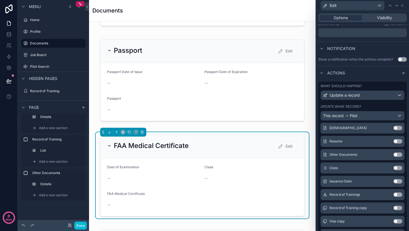
scroll to position [438, 0]
click at [393, 166] on button "Use setting" at bounding box center [397, 168] width 9 height 4
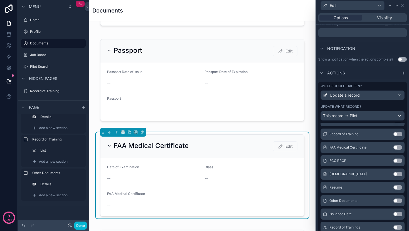
click at [393, 146] on button "Use setting" at bounding box center [397, 147] width 9 height 4
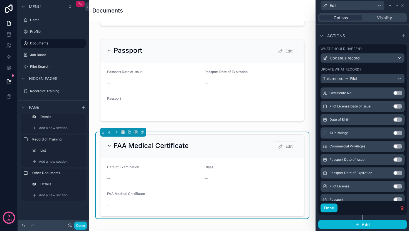
scroll to position [333, 0]
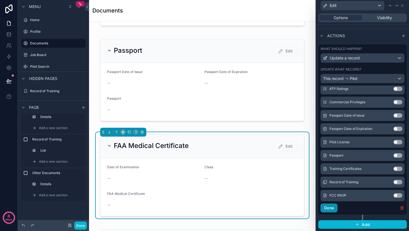
click at [331, 209] on button "Done" at bounding box center [328, 208] width 17 height 9
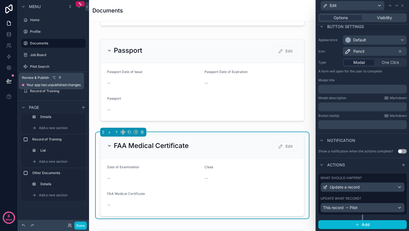
click at [11, 82] on icon at bounding box center [9, 81] width 6 height 6
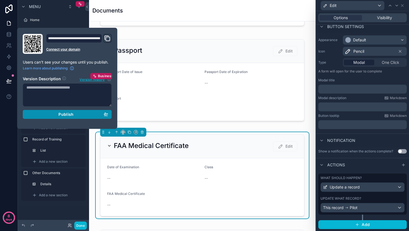
click at [48, 116] on div "Publish" at bounding box center [67, 114] width 82 height 5
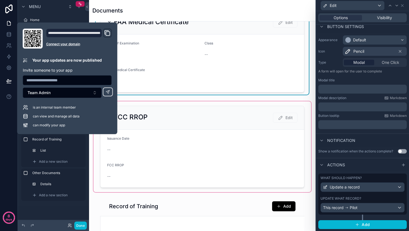
scroll to position [380, 0]
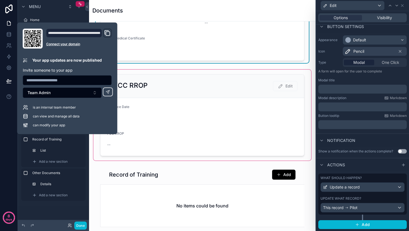
click at [241, 109] on div "scrollable content" at bounding box center [201, 115] width 217 height 91
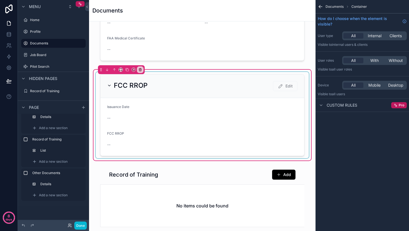
click at [285, 86] on div "scrollable content" at bounding box center [202, 115] width 213 height 86
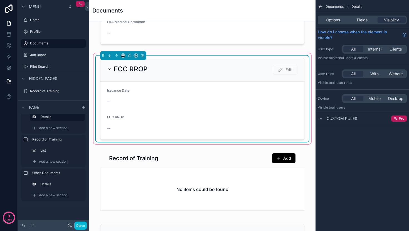
scroll to position [401, 0]
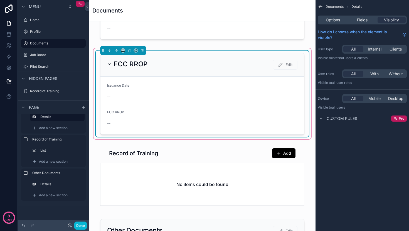
click at [283, 65] on span "Edit" at bounding box center [285, 65] width 24 height 5
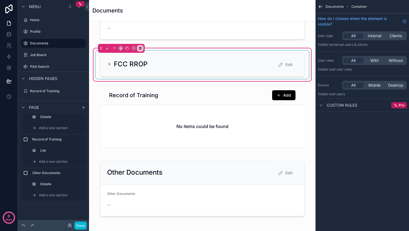
click at [283, 65] on div "scrollable content" at bounding box center [202, 65] width 213 height 28
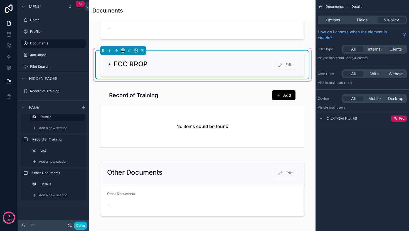
click at [283, 65] on span "Edit" at bounding box center [285, 65] width 24 height 5
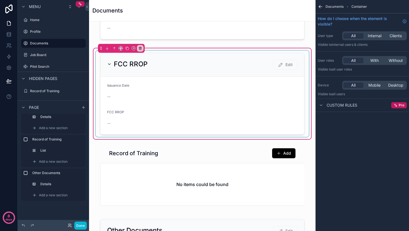
click at [186, 116] on div "scrollable content" at bounding box center [202, 94] width 213 height 86
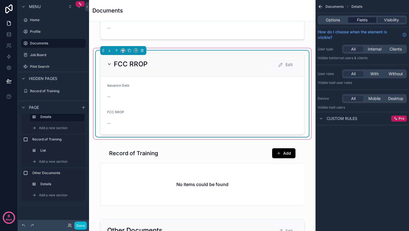
click at [358, 22] on span "Fields" at bounding box center [362, 20] width 11 height 6
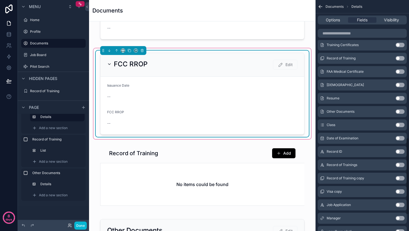
scroll to position [462, 0]
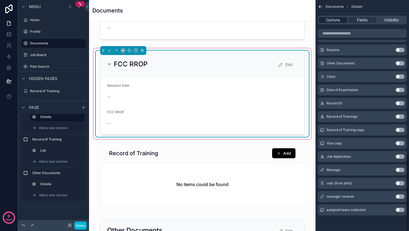
click at [330, 20] on span "Options" at bounding box center [333, 20] width 14 height 6
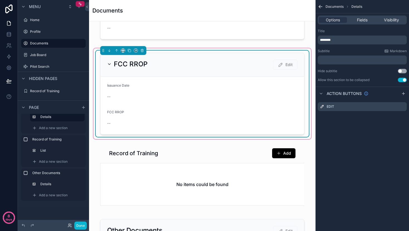
scroll to position [0, 0]
click at [402, 106] on icon "scrollable content" at bounding box center [402, 107] width 4 height 4
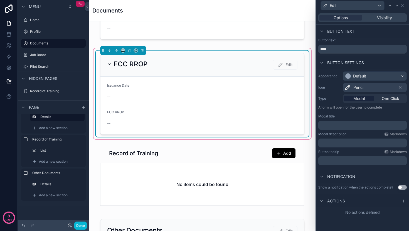
click at [405, 203] on icon at bounding box center [403, 201] width 4 height 4
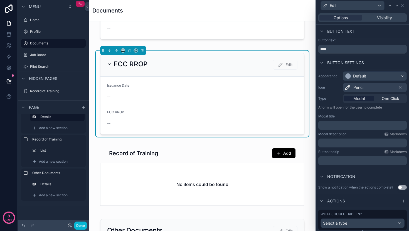
scroll to position [16, 0]
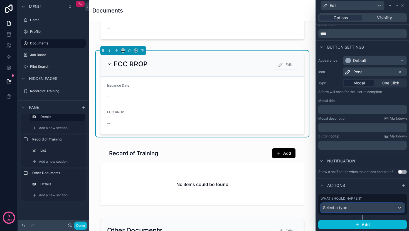
click at [364, 210] on div "Select a type" at bounding box center [362, 208] width 83 height 9
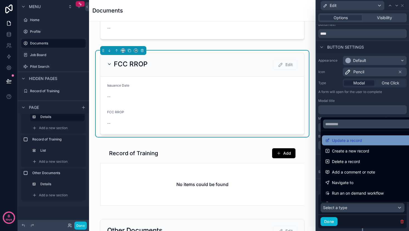
click at [353, 140] on span "Update a record" at bounding box center [347, 140] width 30 height 7
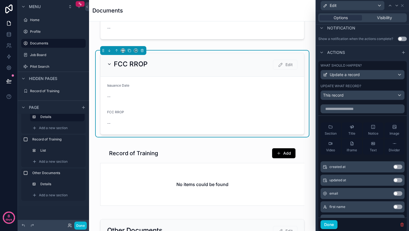
scroll to position [165, 0]
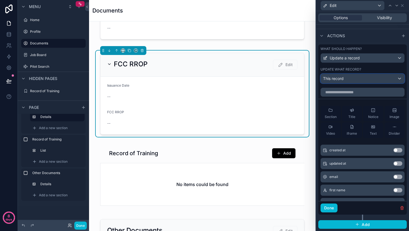
click at [351, 82] on div "This record" at bounding box center [362, 78] width 83 height 9
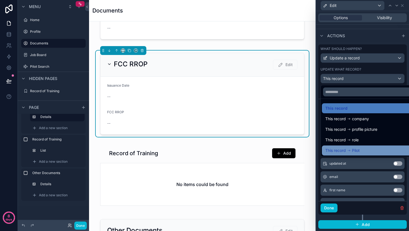
click at [350, 150] on icon at bounding box center [349, 151] width 4 height 4
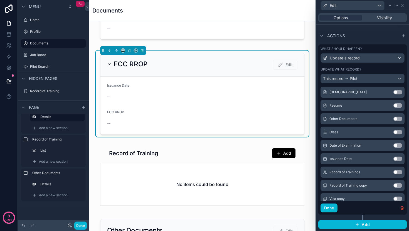
scroll to position [422, 0]
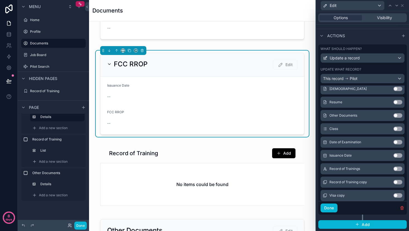
click at [393, 155] on button "Use setting" at bounding box center [397, 155] width 9 height 4
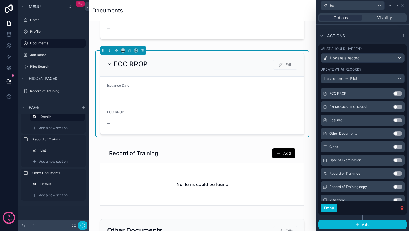
scroll to position [440, 0]
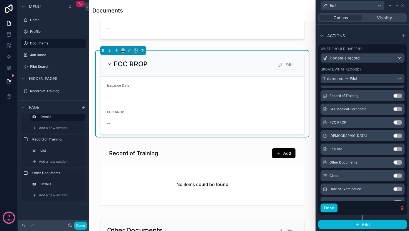
click at [393, 123] on button "Use setting" at bounding box center [397, 122] width 9 height 4
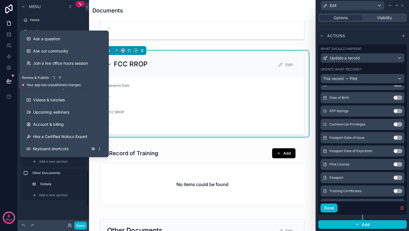
scroll to position [295, 0]
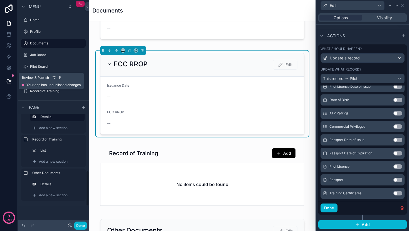
click at [9, 82] on icon at bounding box center [8, 81] width 5 height 3
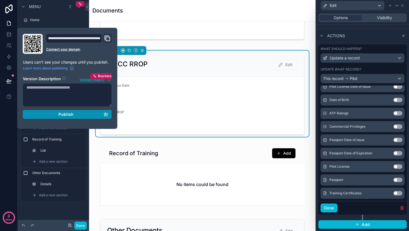
click at [47, 116] on div "Publish" at bounding box center [67, 114] width 82 height 5
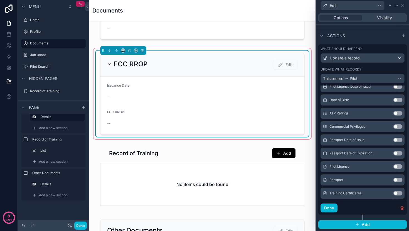
click at [236, 104] on form "Issuance Date -- FCC RROP --" at bounding box center [202, 106] width 204 height 58
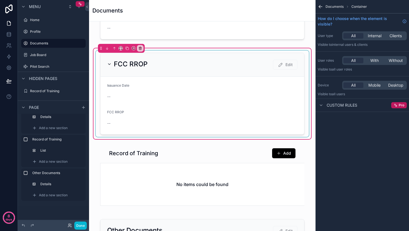
click at [286, 66] on div "scrollable content" at bounding box center [202, 94] width 213 height 86
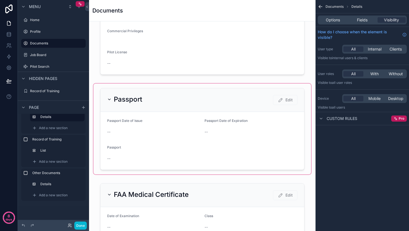
scroll to position [207, 0]
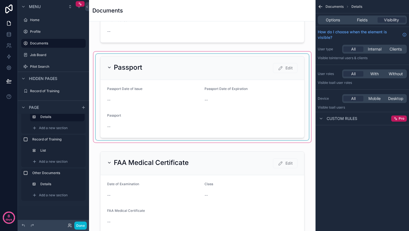
click at [209, 97] on div "scrollable content" at bounding box center [201, 97] width 217 height 91
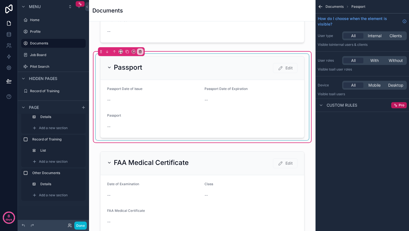
click at [271, 108] on div "scrollable content" at bounding box center [202, 97] width 213 height 86
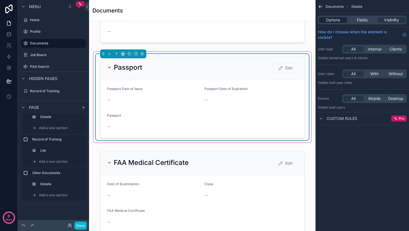
click at [335, 20] on span "Options" at bounding box center [333, 20] width 14 height 6
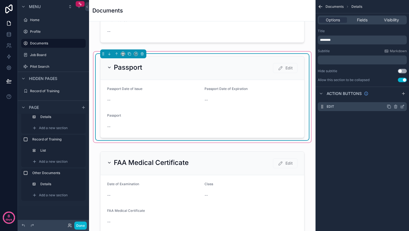
click at [402, 106] on icon "scrollable content" at bounding box center [402, 107] width 4 height 4
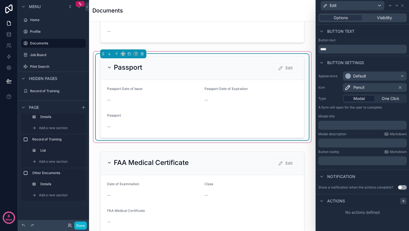
click at [400, 201] on div at bounding box center [403, 201] width 7 height 7
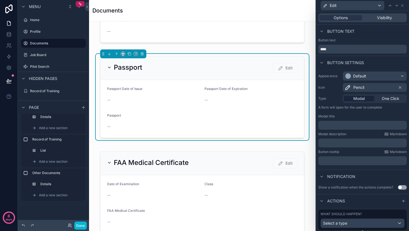
scroll to position [16, 0]
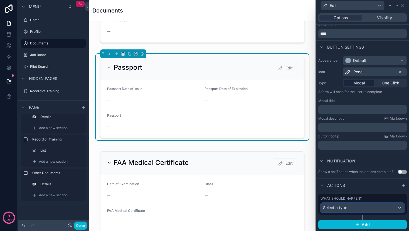
click at [350, 207] on div "Select a type" at bounding box center [362, 208] width 83 height 9
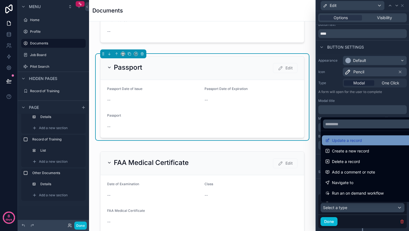
click at [348, 143] on span "Update a record" at bounding box center [347, 140] width 30 height 7
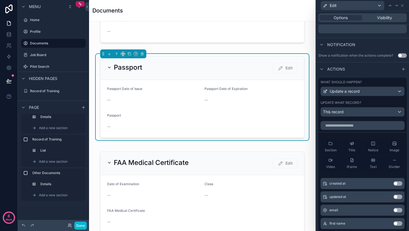
scroll to position [165, 0]
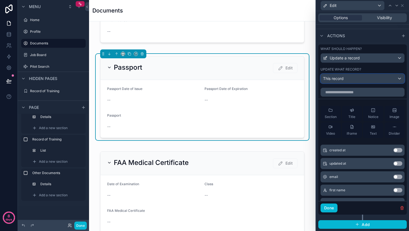
click at [355, 82] on div "This record" at bounding box center [362, 78] width 83 height 9
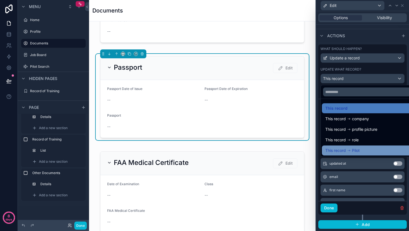
drag, startPoint x: 354, startPoint y: 152, endPoint x: 355, endPoint y: 146, distance: 6.7
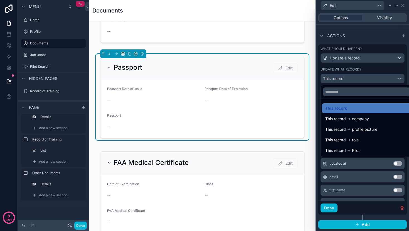
click at [354, 152] on span "Pilot" at bounding box center [356, 150] width 8 height 7
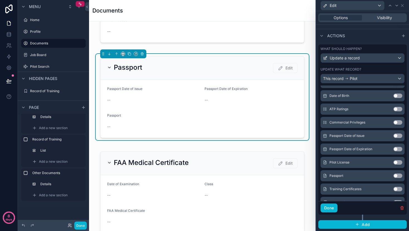
scroll to position [269, 0]
click at [393, 135] on button "Use setting" at bounding box center [397, 135] width 9 height 4
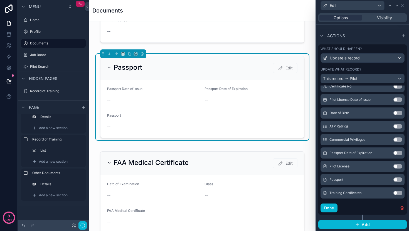
scroll to position [287, 0]
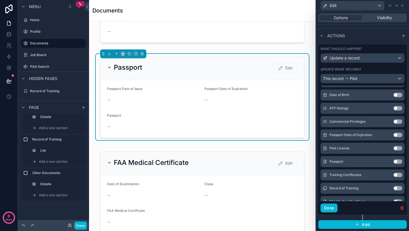
click at [393, 135] on button "Use setting" at bounding box center [397, 135] width 9 height 4
click at [393, 148] on button "Use setting" at bounding box center [397, 148] width 9 height 4
click at [334, 207] on button "Done" at bounding box center [328, 208] width 17 height 9
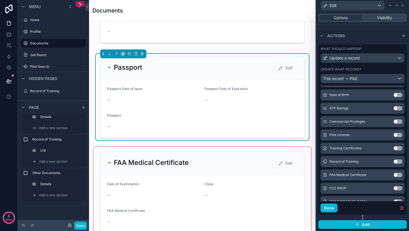
scroll to position [36, 0]
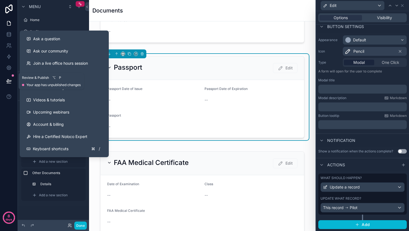
click at [8, 83] on icon at bounding box center [9, 81] width 6 height 6
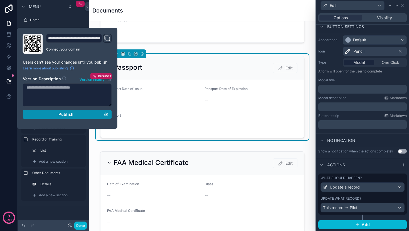
click at [83, 115] on div "Publish" at bounding box center [67, 114] width 82 height 5
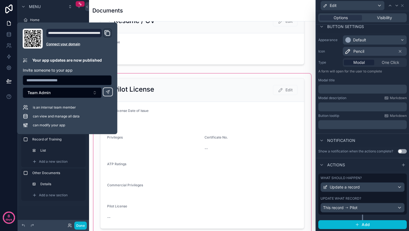
scroll to position [19, 0]
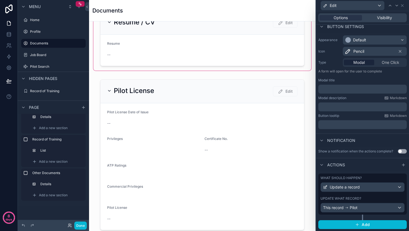
click at [138, 50] on div "scrollable content" at bounding box center [201, 38] width 217 height 64
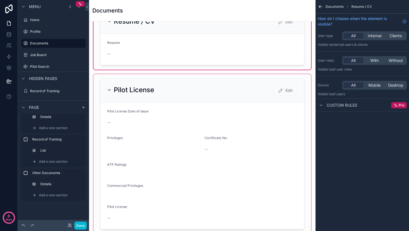
scroll to position [25, 0]
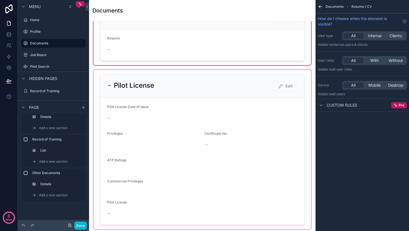
click at [188, 115] on div "scrollable content" at bounding box center [201, 150] width 217 height 160
click at [282, 86] on div "scrollable content" at bounding box center [201, 150] width 217 height 160
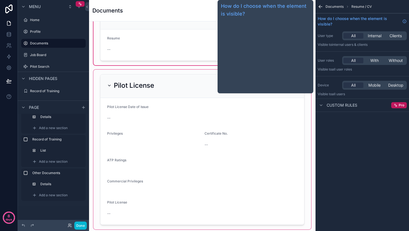
click at [198, 167] on div "scrollable content" at bounding box center [201, 150] width 217 height 160
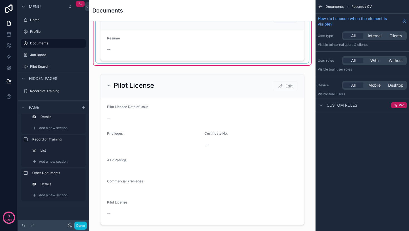
click at [183, 53] on div "scrollable content" at bounding box center [202, 33] width 213 height 60
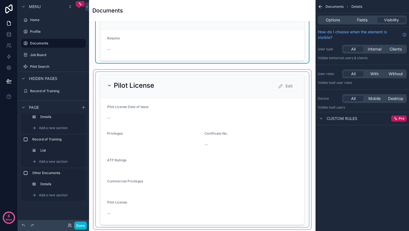
click at [173, 122] on div "scrollable content" at bounding box center [201, 150] width 217 height 160
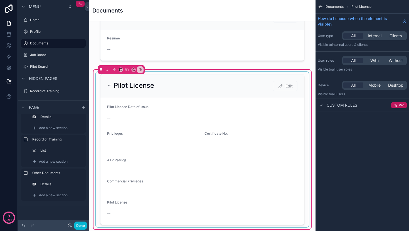
click at [174, 124] on div "scrollable content" at bounding box center [202, 149] width 213 height 155
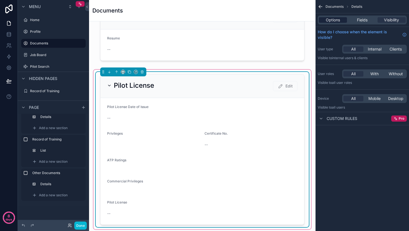
click at [339, 20] on span "Options" at bounding box center [333, 20] width 14 height 6
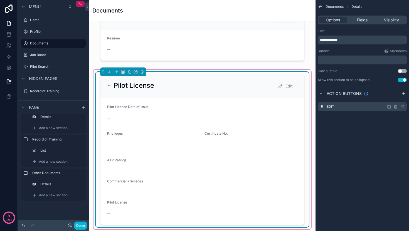
click at [402, 106] on icon "scrollable content" at bounding box center [402, 107] width 4 height 4
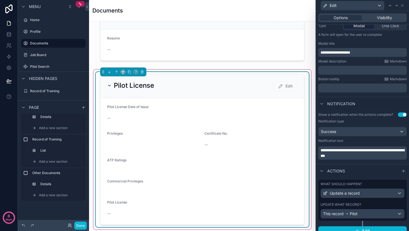
scroll to position [79, 0]
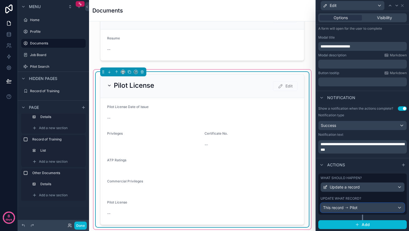
click at [372, 209] on div "This record Pilot" at bounding box center [362, 208] width 83 height 9
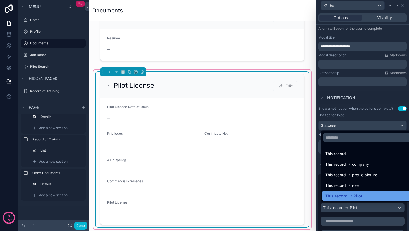
click at [365, 197] on div "This record Pilot" at bounding box center [366, 196] width 83 height 7
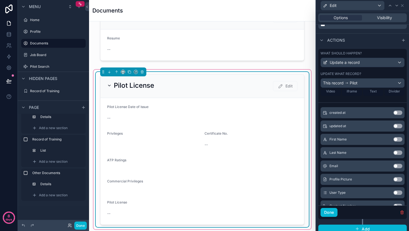
scroll to position [132, 0]
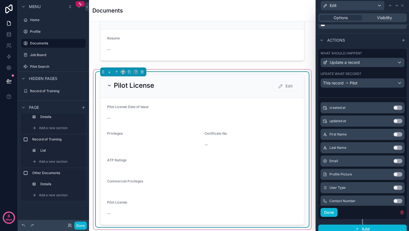
click at [115, 116] on div "--" at bounding box center [202, 118] width 190 height 6
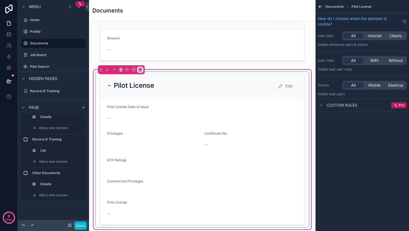
click at [115, 116] on div "scrollable content" at bounding box center [202, 149] width 213 height 155
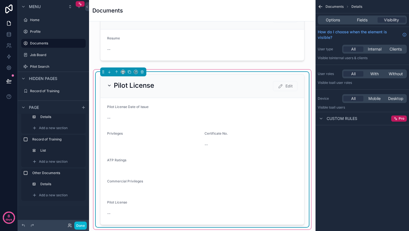
click at [113, 118] on div "--" at bounding box center [202, 118] width 190 height 6
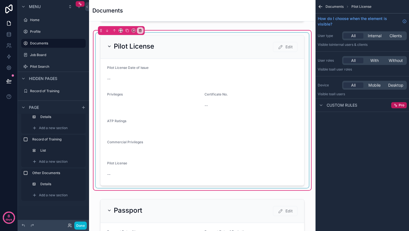
scroll to position [81, 0]
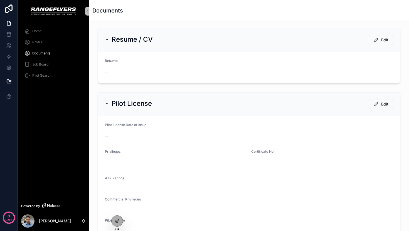
click at [40, 43] on span "Profile" at bounding box center [37, 42] width 10 height 4
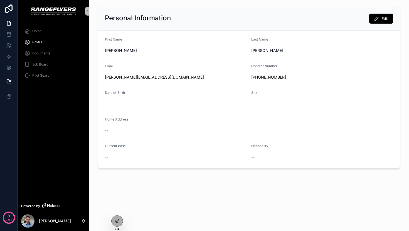
click at [42, 54] on span "Documents" at bounding box center [41, 53] width 18 height 4
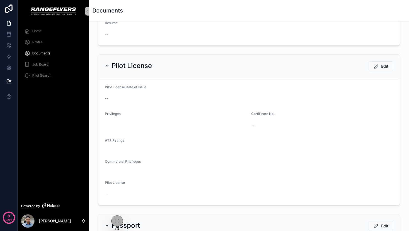
scroll to position [32, 0]
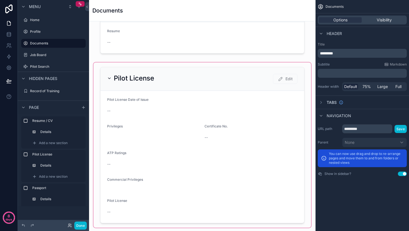
click at [127, 152] on div "scrollable content" at bounding box center [201, 145] width 217 height 165
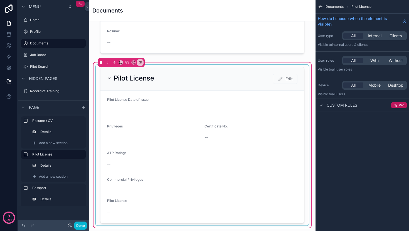
click at [235, 132] on div "scrollable content" at bounding box center [202, 145] width 213 height 161
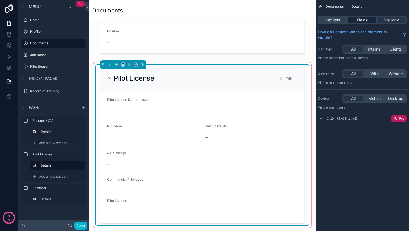
click at [361, 19] on span "Fields" at bounding box center [362, 20] width 11 height 6
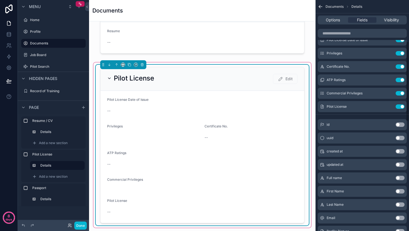
scroll to position [0, 0]
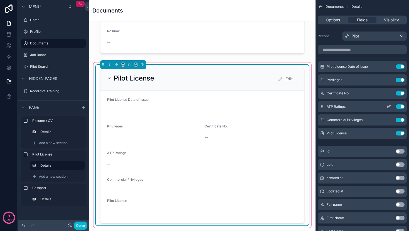
click at [397, 106] on button "Use setting" at bounding box center [399, 107] width 9 height 4
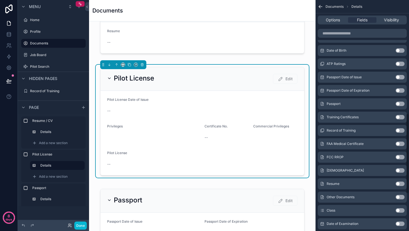
scroll to position [327, 0]
click at [400, 65] on button "Use setting" at bounding box center [399, 65] width 9 height 4
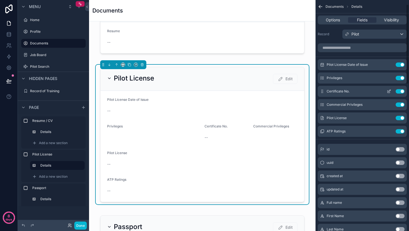
scroll to position [0, 0]
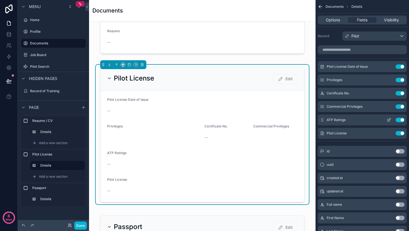
click at [391, 120] on button "scrollable content" at bounding box center [388, 120] width 9 height 4
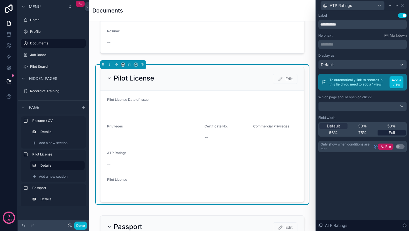
click at [389, 134] on span "Full" at bounding box center [391, 133] width 6 height 6
click at [69, 228] on div "Done" at bounding box center [76, 226] width 22 height 8
click at [70, 226] on icon at bounding box center [69, 226] width 2 height 1
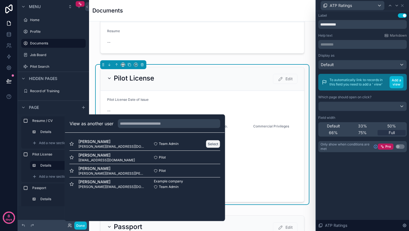
click at [209, 142] on button "Select" at bounding box center [213, 144] width 14 height 8
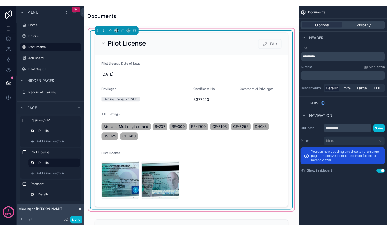
scroll to position [75, 0]
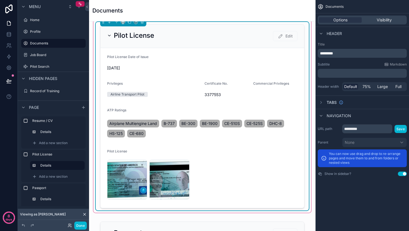
click at [136, 124] on span "Airplane Multiengine Land" at bounding box center [133, 124] width 48 height 6
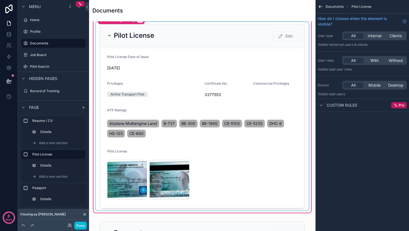
click at [117, 177] on div "scrollable content" at bounding box center [202, 116] width 213 height 189
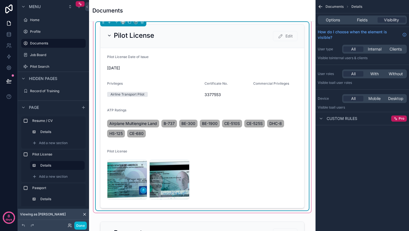
click at [117, 177] on div "Screenshot-2025-08-11-at-1.23.10-AM .png" at bounding box center [127, 180] width 40 height 40
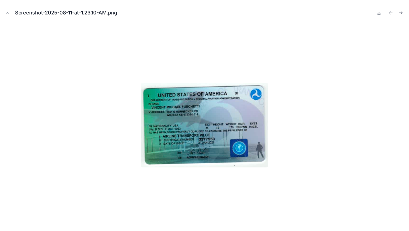
click at [105, 160] on div at bounding box center [204, 125] width 400 height 204
click at [6, 15] on button "Close modal" at bounding box center [7, 13] width 6 height 6
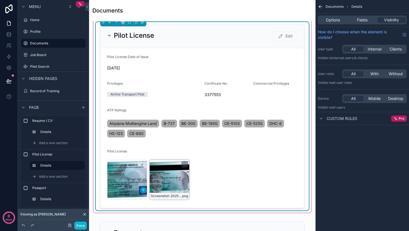
click at [170, 175] on div "Screenshot-2025-08-11-at-1.23.32-AM .png" at bounding box center [169, 180] width 40 height 40
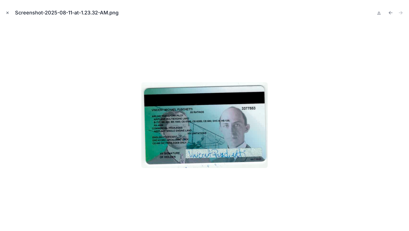
click at [7, 13] on icon "Close modal" at bounding box center [8, 13] width 2 height 2
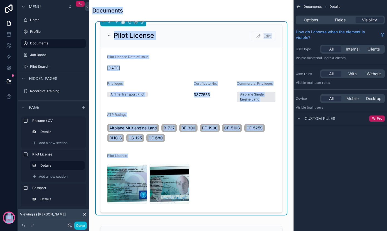
scroll to position [75, 0]
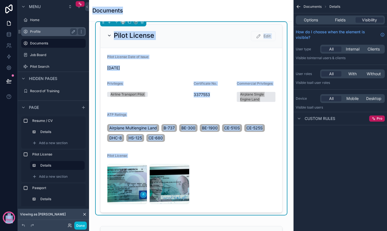
click at [51, 33] on label "Profile" at bounding box center [52, 31] width 44 height 4
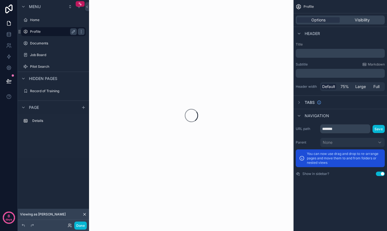
click at [51, 33] on label "Profile" at bounding box center [52, 31] width 44 height 4
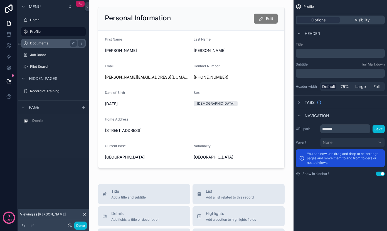
click at [36, 40] on div "Documents" at bounding box center [53, 43] width 47 height 7
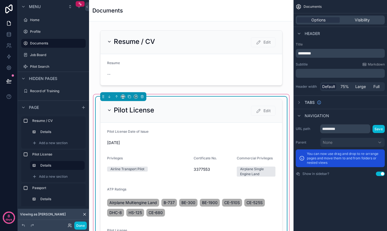
click at [231, 117] on div "Pilot License Edit" at bounding box center [191, 111] width 182 height 24
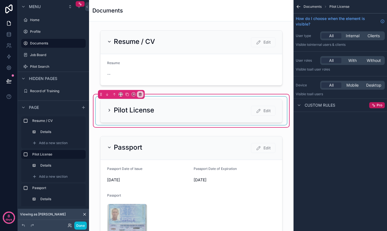
click at [193, 116] on div "scrollable content" at bounding box center [191, 111] width 191 height 28
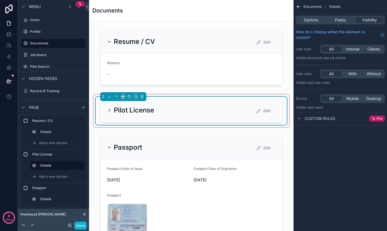
click at [107, 110] on icon "scrollable content" at bounding box center [109, 110] width 4 height 4
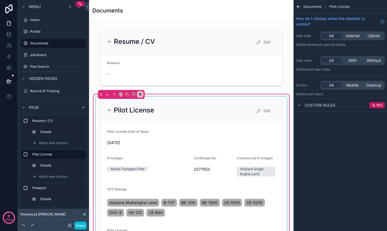
click at [224, 188] on div "scrollable content" at bounding box center [191, 193] width 191 height 193
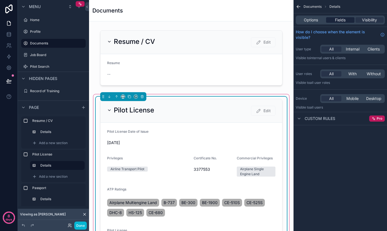
click at [348, 22] on div "Fields" at bounding box center [340, 20] width 28 height 6
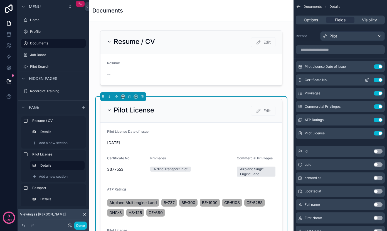
click at [368, 79] on icon "scrollable content" at bounding box center [367, 80] width 4 height 4
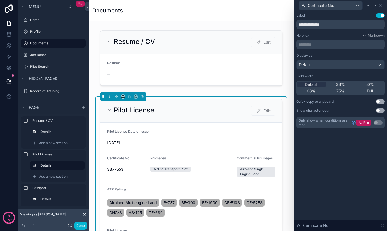
click at [381, 8] on div "Certificate No." at bounding box center [340, 5] width 88 height 11
click at [381, 7] on icon at bounding box center [380, 5] width 4 height 4
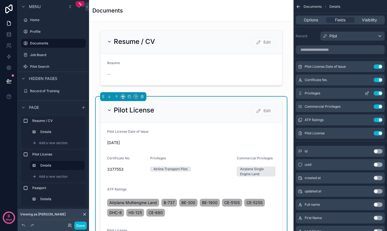
click at [366, 93] on icon "scrollable content" at bounding box center [367, 93] width 2 height 2
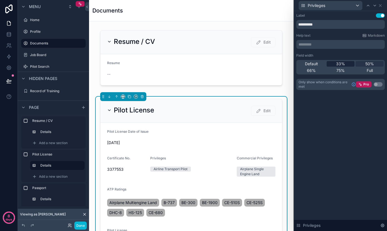
click at [340, 65] on span "33%" at bounding box center [340, 64] width 9 height 6
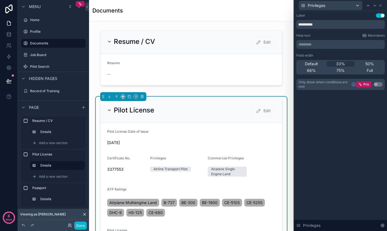
click at [382, 2] on div "Privileges" at bounding box center [340, 5] width 88 height 11
click at [382, 5] on div "Privileges" at bounding box center [340, 5] width 88 height 11
click at [381, 6] on icon at bounding box center [380, 5] width 2 height 2
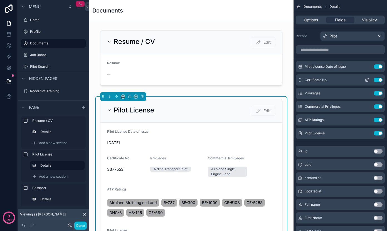
click at [366, 81] on icon "scrollable content" at bounding box center [367, 80] width 4 height 4
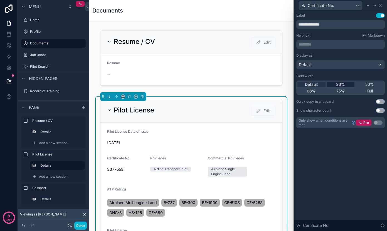
click at [347, 84] on div "33%" at bounding box center [340, 85] width 28 height 6
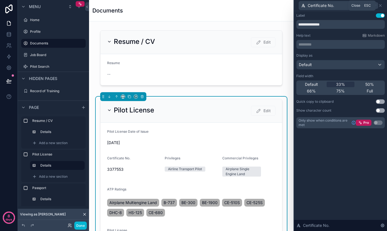
click at [380, 6] on icon at bounding box center [380, 5] width 2 height 2
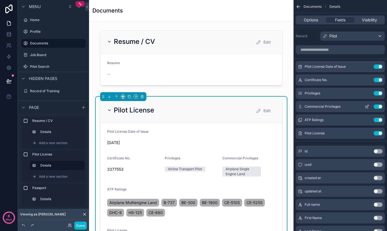
click at [369, 108] on button "scrollable content" at bounding box center [366, 107] width 9 height 4
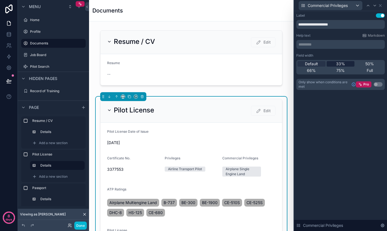
click at [340, 63] on span "33%" at bounding box center [340, 64] width 9 height 6
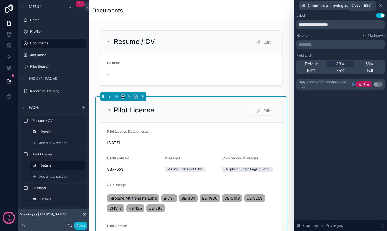
click at [382, 6] on icon at bounding box center [380, 5] width 4 height 4
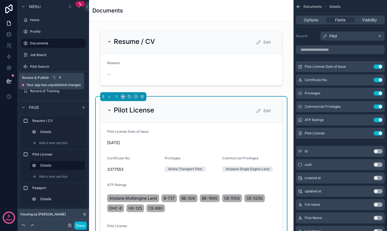
click at [8, 78] on button at bounding box center [9, 81] width 12 height 16
click at [11, 79] on button at bounding box center [9, 81] width 12 height 16
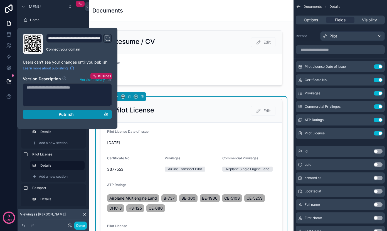
click at [39, 118] on button "Publish" at bounding box center [67, 114] width 89 height 9
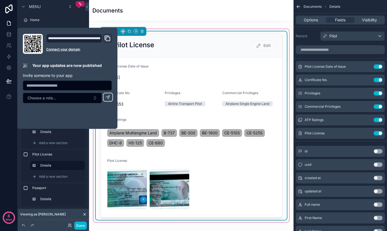
scroll to position [67, 0]
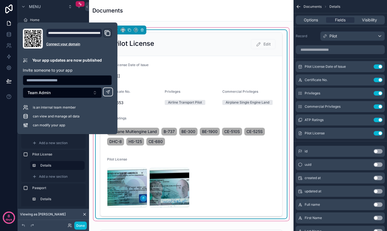
click at [191, 162] on div "Pilot License" at bounding box center [191, 160] width 168 height 7
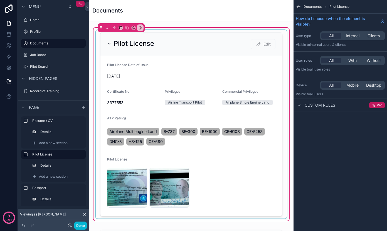
click at [214, 169] on div "scrollable content" at bounding box center [191, 124] width 191 height 189
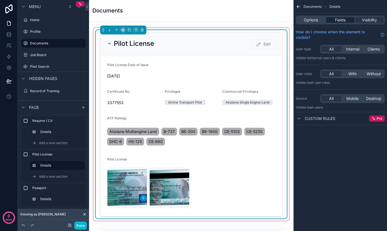
click at [336, 20] on span "Fields" at bounding box center [340, 20] width 11 height 6
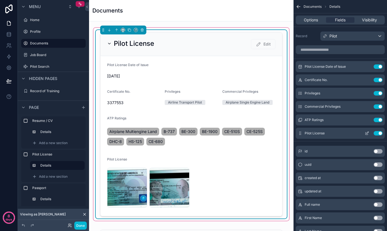
click at [366, 133] on icon "scrollable content" at bounding box center [367, 133] width 4 height 4
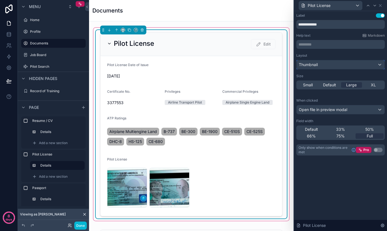
click at [332, 61] on div "Thumbnail" at bounding box center [340, 64] width 88 height 9
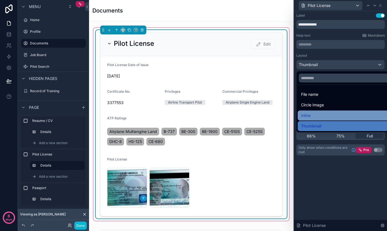
click at [313, 111] on div "Inline" at bounding box center [347, 116] width 98 height 10
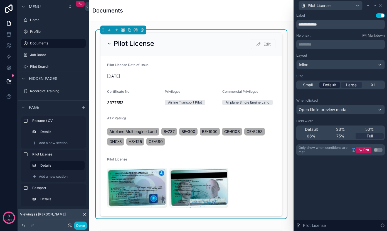
click at [326, 87] on span "Default" at bounding box center [329, 85] width 13 height 6
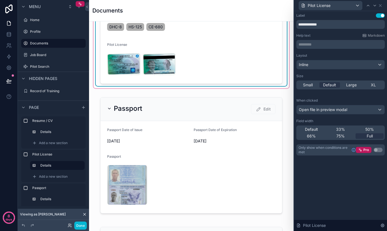
scroll to position [243, 0]
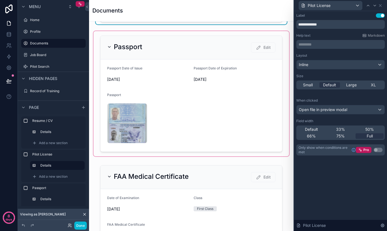
click at [180, 111] on div "scrollable content" at bounding box center [190, 93] width 195 height 125
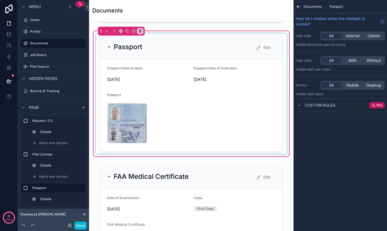
click at [178, 117] on div "scrollable content" at bounding box center [191, 93] width 191 height 121
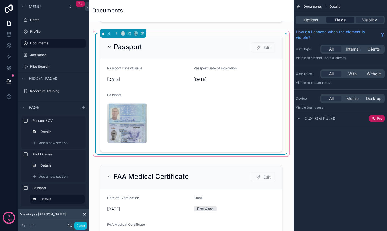
click at [345, 22] on span "Fields" at bounding box center [340, 20] width 11 height 6
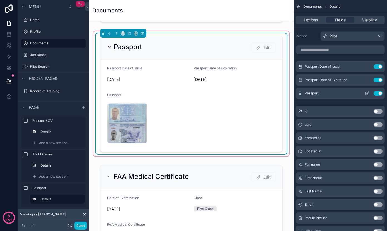
click at [365, 95] on icon "scrollable content" at bounding box center [366, 94] width 3 height 3
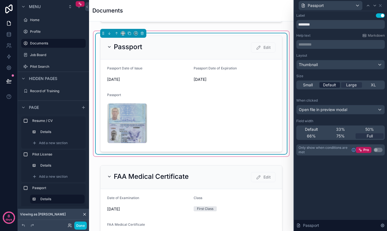
click at [329, 86] on span "Default" at bounding box center [329, 85] width 13 height 6
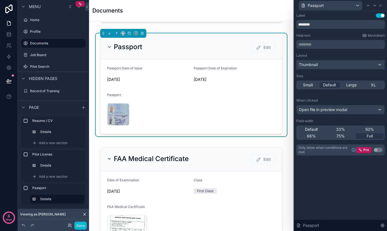
click at [328, 69] on div "Thumbnail" at bounding box center [340, 64] width 88 height 9
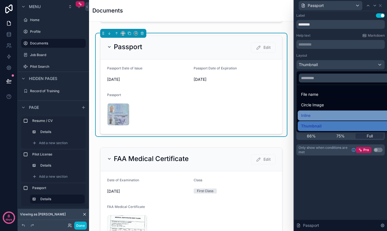
click at [311, 112] on div "Inline" at bounding box center [347, 115] width 92 height 7
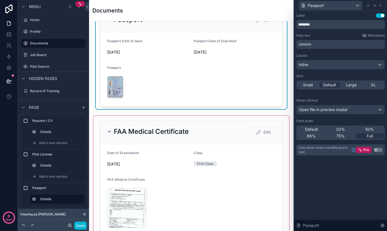
scroll to position [326, 0]
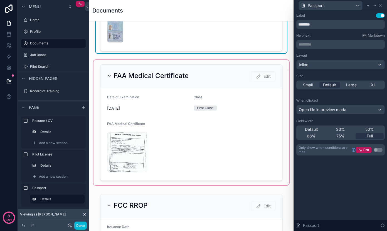
click at [157, 145] on div "scrollable content" at bounding box center [190, 122] width 195 height 125
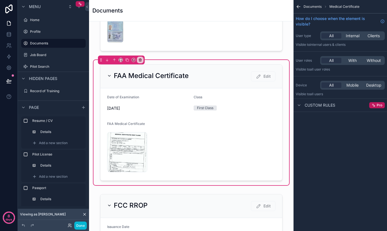
click at [157, 145] on div "scrollable content" at bounding box center [191, 122] width 191 height 121
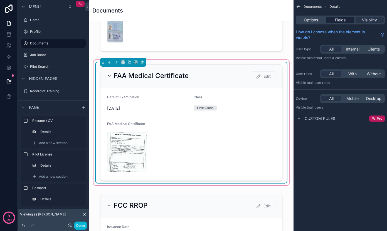
click at [340, 21] on span "Fields" at bounding box center [340, 20] width 11 height 6
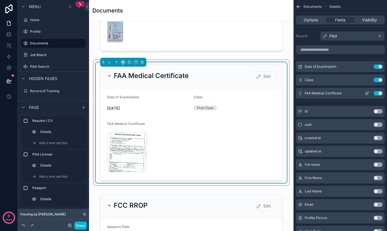
click at [368, 93] on icon "scrollable content" at bounding box center [367, 93] width 4 height 4
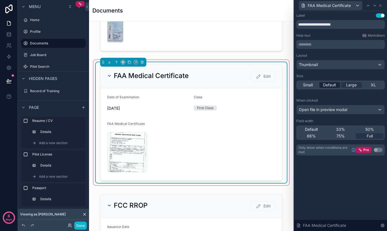
click at [331, 87] on span "Default" at bounding box center [329, 85] width 13 height 6
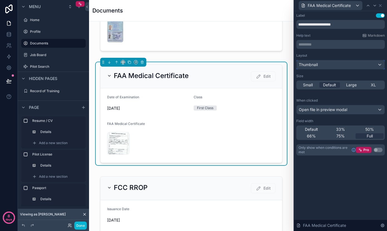
click at [328, 68] on div "Thumbnail" at bounding box center [340, 64] width 88 height 9
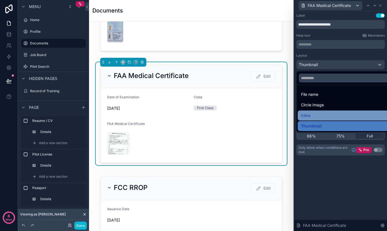
click at [311, 116] on div "Inline" at bounding box center [347, 115] width 92 height 7
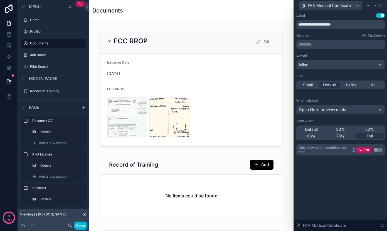
scroll to position [500, 0]
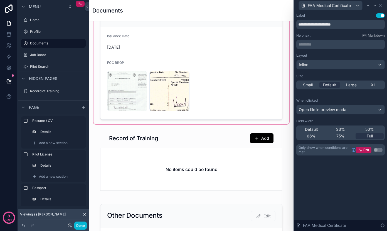
click at [222, 97] on div "scrollable content" at bounding box center [190, 61] width 195 height 125
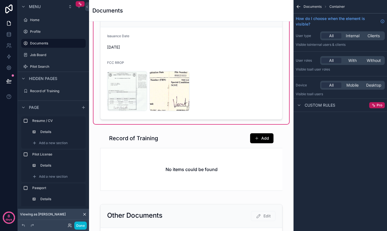
click at [222, 97] on div "scrollable content" at bounding box center [191, 61] width 191 height 121
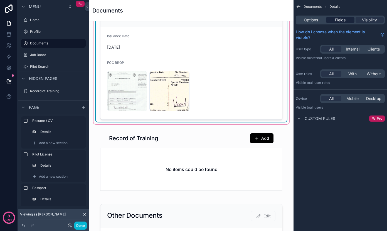
click at [337, 19] on span "Fields" at bounding box center [340, 20] width 11 height 6
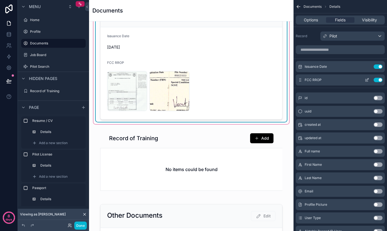
click at [365, 80] on icon "scrollable content" at bounding box center [367, 80] width 4 height 4
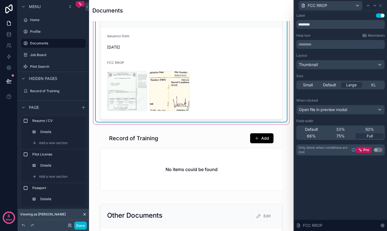
click at [325, 86] on span "Default" at bounding box center [329, 85] width 13 height 6
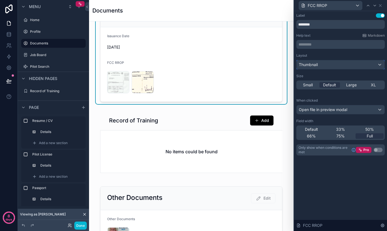
click at [323, 68] on div "Thumbnail" at bounding box center [340, 64] width 88 height 9
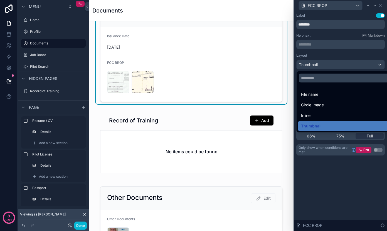
click at [308, 112] on span "Inline" at bounding box center [305, 115] width 9 height 7
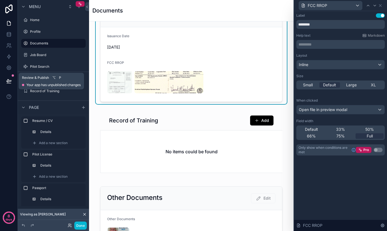
click at [8, 82] on icon at bounding box center [9, 81] width 6 height 6
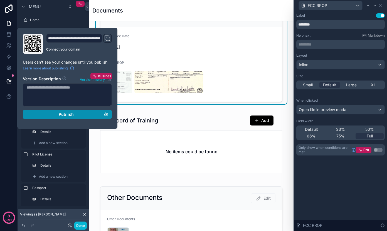
click at [48, 112] on div "Publish" at bounding box center [67, 114] width 82 height 5
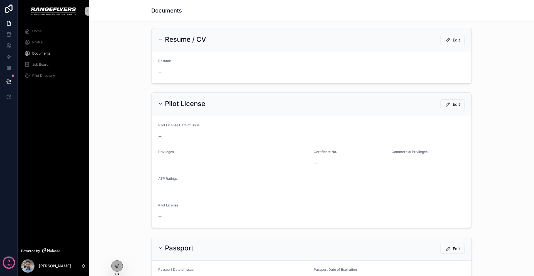
click at [41, 87] on div "Home Profile Documents Job Board Pilot Directory" at bounding box center [53, 55] width 71 height 66
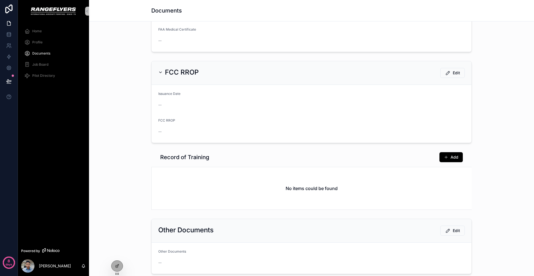
scroll to position [402, 0]
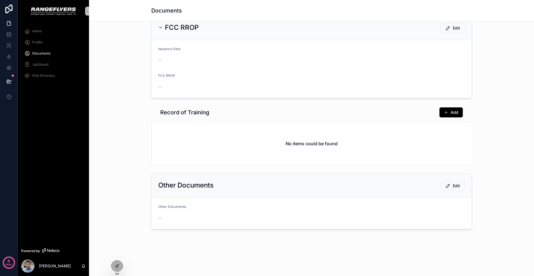
click at [212, 150] on div "No items could be found" at bounding box center [312, 143] width 320 height 42
click at [226, 145] on div "No items could be found" at bounding box center [312, 143] width 320 height 42
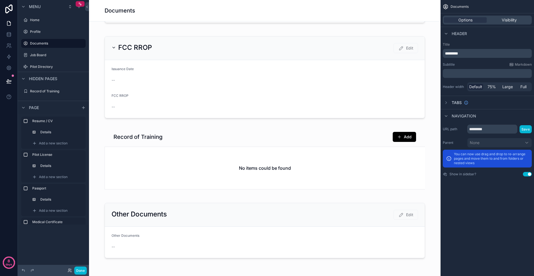
click at [226, 145] on div "scrollable content" at bounding box center [264, 160] width 343 height 67
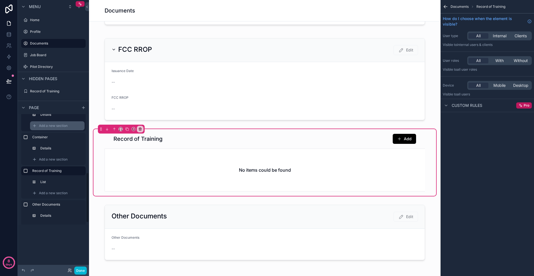
scroll to position [132, 0]
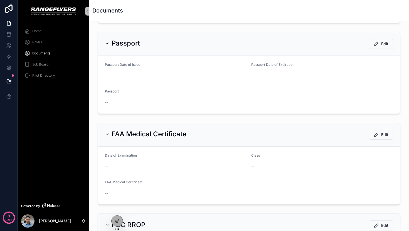
scroll to position [218, 0]
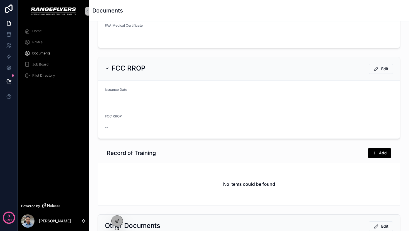
scroll to position [365, 0]
